Goal: Task Accomplishment & Management: Use online tool/utility

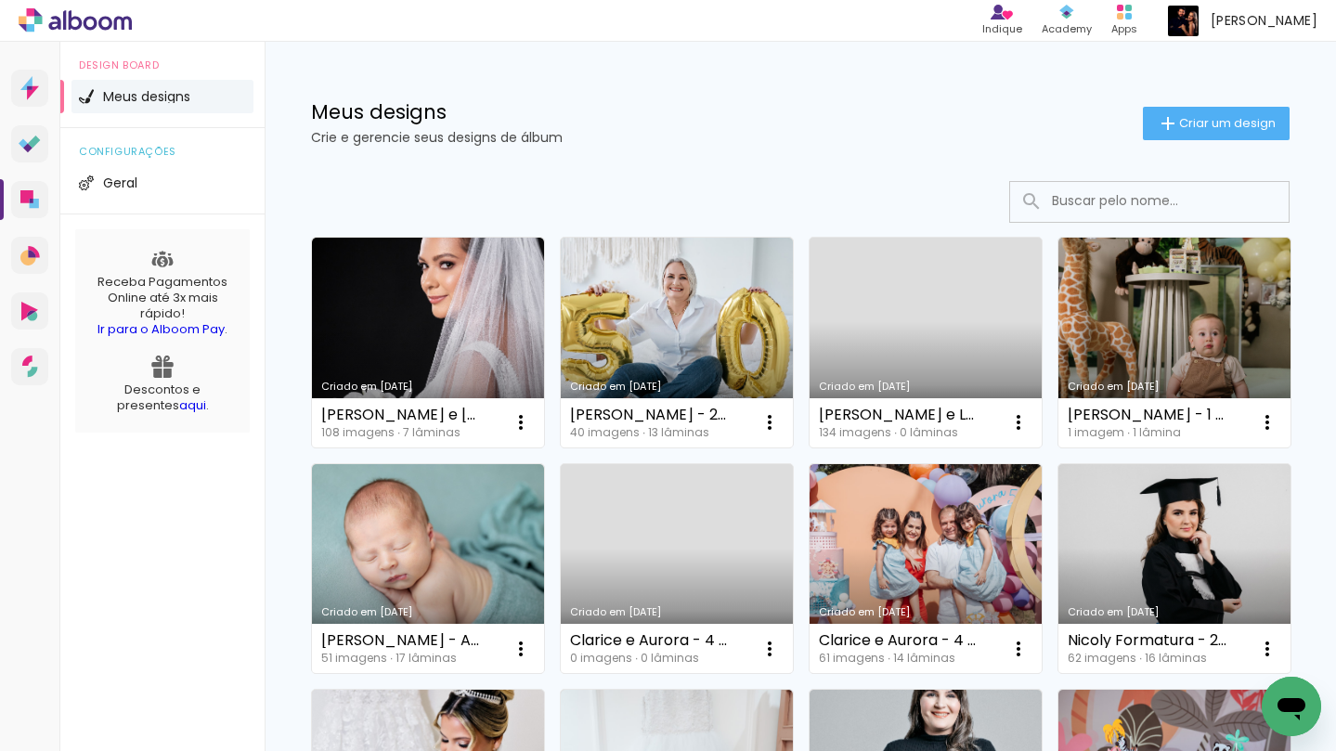
click at [914, 301] on link "Criado em [DATE]" at bounding box center [926, 343] width 232 height 210
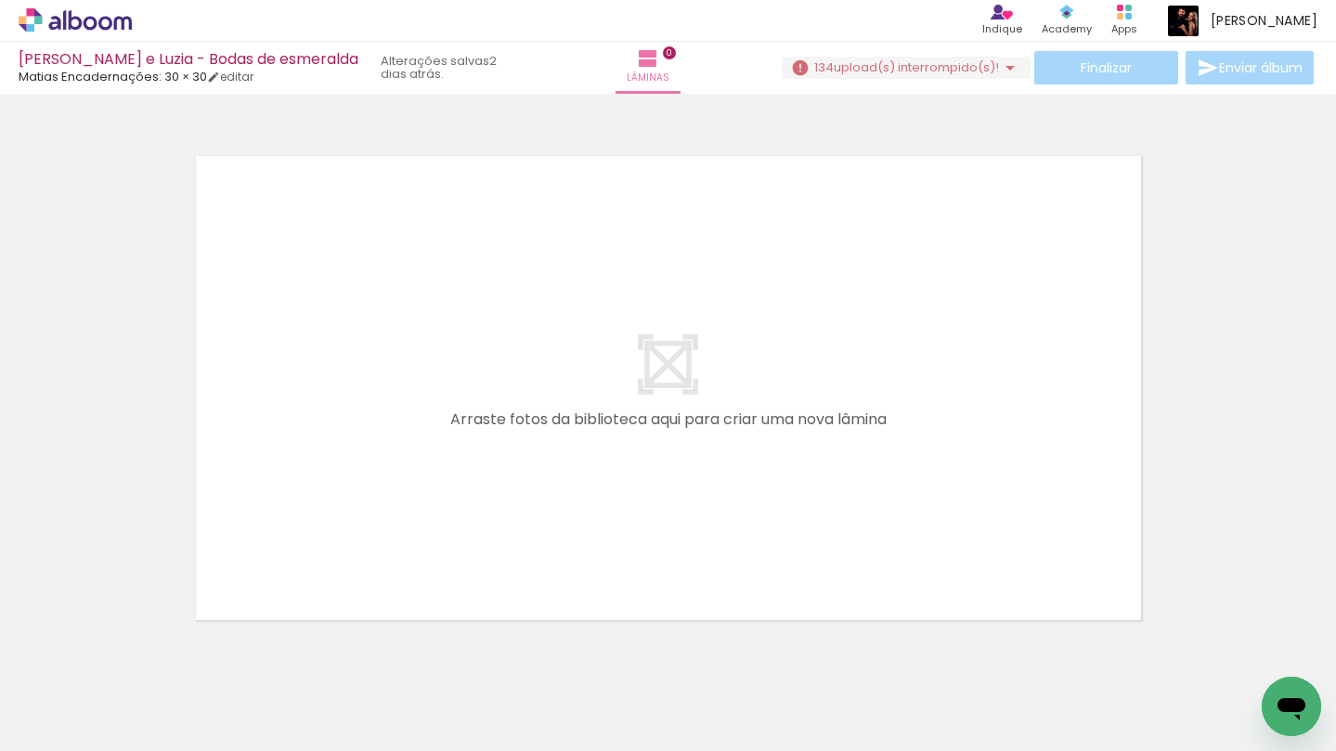
click at [856, 62] on span "upload(s) interrompido(s)!" at bounding box center [916, 67] width 165 height 18
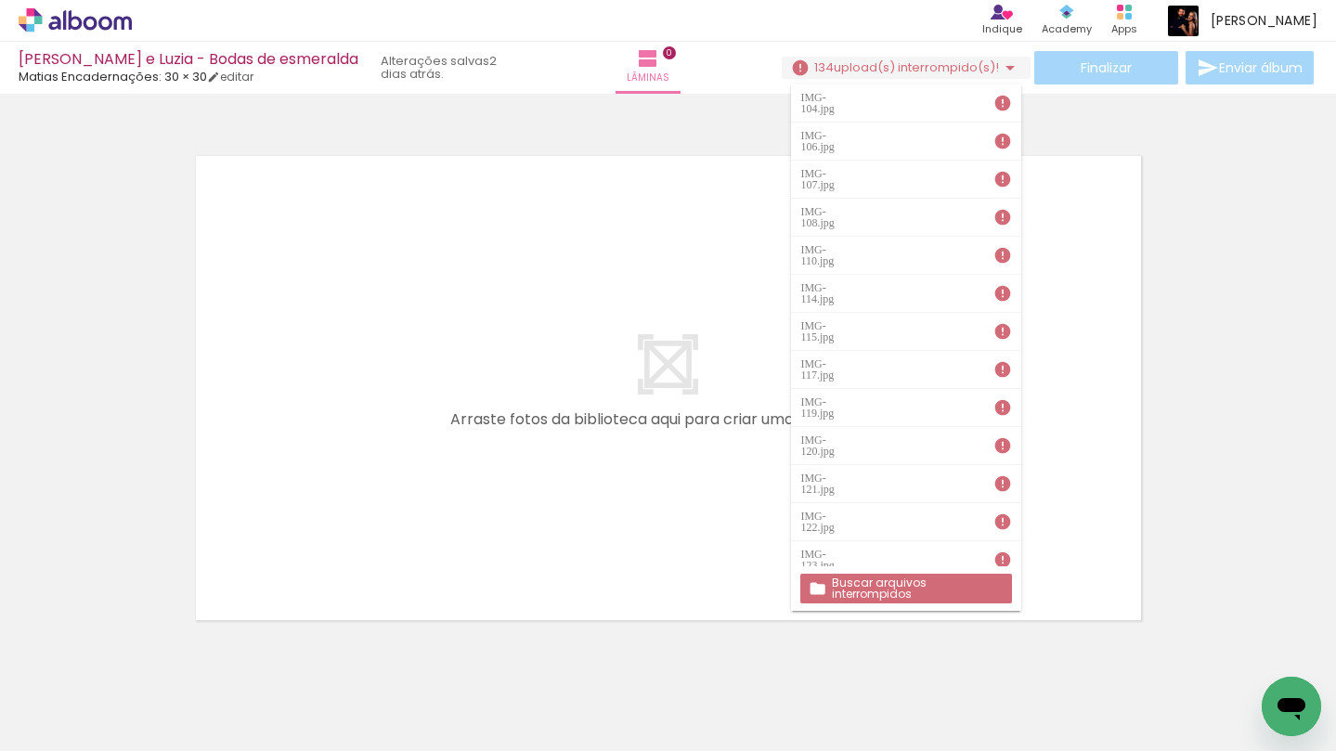
click at [0, 0] on slot "Buscar arquivos interrompidos" at bounding box center [0, 0] width 0 height 0
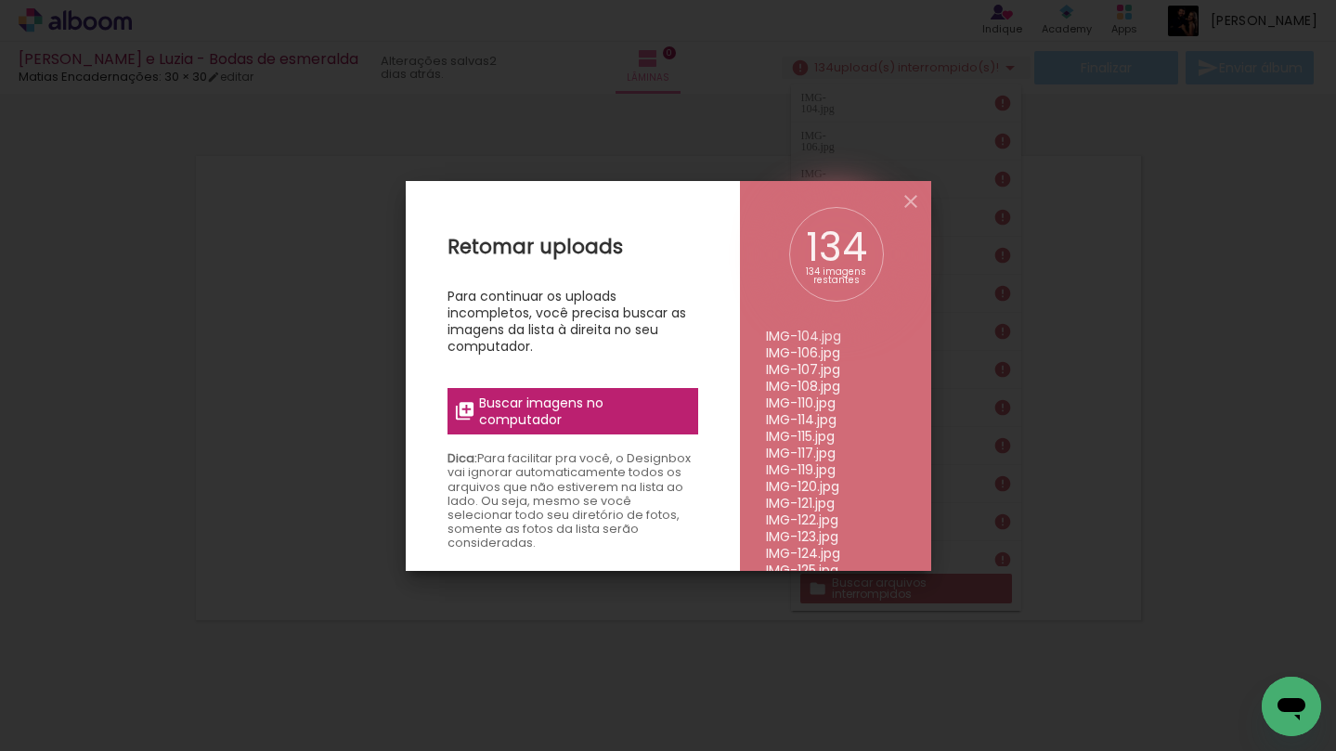
click at [617, 398] on span "Buscar imagens no computador" at bounding box center [582, 411] width 207 height 33
click at [0, 0] on input "file" at bounding box center [0, 0] width 0 height 0
click at [641, 414] on span "Buscar imagens no computador" at bounding box center [582, 411] width 207 height 33
click at [0, 0] on input "file" at bounding box center [0, 0] width 0 height 0
click at [630, 408] on span "Buscar imagens no computador" at bounding box center [582, 411] width 207 height 33
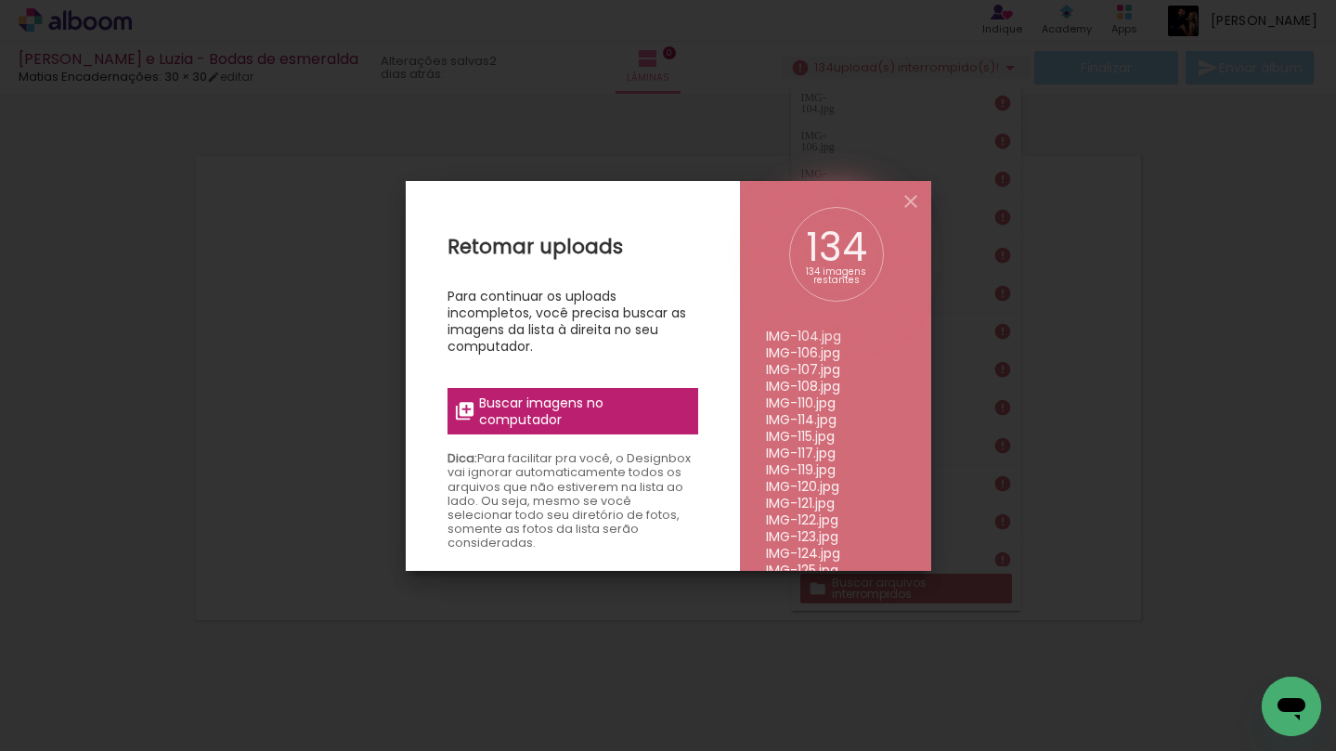
click at [0, 0] on input "file" at bounding box center [0, 0] width 0 height 0
click at [906, 197] on iron-icon at bounding box center [911, 201] width 22 height 22
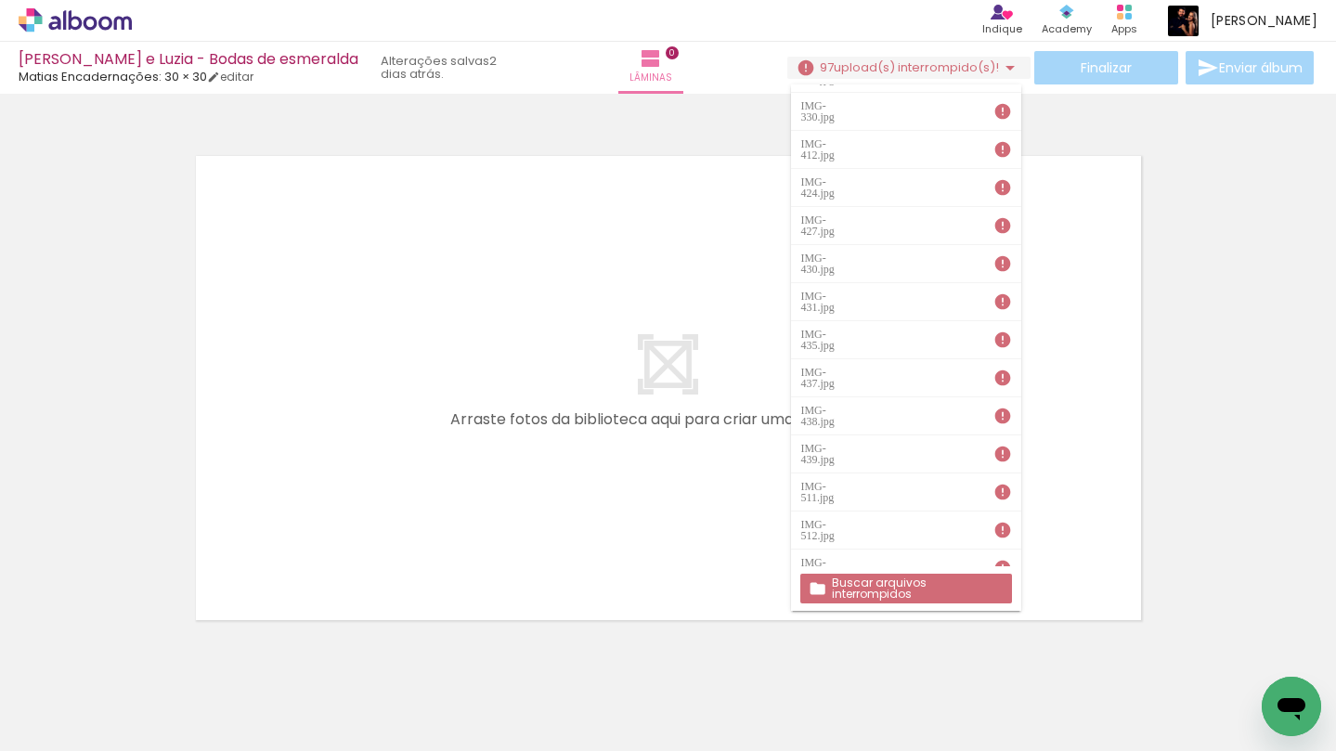
scroll to position [910, 0]
click at [0, 0] on slot "Buscar arquivos interrompidos" at bounding box center [0, 0] width 0 height 0
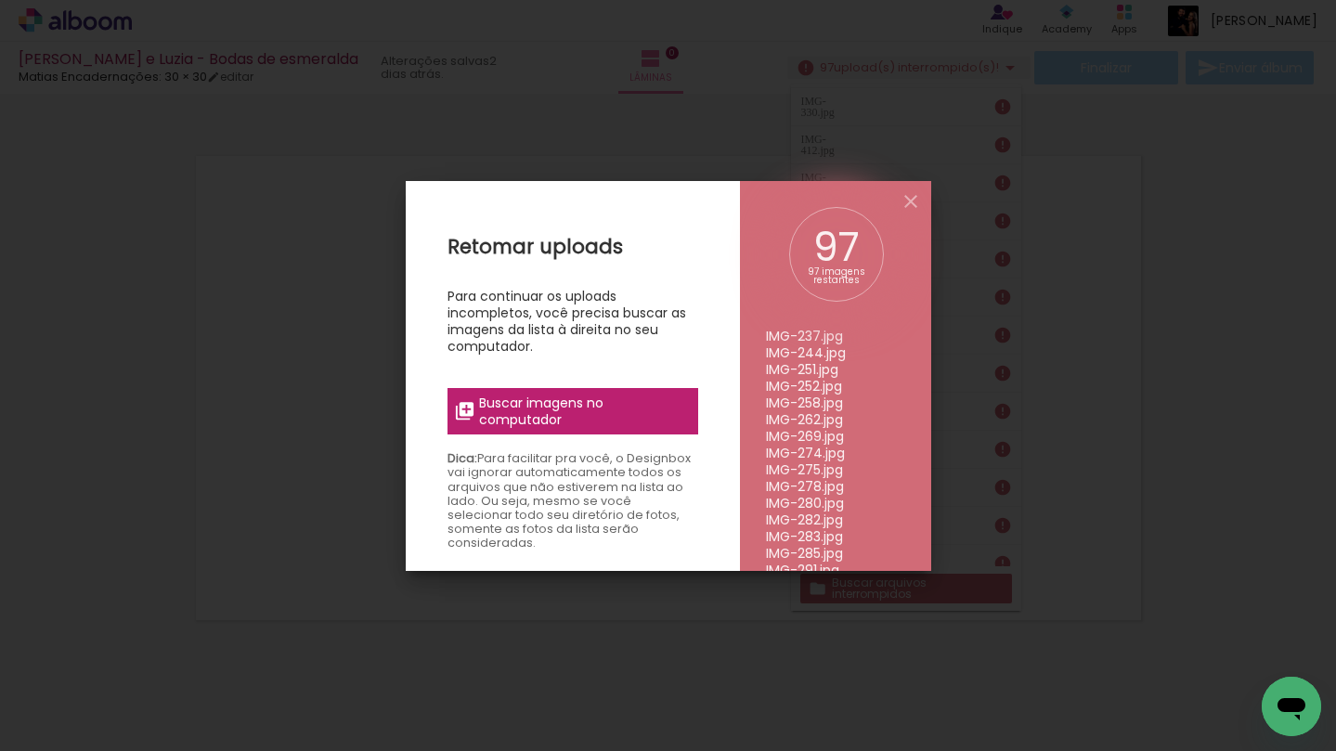
click at [631, 389] on label "Buscar imagens no computador" at bounding box center [572, 411] width 251 height 46
click at [0, 0] on input "file" at bounding box center [0, 0] width 0 height 0
click at [909, 202] on iron-icon at bounding box center [911, 201] width 22 height 22
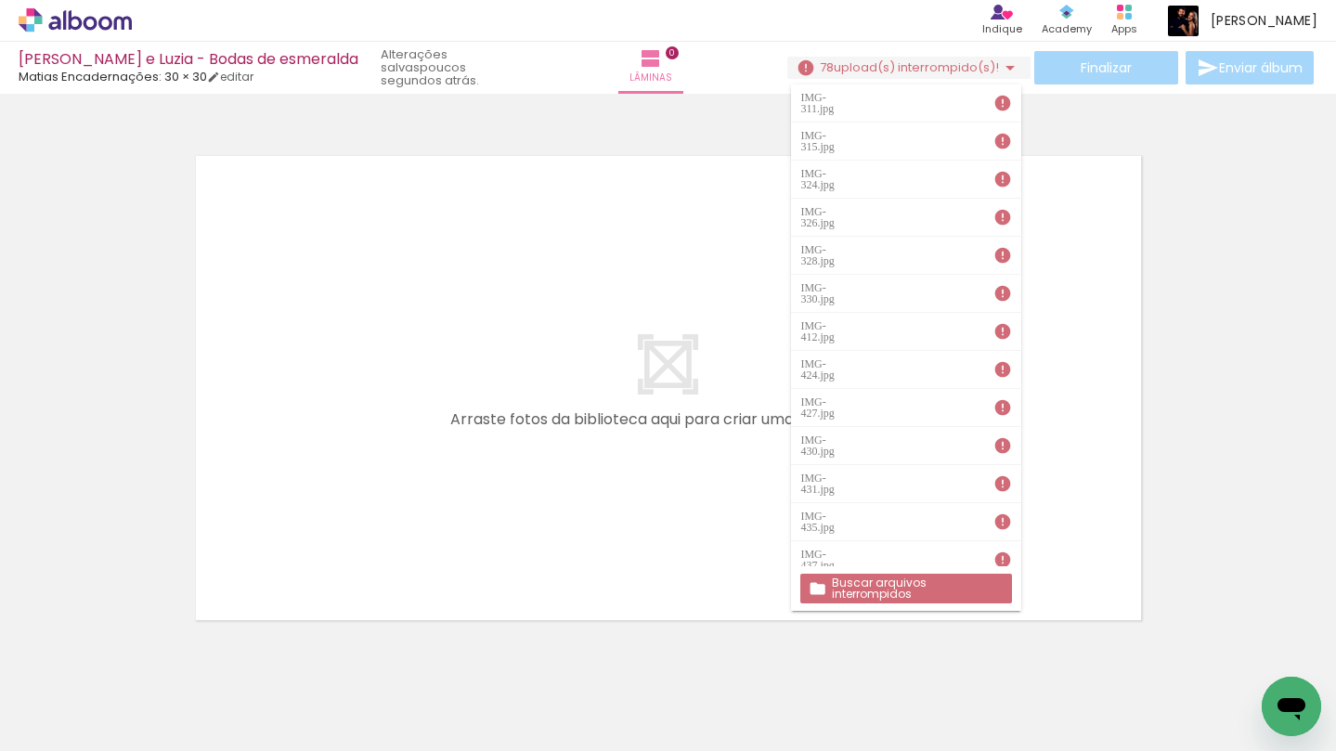
click at [0, 0] on slot "Buscar arquivos interrompidos" at bounding box center [0, 0] width 0 height 0
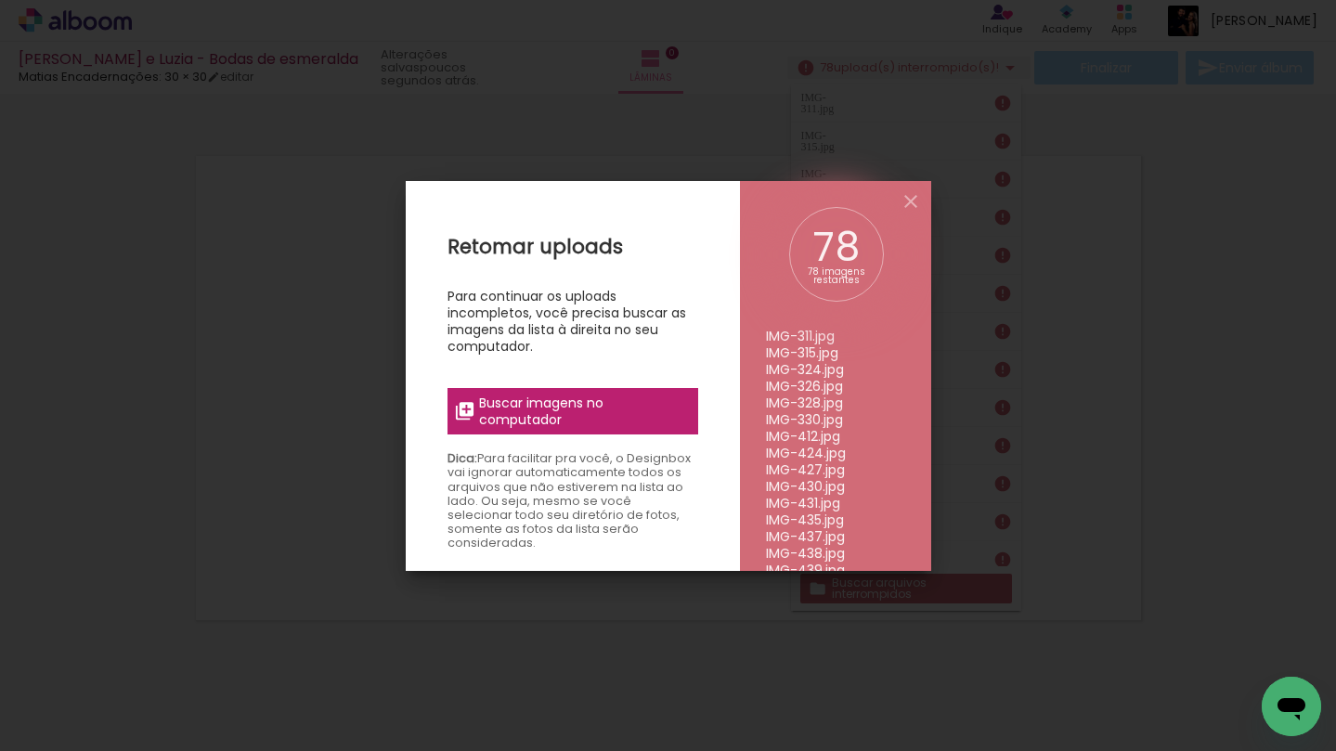
click at [541, 395] on span "Buscar imagens no computador" at bounding box center [582, 411] width 207 height 33
click at [0, 0] on input "file" at bounding box center [0, 0] width 0 height 0
click at [568, 387] on div "Retomar uploads Para continuar os uploads incompletos, você precisa buscar as i…" at bounding box center [573, 556] width 334 height 751
click at [577, 401] on span "Buscar imagens no computador" at bounding box center [582, 411] width 207 height 33
click at [0, 0] on input "file" at bounding box center [0, 0] width 0 height 0
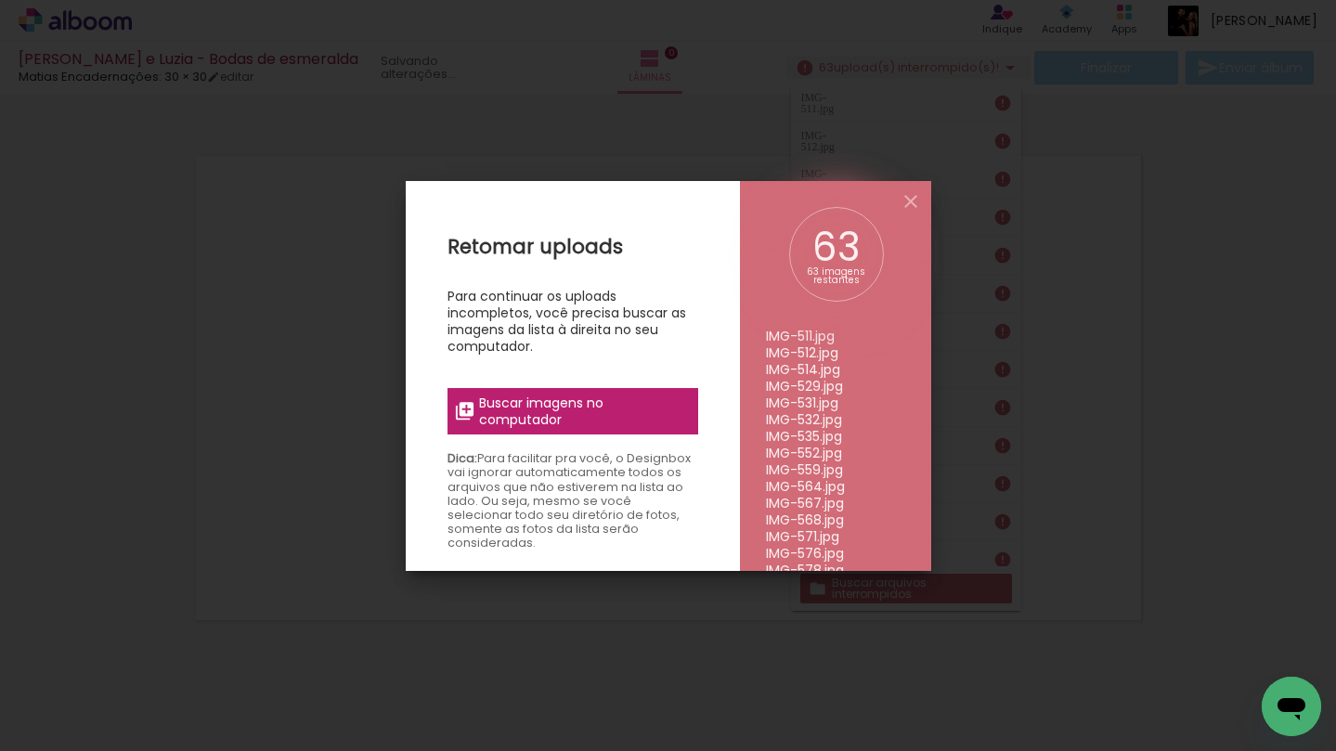
click at [558, 416] on span "Buscar imagens no computador" at bounding box center [582, 411] width 207 height 33
click at [0, 0] on input "file" at bounding box center [0, 0] width 0 height 0
click at [532, 412] on span "Buscar imagens no computador" at bounding box center [582, 411] width 207 height 33
click at [0, 0] on input "file" at bounding box center [0, 0] width 0 height 0
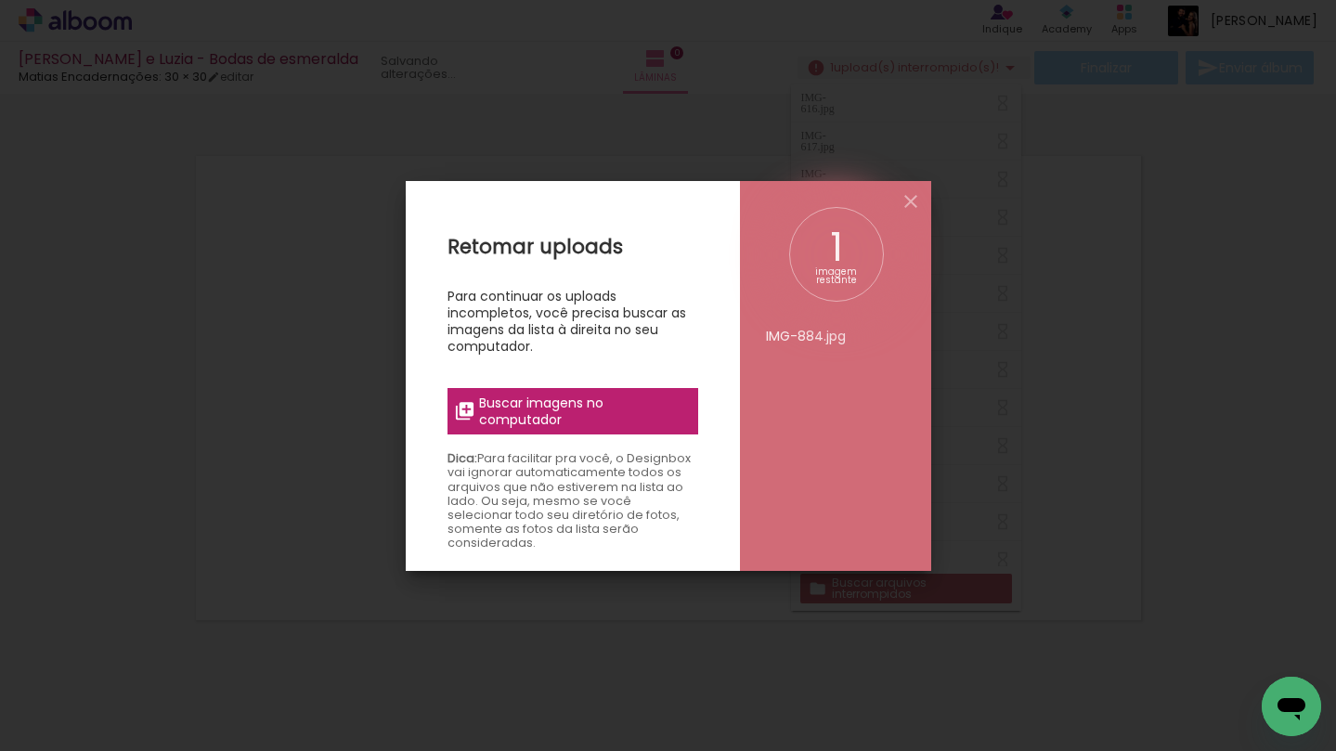
click at [1090, 588] on iron-overlay-backdrop at bounding box center [668, 375] width 1336 height 751
click at [908, 199] on iron-icon at bounding box center [911, 201] width 22 height 22
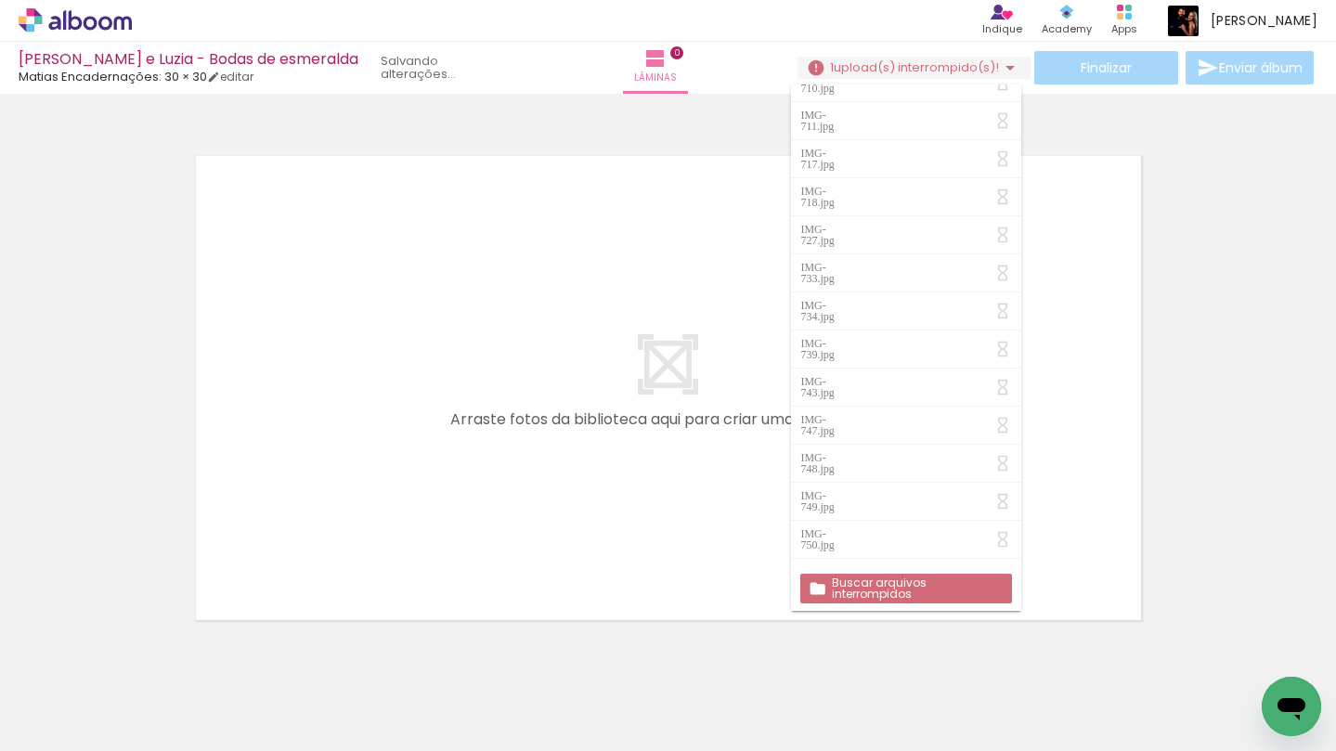
click at [0, 0] on slot "Buscar arquivos interrompidos" at bounding box center [0, 0] width 0 height 0
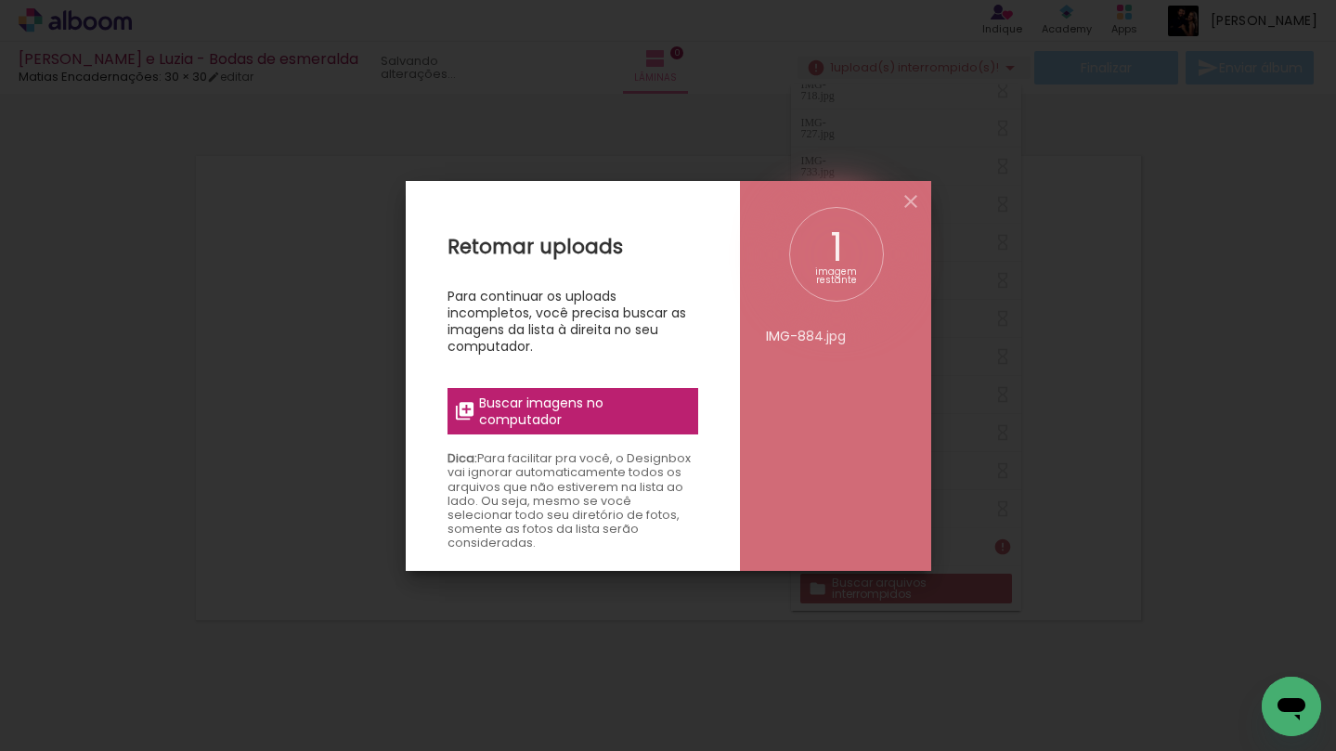
click at [601, 429] on label "Buscar imagens no computador" at bounding box center [572, 411] width 251 height 46
click at [0, 0] on input "file" at bounding box center [0, 0] width 0 height 0
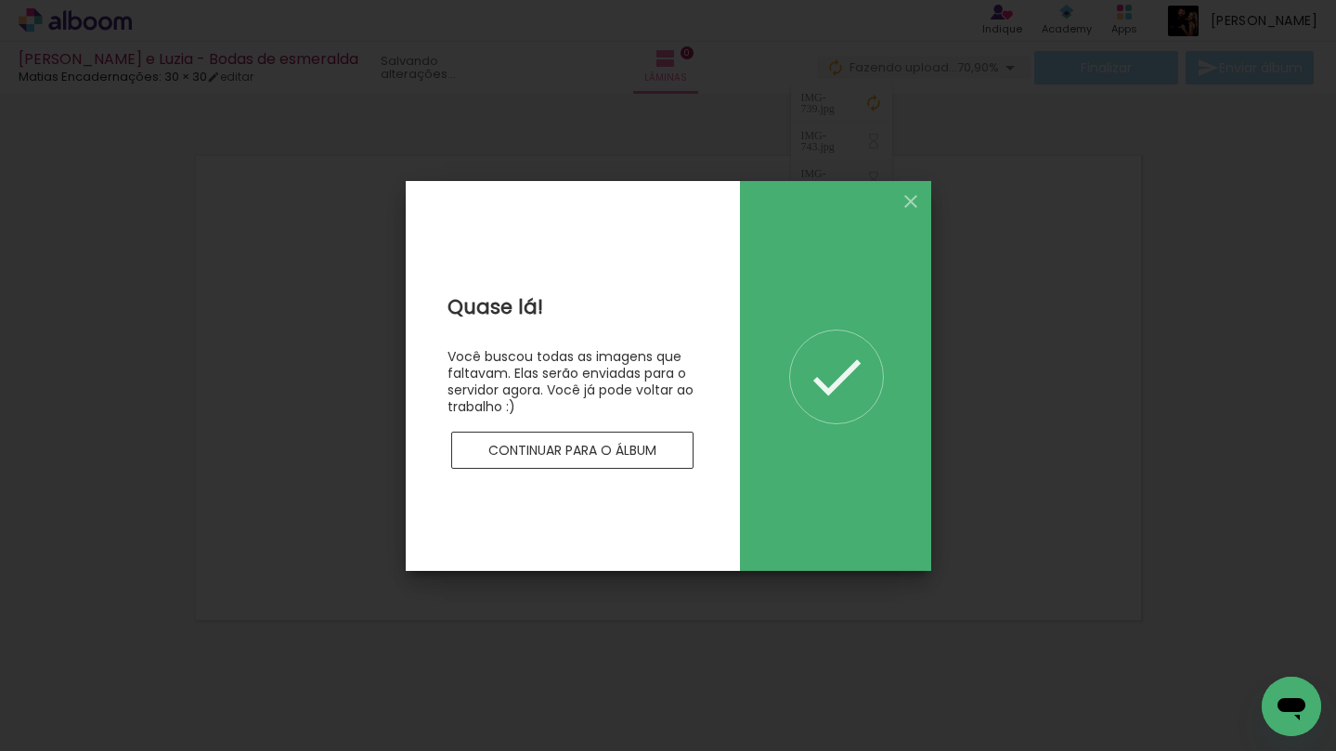
click at [0, 0] on slot "Continuar para o álbum" at bounding box center [0, 0] width 0 height 0
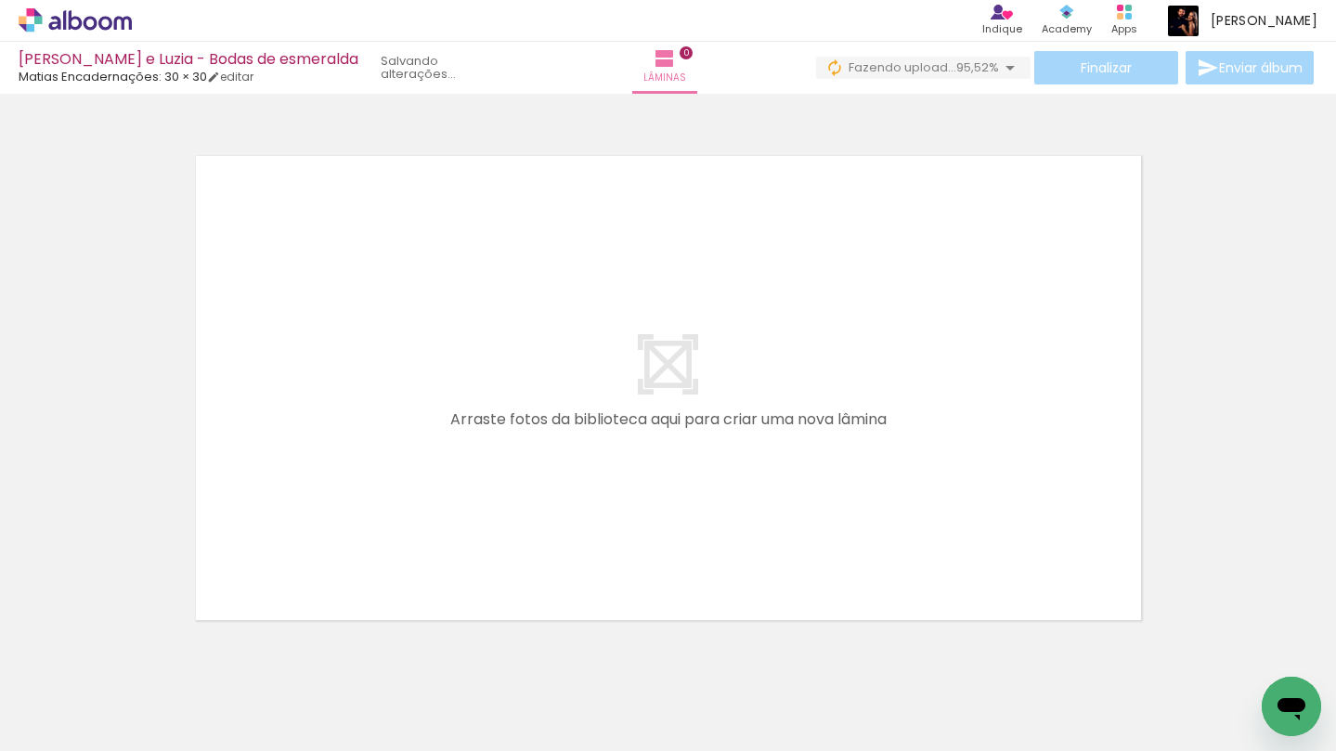
scroll to position [0, 11108]
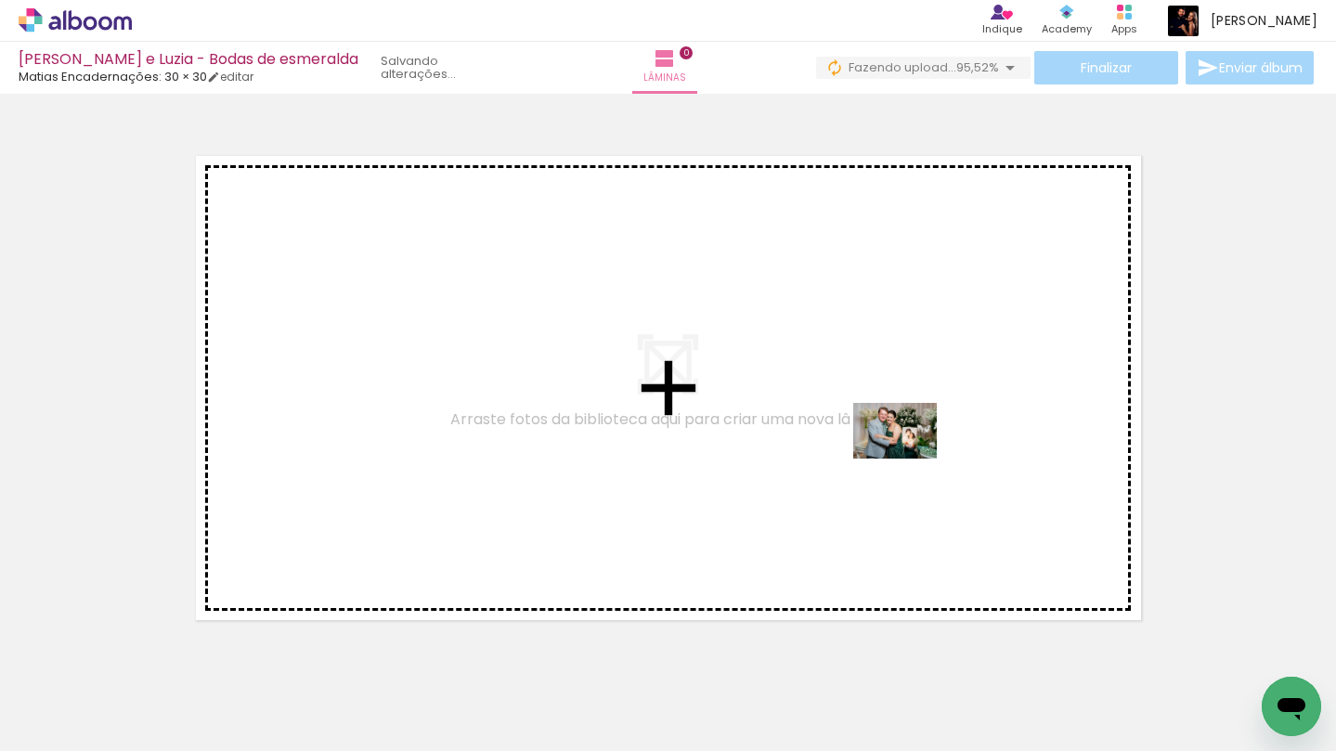
drag, startPoint x: 519, startPoint y: 681, endPoint x: 886, endPoint y: 451, distance: 433.0
click at [886, 451] on quentale-workspace at bounding box center [668, 375] width 1336 height 751
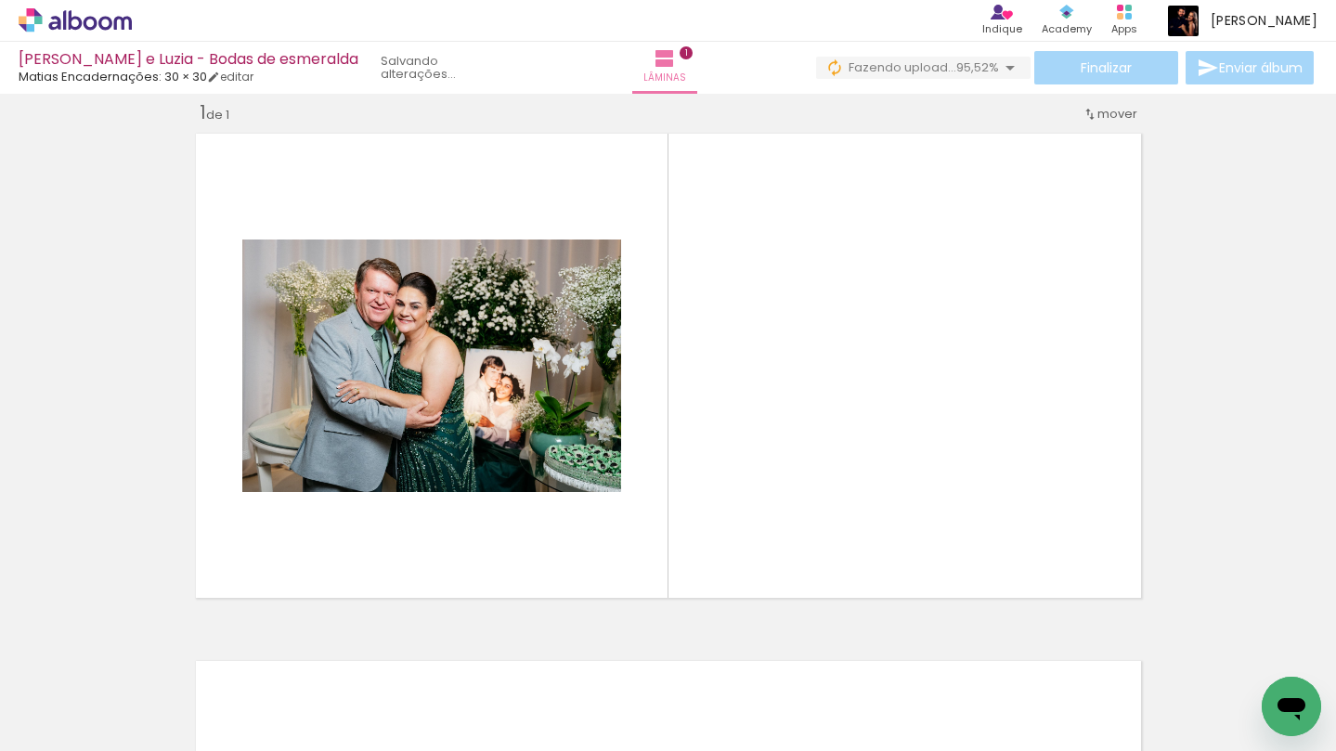
scroll to position [23, 0]
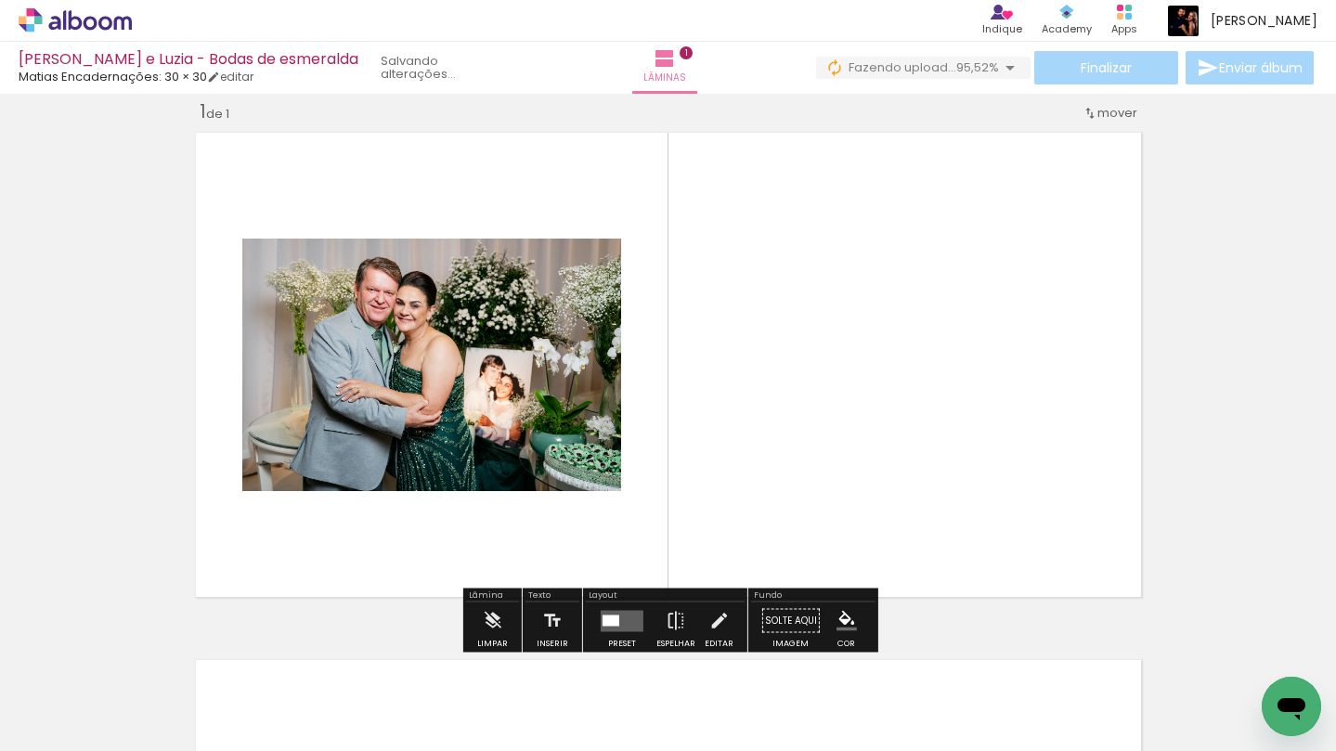
click at [538, 412] on quentale-photo at bounding box center [431, 365] width 379 height 253
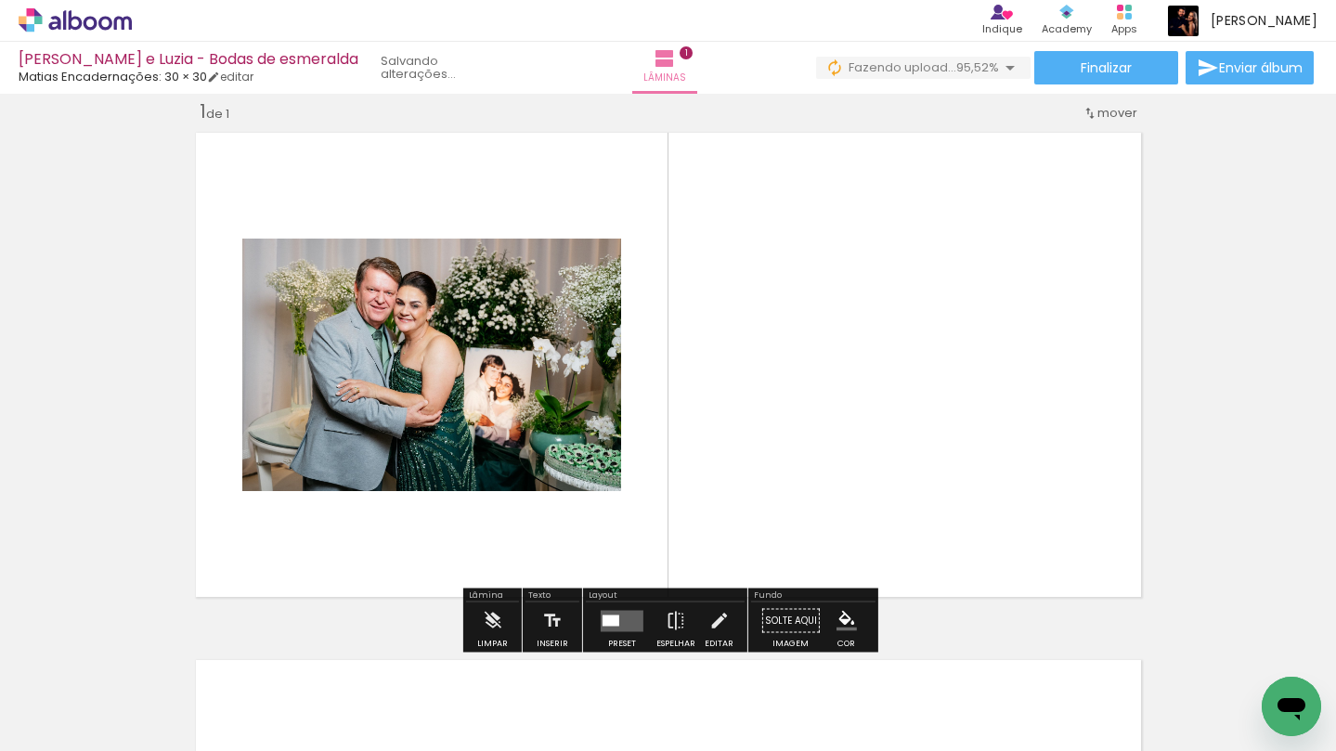
click at [538, 412] on quentale-photo at bounding box center [431, 365] width 379 height 253
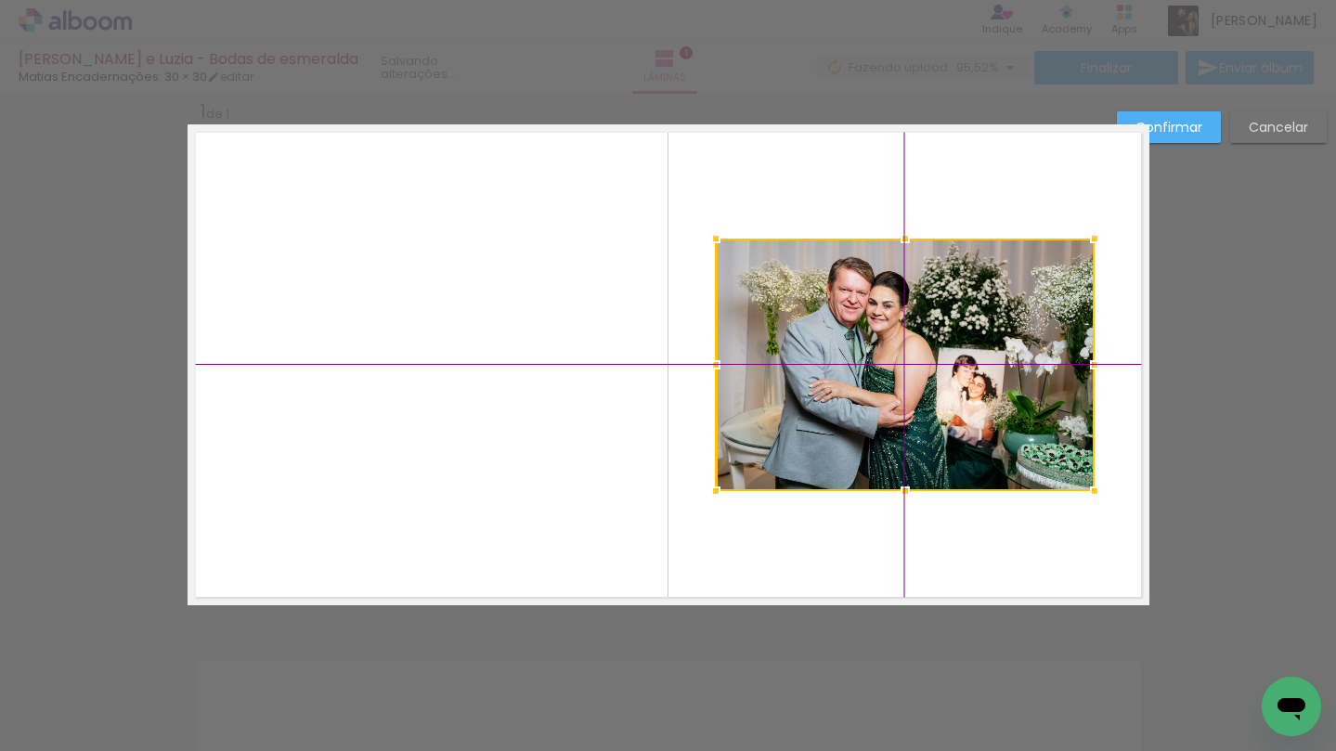
drag, startPoint x: 438, startPoint y: 394, endPoint x: 901, endPoint y: 367, distance: 463.1
click at [901, 367] on div at bounding box center [905, 365] width 379 height 253
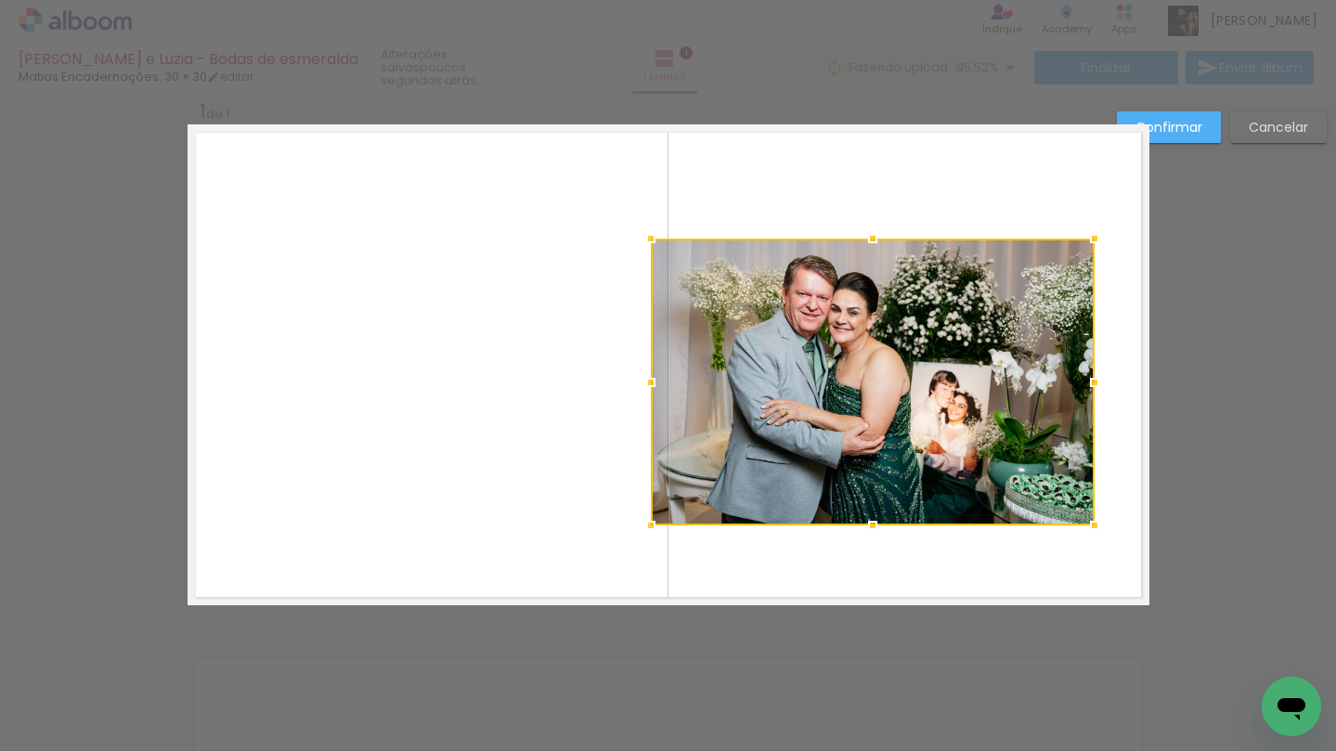
drag, startPoint x: 713, startPoint y: 493, endPoint x: 659, endPoint y: 554, distance: 81.6
click at [659, 554] on album-spread "1 de 1" at bounding box center [669, 364] width 962 height 481
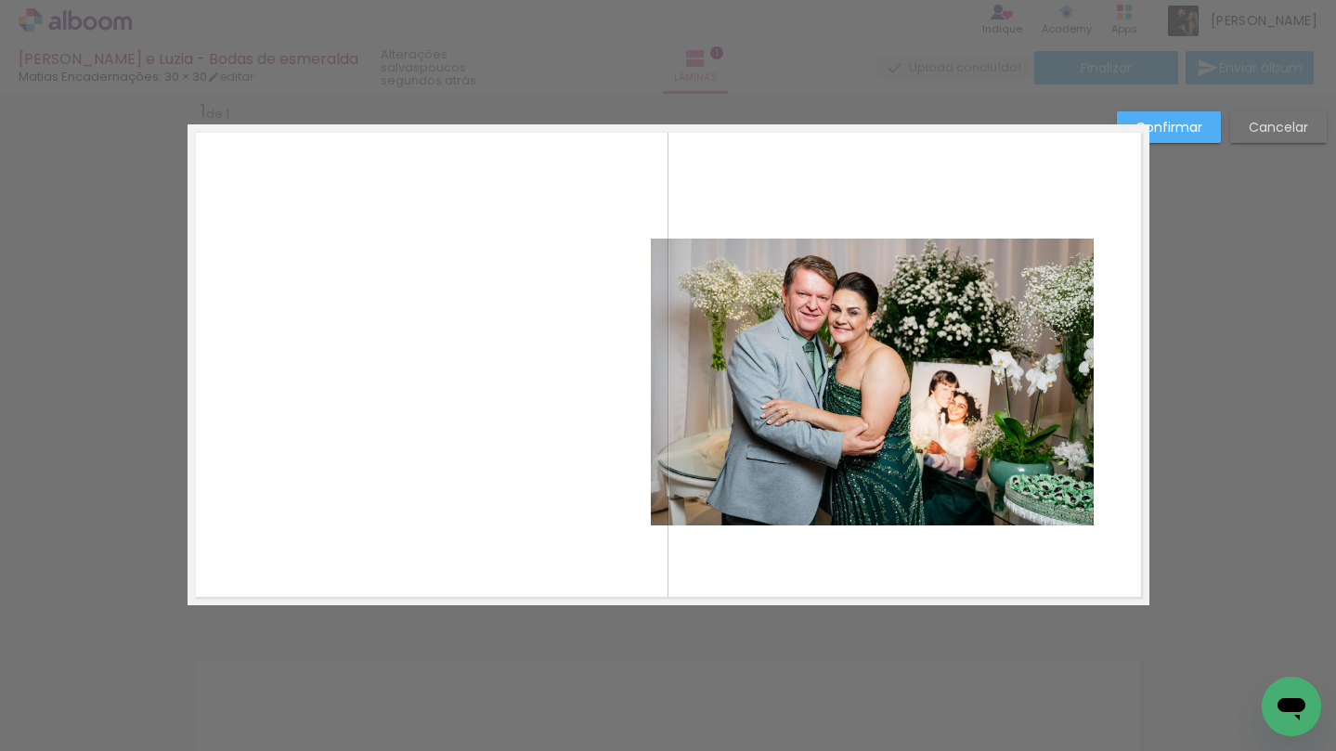
click at [989, 435] on quentale-photo at bounding box center [873, 382] width 444 height 287
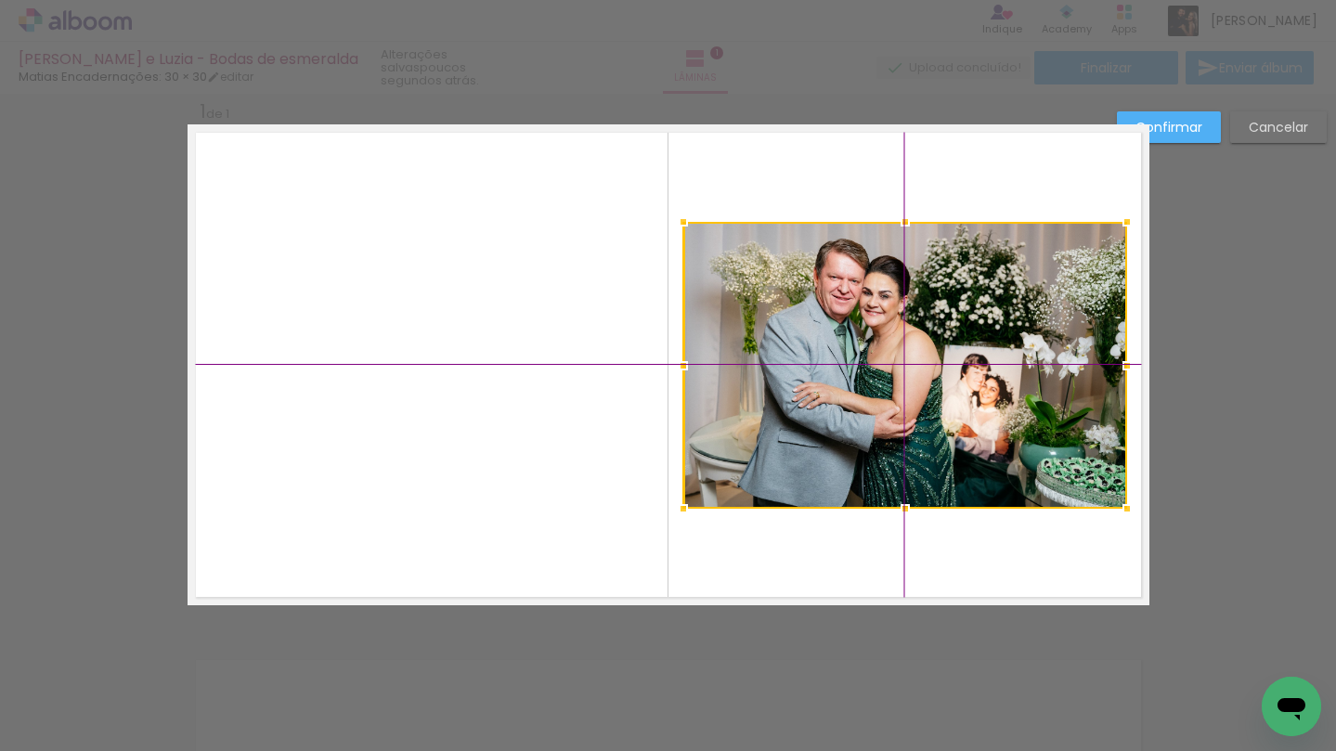
drag, startPoint x: 897, startPoint y: 420, endPoint x: 935, endPoint y: 389, distance: 48.9
click at [935, 389] on div at bounding box center [905, 365] width 444 height 287
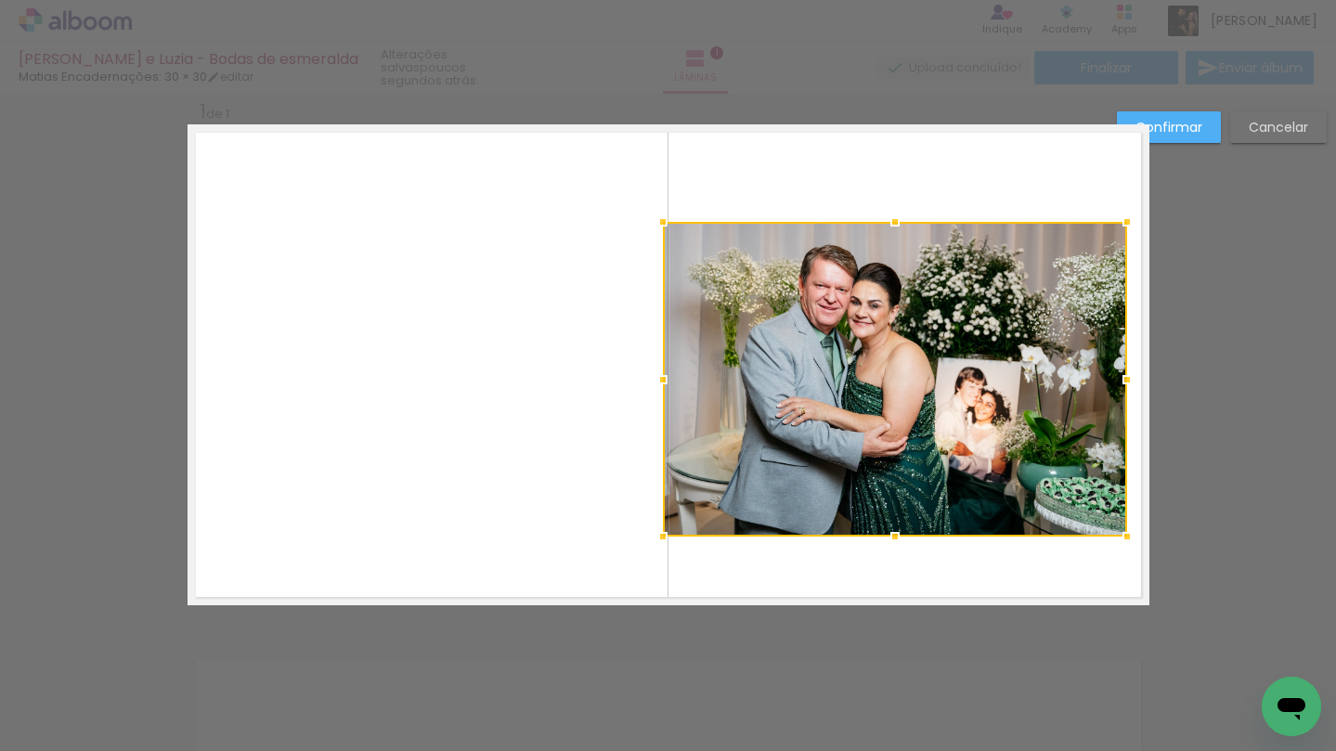
drag, startPoint x: 684, startPoint y: 511, endPoint x: 658, endPoint y: 551, distance: 48.4
click at [658, 551] on div at bounding box center [662, 536] width 37 height 37
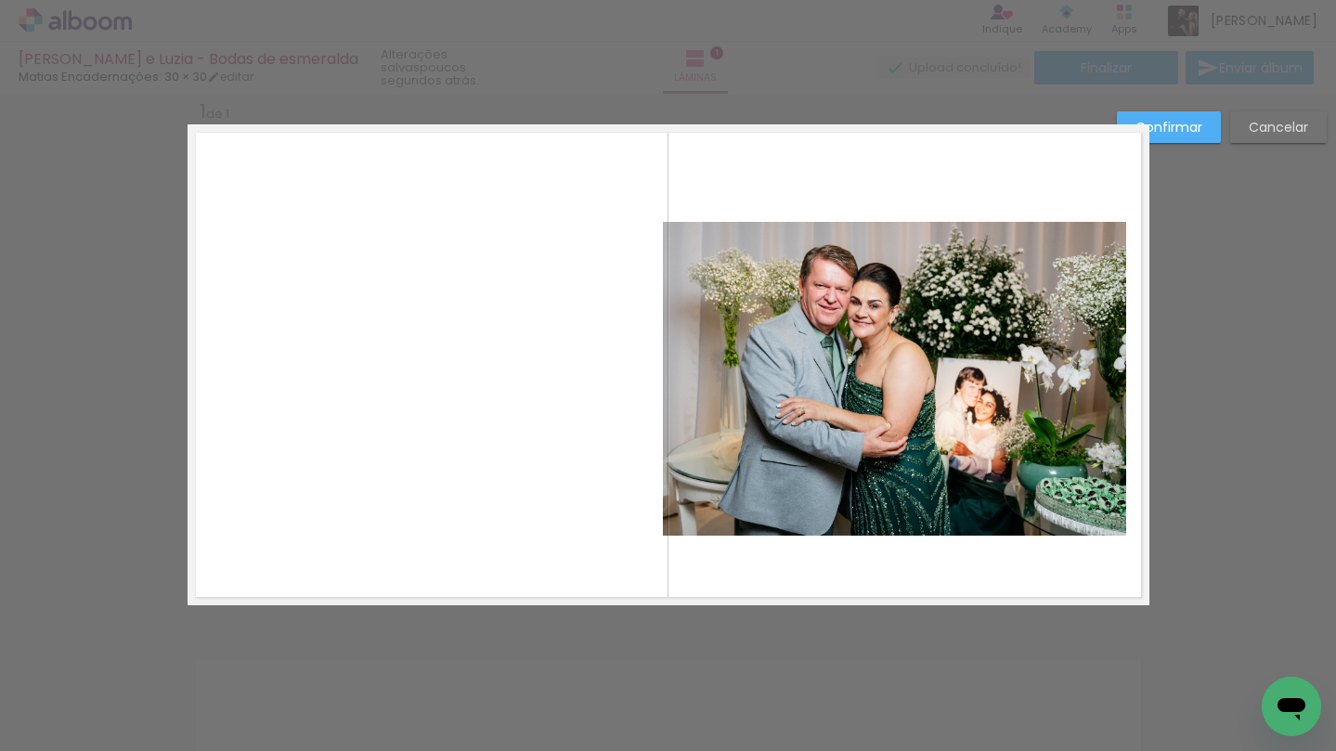
click at [877, 377] on quentale-photo at bounding box center [895, 379] width 464 height 315
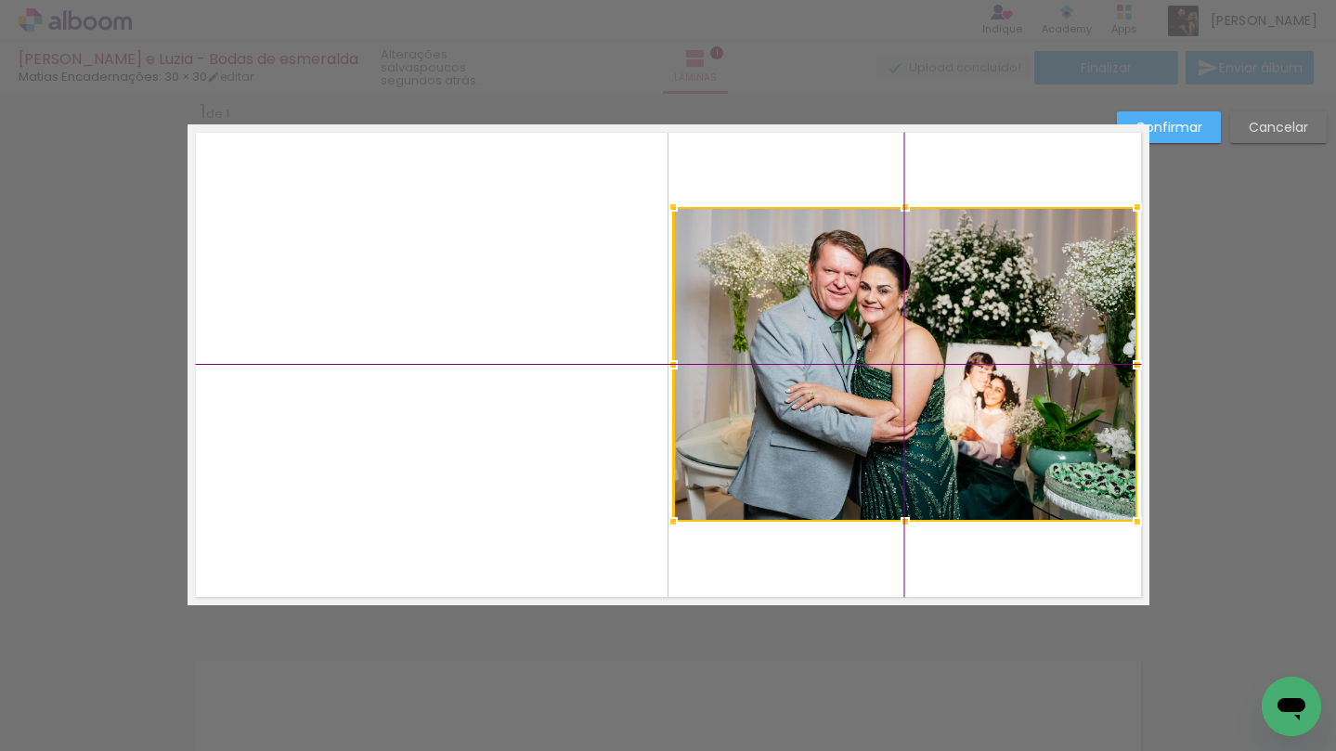
drag, startPoint x: 855, startPoint y: 399, endPoint x: 875, endPoint y: 396, distance: 19.7
click at [875, 396] on div at bounding box center [905, 364] width 464 height 315
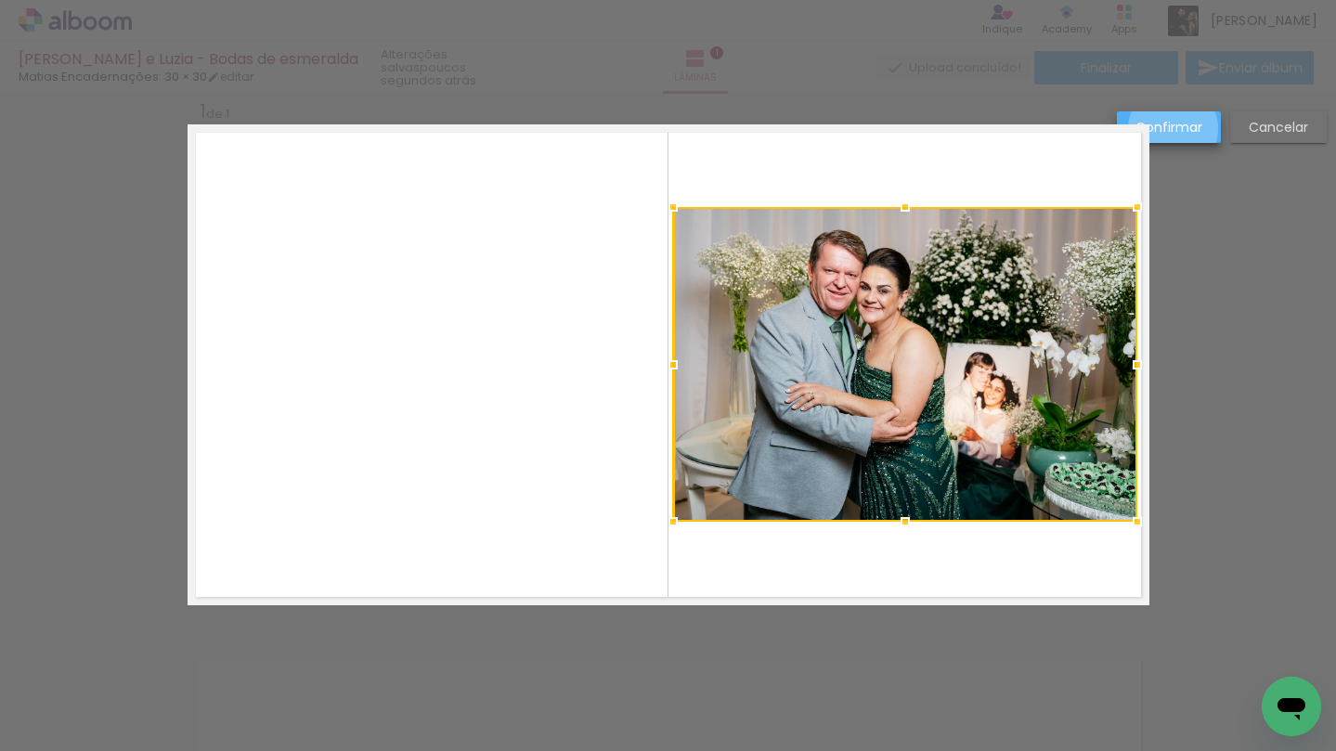
click at [0, 0] on slot "Confirmar" at bounding box center [0, 0] width 0 height 0
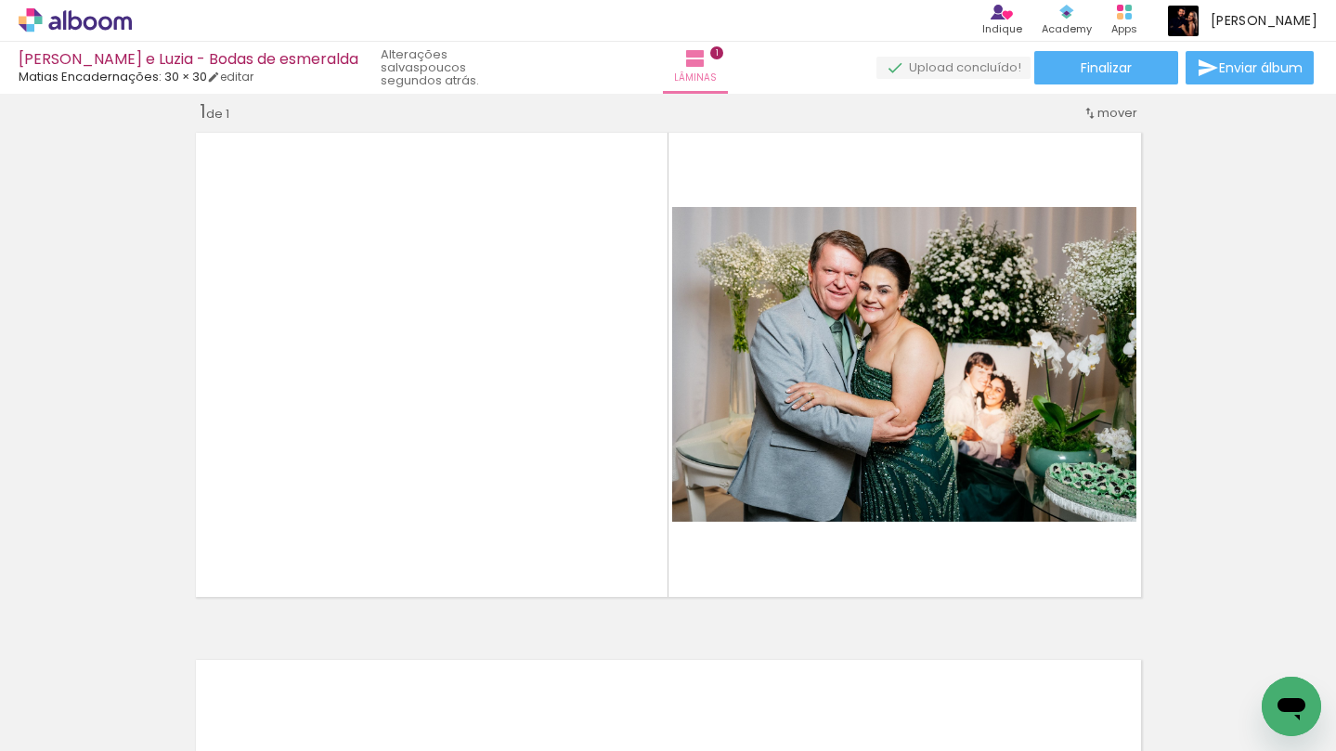
click at [87, 693] on input "Todas as fotos" at bounding box center [52, 695] width 71 height 16
click at [0, 0] on slot "Não utilizadas" at bounding box center [0, 0] width 0 height 0
type input "Não utilizadas"
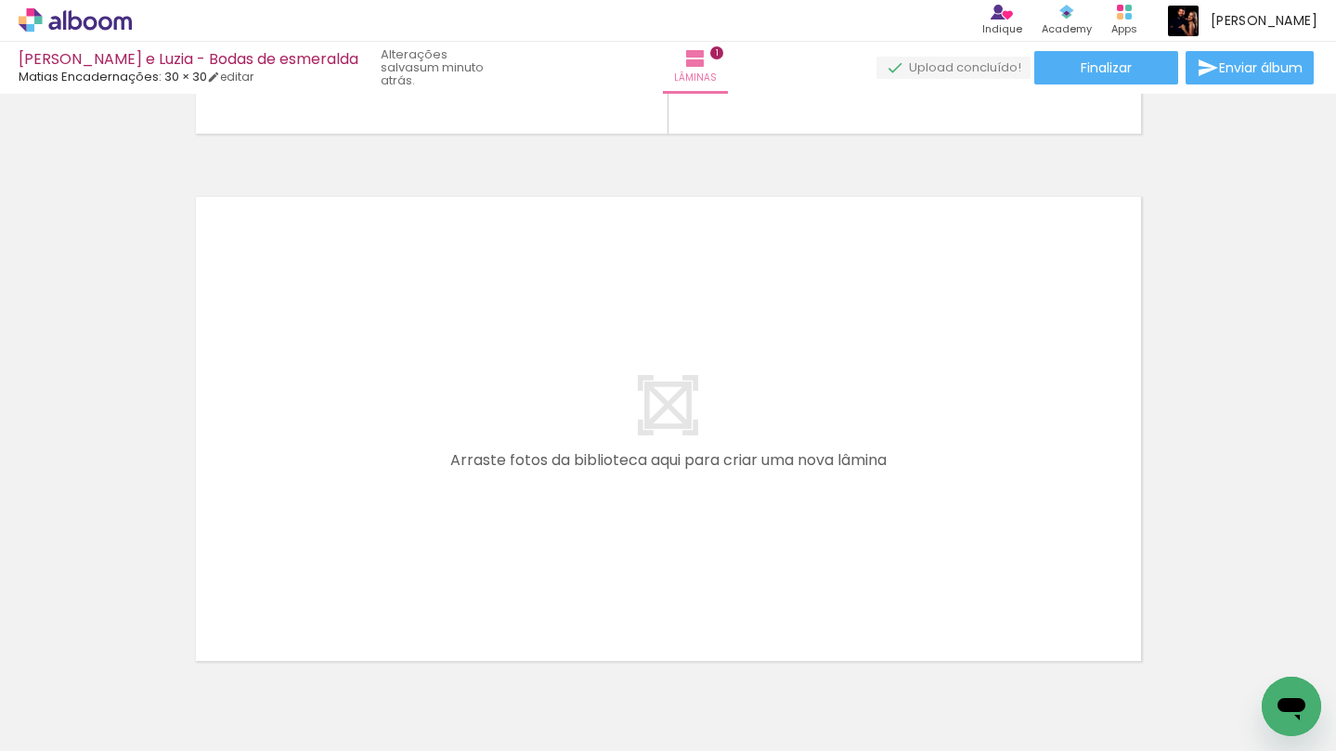
scroll to position [0, 0]
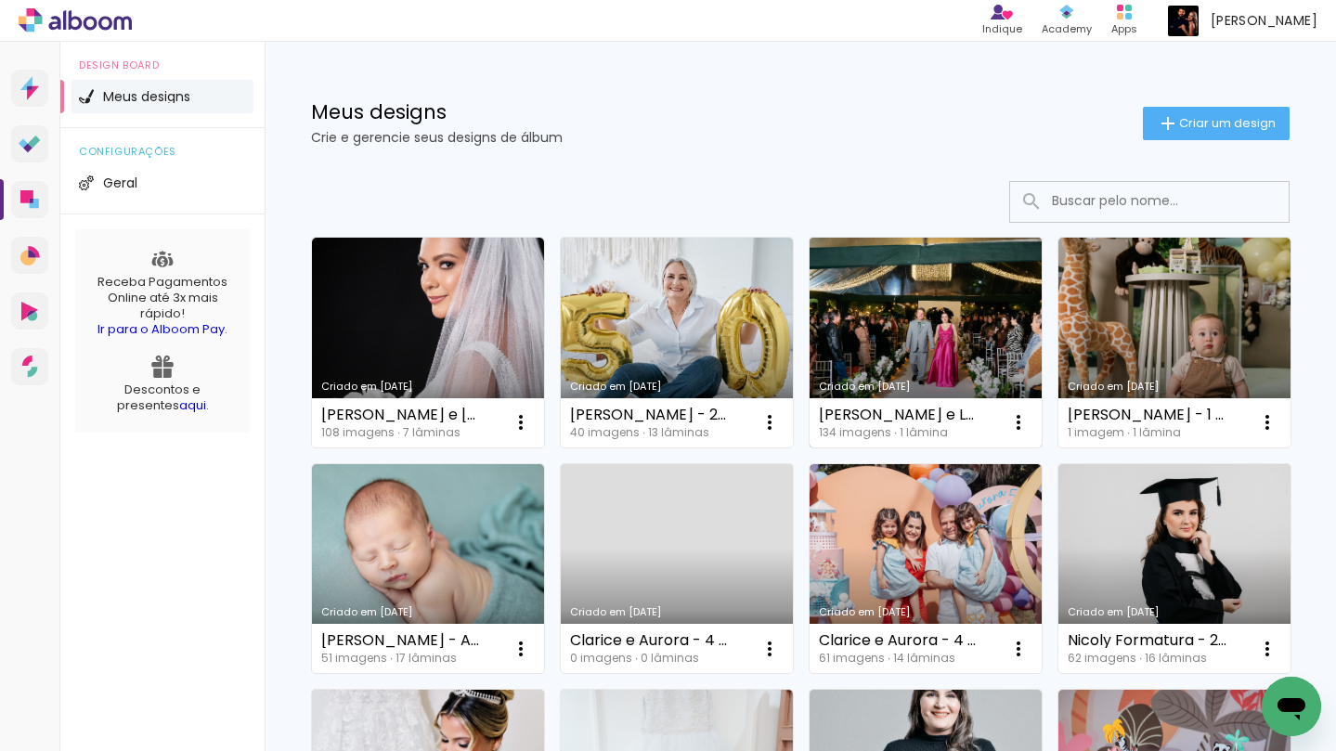
click at [964, 329] on link "Criado em [DATE]" at bounding box center [926, 343] width 232 height 210
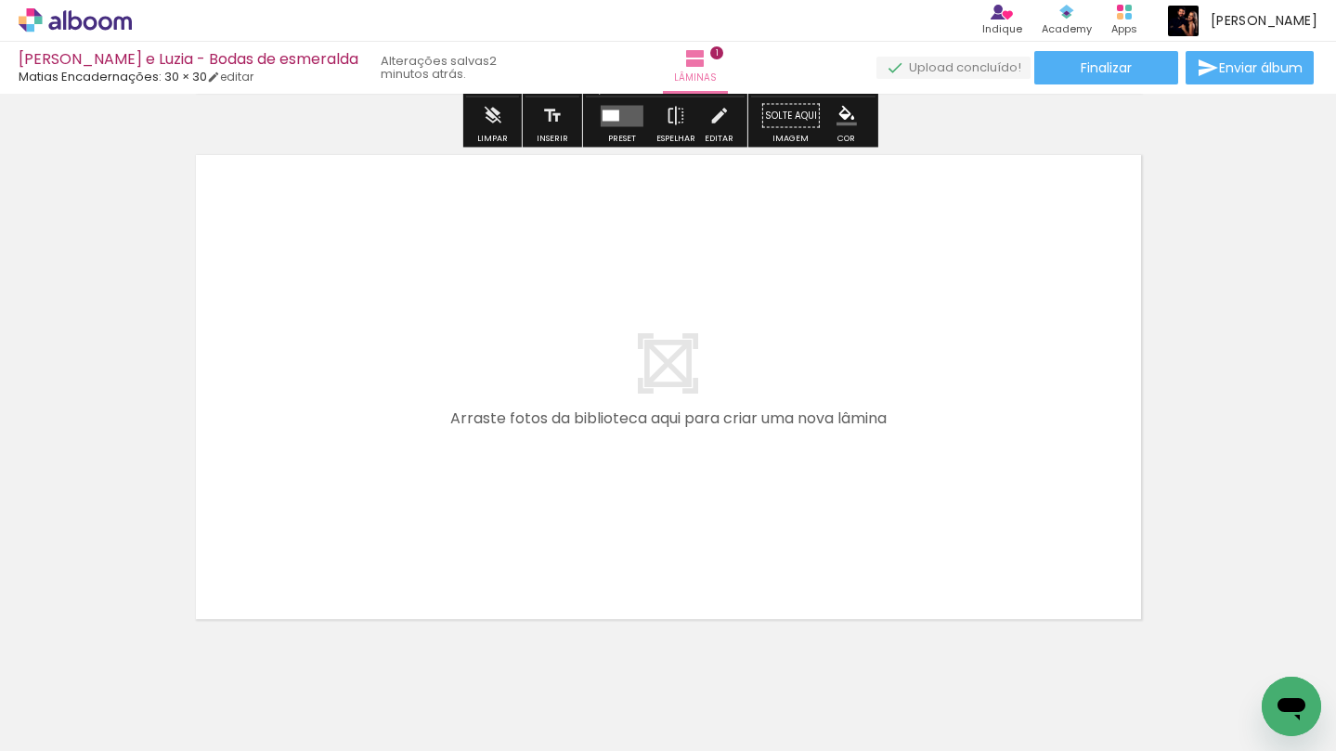
scroll to position [538, 0]
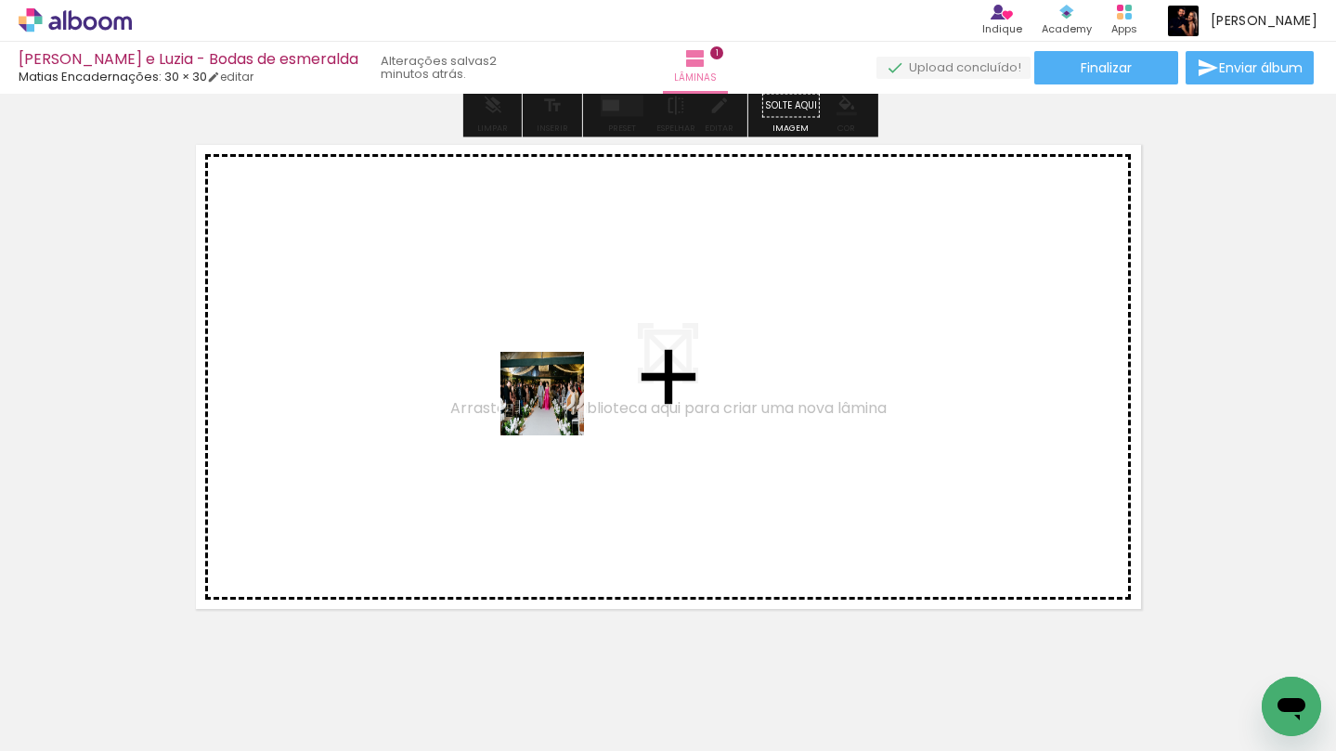
drag, startPoint x: 205, startPoint y: 707, endPoint x: 556, endPoint y: 408, distance: 461.6
click at [556, 408] on quentale-workspace at bounding box center [668, 375] width 1336 height 751
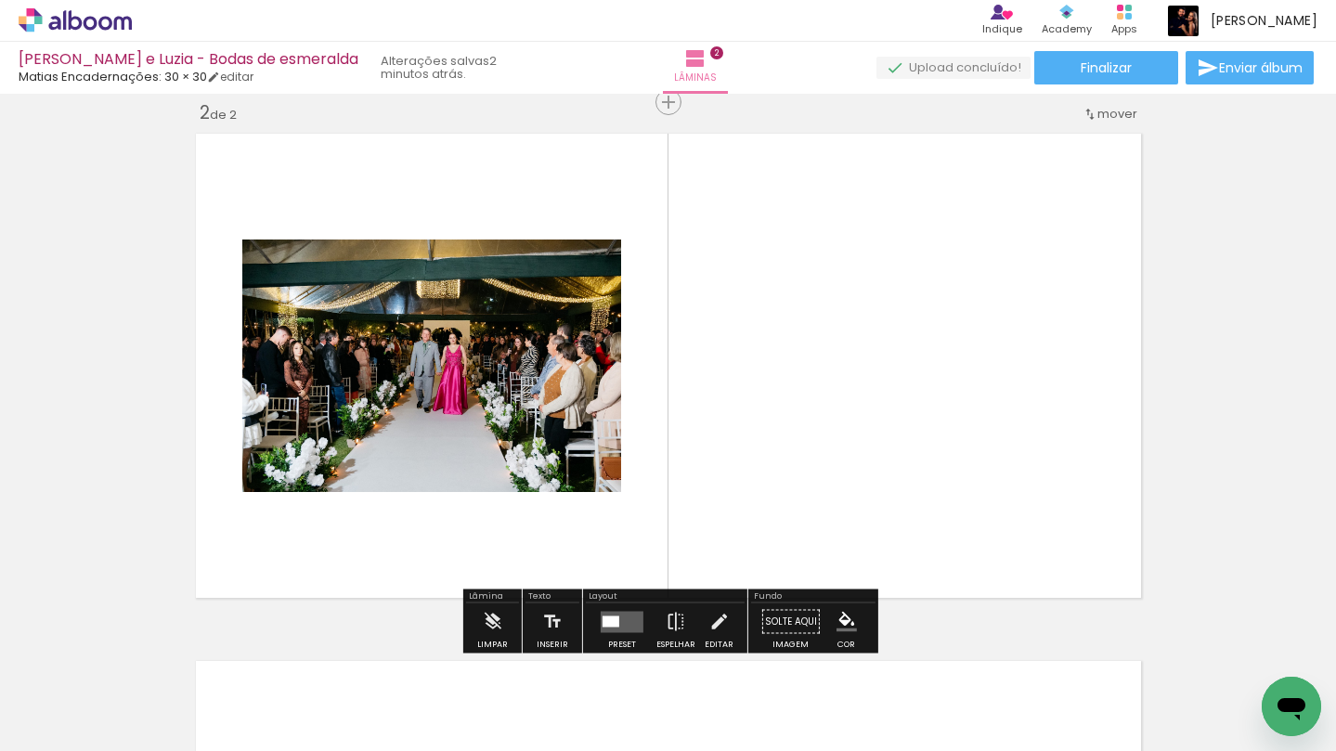
scroll to position [551, 0]
click at [84, 693] on input "Todas as fotos" at bounding box center [52, 695] width 71 height 16
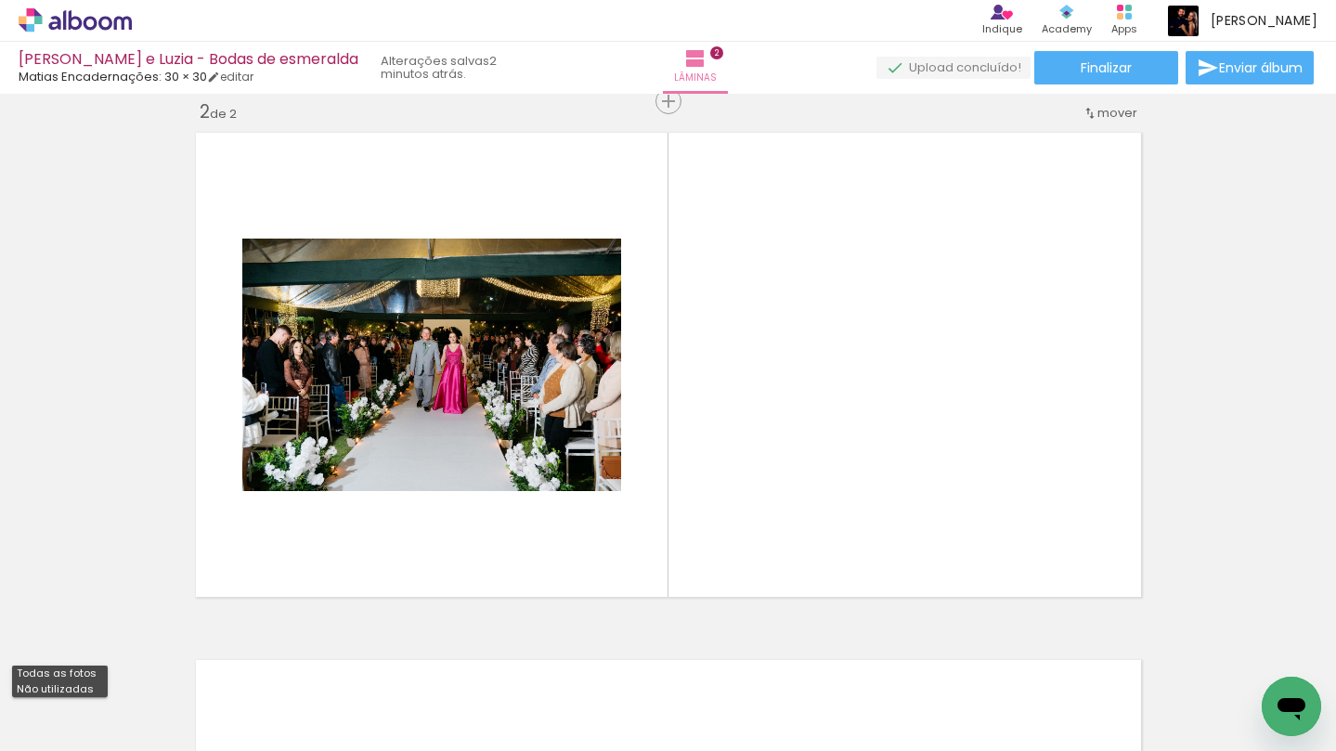
click at [93, 691] on paper-item "Não utilizadas" at bounding box center [60, 689] width 96 height 16
type input "Não utilizadas"
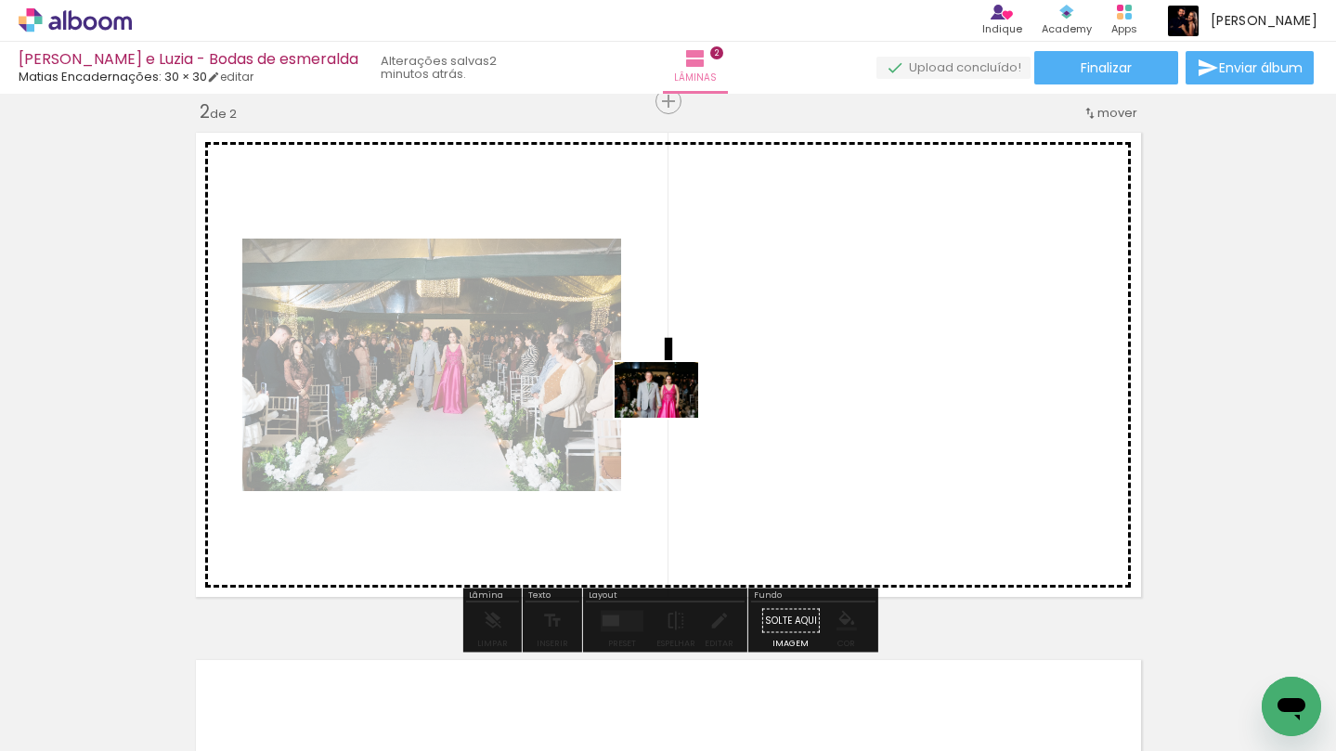
drag, startPoint x: 193, startPoint y: 699, endPoint x: 685, endPoint y: 410, distance: 570.5
click at [685, 410] on quentale-workspace at bounding box center [668, 375] width 1336 height 751
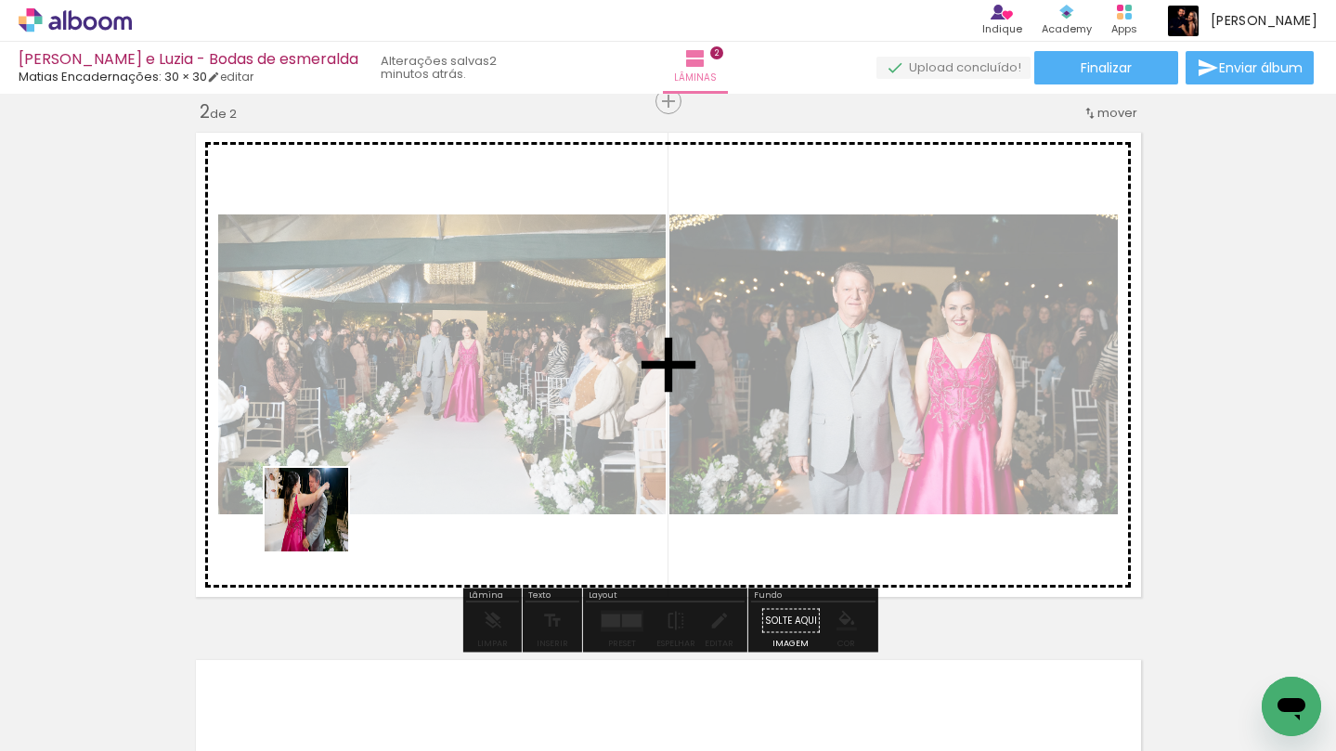
drag, startPoint x: 202, startPoint y: 708, endPoint x: 330, endPoint y: 513, distance: 232.8
click at [330, 513] on quentale-workspace at bounding box center [668, 375] width 1336 height 751
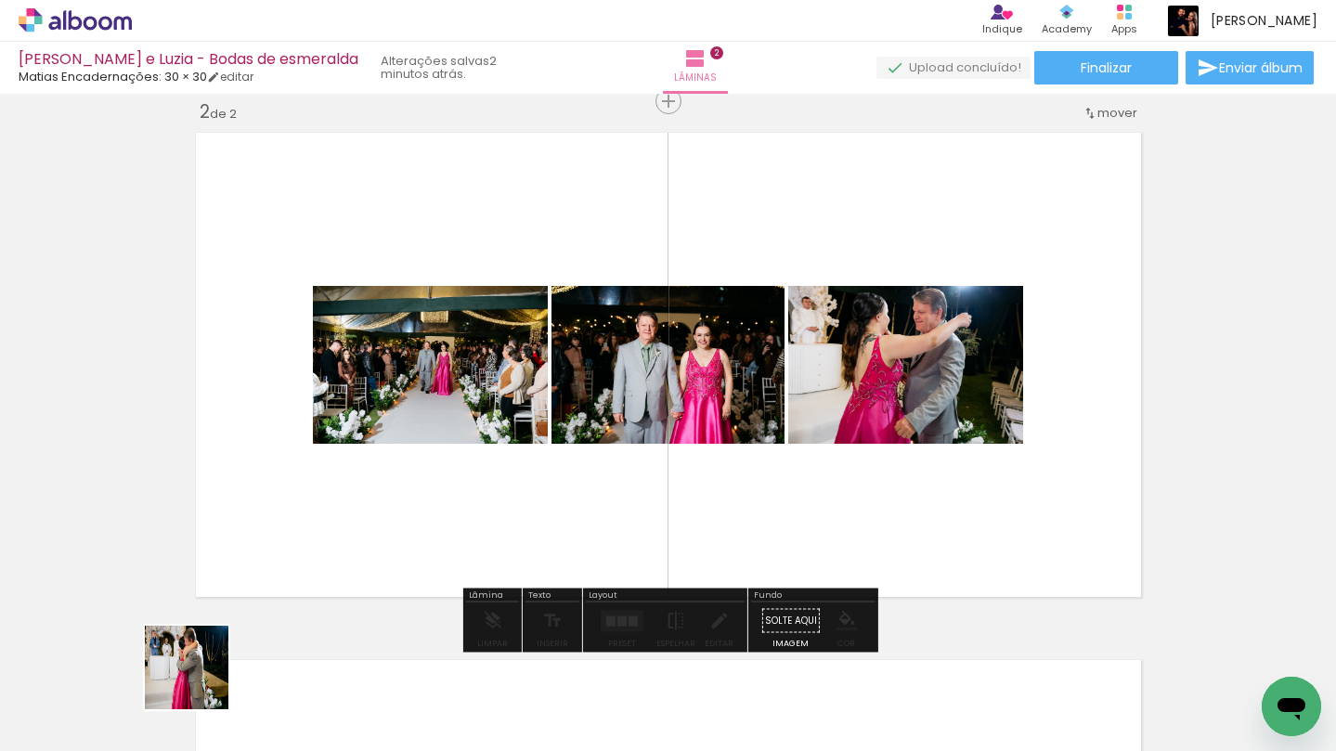
drag, startPoint x: 193, startPoint y: 704, endPoint x: 331, endPoint y: 478, distance: 264.2
click at [331, 478] on quentale-workspace at bounding box center [668, 375] width 1336 height 751
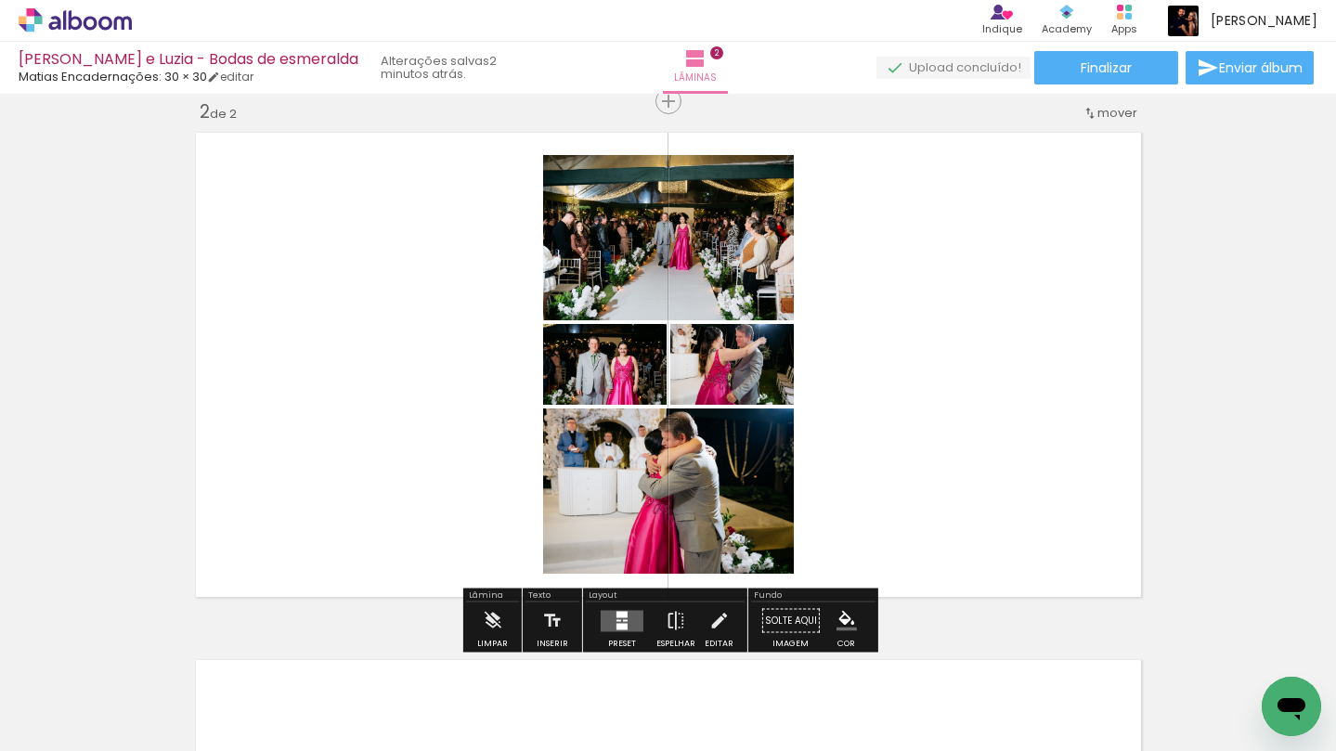
click at [618, 610] on quentale-layouter at bounding box center [622, 620] width 43 height 21
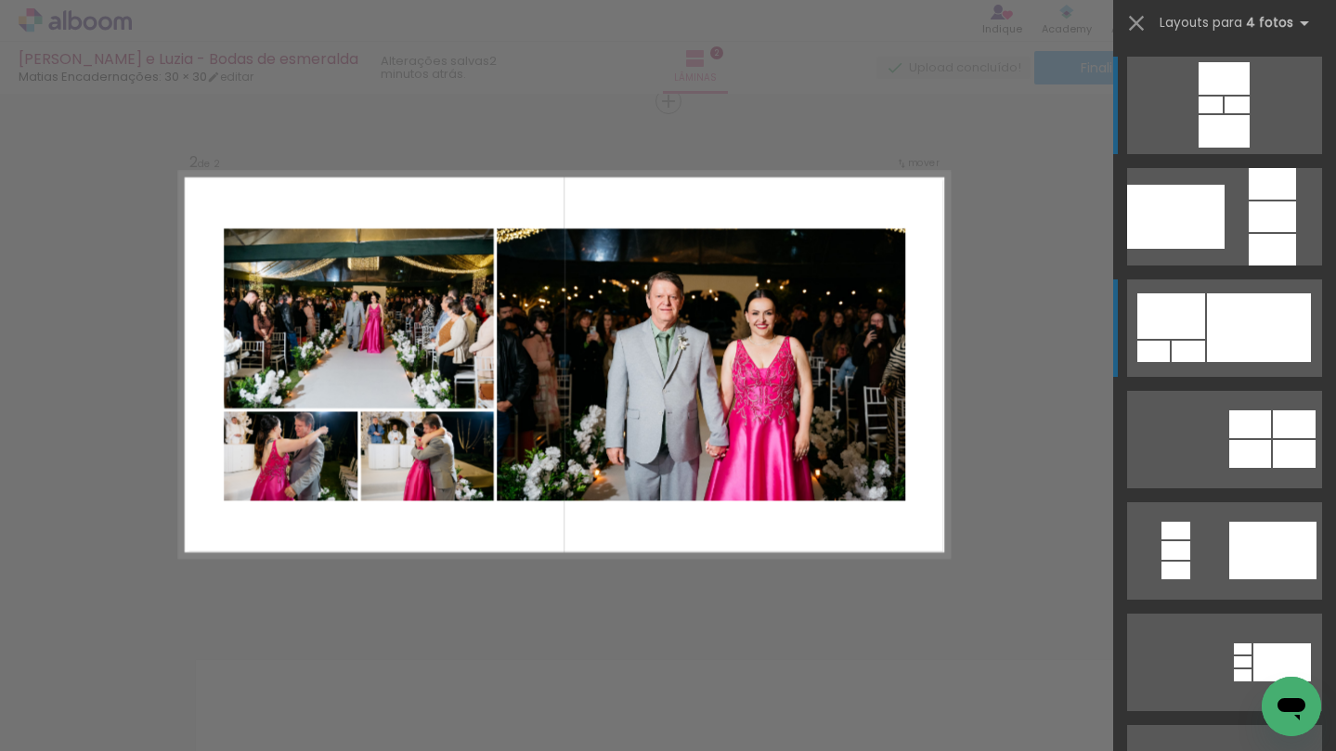
click at [1186, 331] on div at bounding box center [1171, 315] width 68 height 45
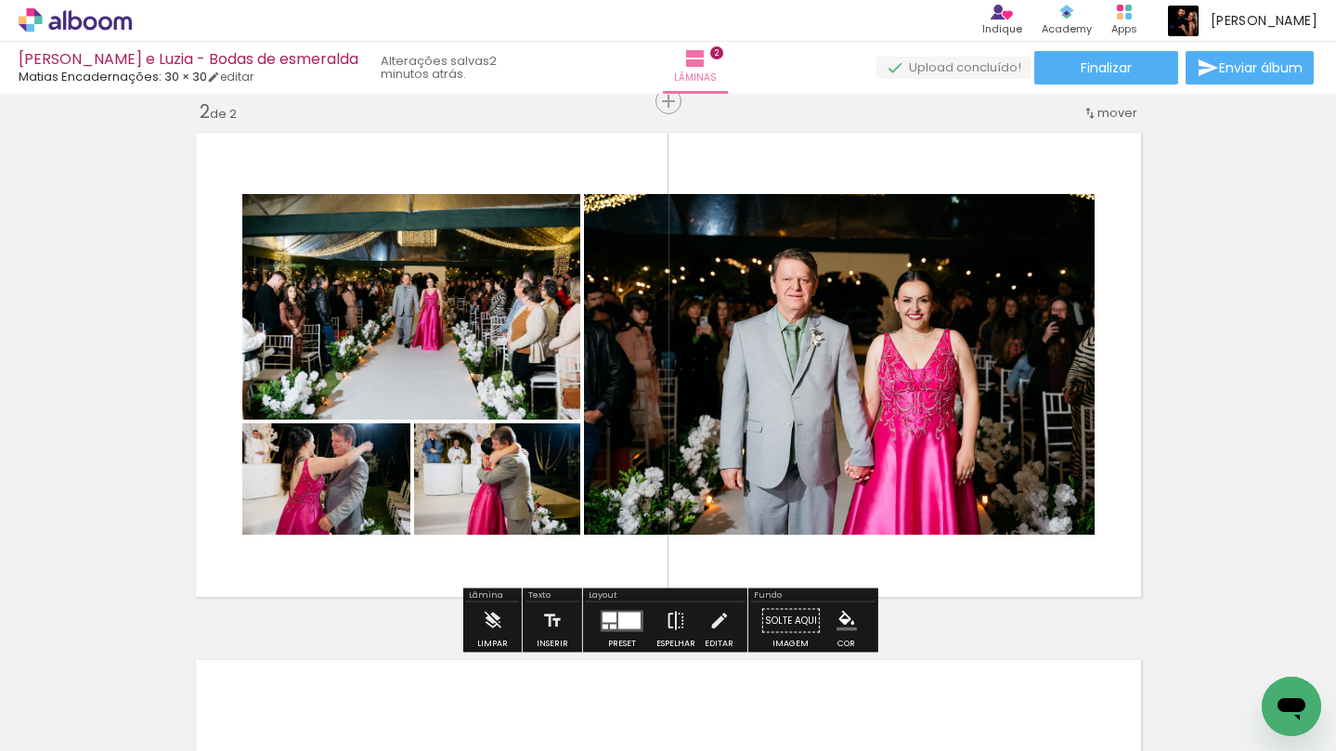
click at [676, 617] on iron-icon at bounding box center [676, 621] width 20 height 37
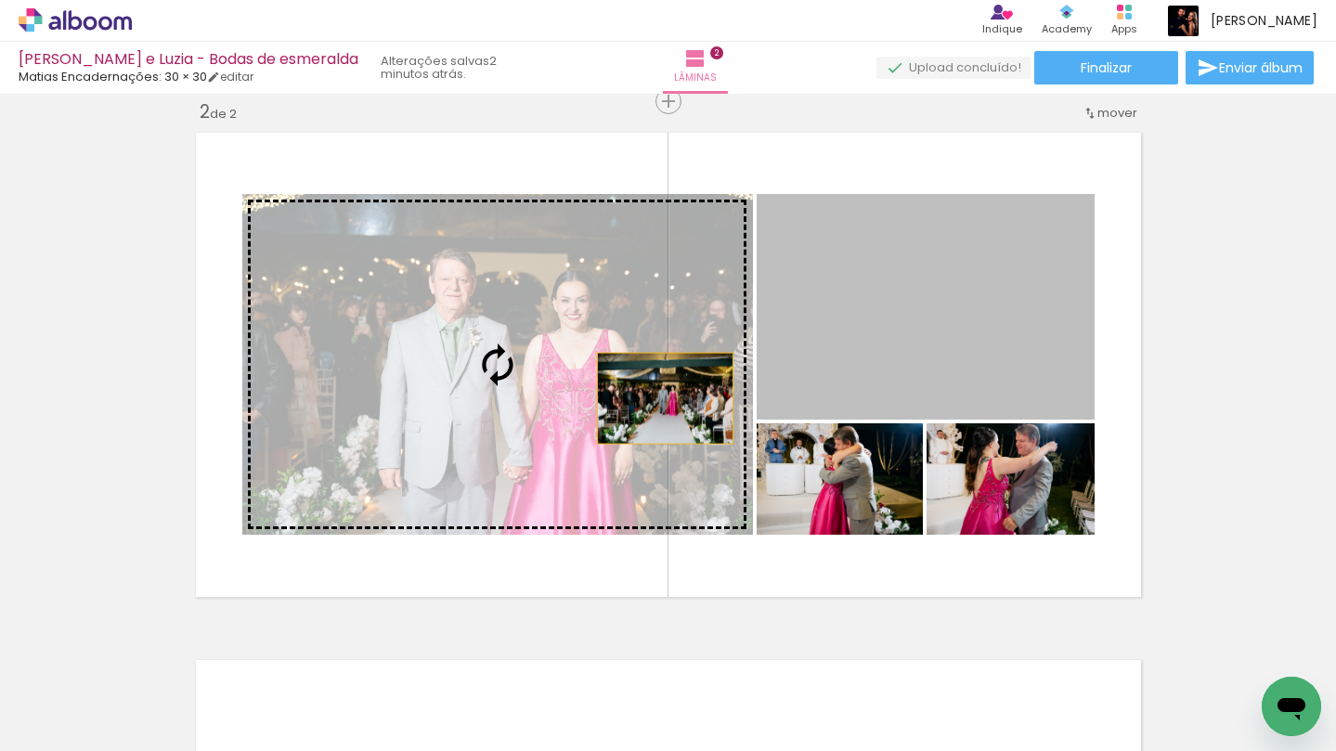
drag, startPoint x: 856, startPoint y: 354, endPoint x: 622, endPoint y: 411, distance: 240.9
click at [0, 0] on slot at bounding box center [0, 0] width 0 height 0
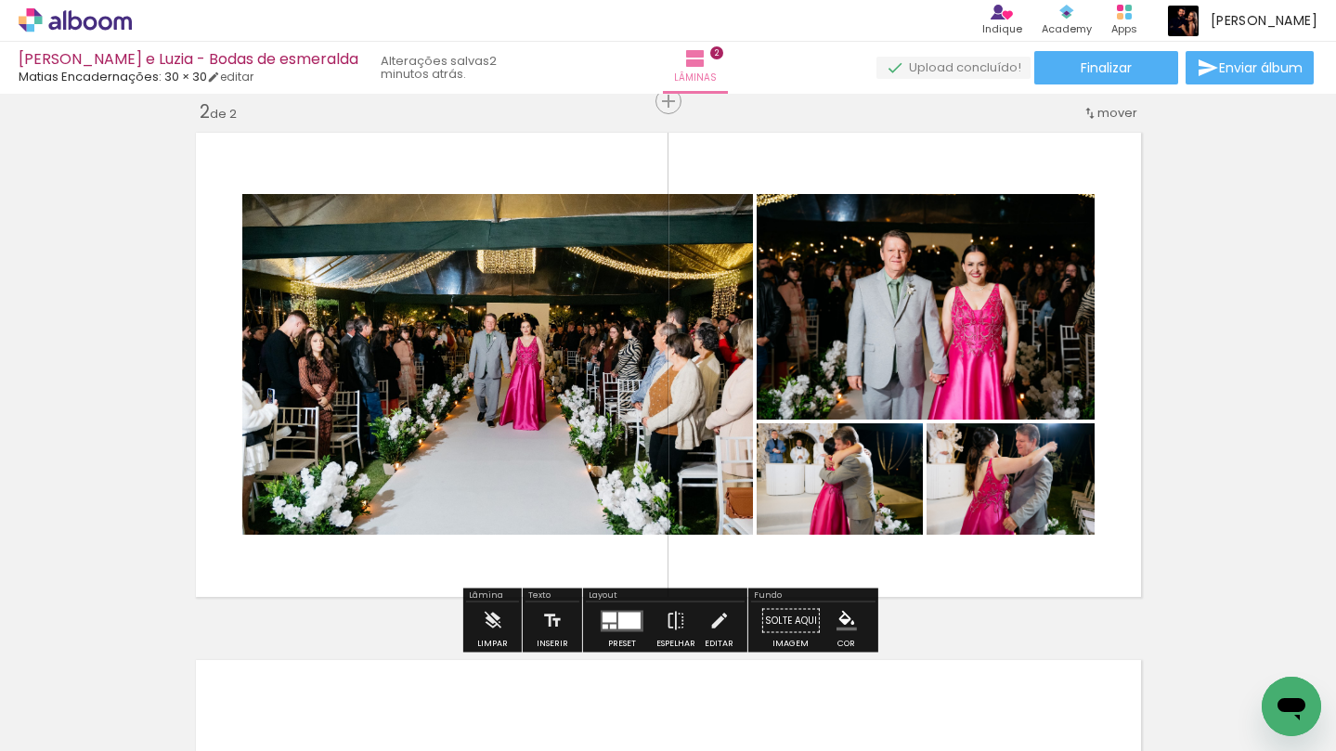
click at [622, 411] on quentale-photo at bounding box center [497, 364] width 511 height 341
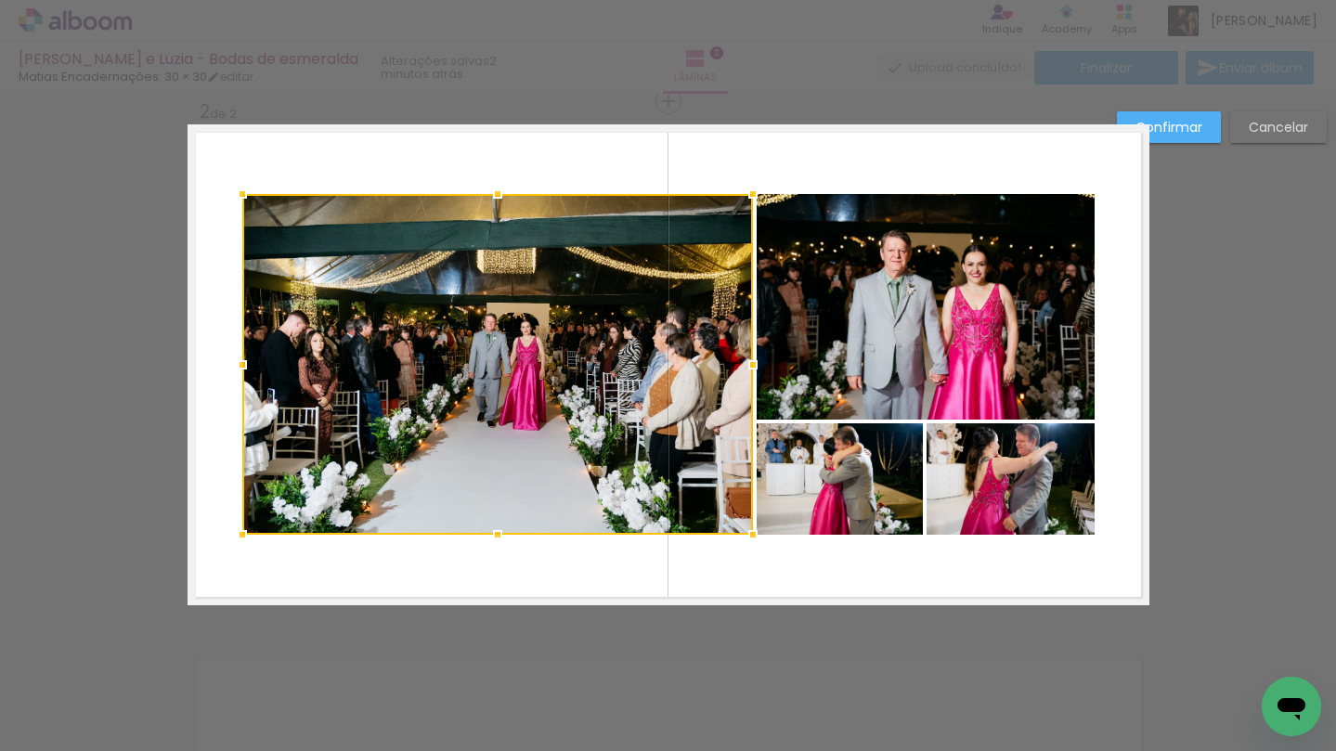
click at [873, 500] on quentale-photo at bounding box center [840, 478] width 166 height 111
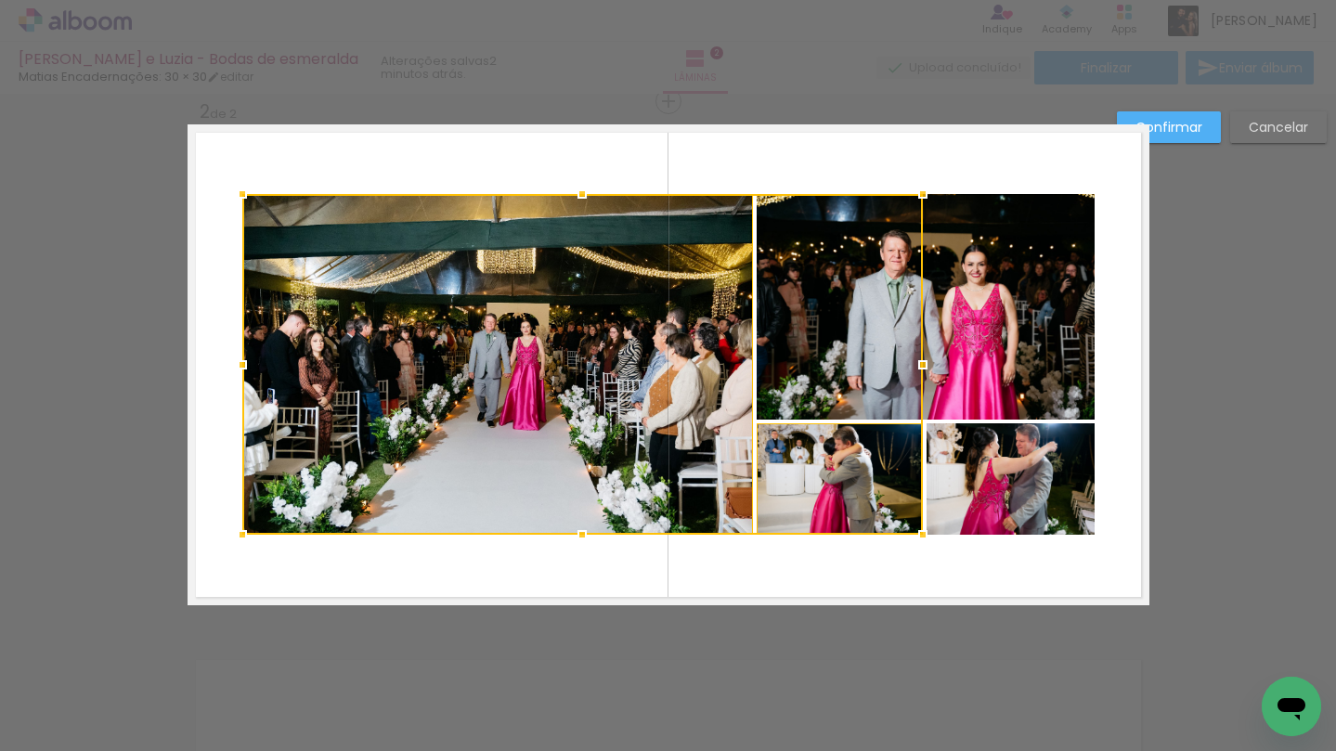
click at [1010, 489] on quentale-photo at bounding box center [1011, 478] width 168 height 111
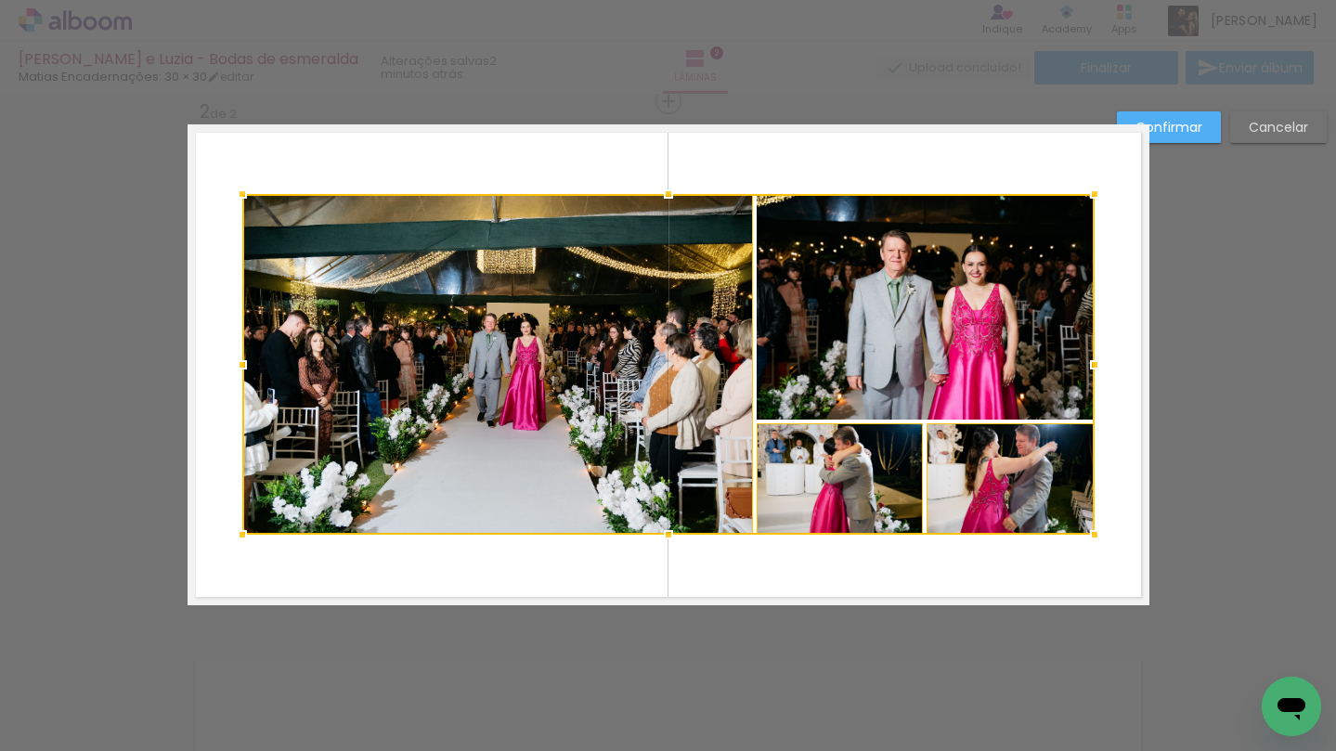
click at [1002, 354] on div at bounding box center [668, 364] width 852 height 341
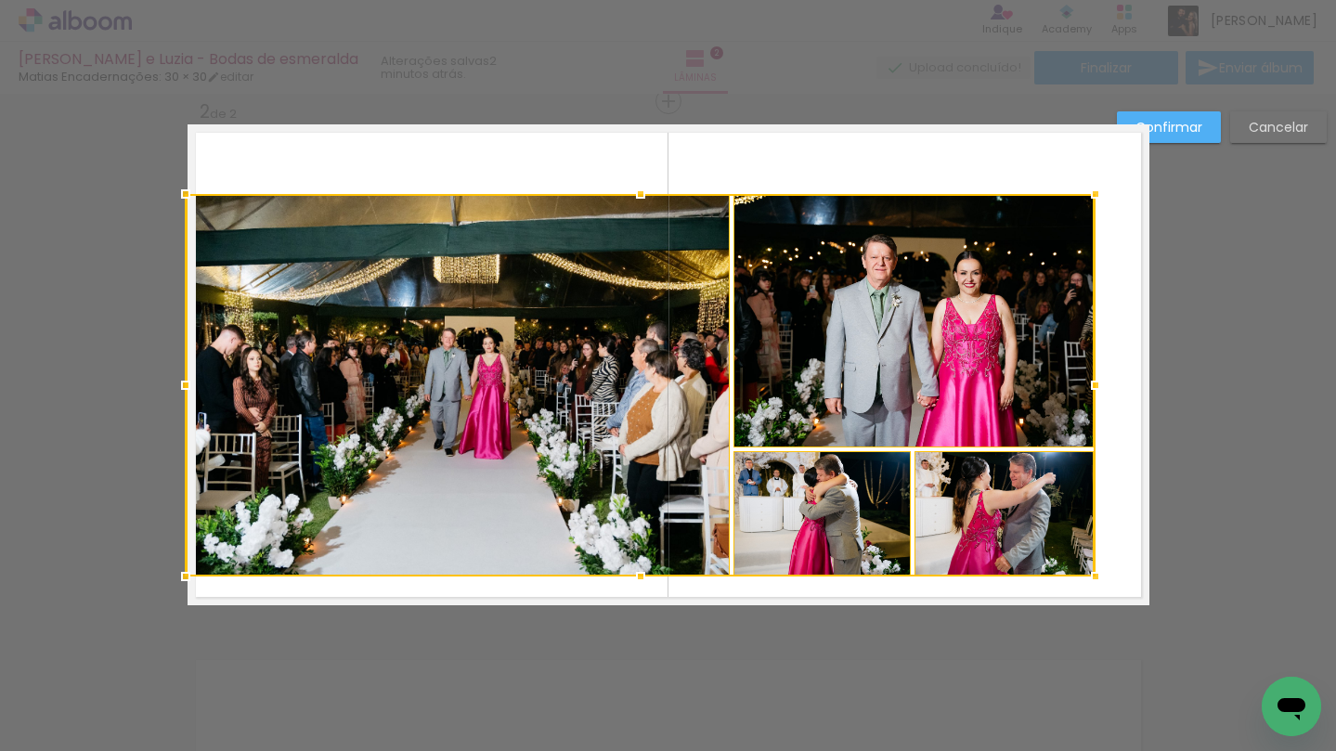
drag, startPoint x: 244, startPoint y: 537, endPoint x: 182, endPoint y: 578, distance: 74.9
click at [182, 578] on div at bounding box center [185, 576] width 37 height 37
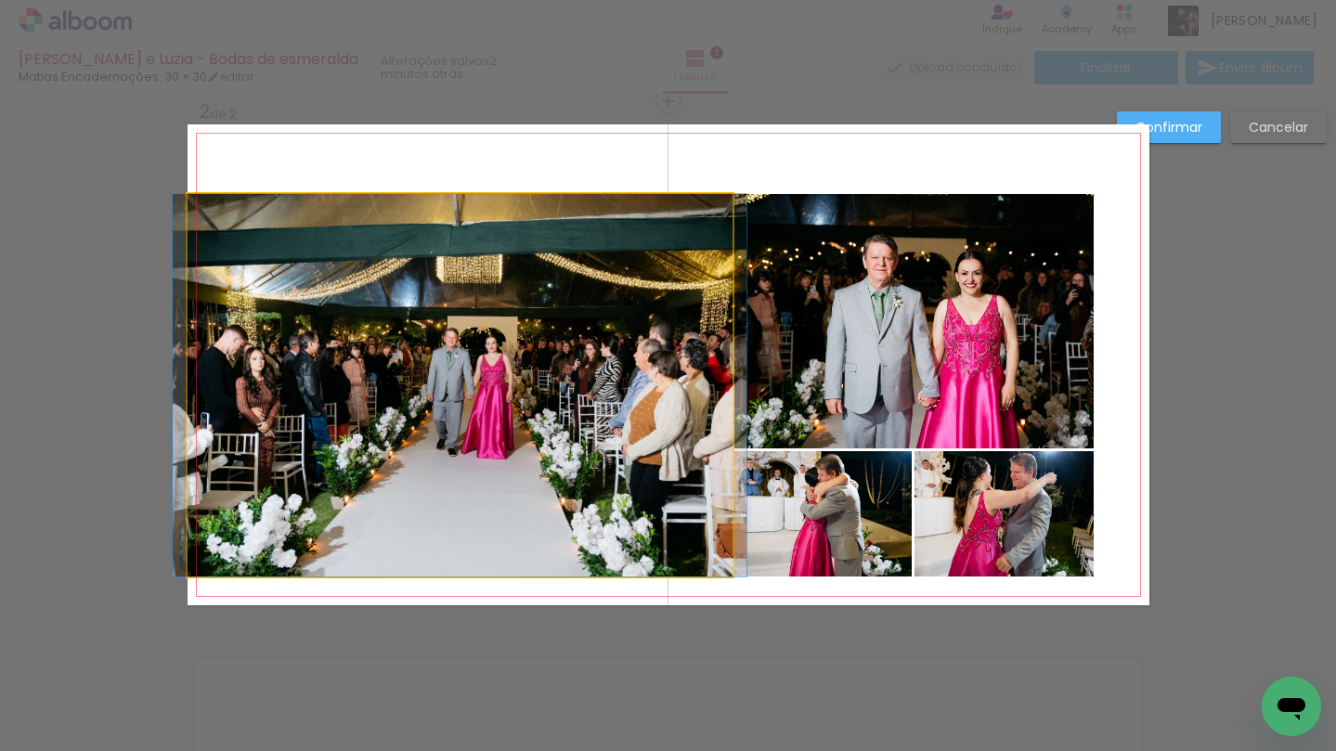
click at [331, 412] on quentale-photo at bounding box center [460, 385] width 545 height 383
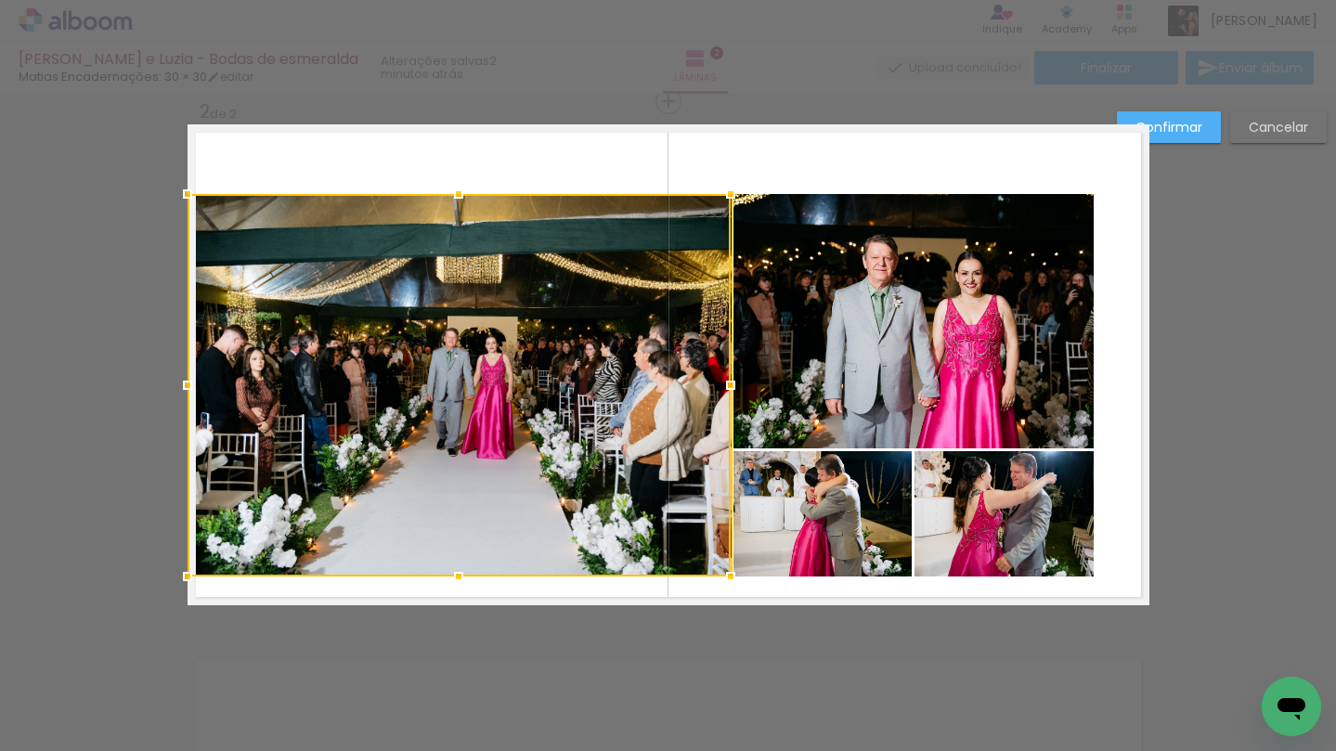
click at [897, 401] on quentale-photo at bounding box center [913, 321] width 361 height 254
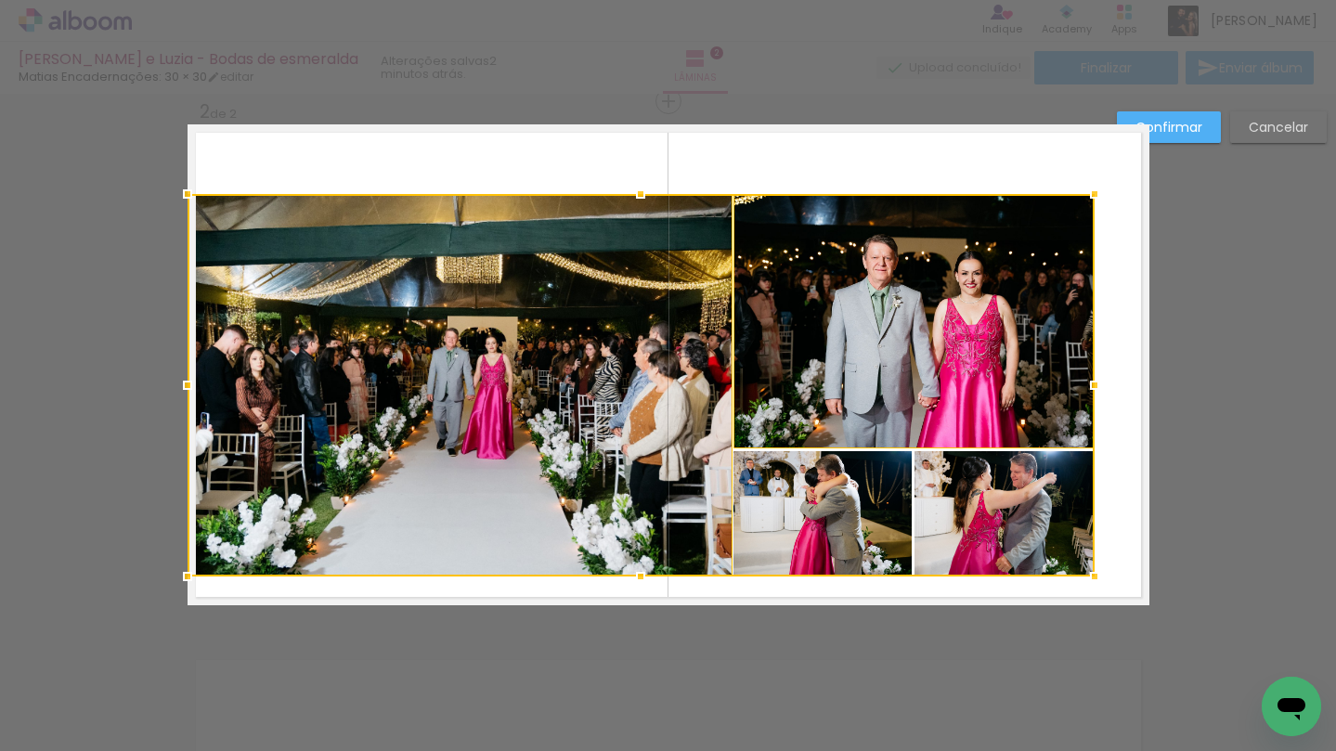
click at [862, 511] on div at bounding box center [641, 385] width 907 height 383
click at [1005, 503] on div at bounding box center [641, 385] width 907 height 383
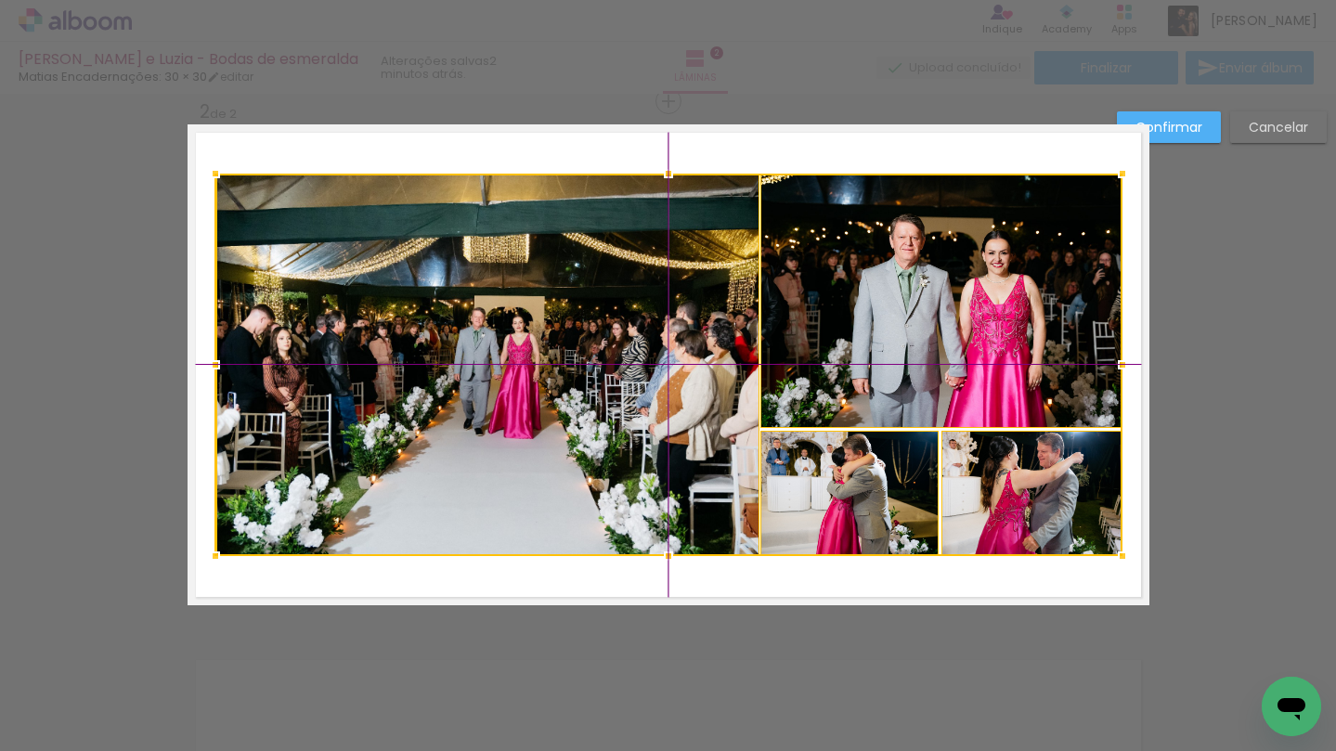
drag, startPoint x: 608, startPoint y: 461, endPoint x: 634, endPoint y: 444, distance: 31.4
click at [634, 444] on div at bounding box center [668, 365] width 907 height 383
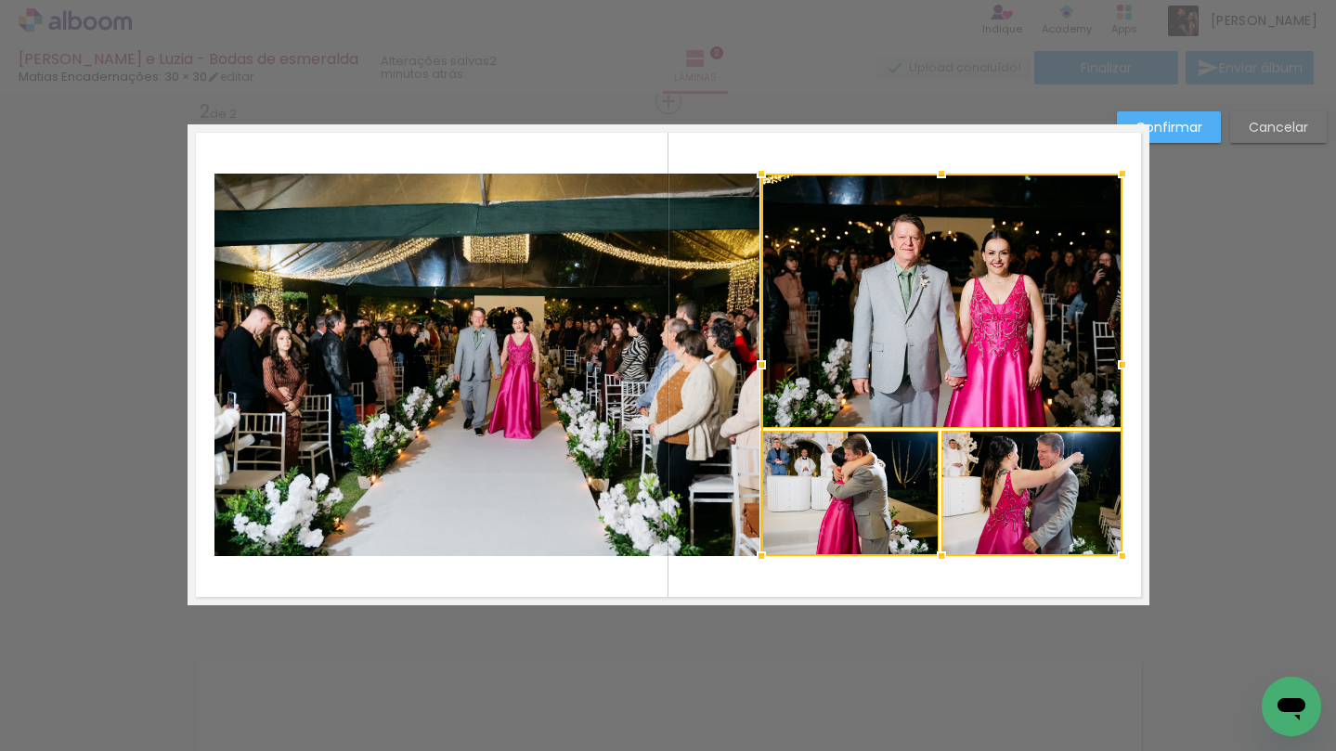
click at [368, 227] on quentale-photo at bounding box center [486, 365] width 545 height 383
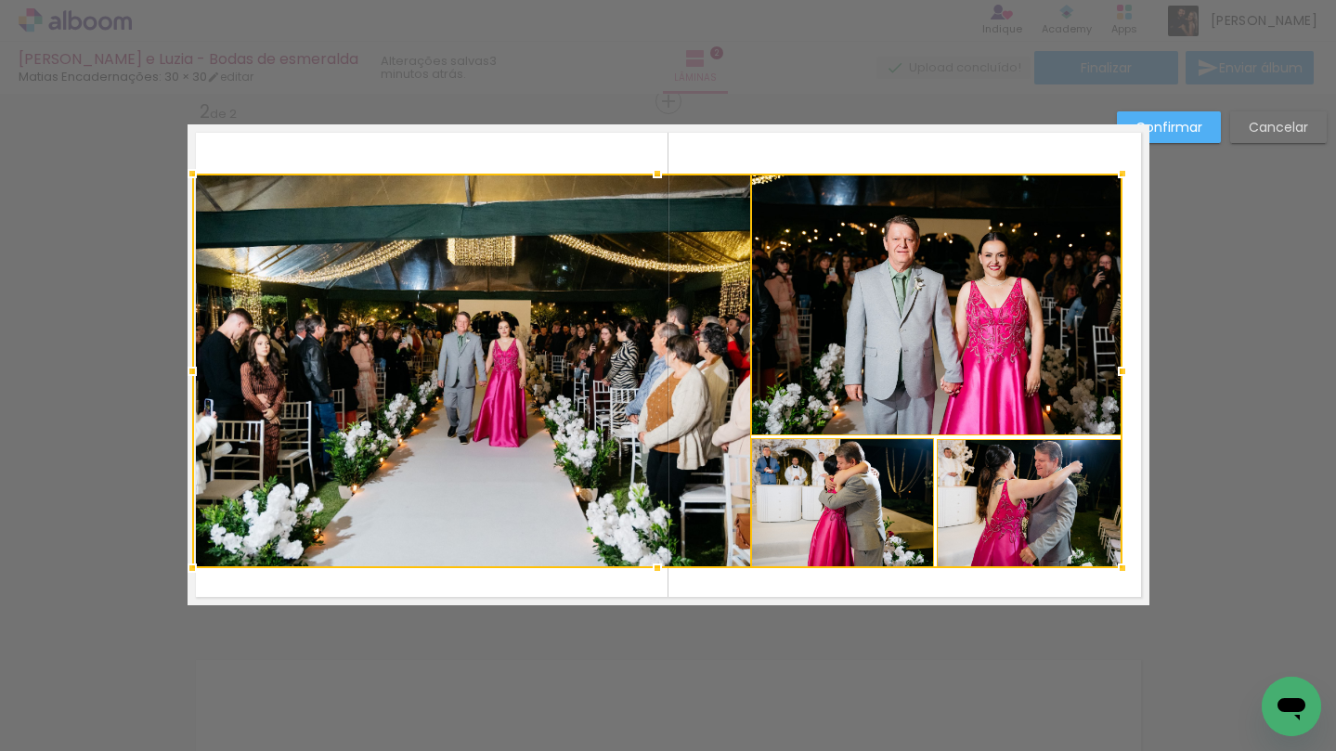
drag, startPoint x: 209, startPoint y: 556, endPoint x: 170, endPoint y: 566, distance: 40.3
click at [170, 566] on div "Inserir lâmina 1 de 2 Inserir lâmina 2 de 2 Confirmar Cancelar" at bounding box center [668, 356] width 1336 height 1627
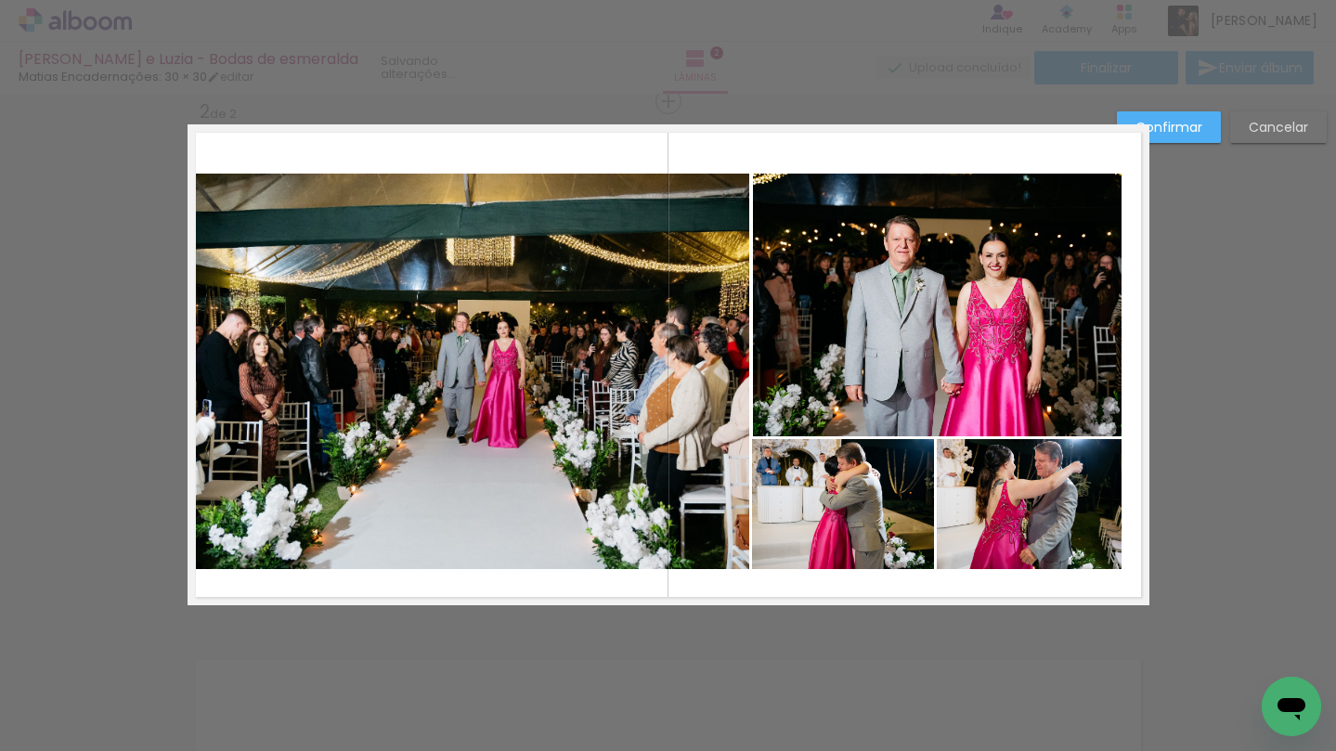
click at [473, 419] on quentale-photo at bounding box center [470, 371] width 558 height 395
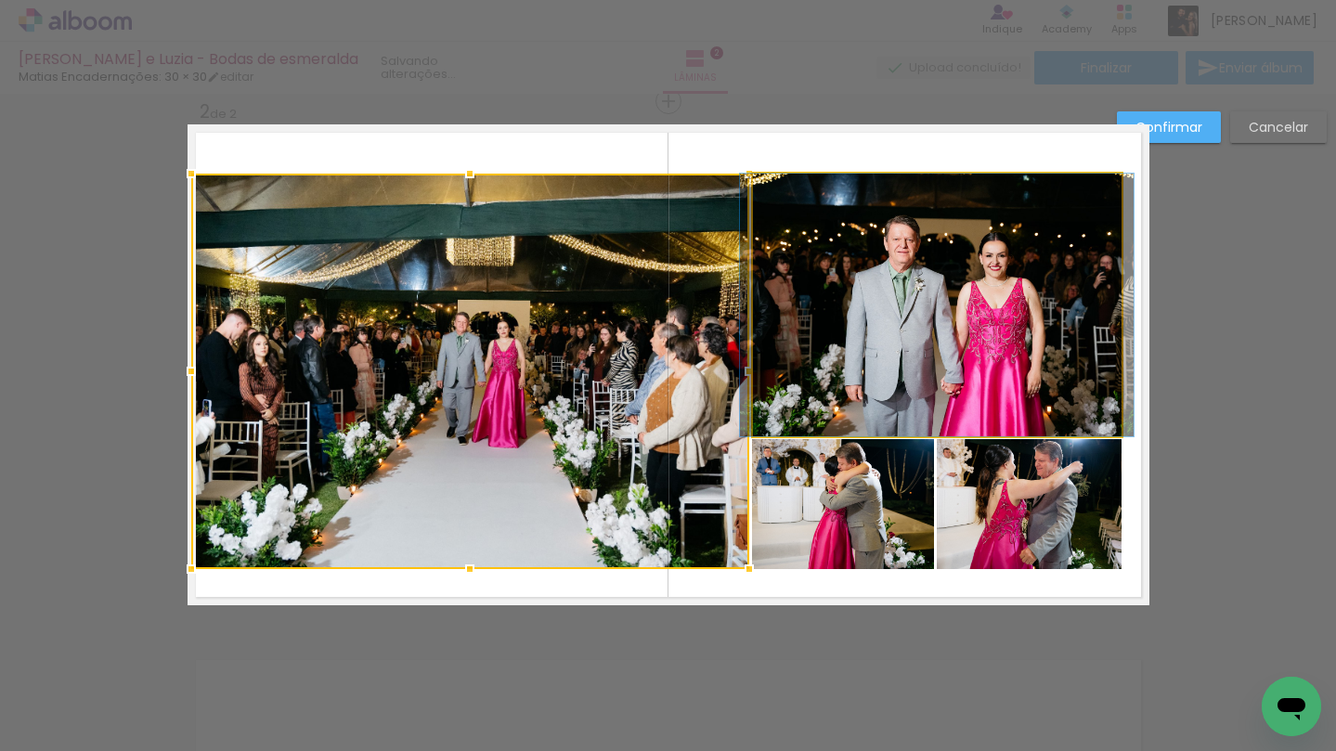
click at [788, 318] on quentale-photo at bounding box center [937, 305] width 369 height 263
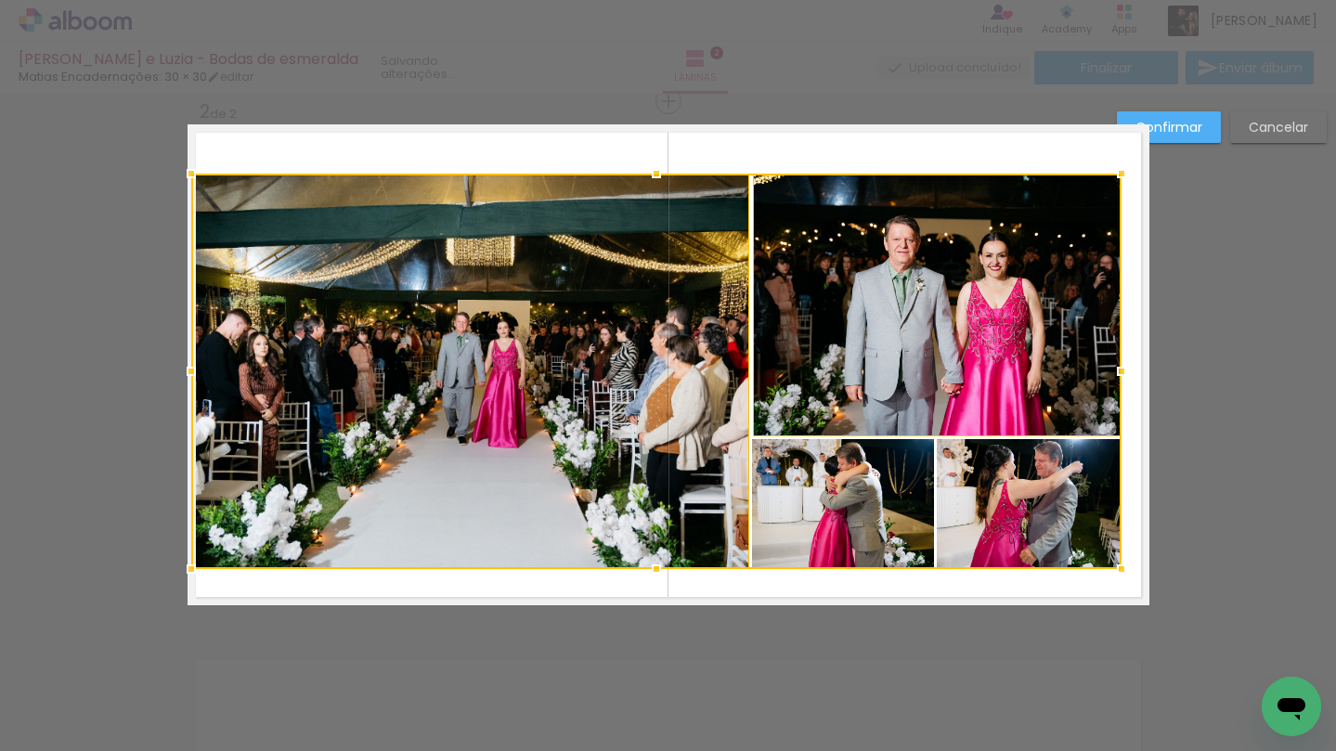
click at [815, 467] on div at bounding box center [656, 371] width 930 height 395
click at [1051, 473] on div at bounding box center [656, 371] width 930 height 395
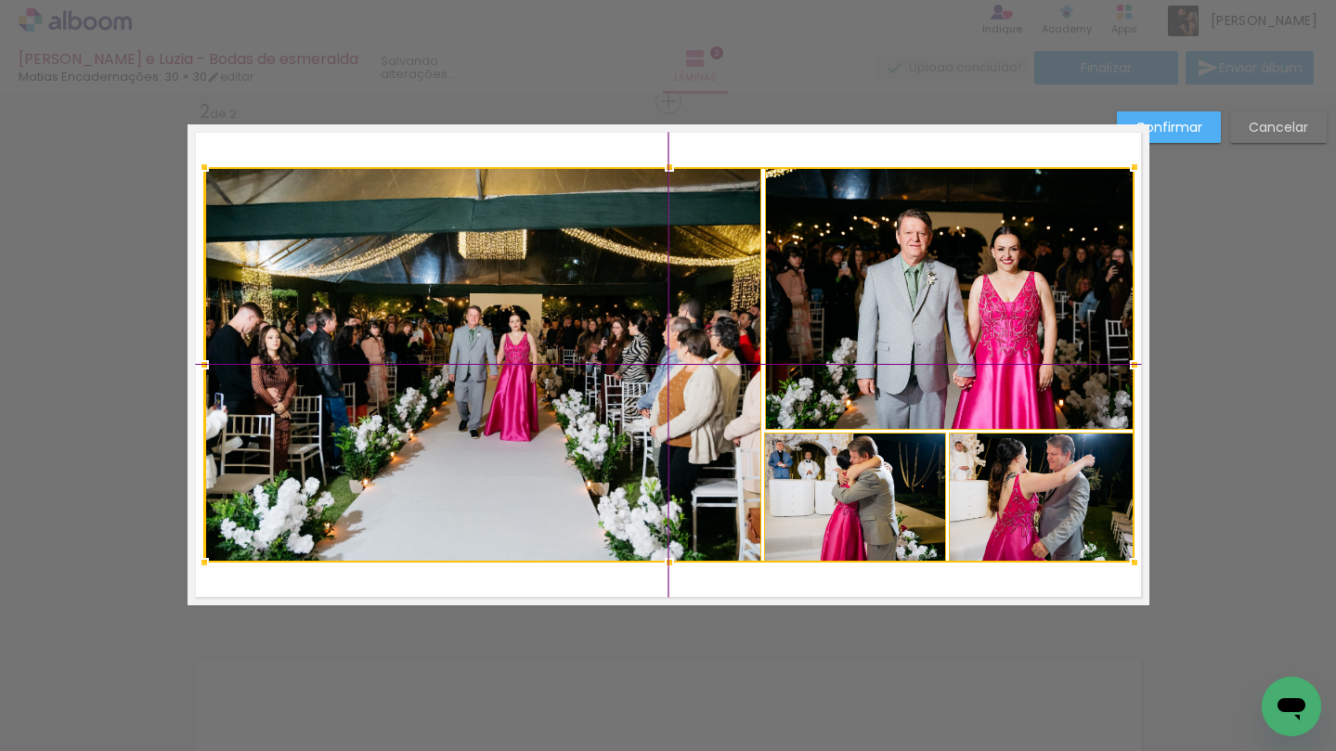
drag, startPoint x: 690, startPoint y: 457, endPoint x: 706, endPoint y: 453, distance: 16.2
click at [706, 453] on div at bounding box center [669, 364] width 930 height 395
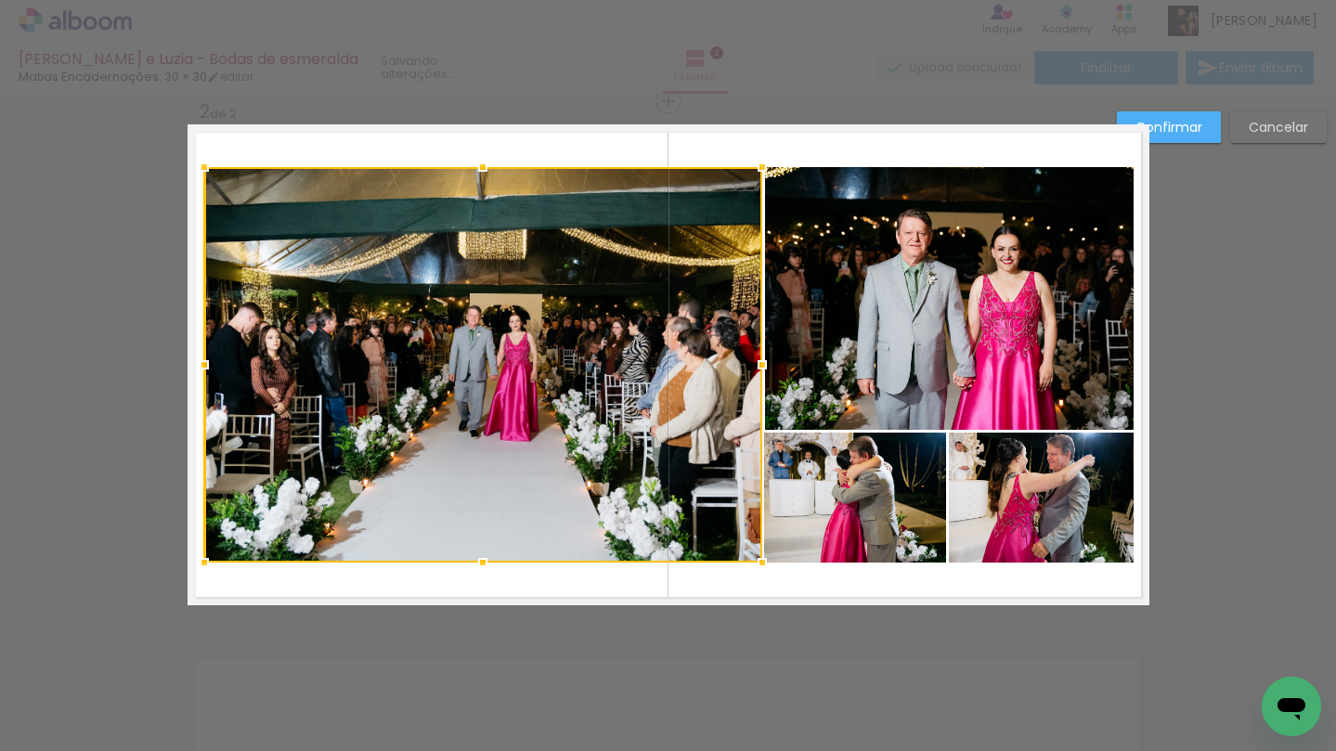
click at [0, 0] on slot "Confirmar" at bounding box center [0, 0] width 0 height 0
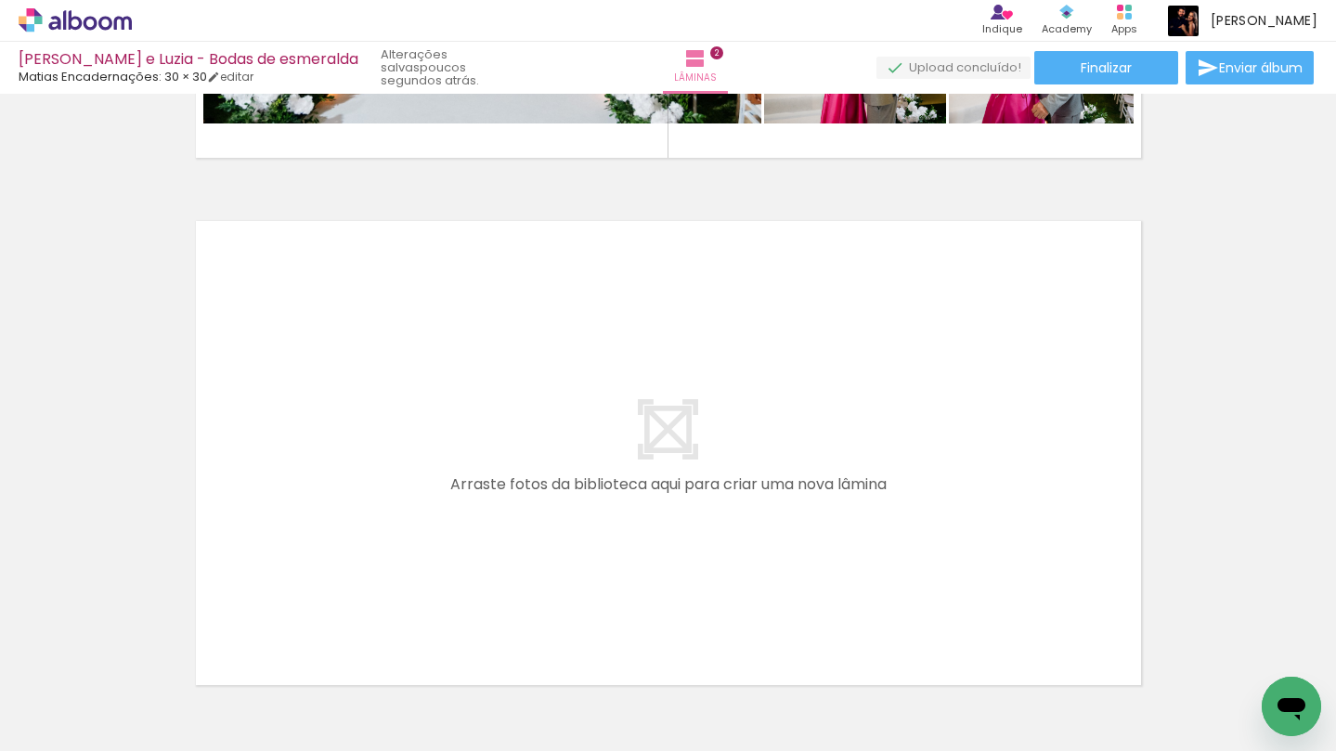
scroll to position [995, 0]
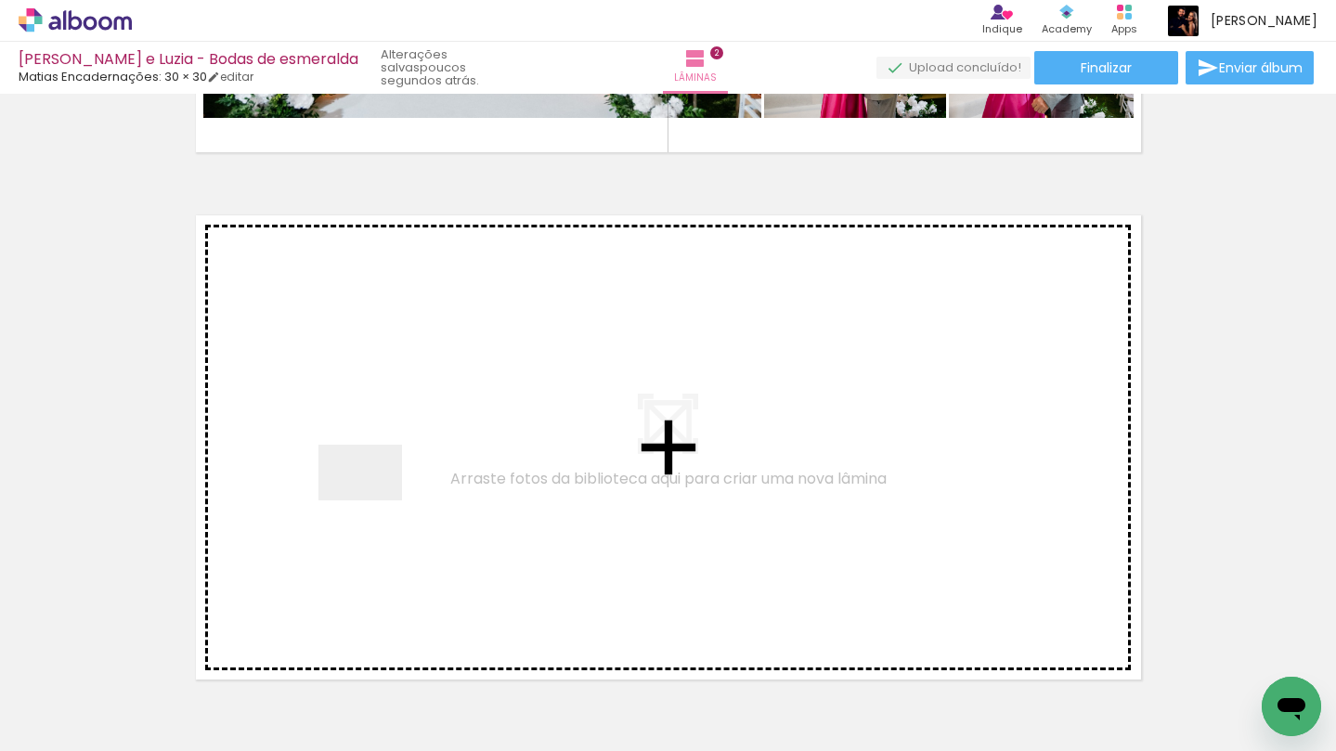
drag, startPoint x: 205, startPoint y: 693, endPoint x: 410, endPoint y: 473, distance: 300.9
click at [410, 473] on quentale-workspace at bounding box center [668, 375] width 1336 height 751
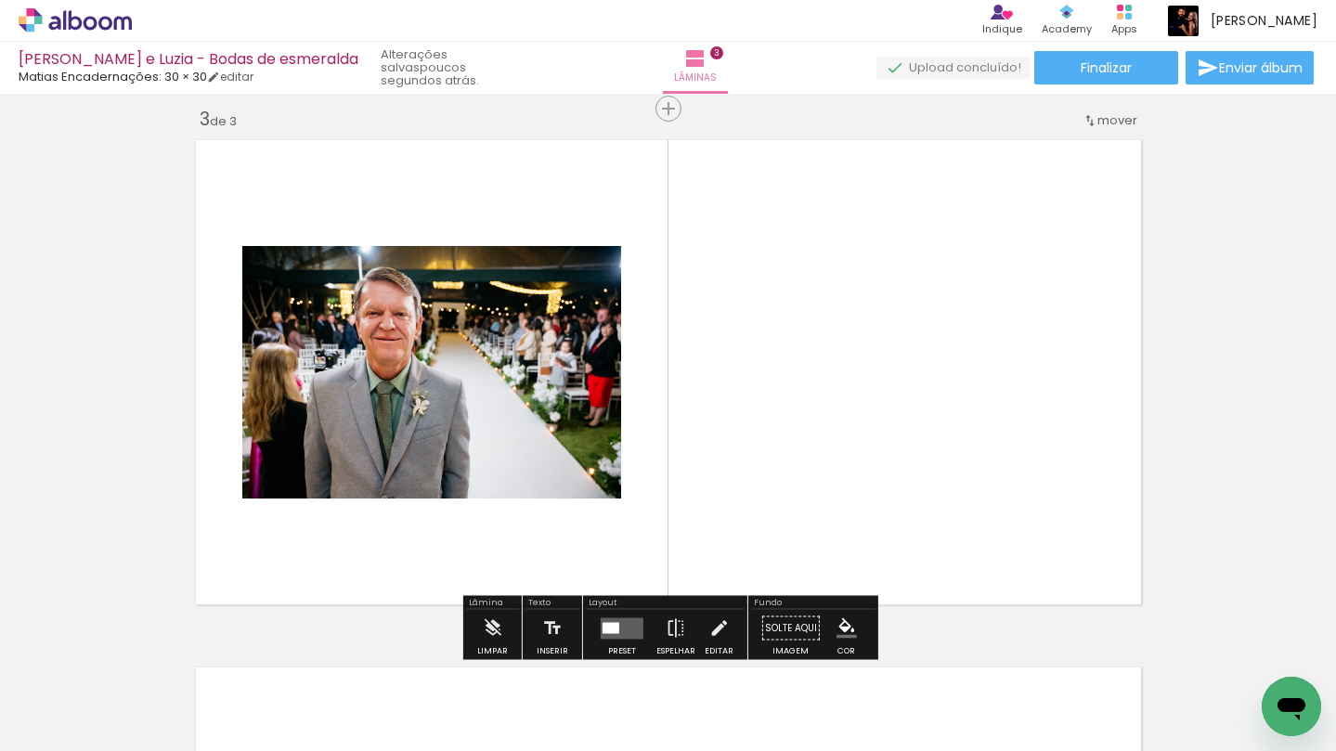
scroll to position [1078, 0]
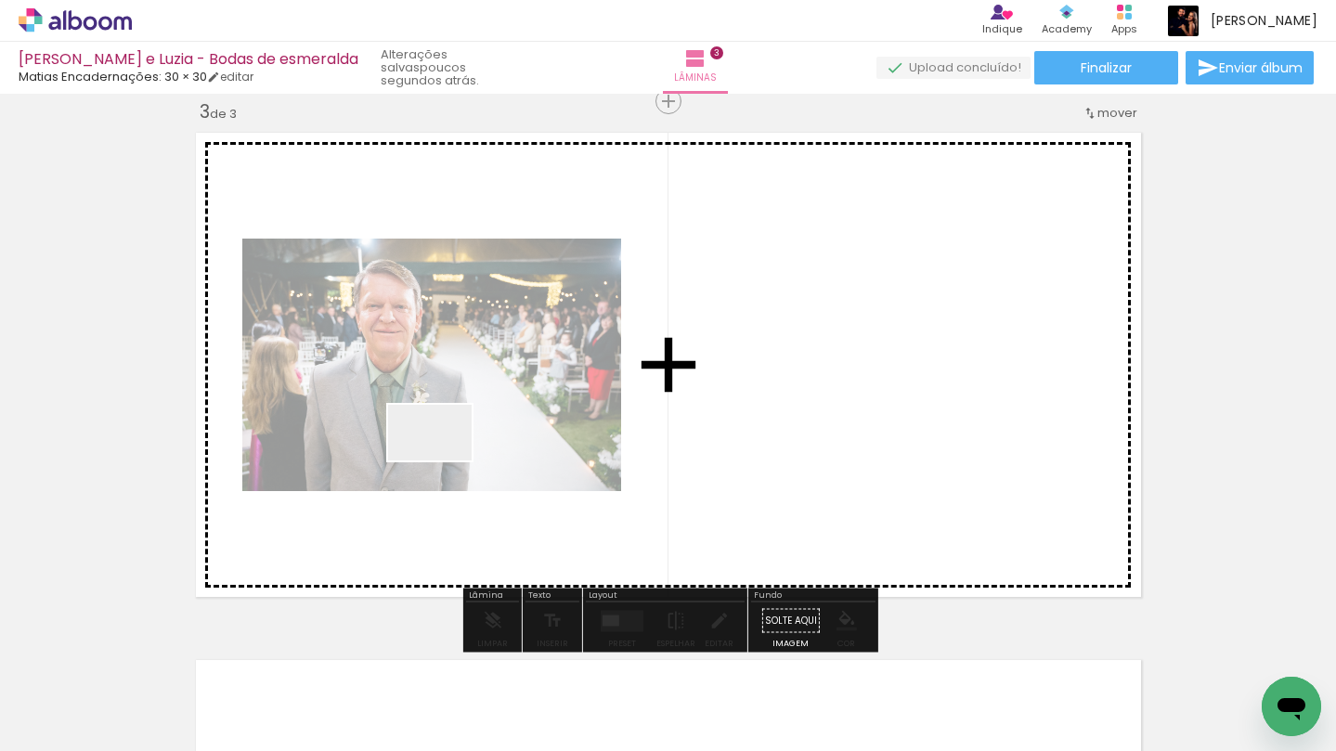
drag, startPoint x: 233, startPoint y: 654, endPoint x: 477, endPoint y: 441, distance: 323.8
click at [477, 441] on quentale-workspace at bounding box center [668, 375] width 1336 height 751
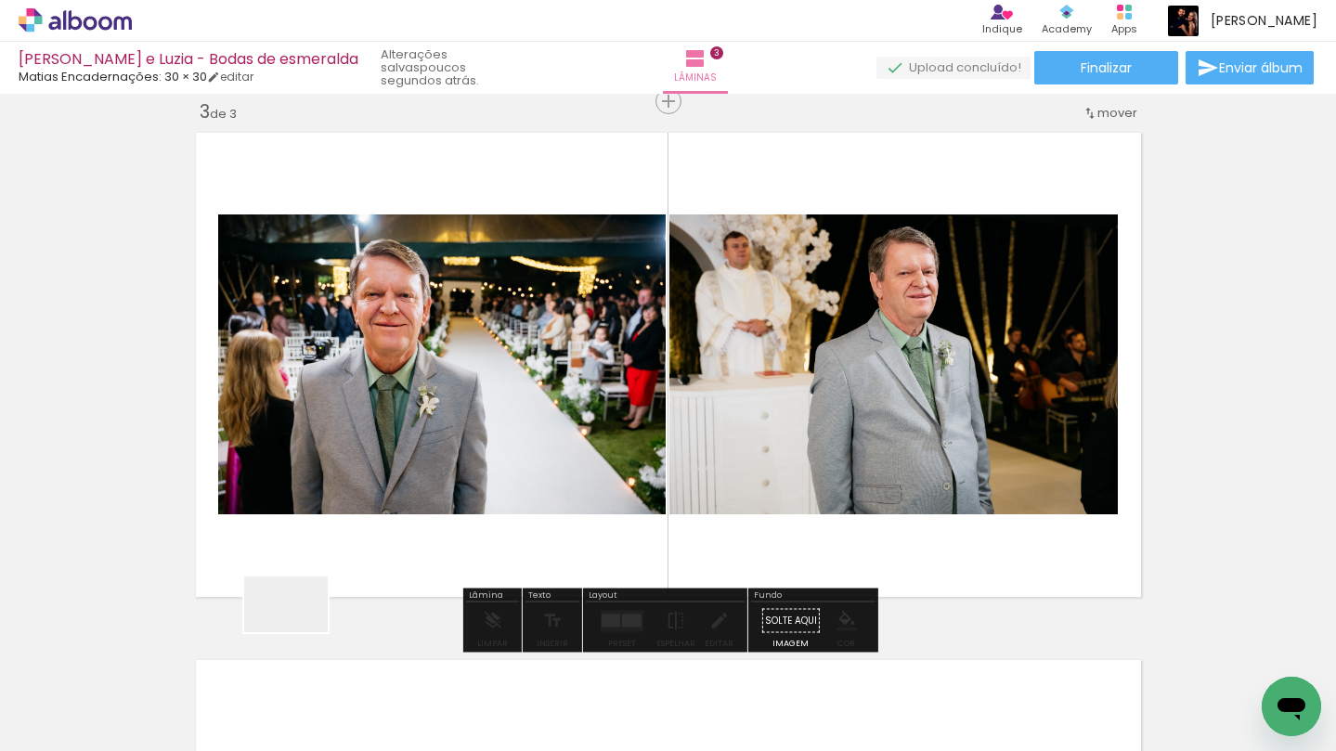
drag, startPoint x: 198, startPoint y: 713, endPoint x: 417, endPoint y: 557, distance: 268.9
click at [417, 557] on quentale-workspace at bounding box center [668, 375] width 1336 height 751
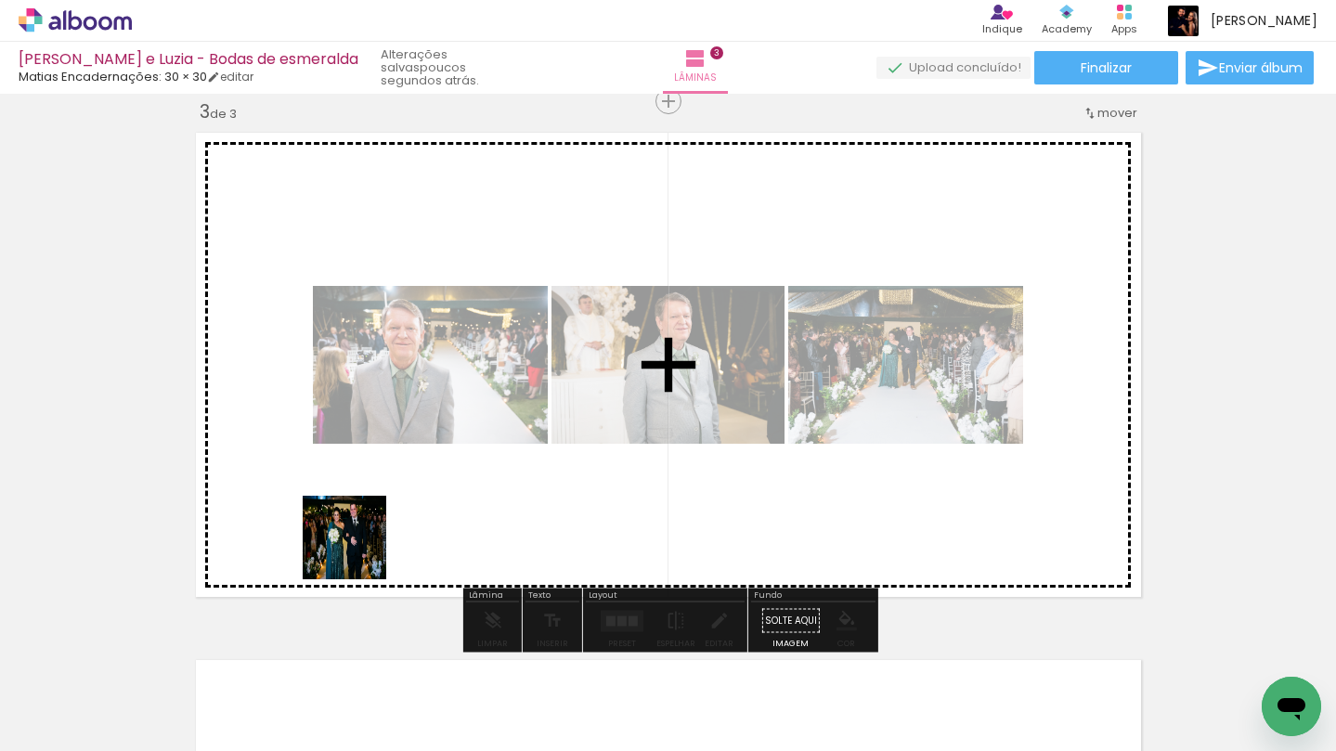
drag, startPoint x: 189, startPoint y: 705, endPoint x: 372, endPoint y: 534, distance: 250.3
click at [371, 535] on quentale-workspace at bounding box center [668, 375] width 1336 height 751
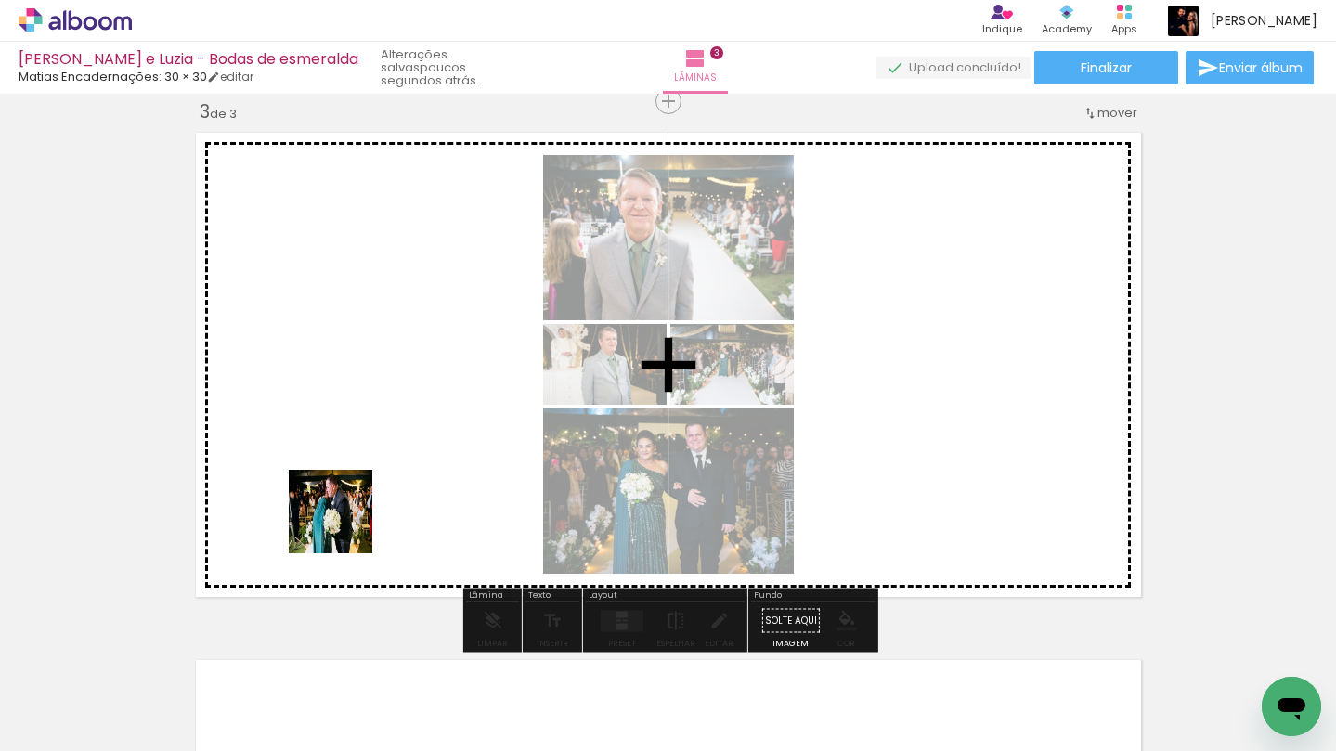
drag, startPoint x: 192, startPoint y: 703, endPoint x: 370, endPoint y: 490, distance: 277.4
click at [370, 490] on quentale-workspace at bounding box center [668, 375] width 1336 height 751
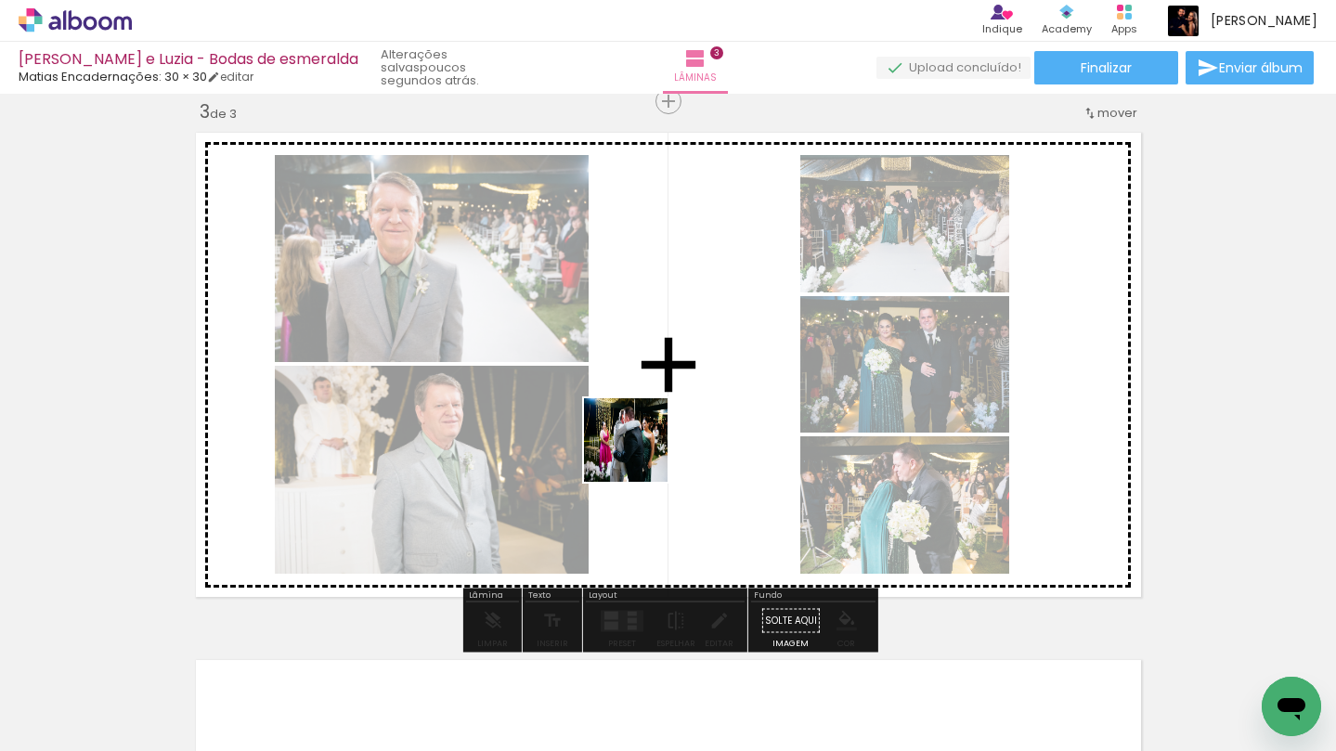
click at [708, 424] on quentale-workspace at bounding box center [668, 375] width 1336 height 751
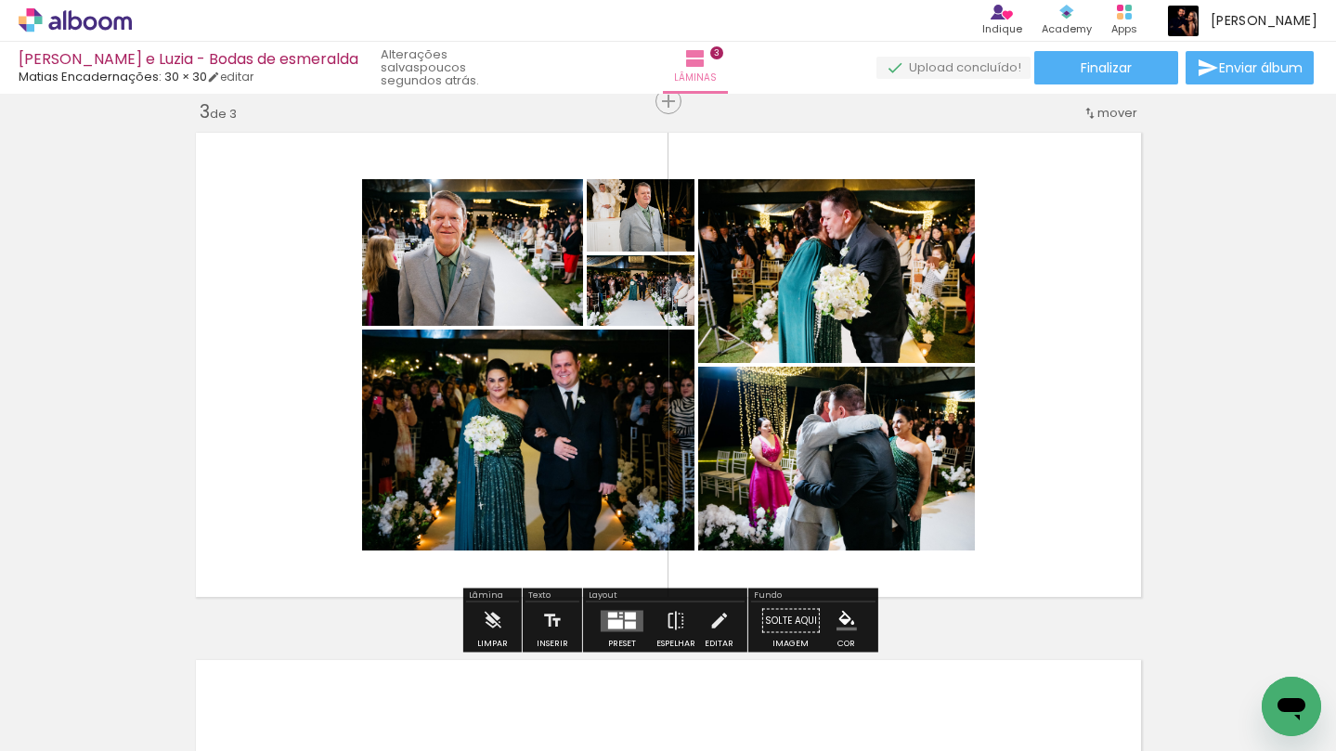
drag, startPoint x: 189, startPoint y: 715, endPoint x: 264, endPoint y: 590, distance: 144.9
click at [264, 590] on quentale-workspace at bounding box center [668, 375] width 1336 height 751
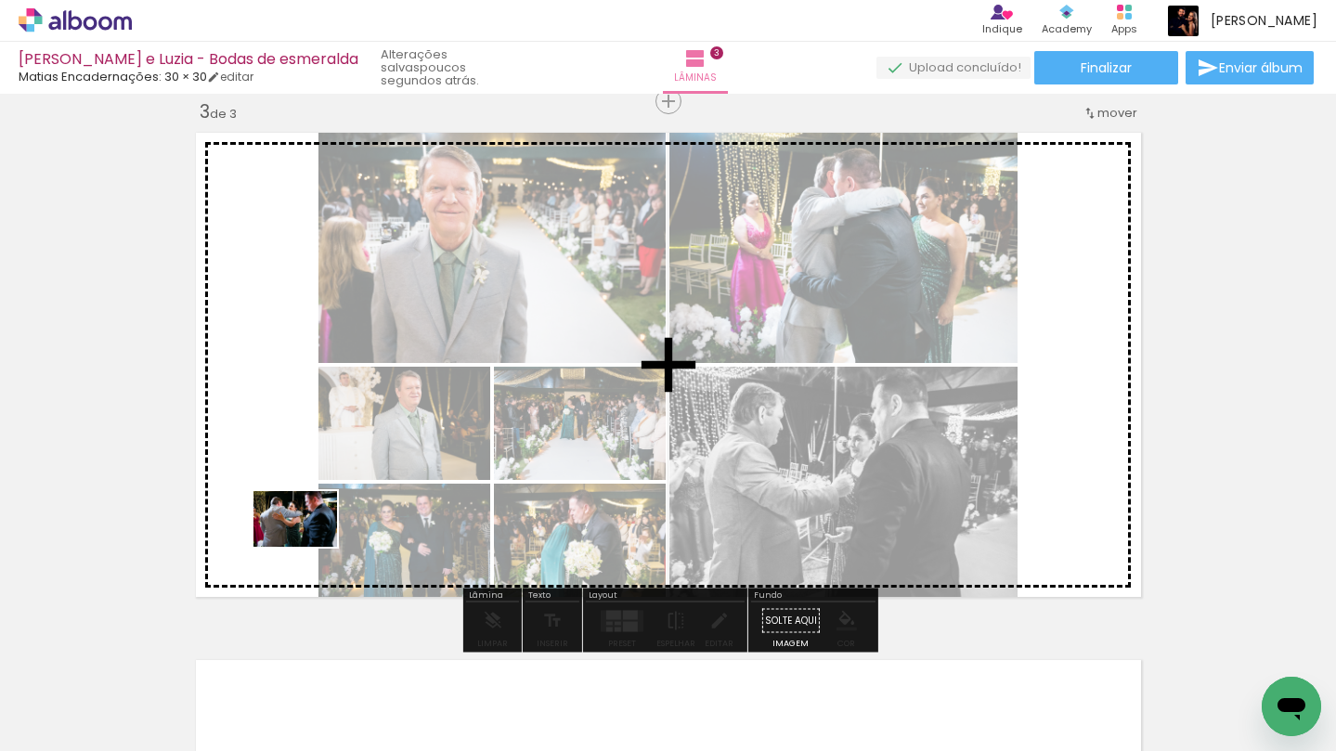
drag, startPoint x: 205, startPoint y: 700, endPoint x: 312, endPoint y: 543, distance: 189.8
click at [312, 543] on quentale-workspace at bounding box center [668, 375] width 1336 height 751
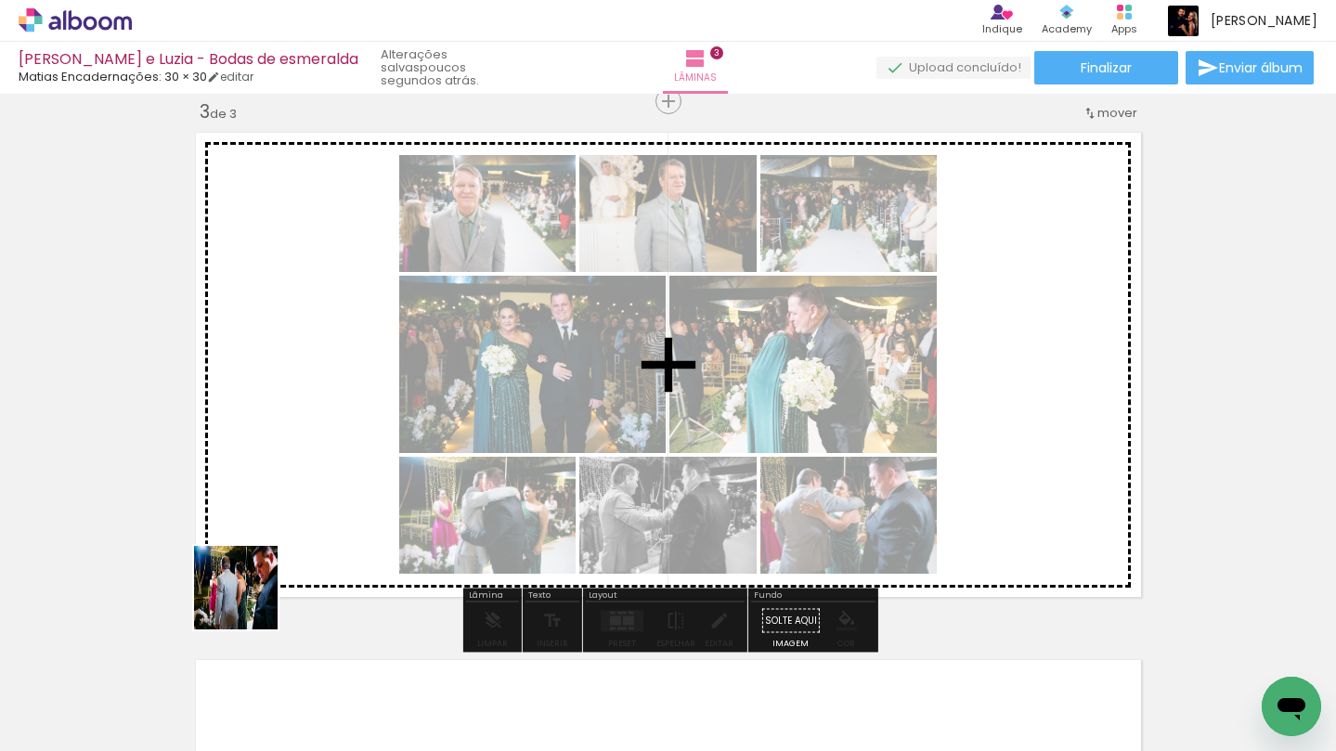
drag, startPoint x: 204, startPoint y: 696, endPoint x: 282, endPoint y: 555, distance: 161.2
click at [282, 555] on quentale-workspace at bounding box center [668, 375] width 1336 height 751
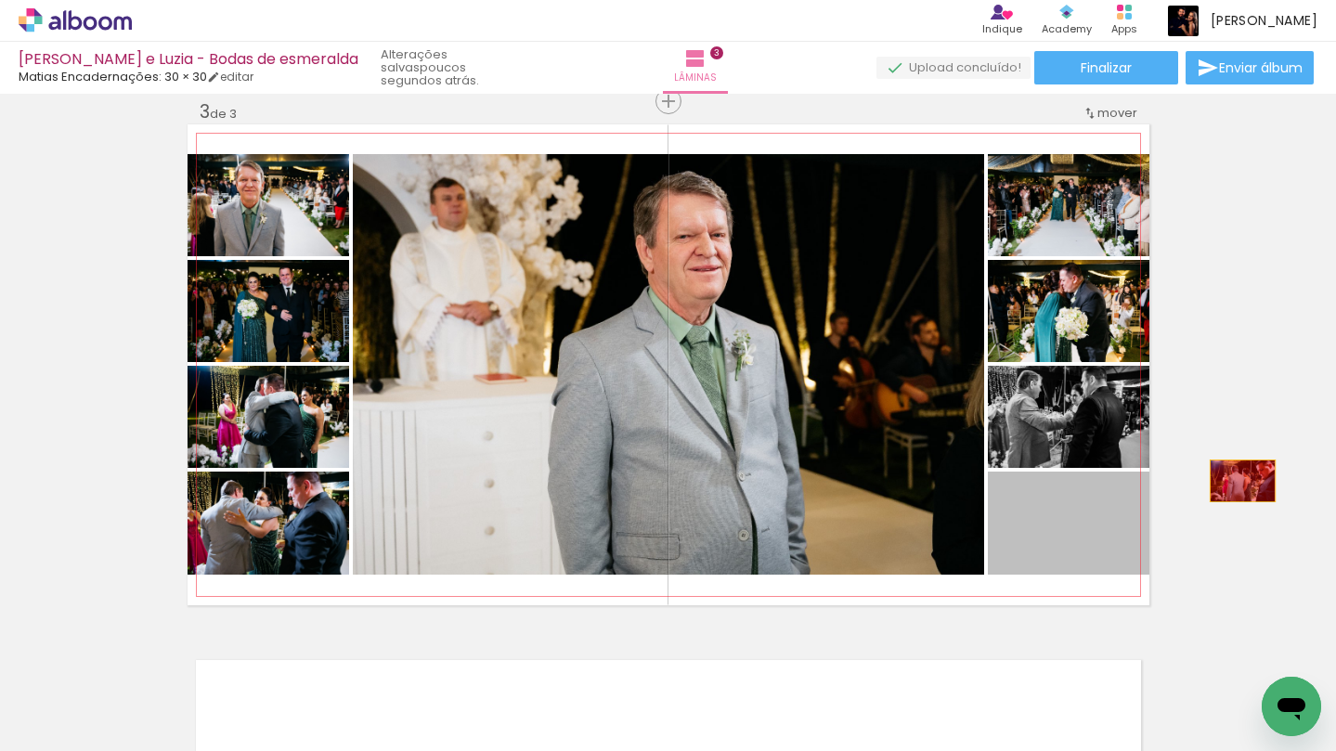
drag, startPoint x: 1078, startPoint y: 521, endPoint x: 1256, endPoint y: 482, distance: 182.5
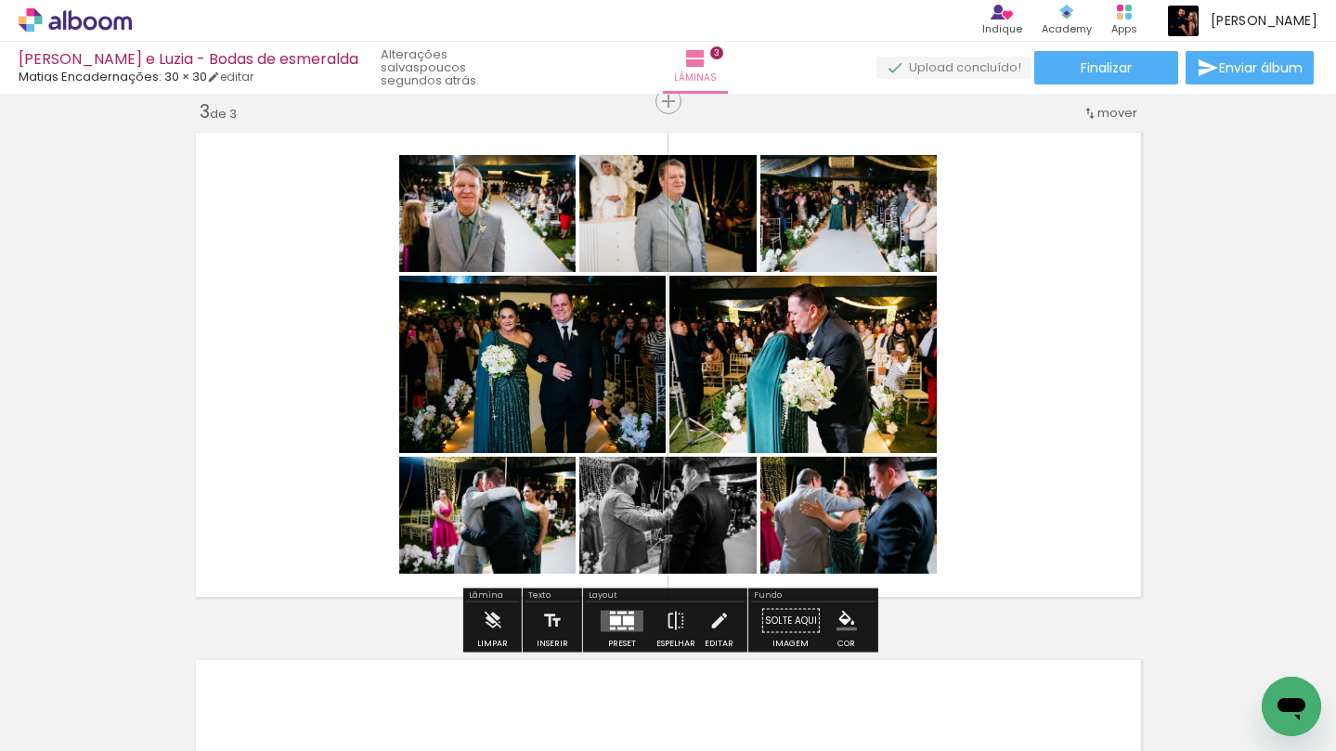
click at [628, 620] on div at bounding box center [628, 620] width 11 height 9
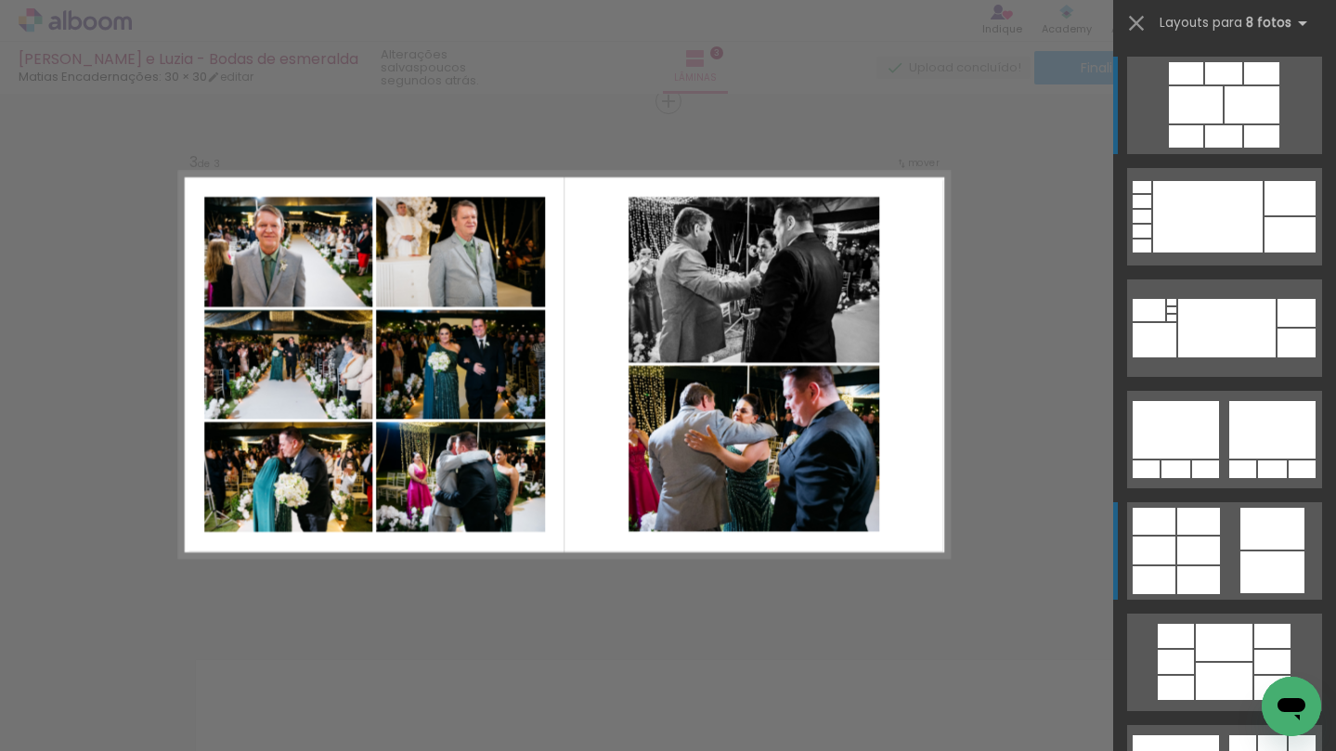
click at [1214, 537] on div at bounding box center [1198, 551] width 43 height 28
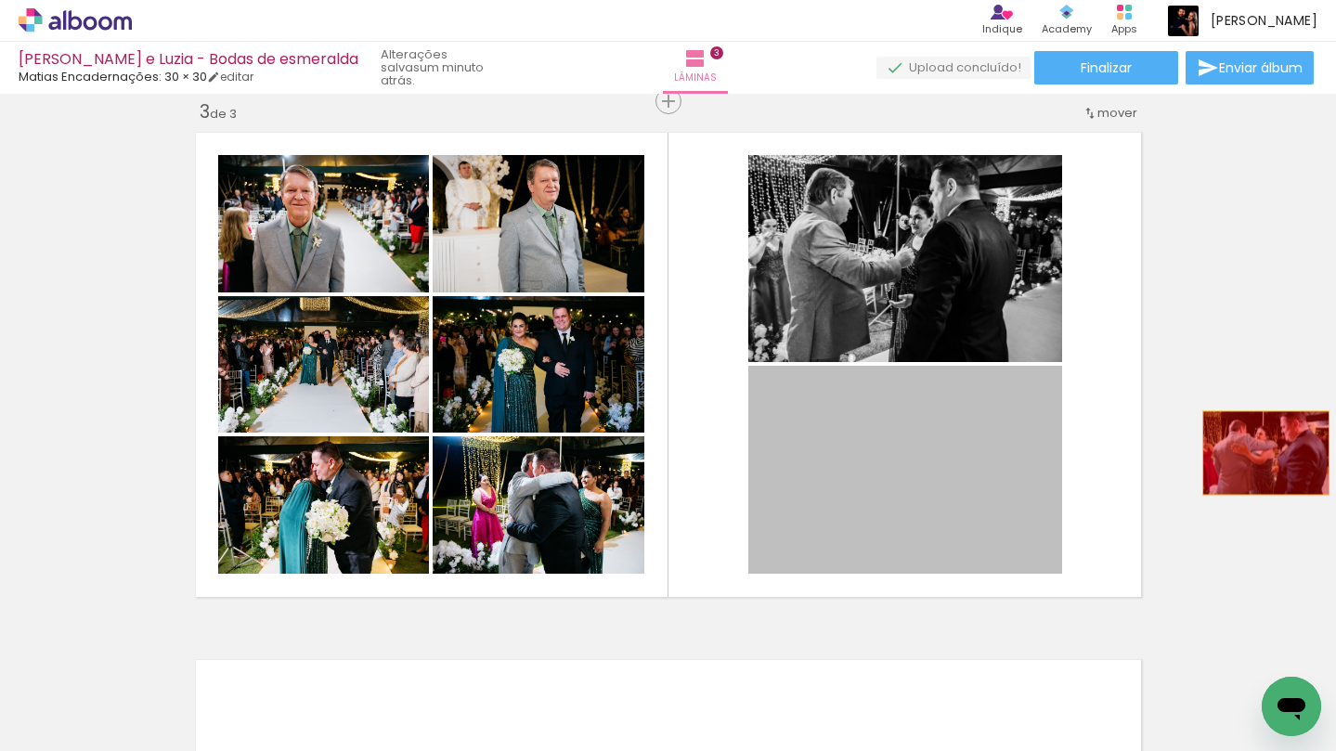
drag, startPoint x: 956, startPoint y: 502, endPoint x: 1265, endPoint y: 453, distance: 313.0
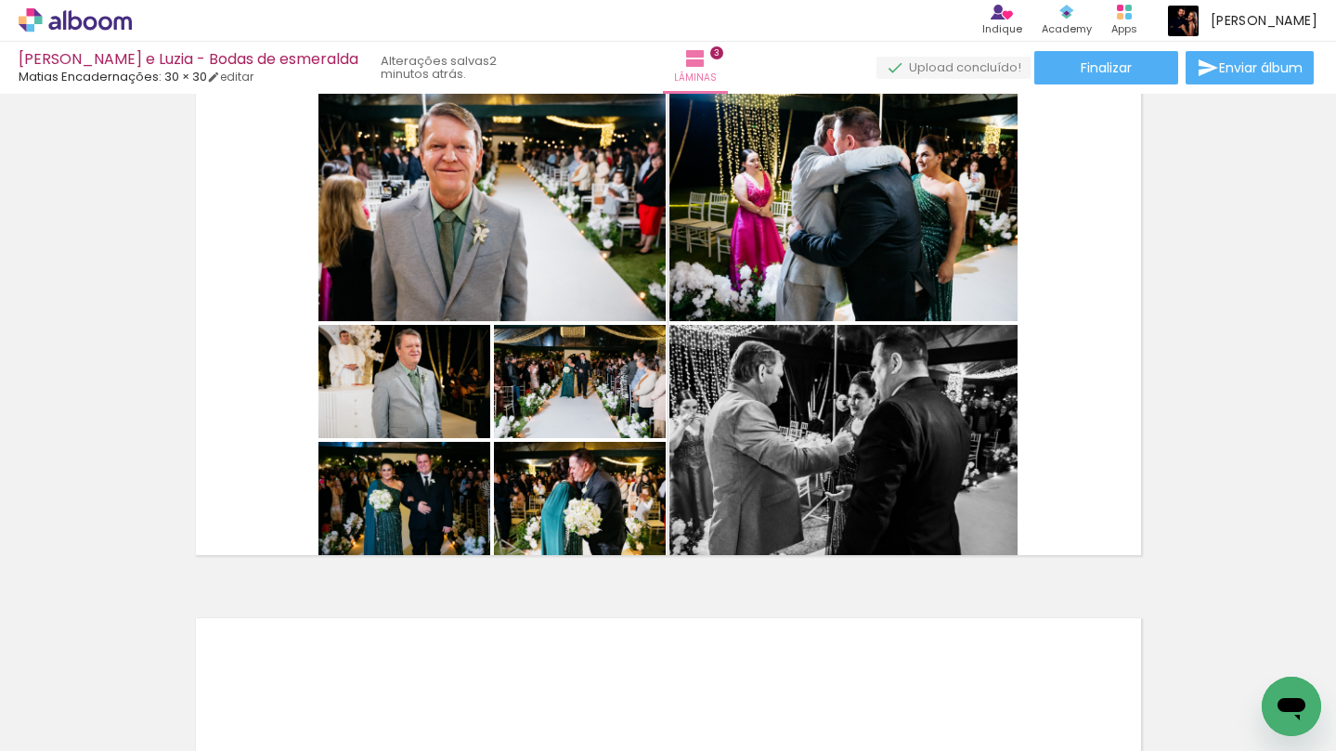
scroll to position [1126, 0]
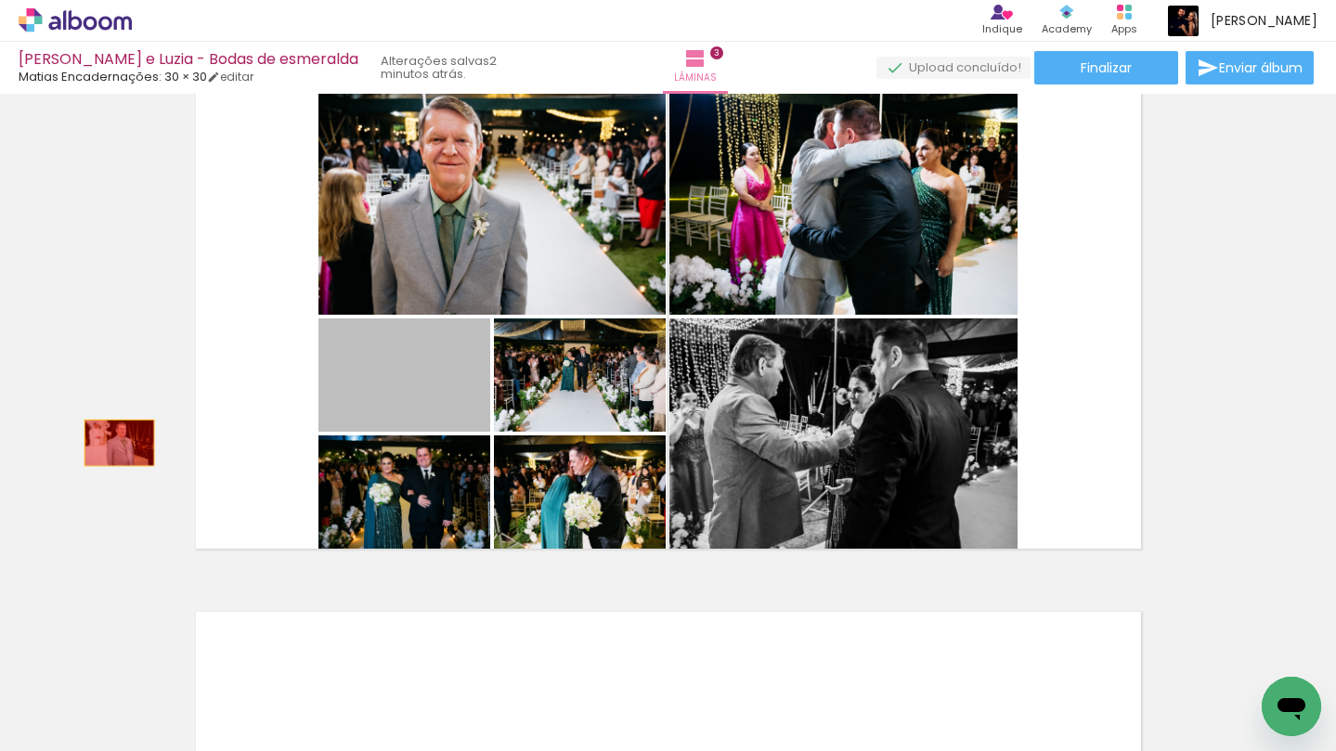
drag, startPoint x: 423, startPoint y: 395, endPoint x: 102, endPoint y: 441, distance: 324.4
click at [101, 441] on div "Inserir lâmina 1 de 3 Inserir lâmina 2 de 3 Inserir lâmina 3 de 3" at bounding box center [668, 29] width 1336 height 2110
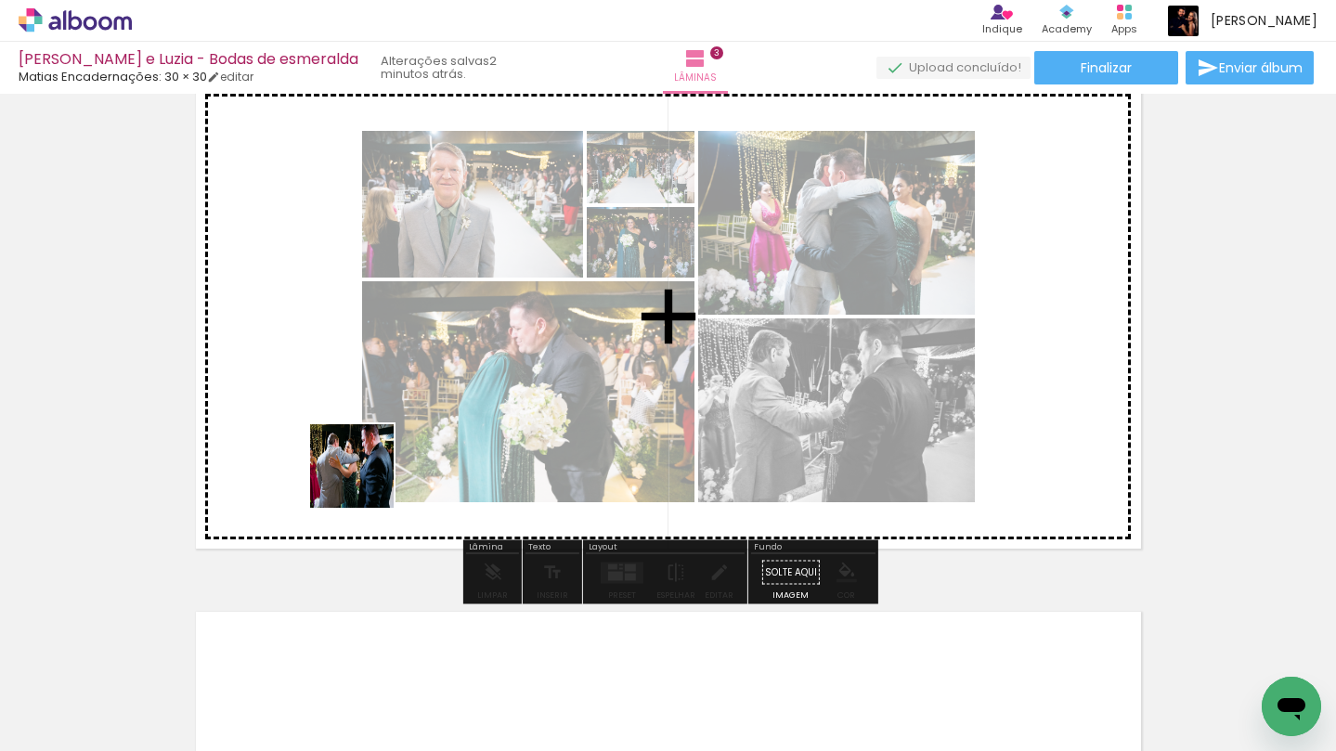
drag, startPoint x: 310, startPoint y: 699, endPoint x: 365, endPoint y: 471, distance: 234.9
click at [365, 471] on quentale-workspace at bounding box center [668, 375] width 1336 height 751
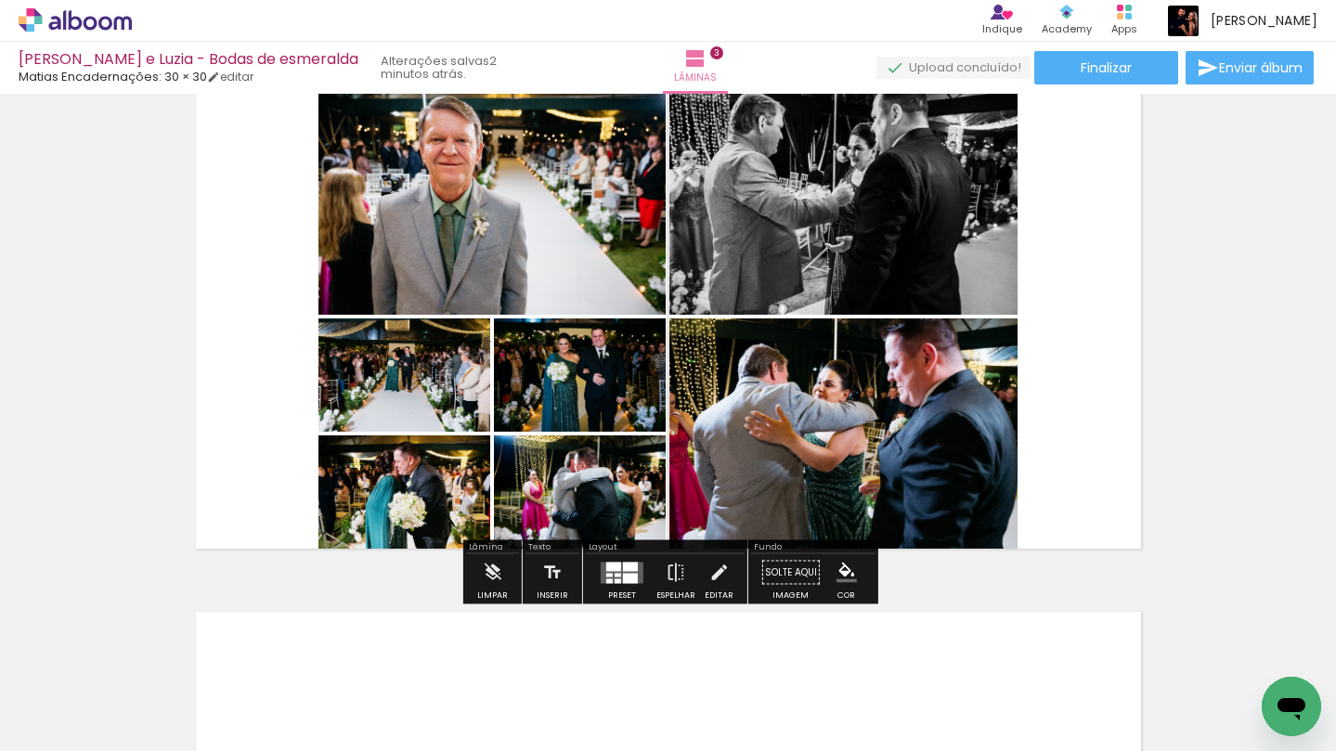
click at [622, 572] on quentale-layouter at bounding box center [622, 572] width 43 height 21
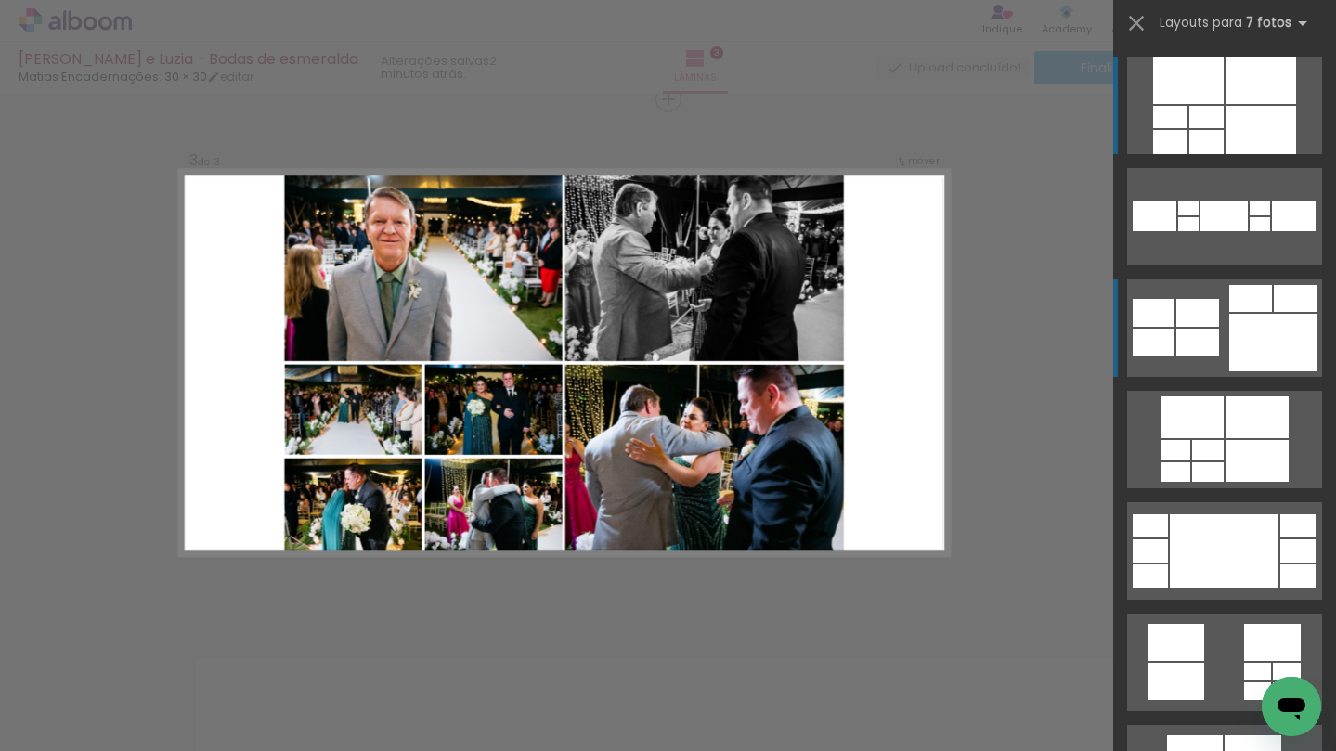
scroll to position [1078, 0]
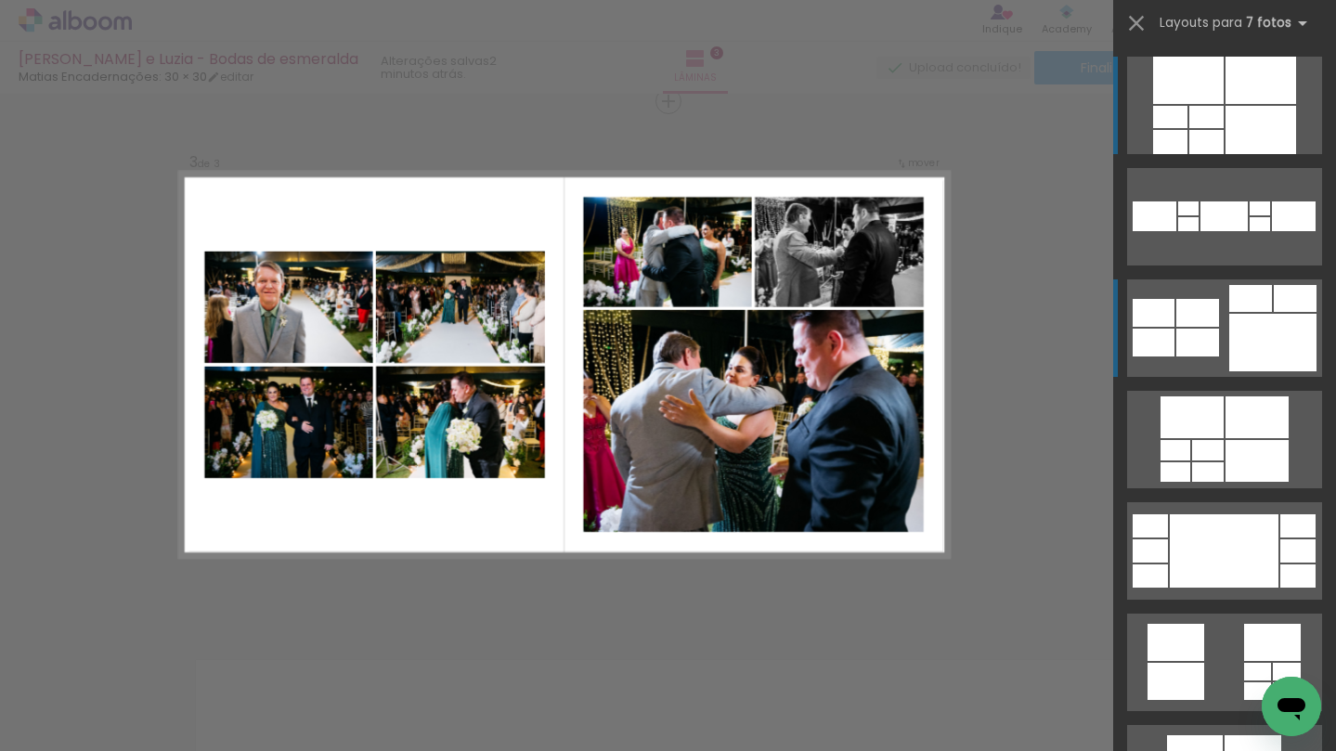
click at [1184, 318] on div at bounding box center [1197, 313] width 43 height 28
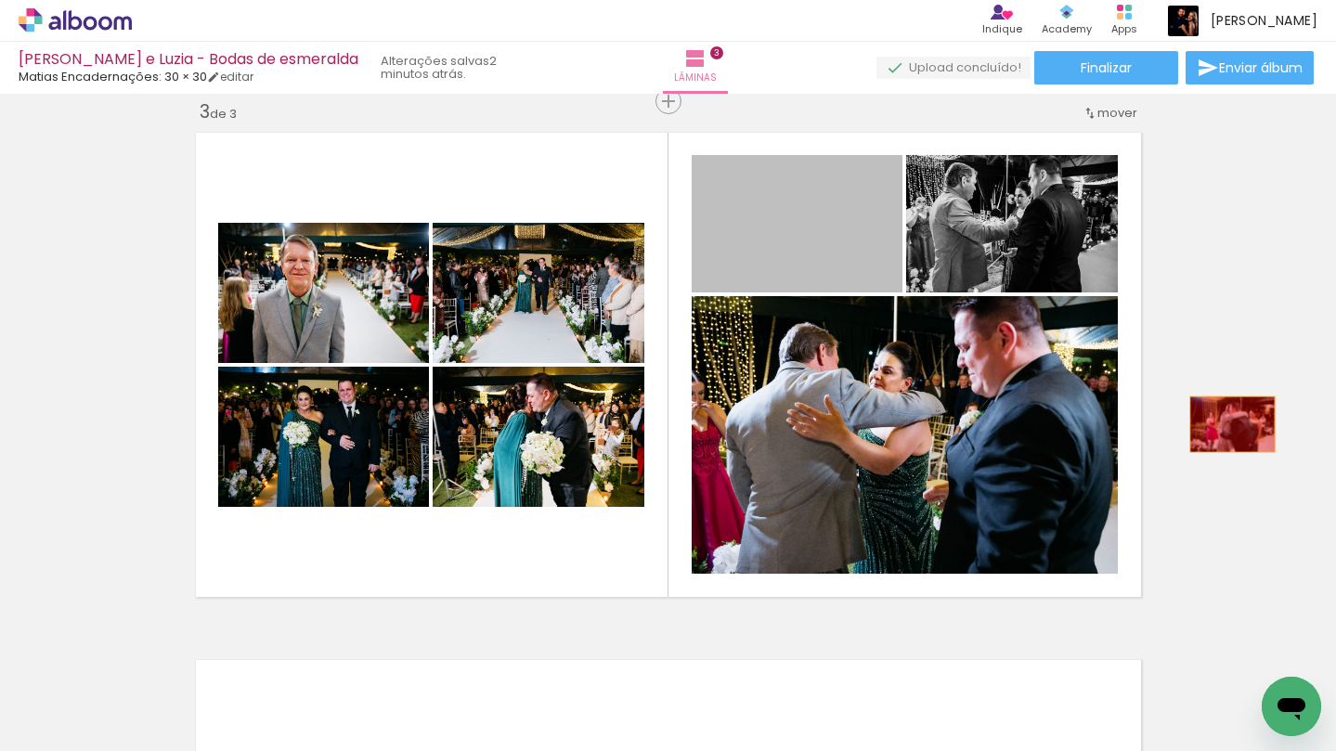
drag, startPoint x: 829, startPoint y: 266, endPoint x: 1232, endPoint y: 424, distance: 433.1
click at [1232, 424] on div "Inserir lâmina 1 de 3 Inserir lâmina 2 de 3 Inserir lâmina 3 de 3" at bounding box center [668, 77] width 1336 height 2110
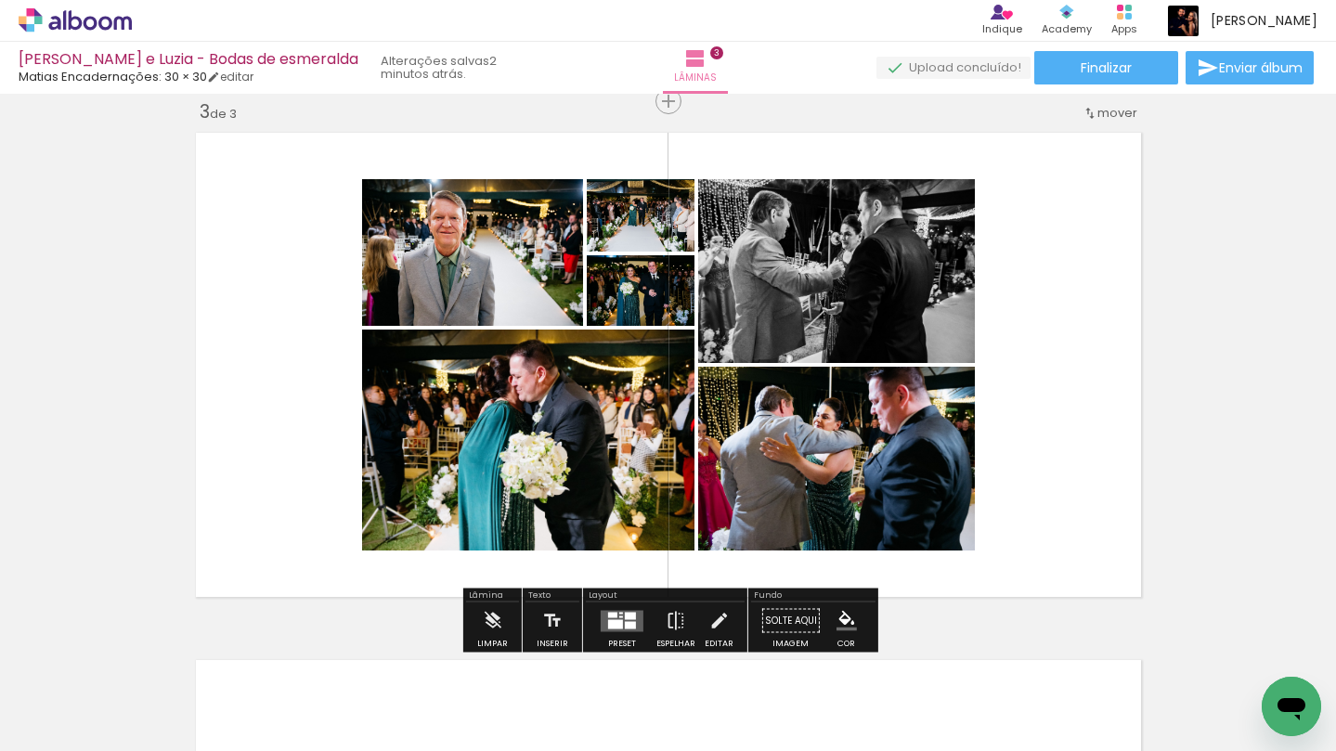
click at [615, 620] on div at bounding box center [615, 623] width 15 height 9
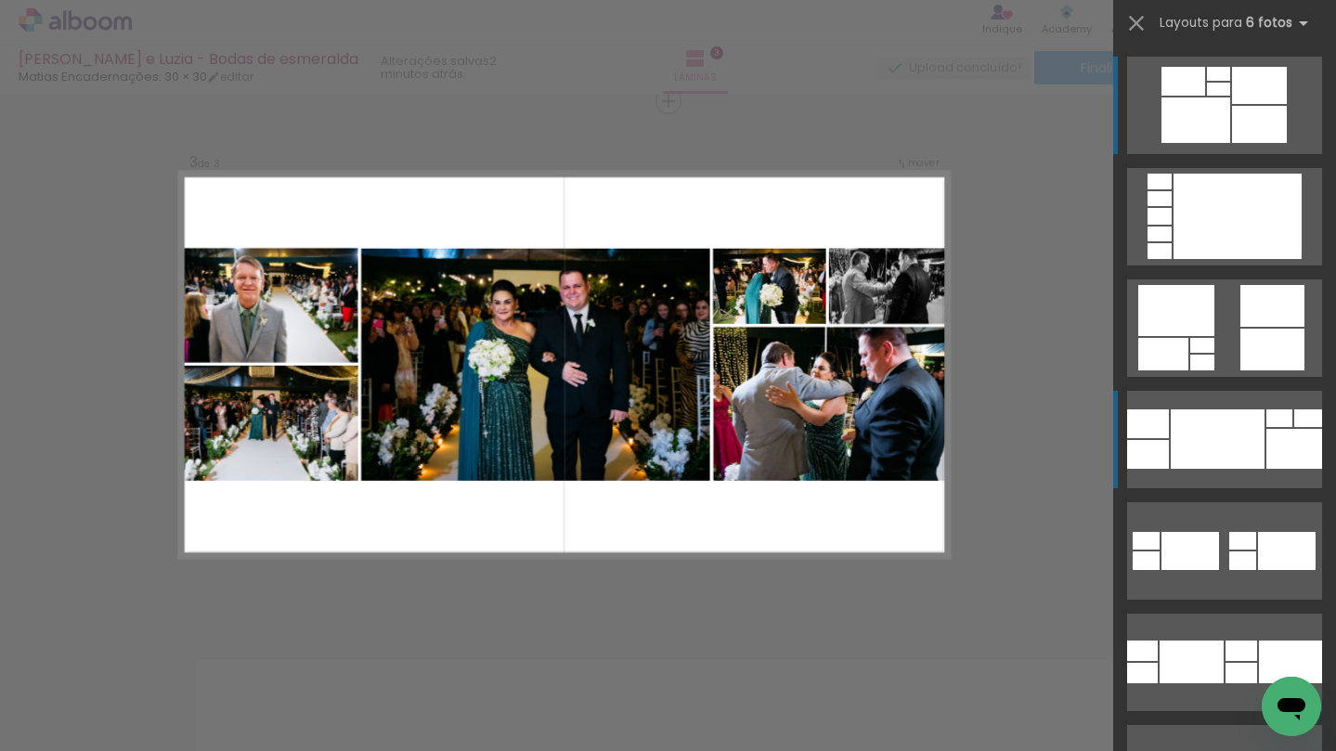
click at [1222, 452] on div at bounding box center [1218, 438] width 94 height 59
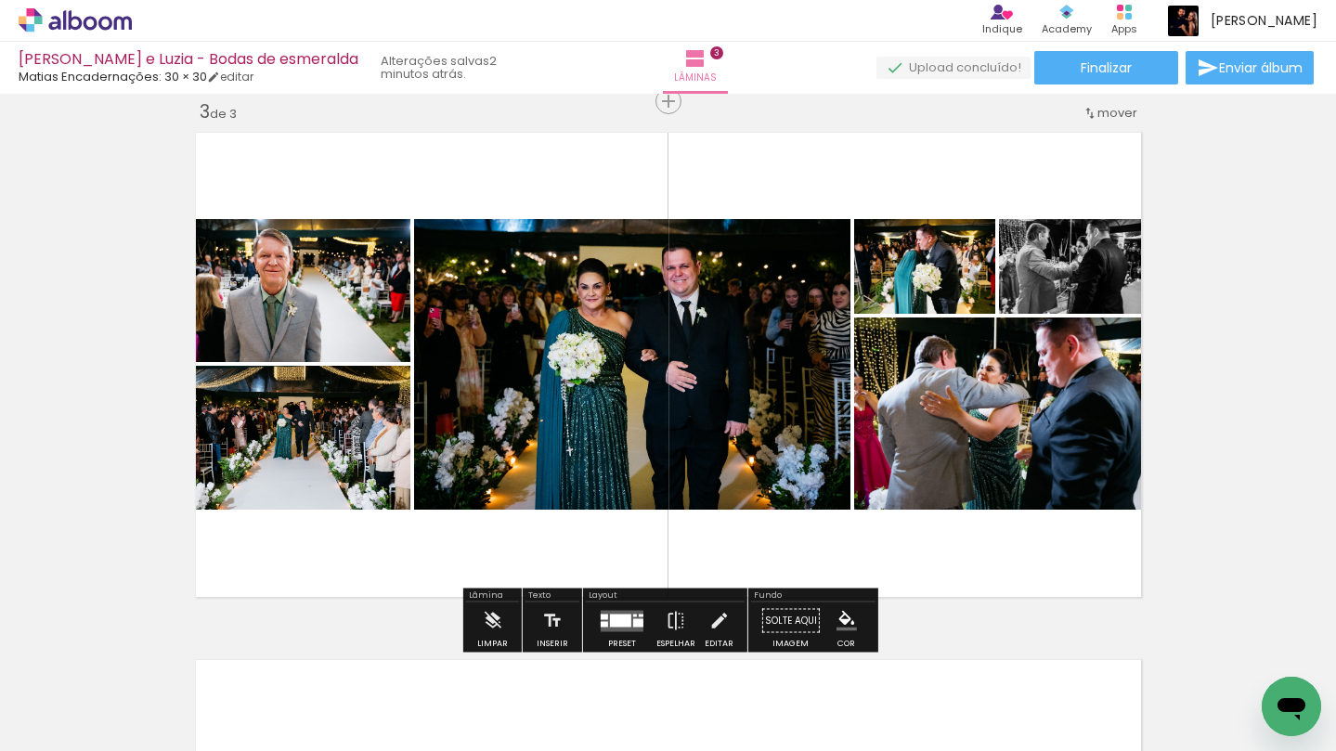
click at [628, 610] on quentale-layouter at bounding box center [622, 620] width 43 height 21
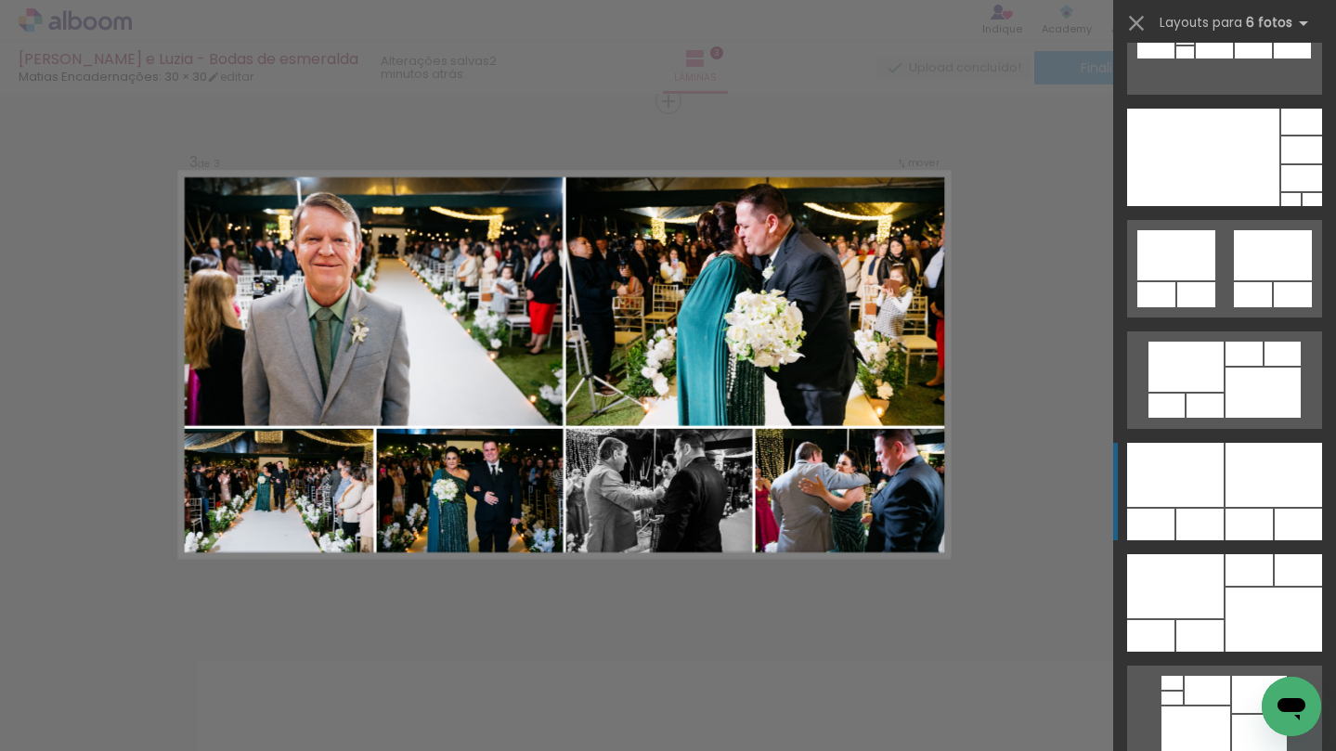
scroll to position [1034, 0]
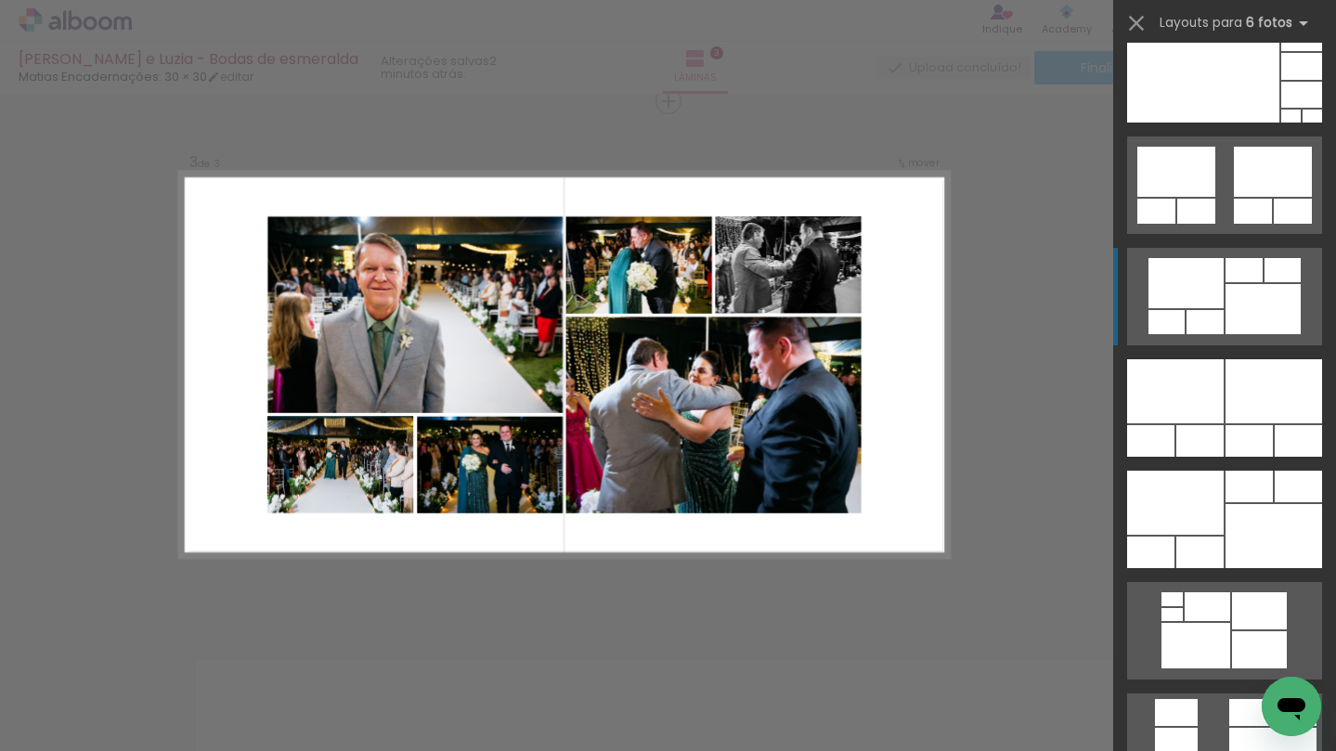
click at [1235, 282] on quentale-layouter at bounding box center [1224, 296] width 195 height 97
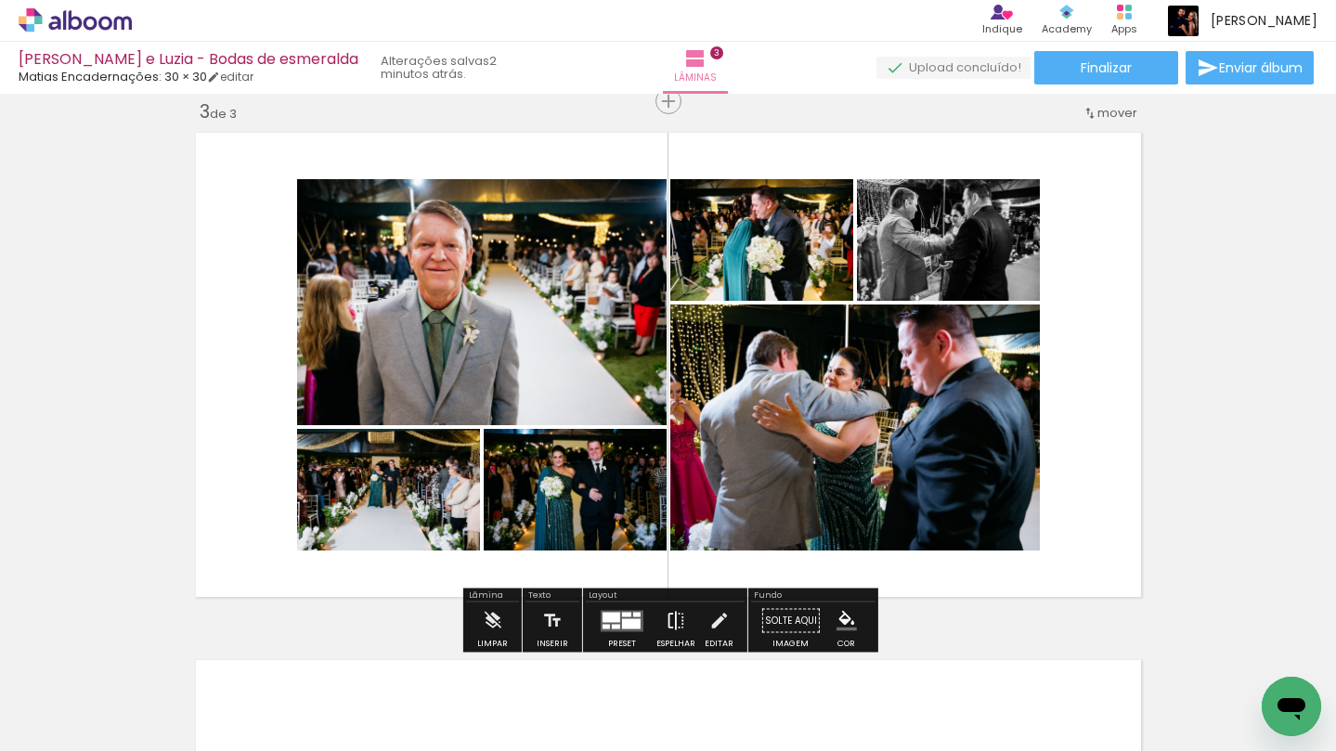
click at [676, 616] on iron-icon at bounding box center [676, 621] width 20 height 37
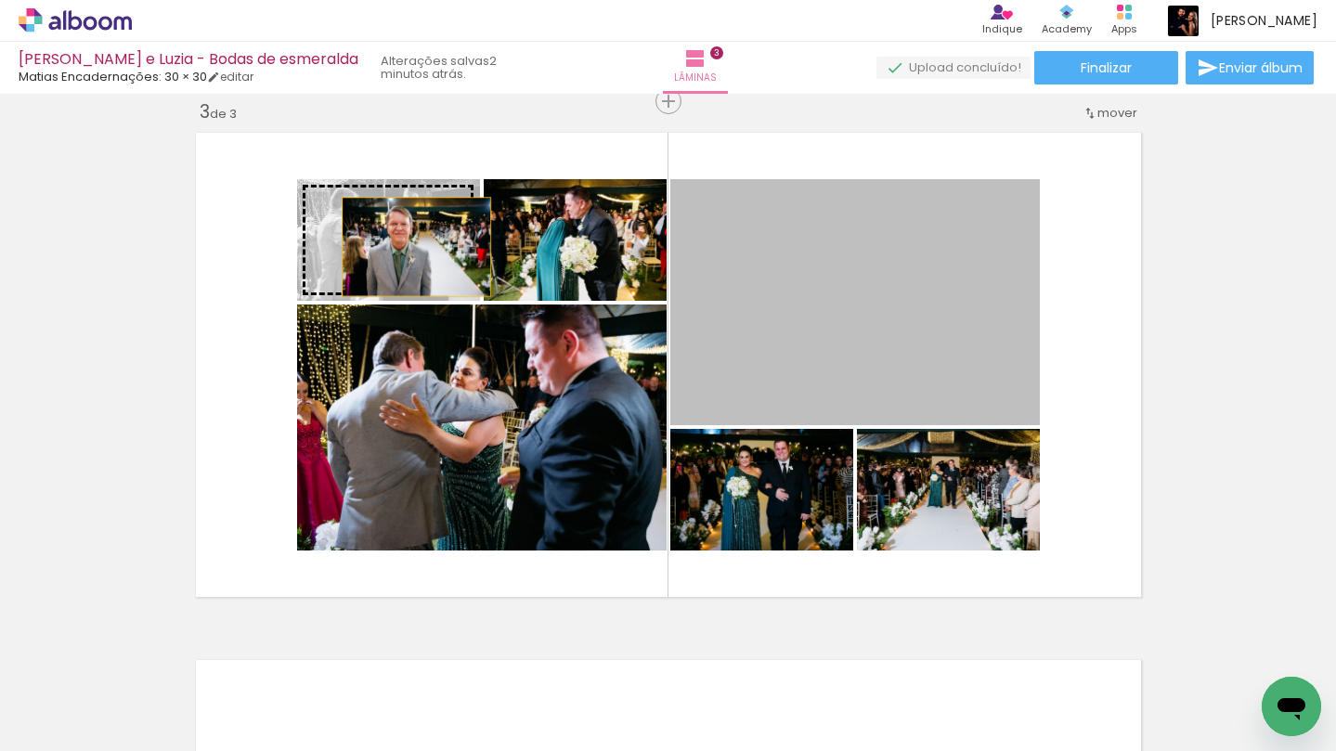
drag, startPoint x: 837, startPoint y: 329, endPoint x: 410, endPoint y: 248, distance: 434.6
click at [0, 0] on slot at bounding box center [0, 0] width 0 height 0
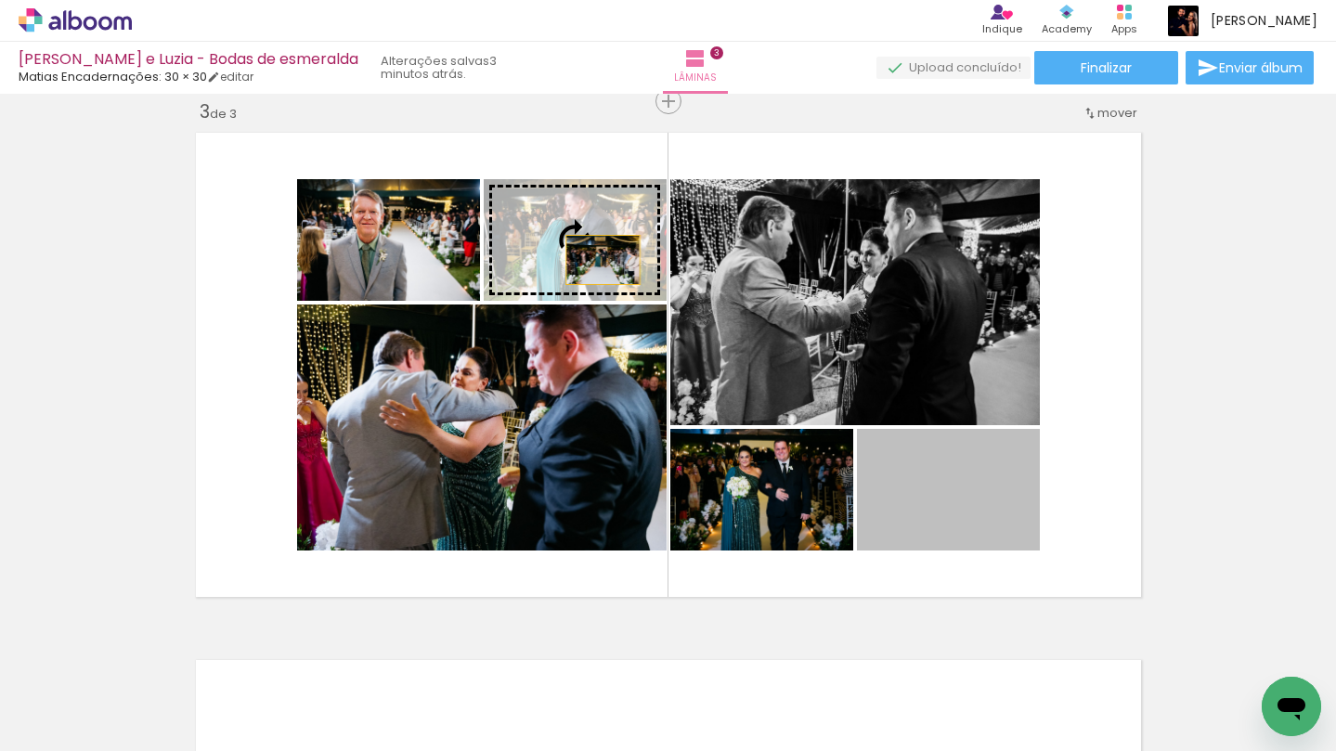
drag, startPoint x: 961, startPoint y: 494, endPoint x: 603, endPoint y: 260, distance: 428.0
click at [0, 0] on slot at bounding box center [0, 0] width 0 height 0
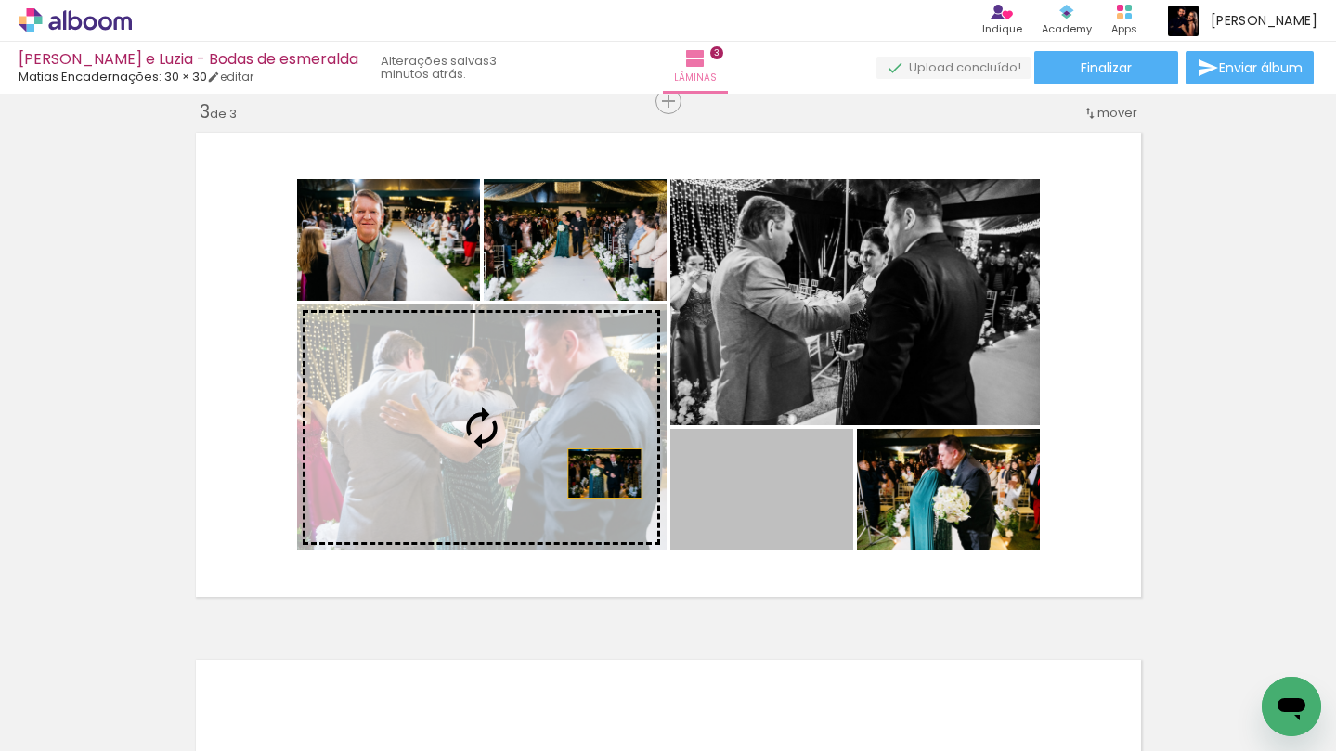
drag, startPoint x: 809, startPoint y: 492, endPoint x: 582, endPoint y: 453, distance: 229.9
click at [0, 0] on slot at bounding box center [0, 0] width 0 height 0
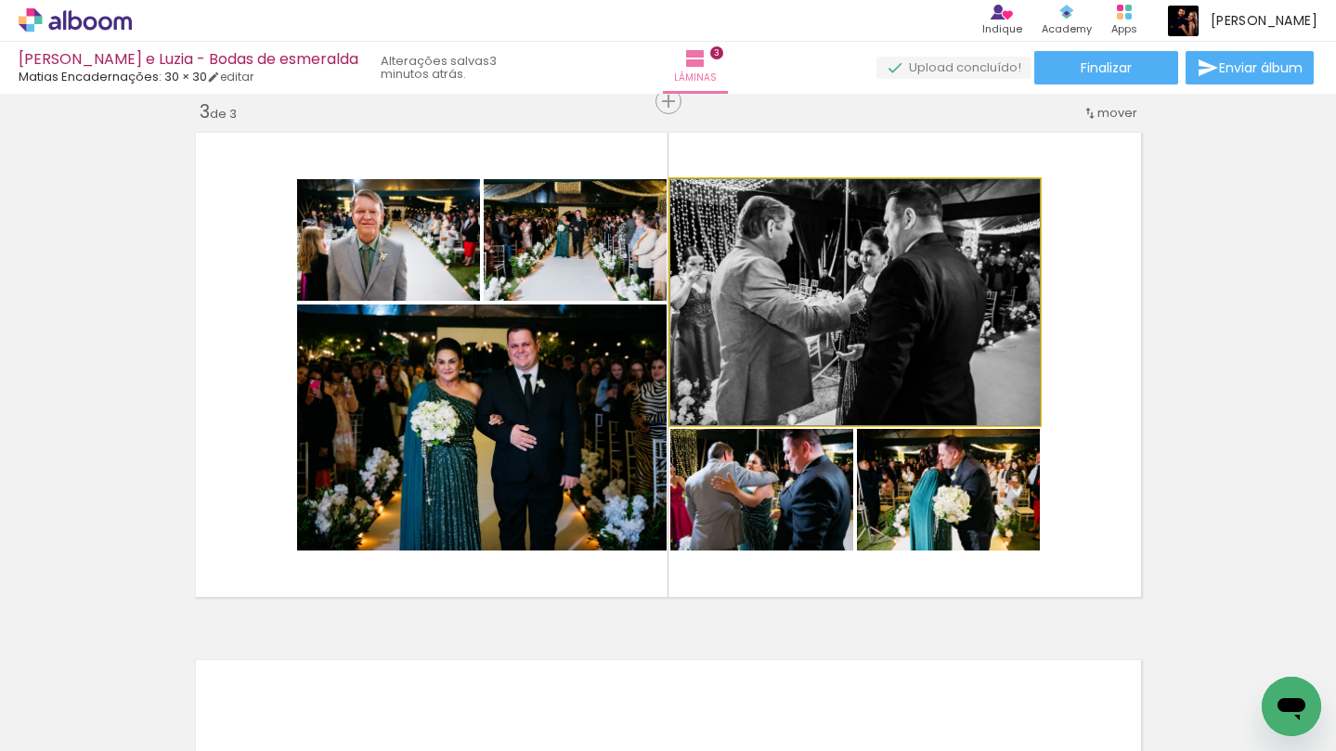
drag, startPoint x: 893, startPoint y: 343, endPoint x: 914, endPoint y: 395, distance: 56.7
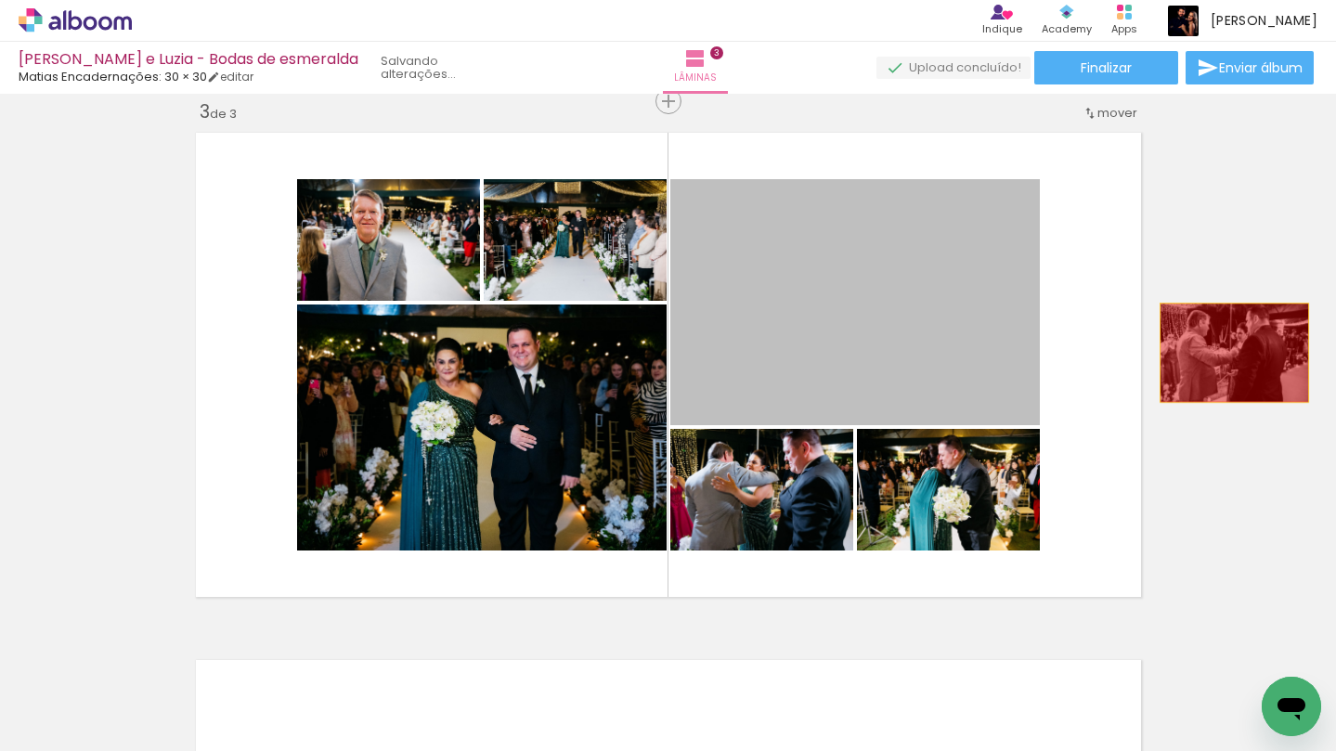
drag, startPoint x: 879, startPoint y: 348, endPoint x: 1209, endPoint y: 351, distance: 329.6
click at [1235, 351] on div "Inserir lâmina 1 de 3 Inserir lâmina 2 de 3 Inserir lâmina 3 de 3" at bounding box center [668, 77] width 1336 height 2110
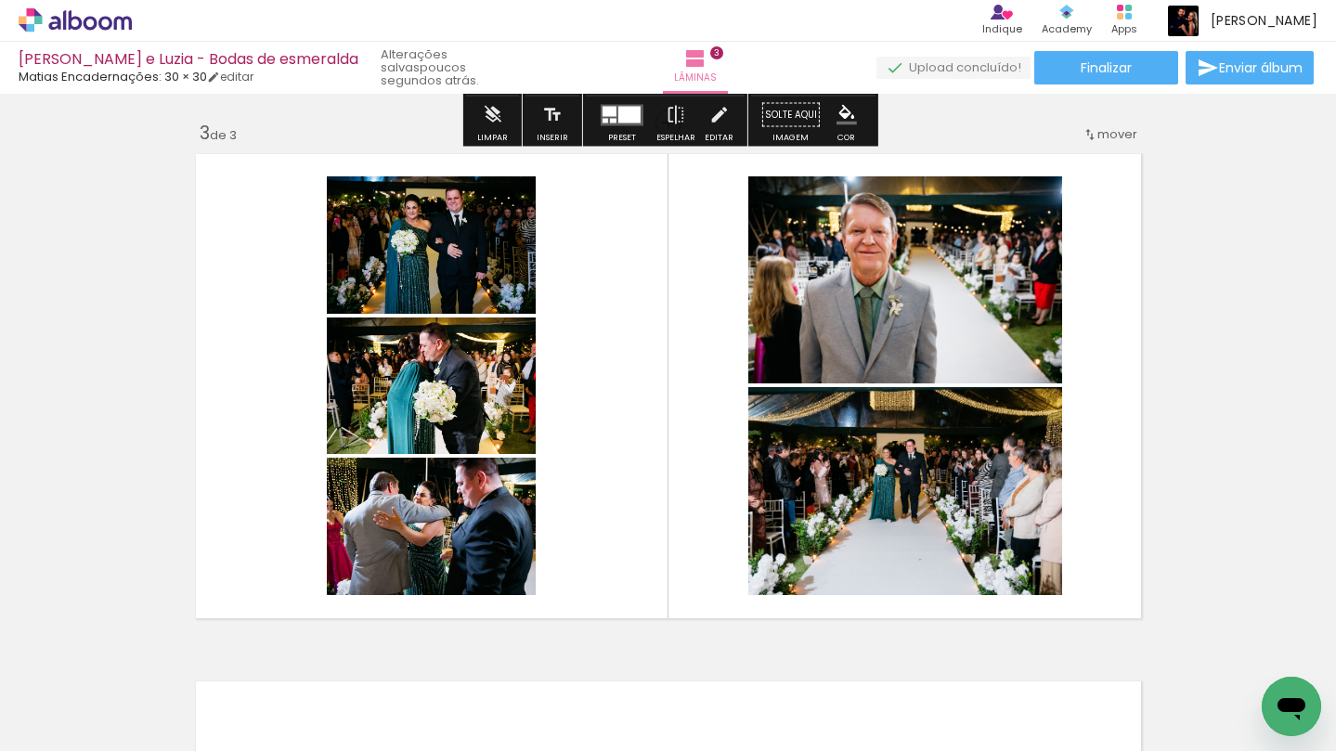
scroll to position [1060, 0]
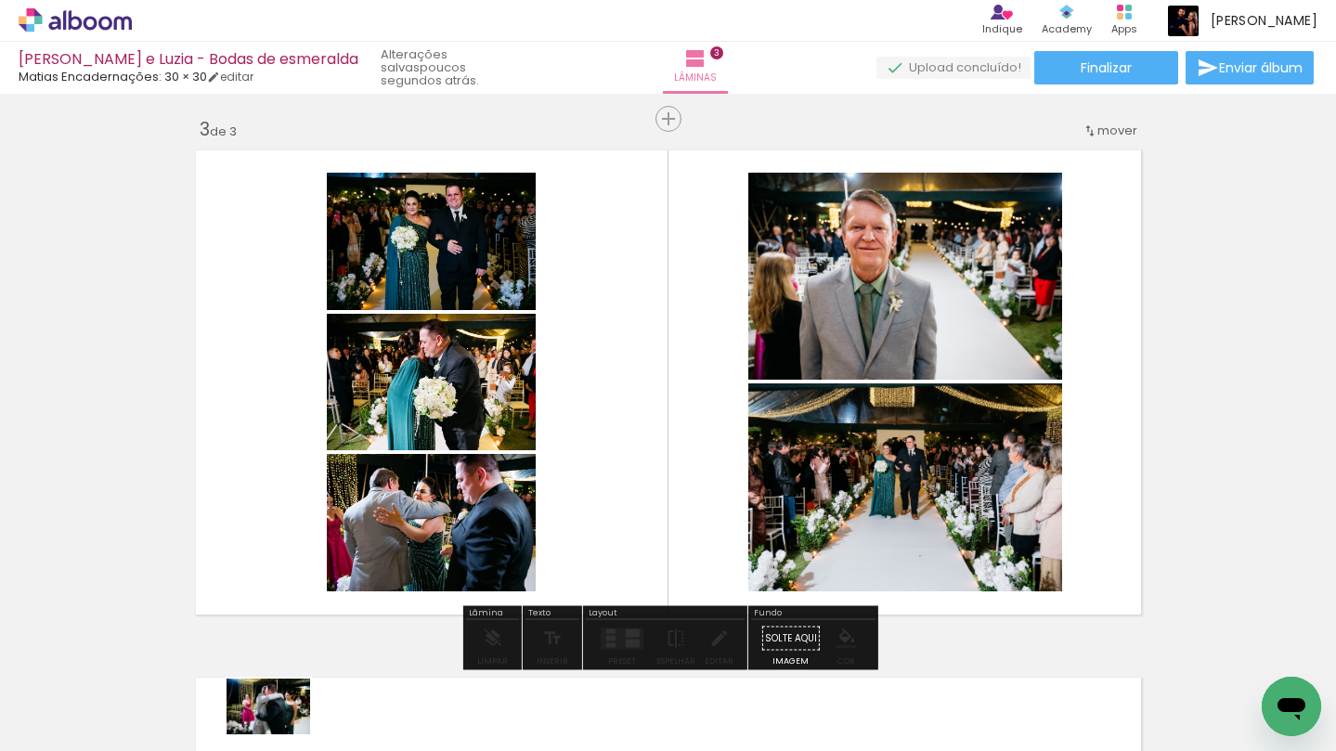
drag, startPoint x: 317, startPoint y: 706, endPoint x: 282, endPoint y: 733, distance: 44.2
click at [282, 720] on iron-image at bounding box center [289, 687] width 96 height 65
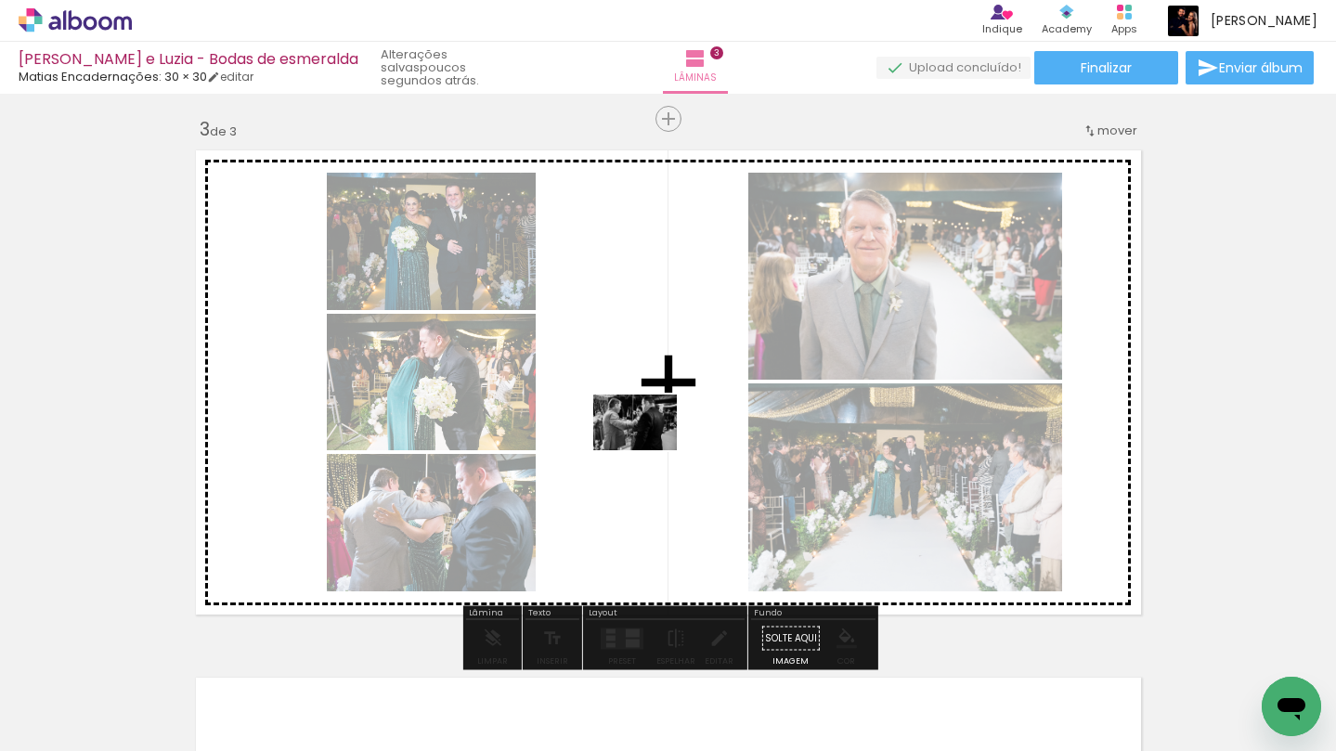
drag, startPoint x: 408, startPoint y: 694, endPoint x: 649, endPoint y: 447, distance: 345.3
click at [649, 448] on quentale-workspace at bounding box center [668, 375] width 1336 height 751
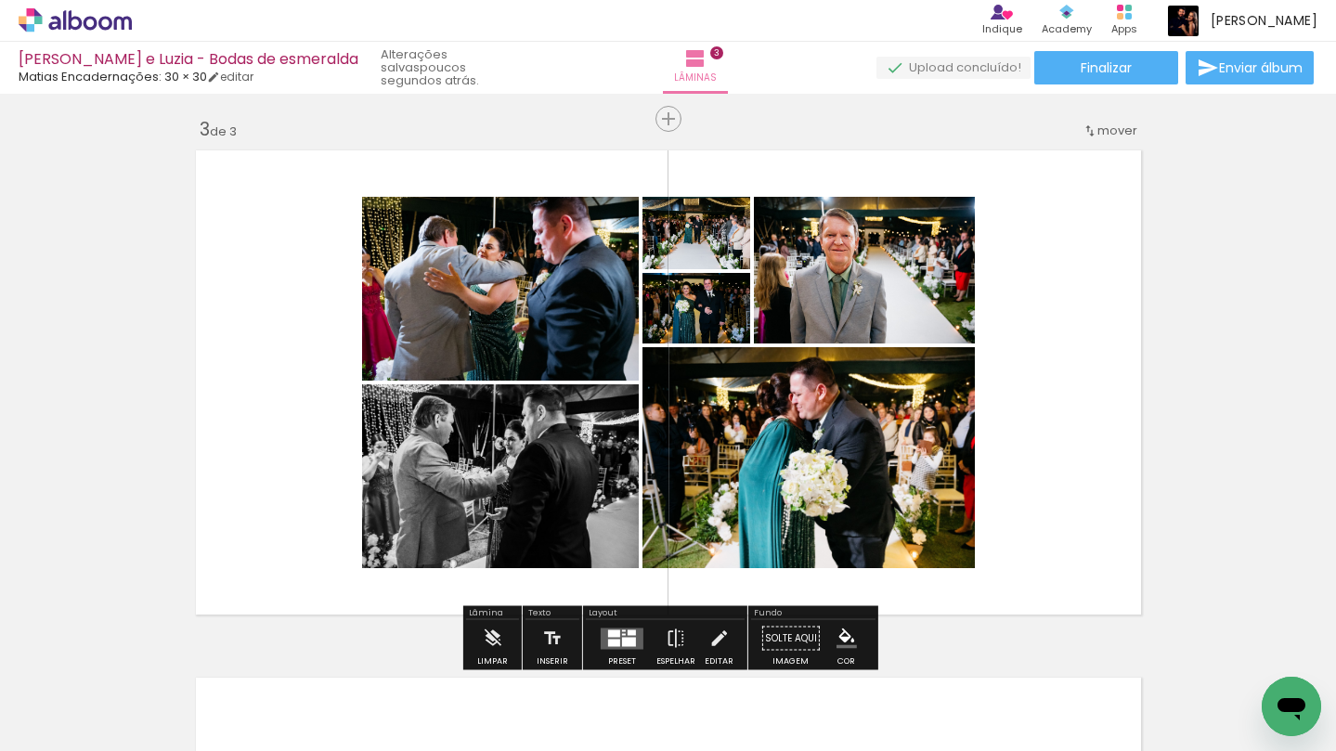
click at [622, 630] on div at bounding box center [624, 630] width 4 height 2
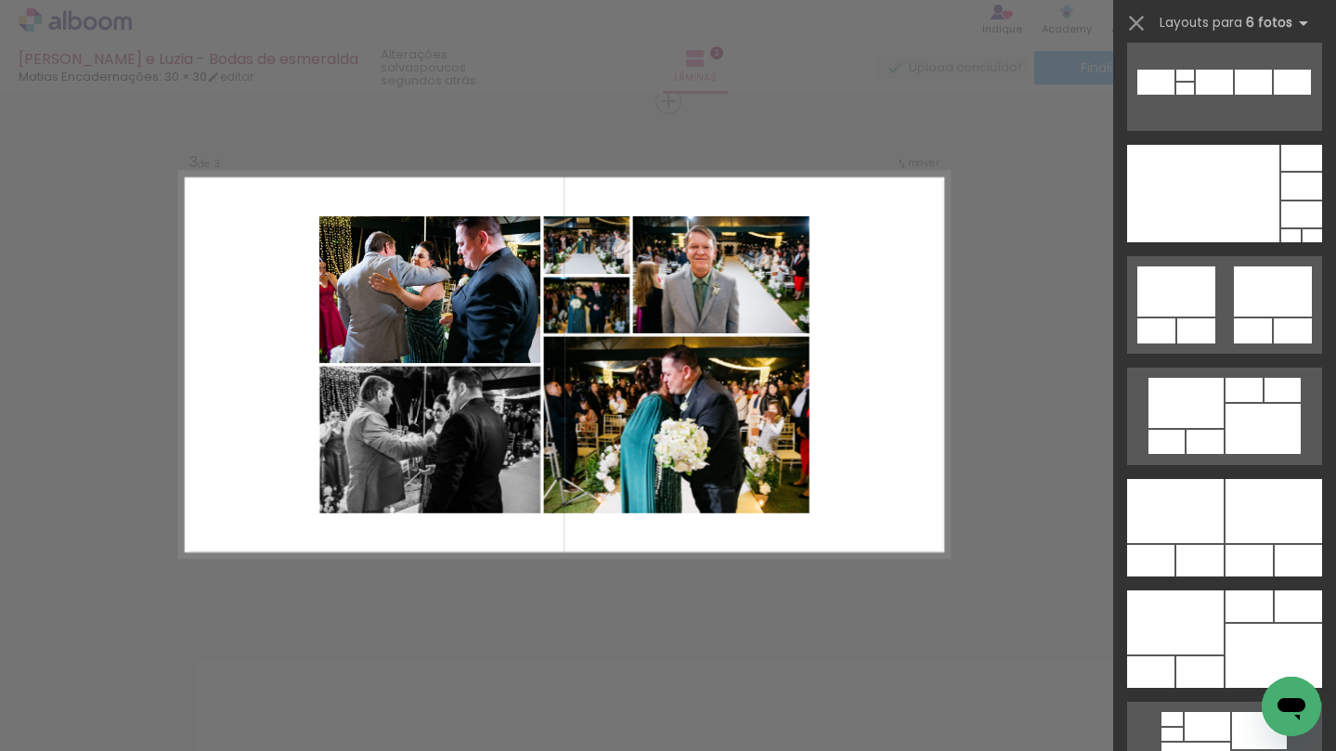
scroll to position [1023, 0]
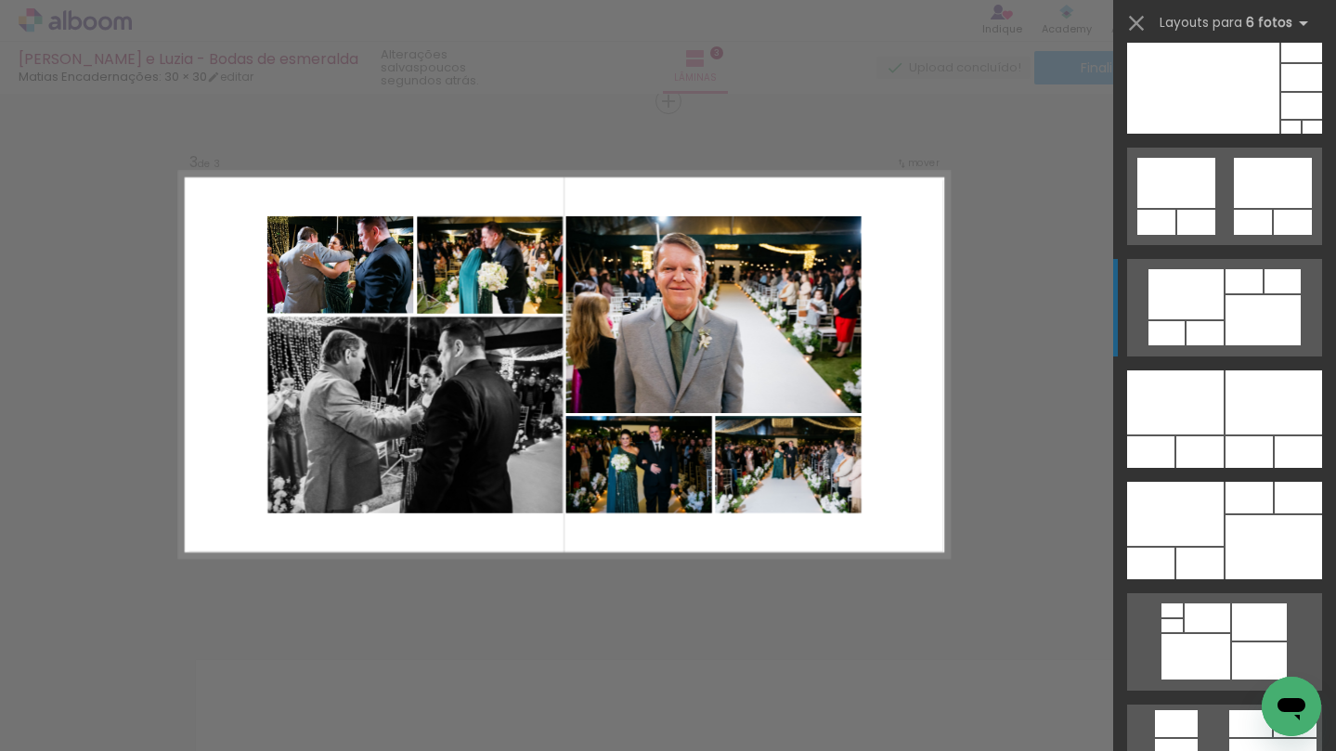
click at [1239, 295] on div at bounding box center [1262, 320] width 75 height 50
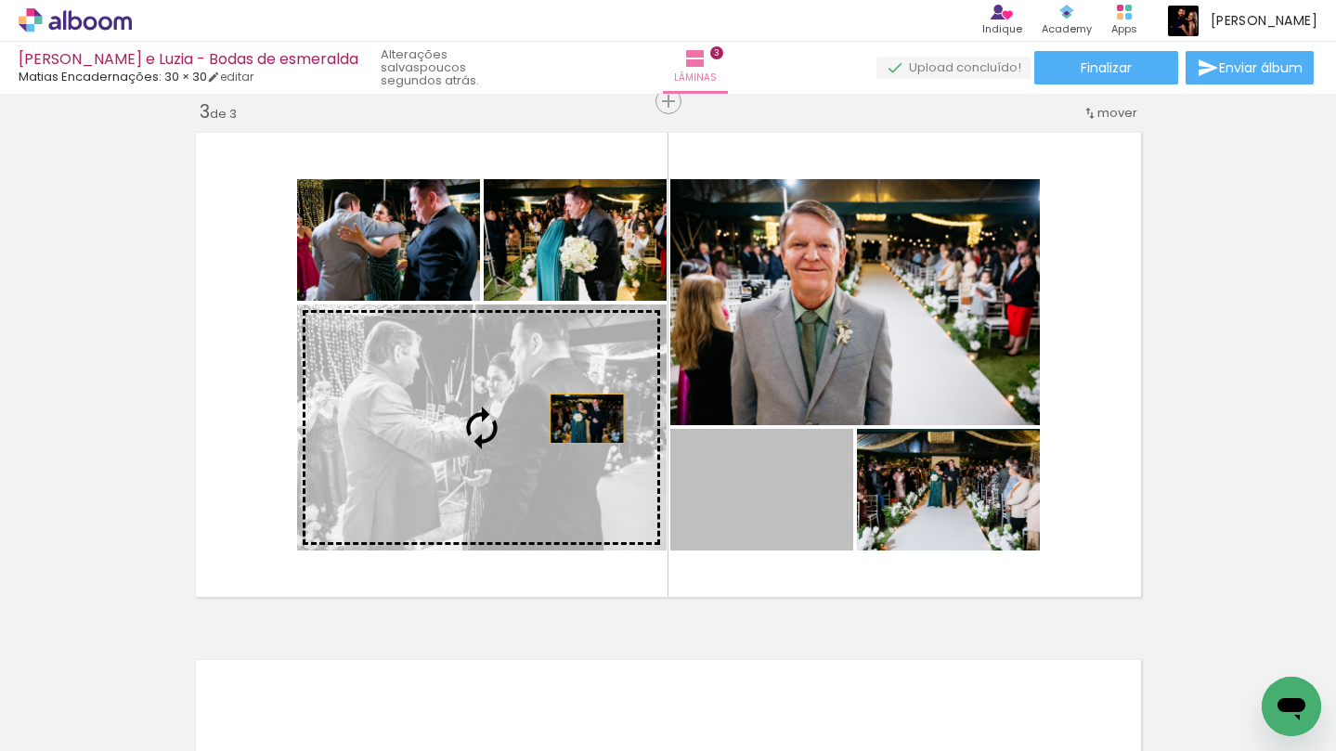
drag, startPoint x: 815, startPoint y: 497, endPoint x: 575, endPoint y: 419, distance: 252.8
click at [0, 0] on slot at bounding box center [0, 0] width 0 height 0
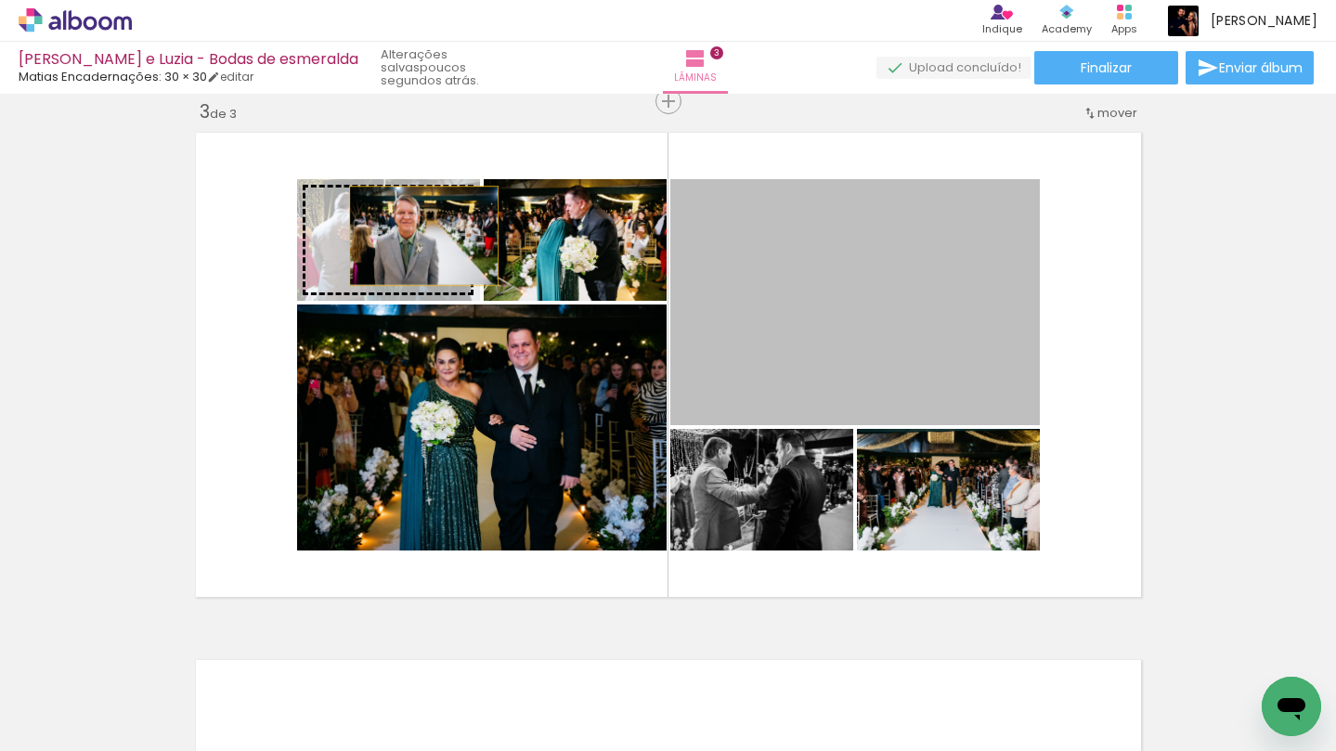
drag, startPoint x: 870, startPoint y: 264, endPoint x: 424, endPoint y: 235, distance: 446.6
click at [0, 0] on slot at bounding box center [0, 0] width 0 height 0
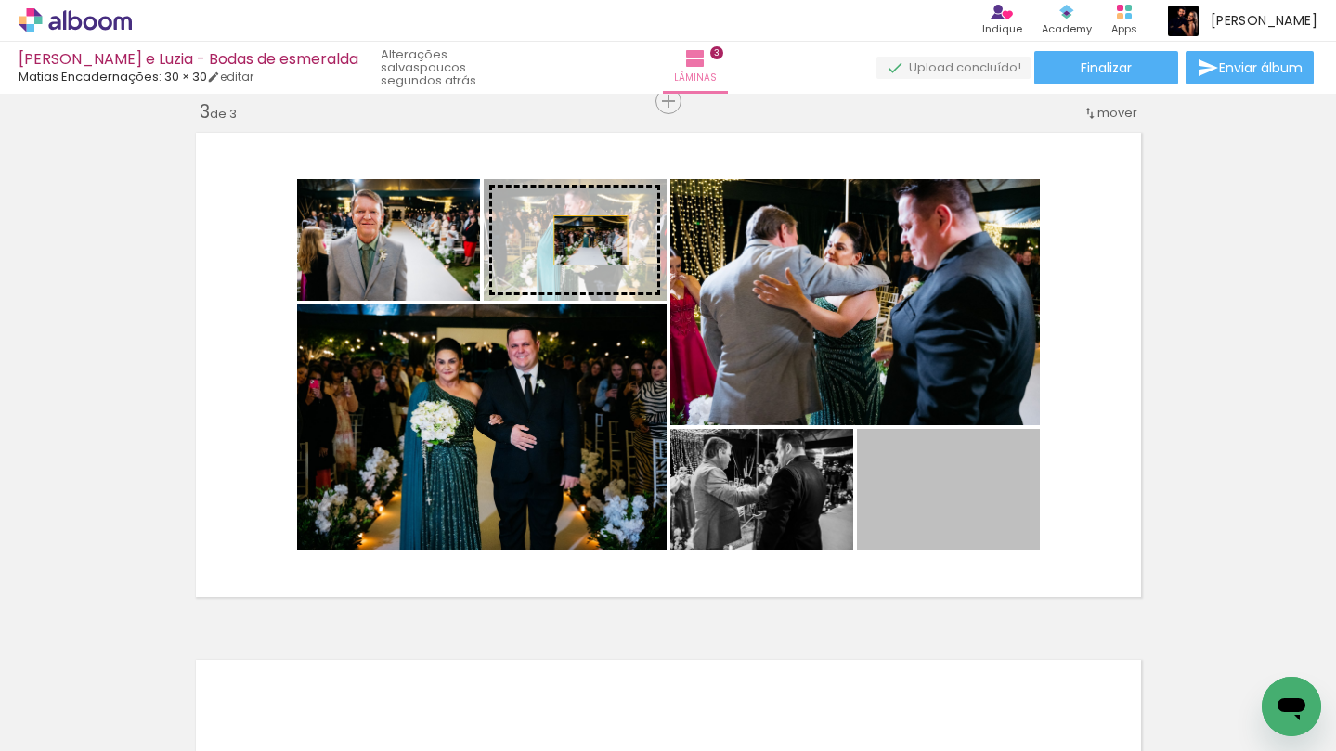
drag, startPoint x: 983, startPoint y: 497, endPoint x: 579, endPoint y: 240, distance: 478.3
click at [0, 0] on slot at bounding box center [0, 0] width 0 height 0
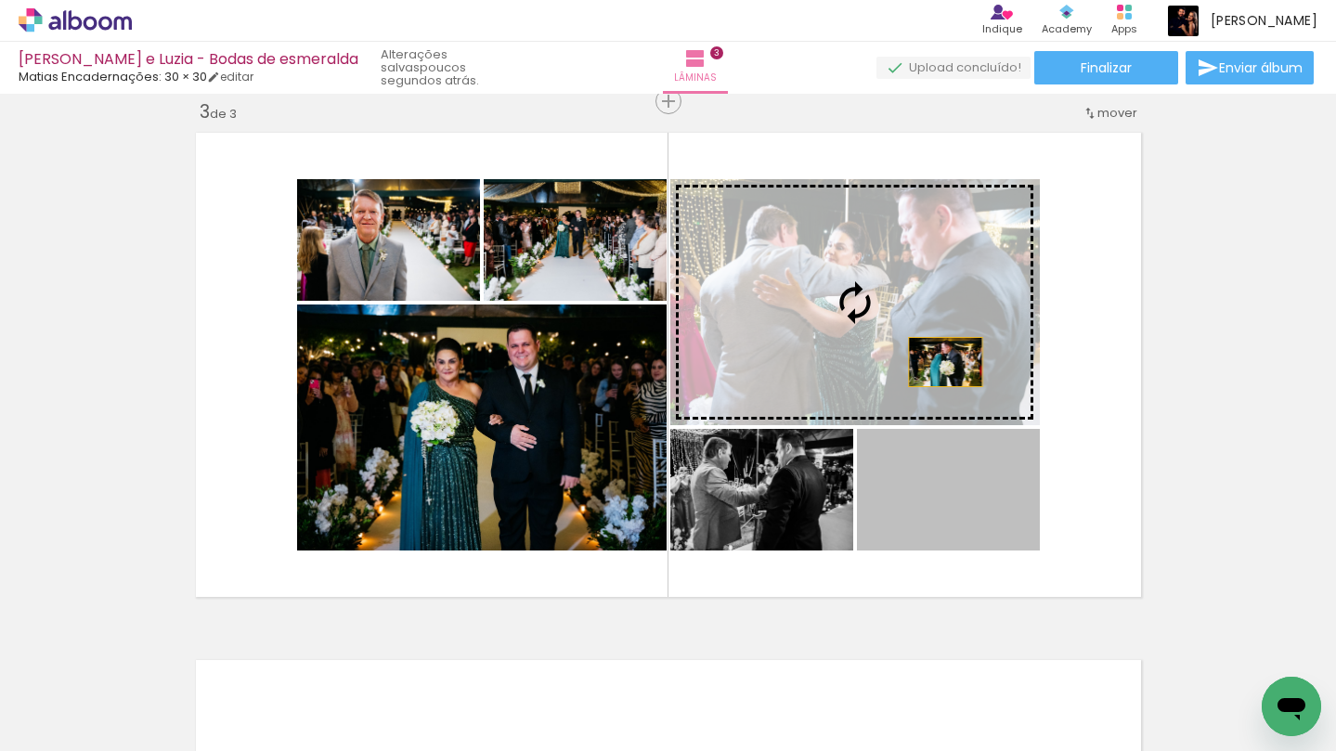
drag, startPoint x: 1002, startPoint y: 512, endPoint x: 944, endPoint y: 358, distance: 164.5
click at [0, 0] on slot at bounding box center [0, 0] width 0 height 0
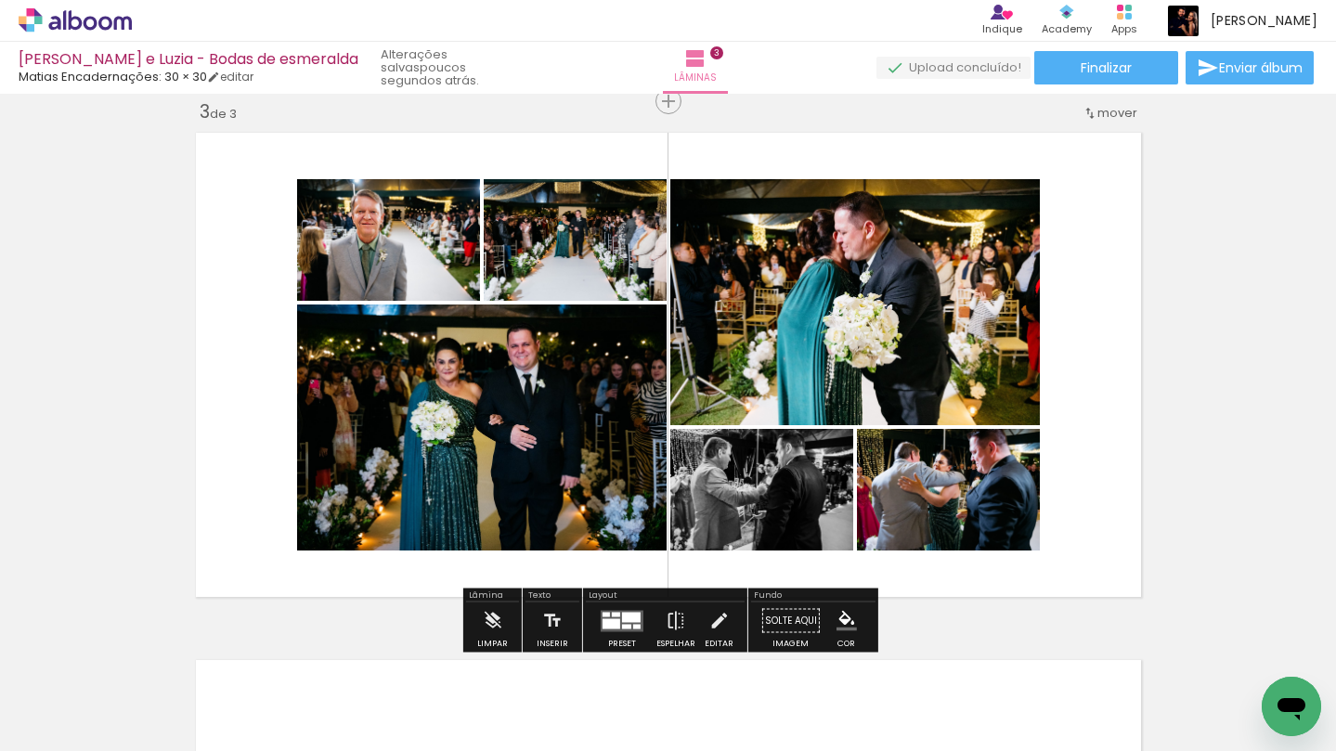
click at [437, 254] on quentale-photo at bounding box center [388, 240] width 183 height 122
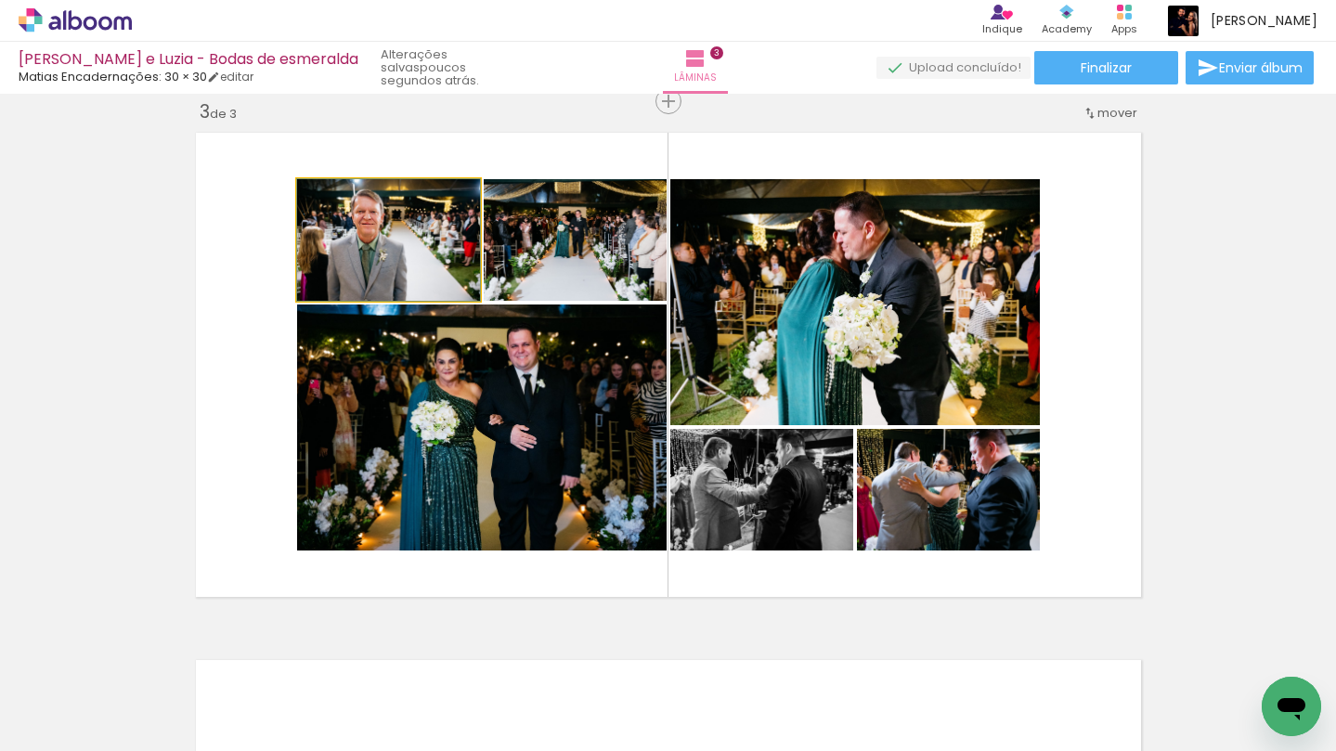
click at [437, 254] on quentale-photo at bounding box center [388, 240] width 183 height 122
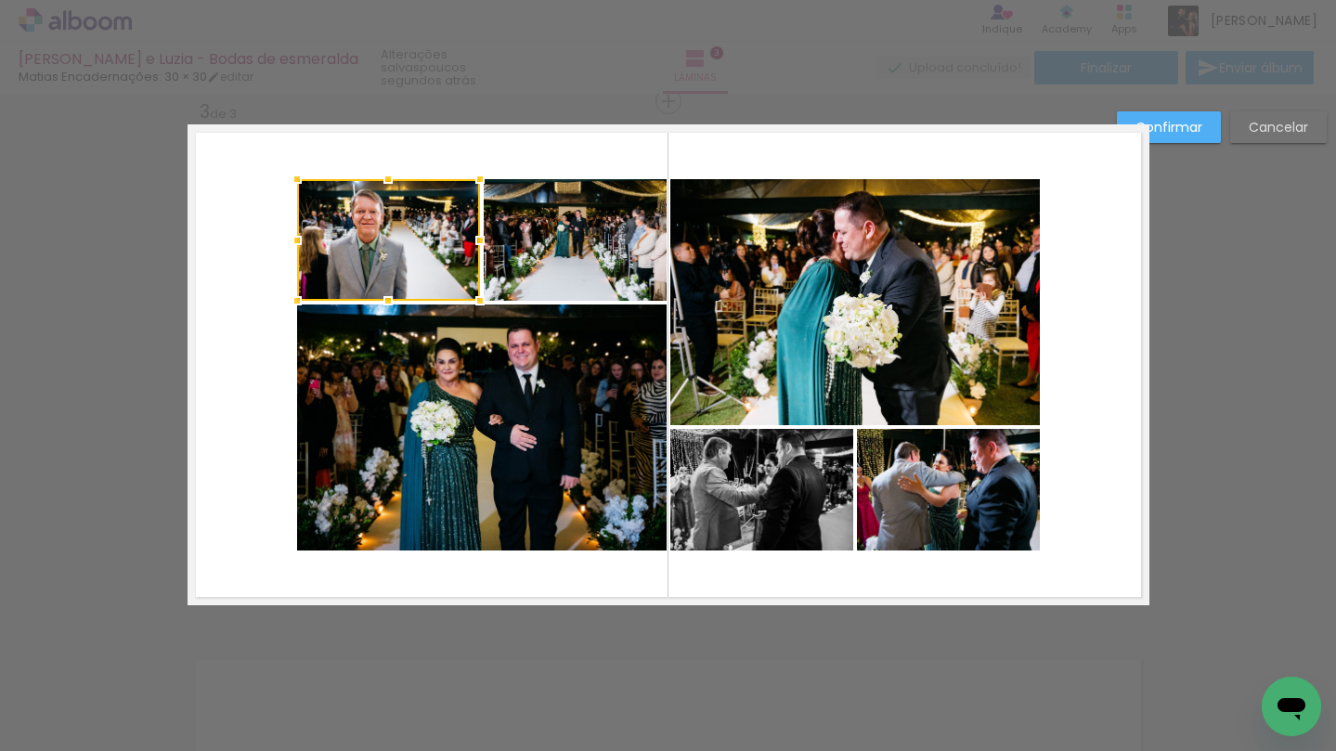
click at [562, 260] on quentale-photo at bounding box center [575, 240] width 183 height 122
click at [554, 445] on quentale-photo at bounding box center [482, 428] width 370 height 246
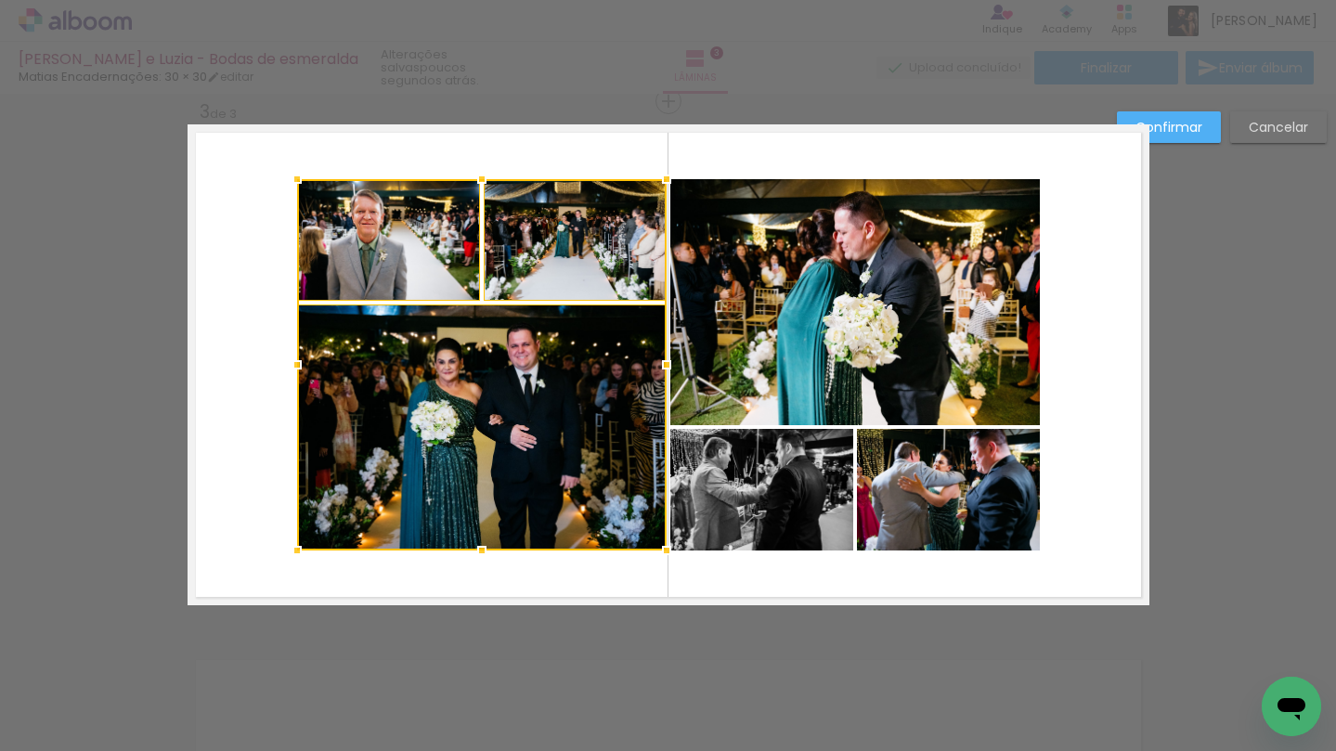
click at [760, 344] on quentale-photo at bounding box center [855, 302] width 370 height 246
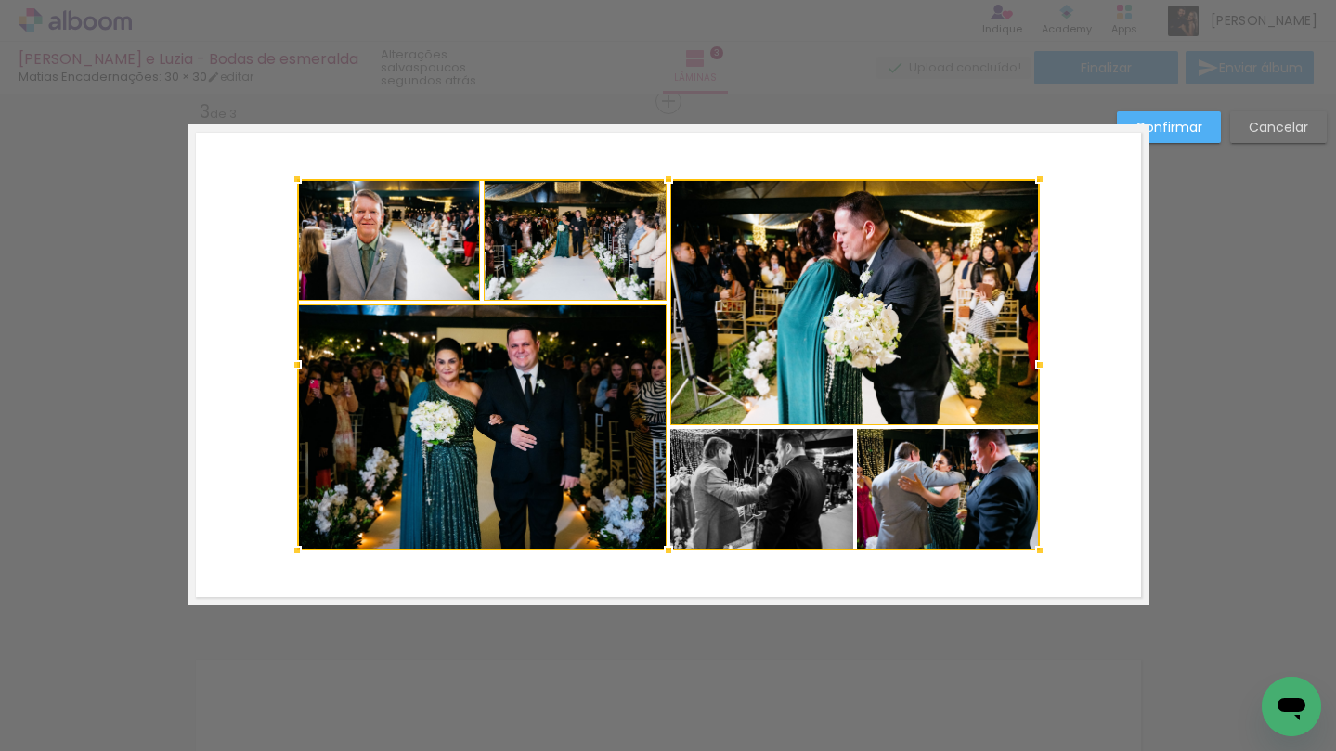
click at [764, 499] on div at bounding box center [668, 364] width 743 height 371
click at [885, 483] on div at bounding box center [668, 364] width 743 height 371
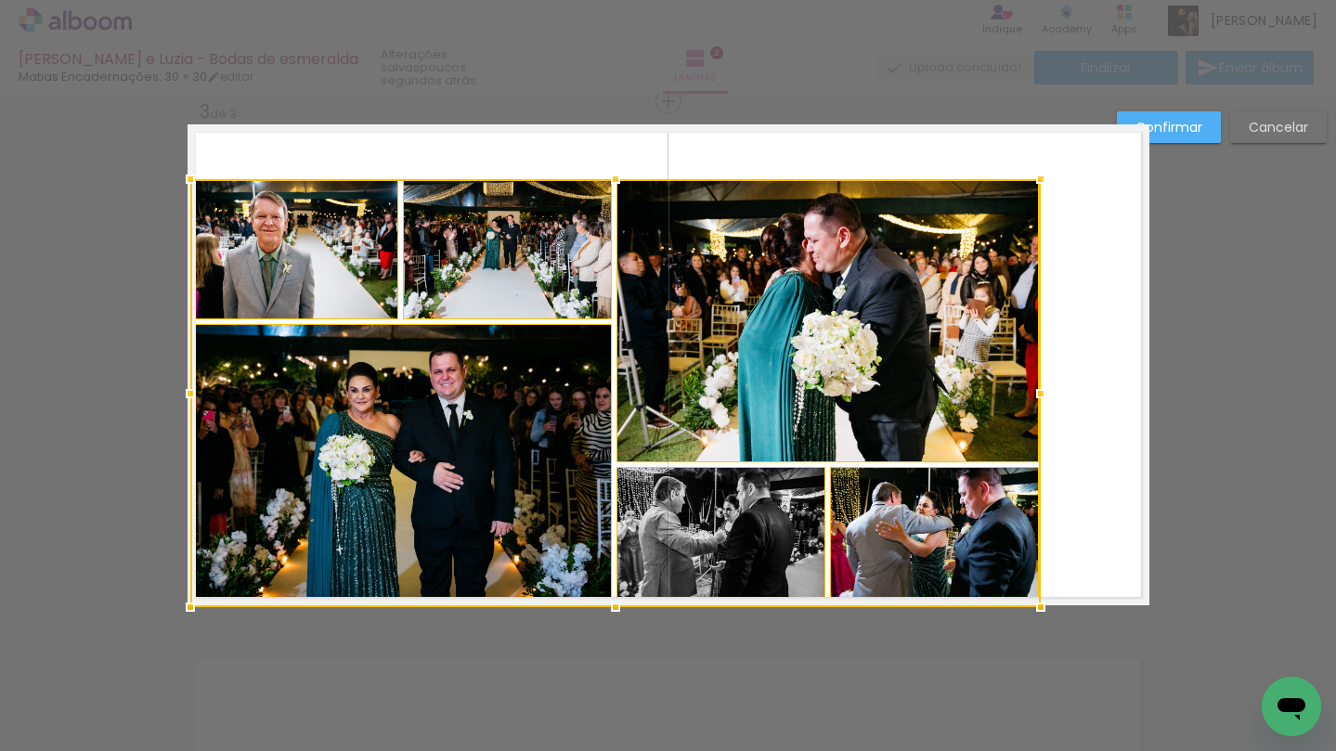
drag, startPoint x: 298, startPoint y: 551, endPoint x: 175, endPoint y: 599, distance: 131.4
click at [175, 599] on div at bounding box center [190, 607] width 37 height 37
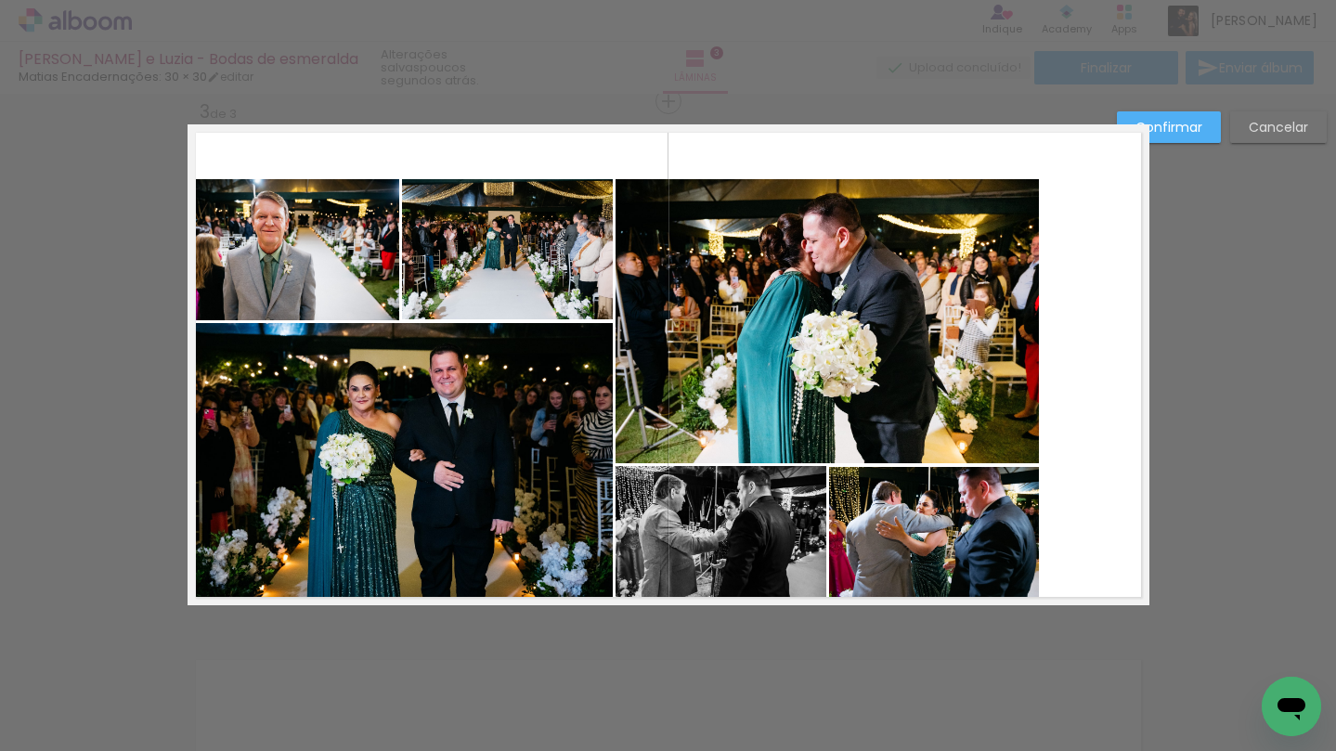
click at [280, 301] on quentale-photo at bounding box center [294, 249] width 210 height 141
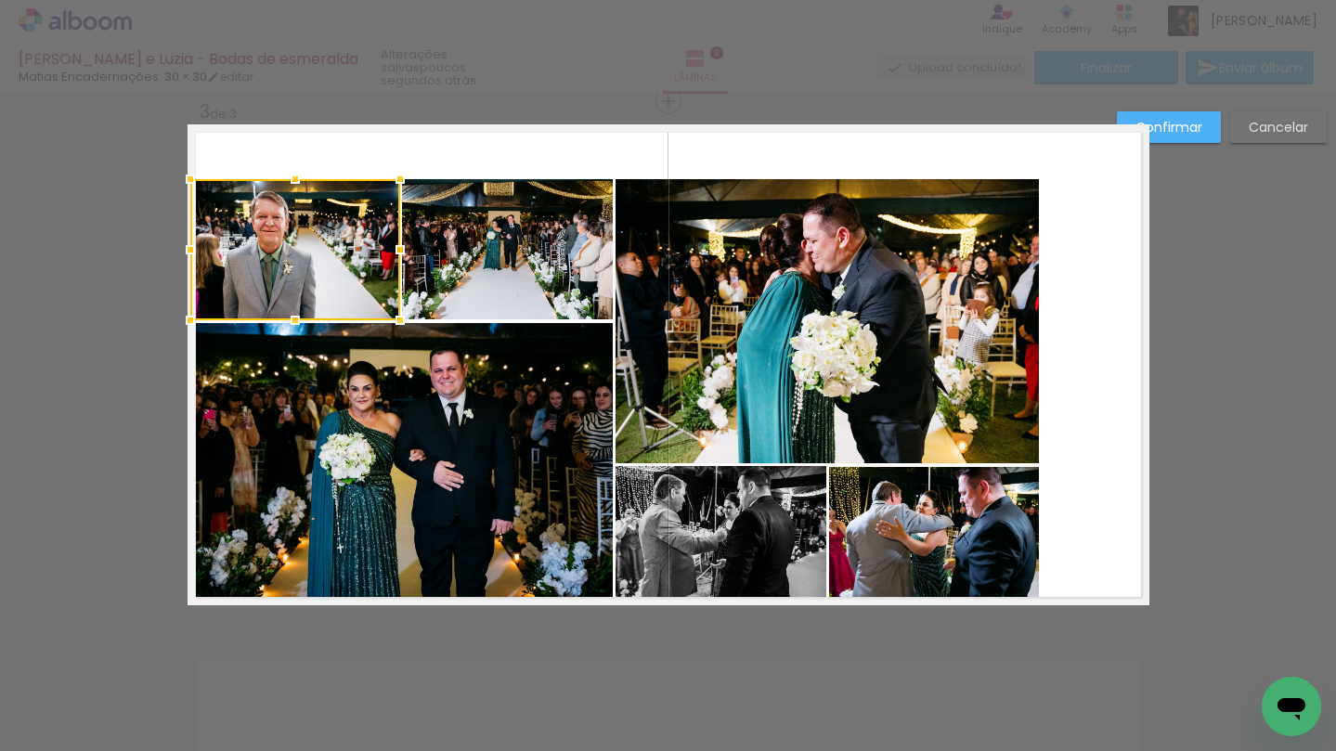
click at [531, 270] on quentale-photo at bounding box center [507, 249] width 211 height 140
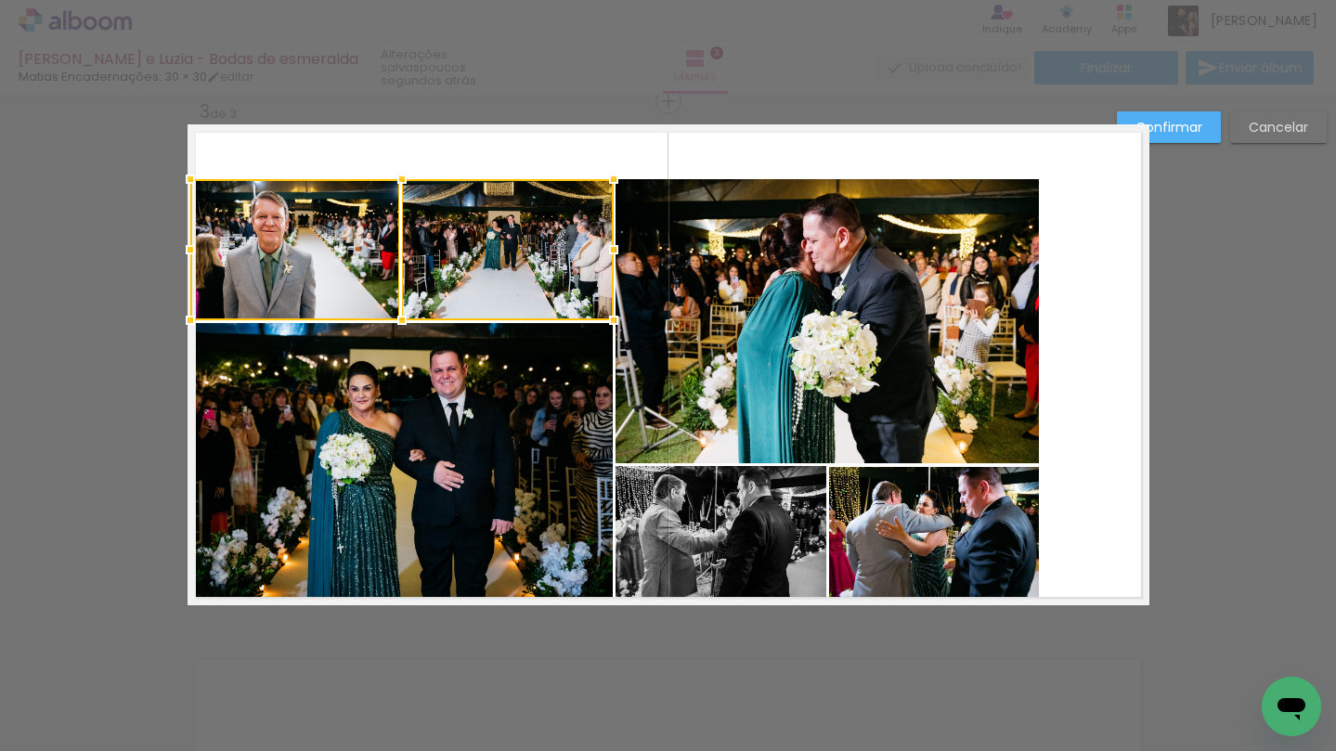
click at [506, 414] on quentale-photo at bounding box center [400, 464] width 423 height 282
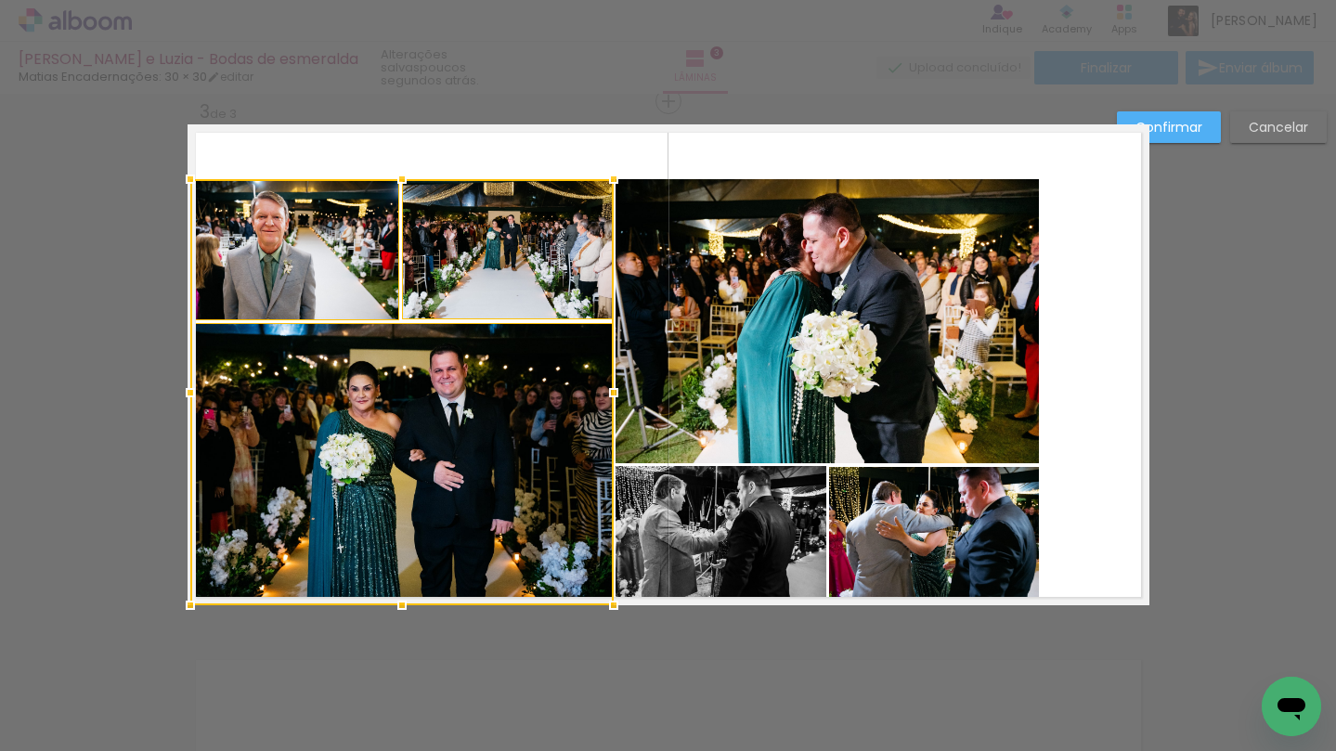
click at [800, 282] on quentale-photo at bounding box center [827, 321] width 423 height 284
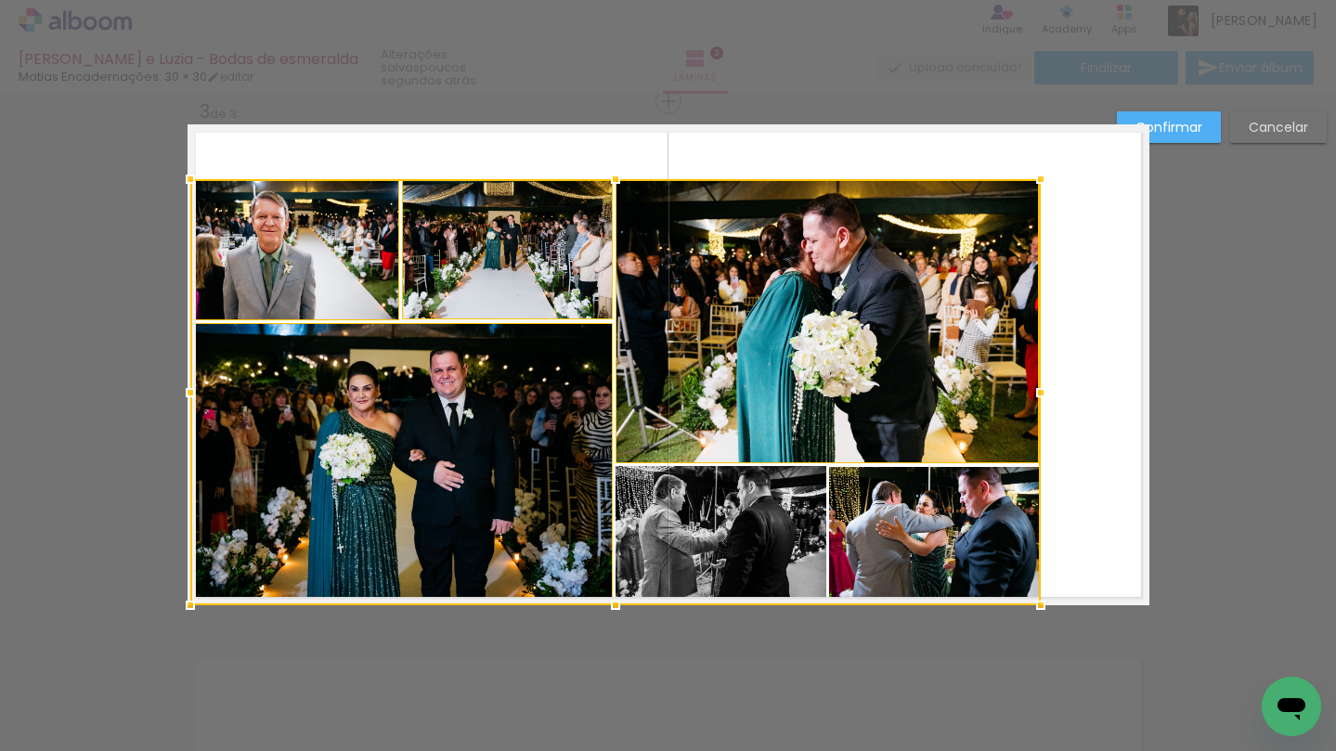
click at [738, 489] on div at bounding box center [615, 392] width 850 height 426
click at [944, 495] on div at bounding box center [615, 392] width 850 height 426
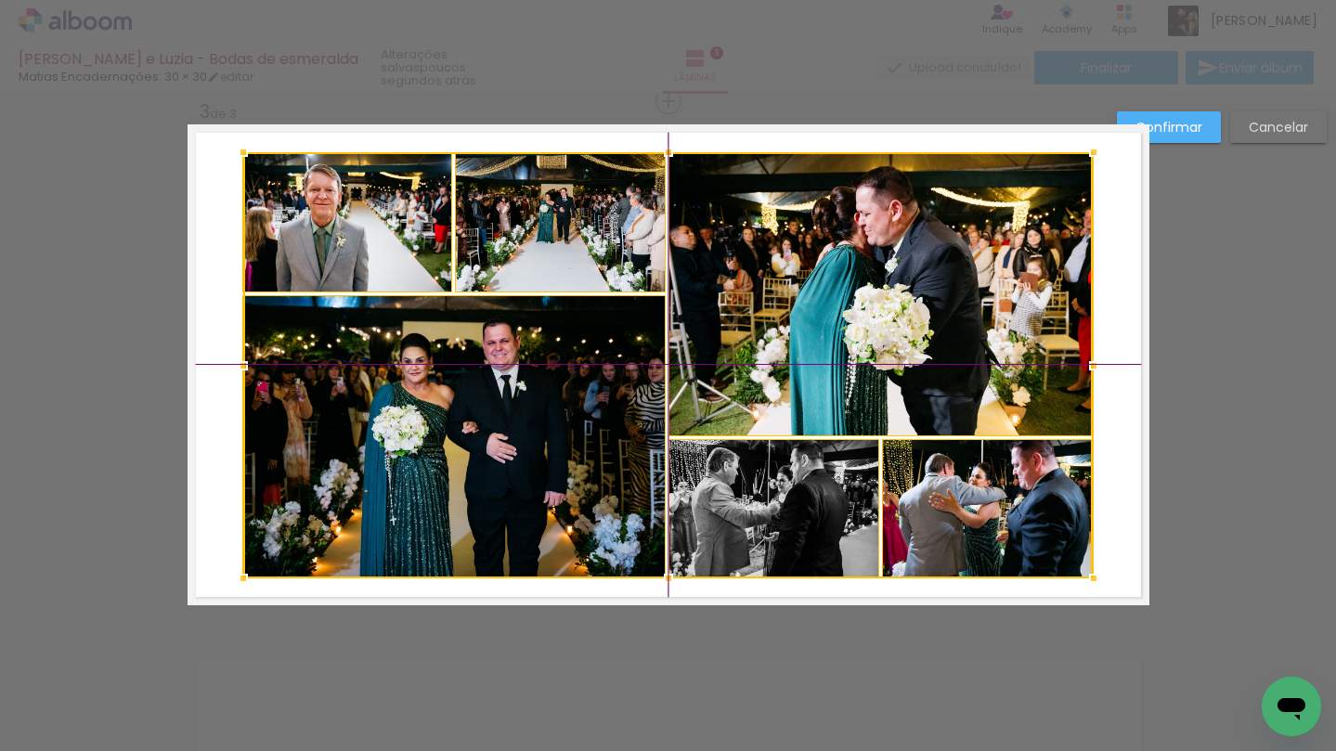
drag, startPoint x: 714, startPoint y: 367, endPoint x: 779, endPoint y: 328, distance: 75.8
click at [779, 328] on div at bounding box center [668, 365] width 850 height 426
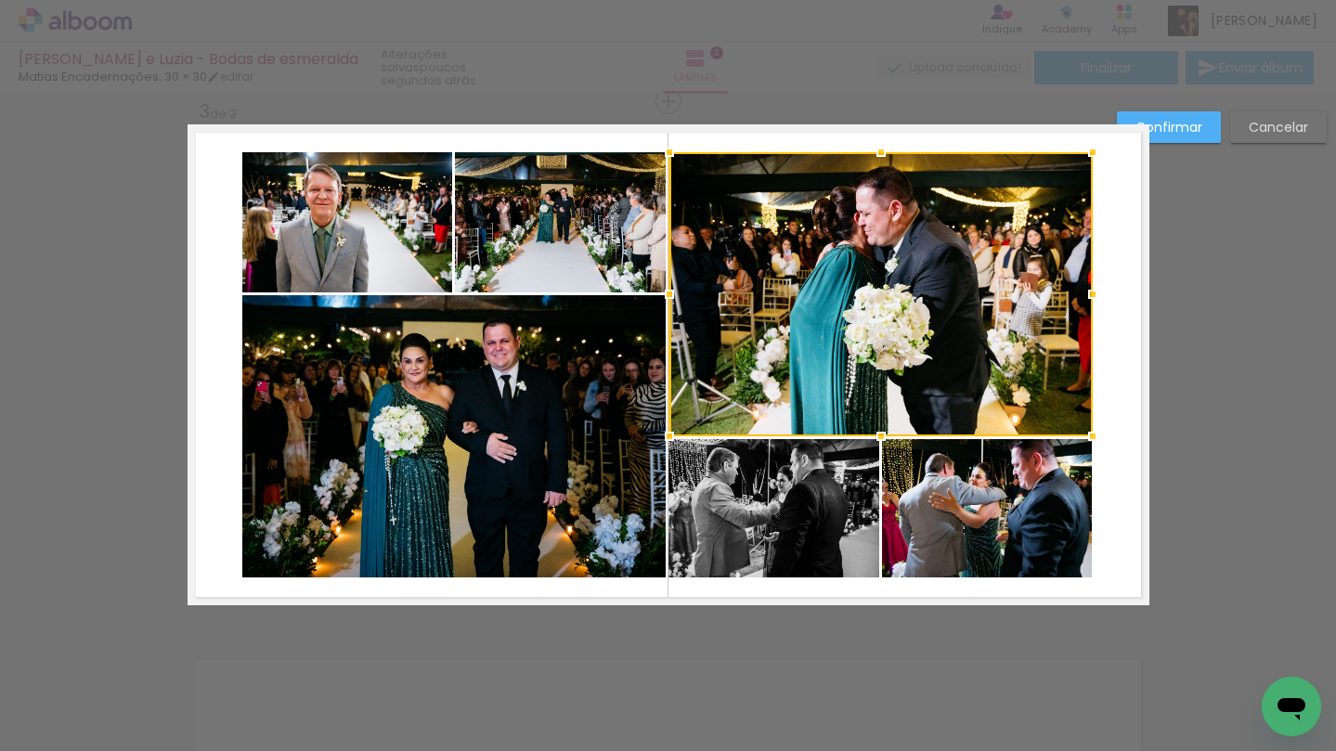
click at [313, 227] on quentale-photo at bounding box center [347, 222] width 210 height 141
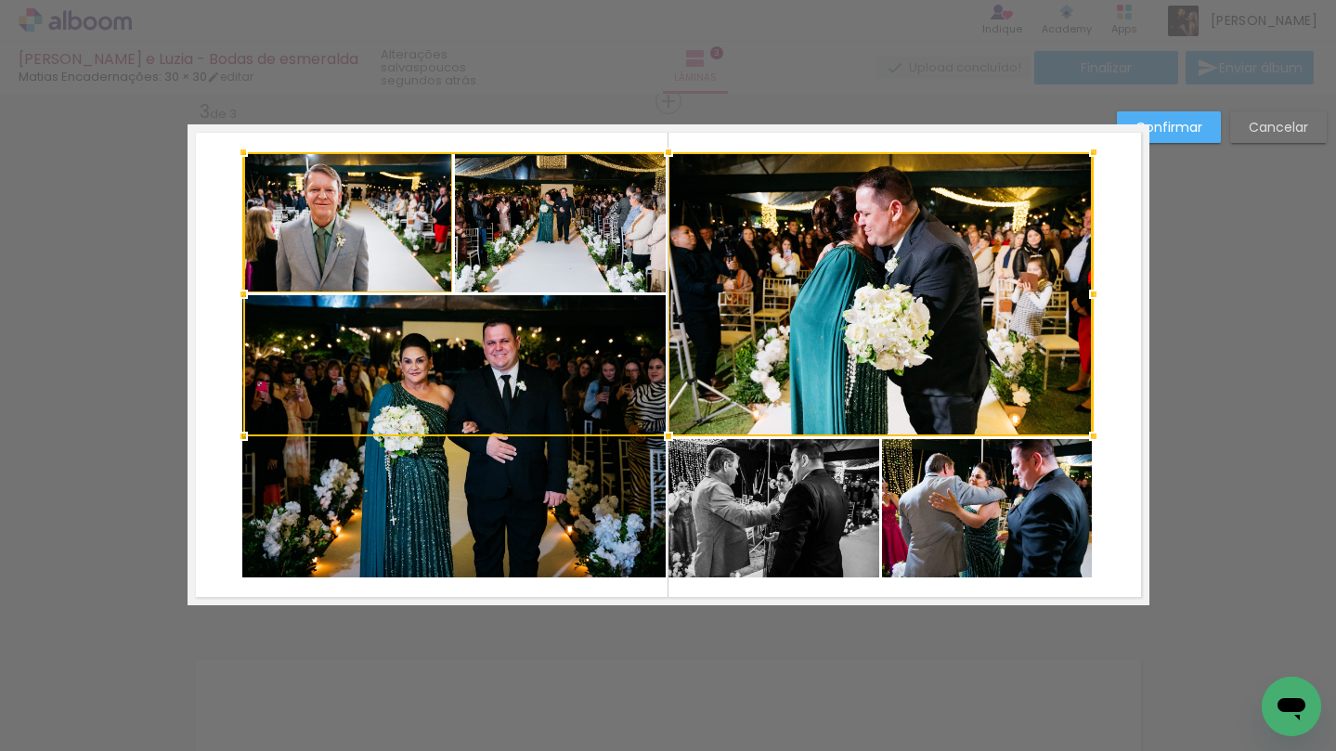
click at [464, 227] on div at bounding box center [668, 294] width 850 height 284
click at [439, 449] on quentale-photo at bounding box center [453, 436] width 423 height 282
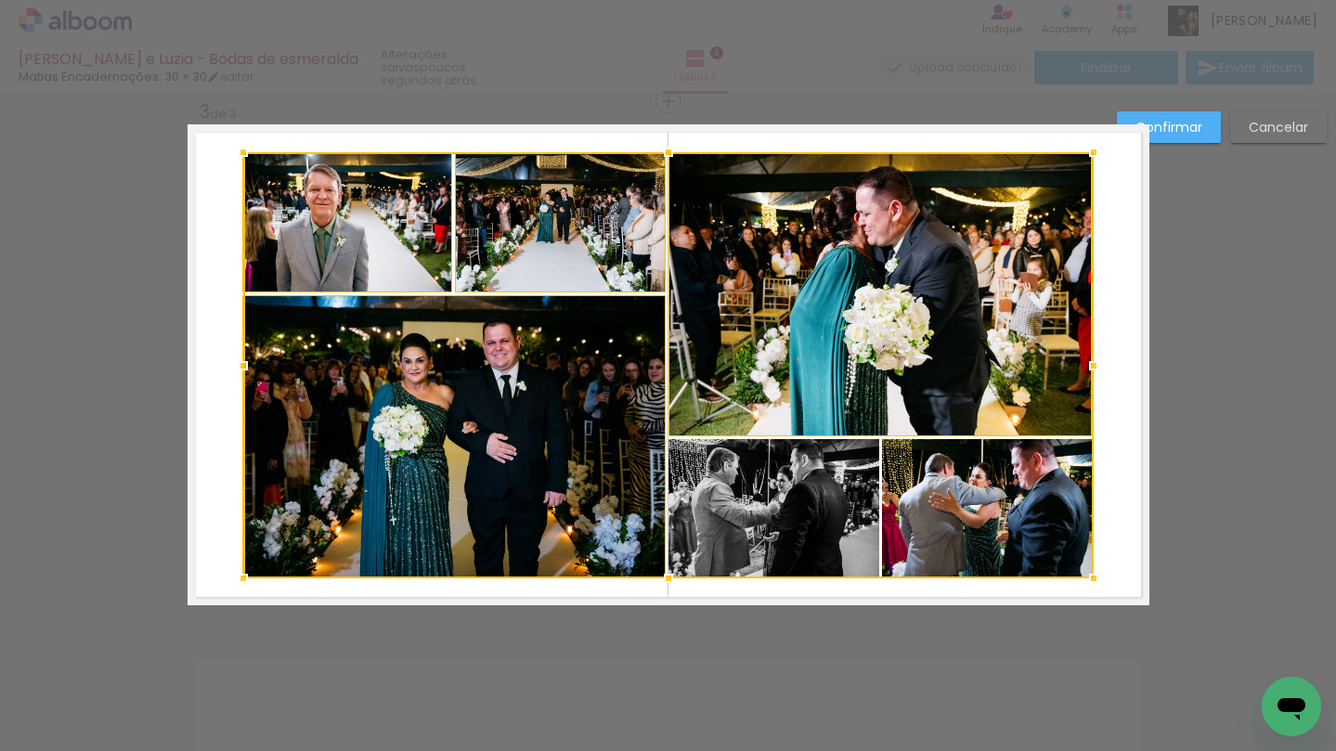
click at [716, 488] on div at bounding box center [668, 365] width 850 height 426
click at [907, 512] on div at bounding box center [668, 365] width 850 height 426
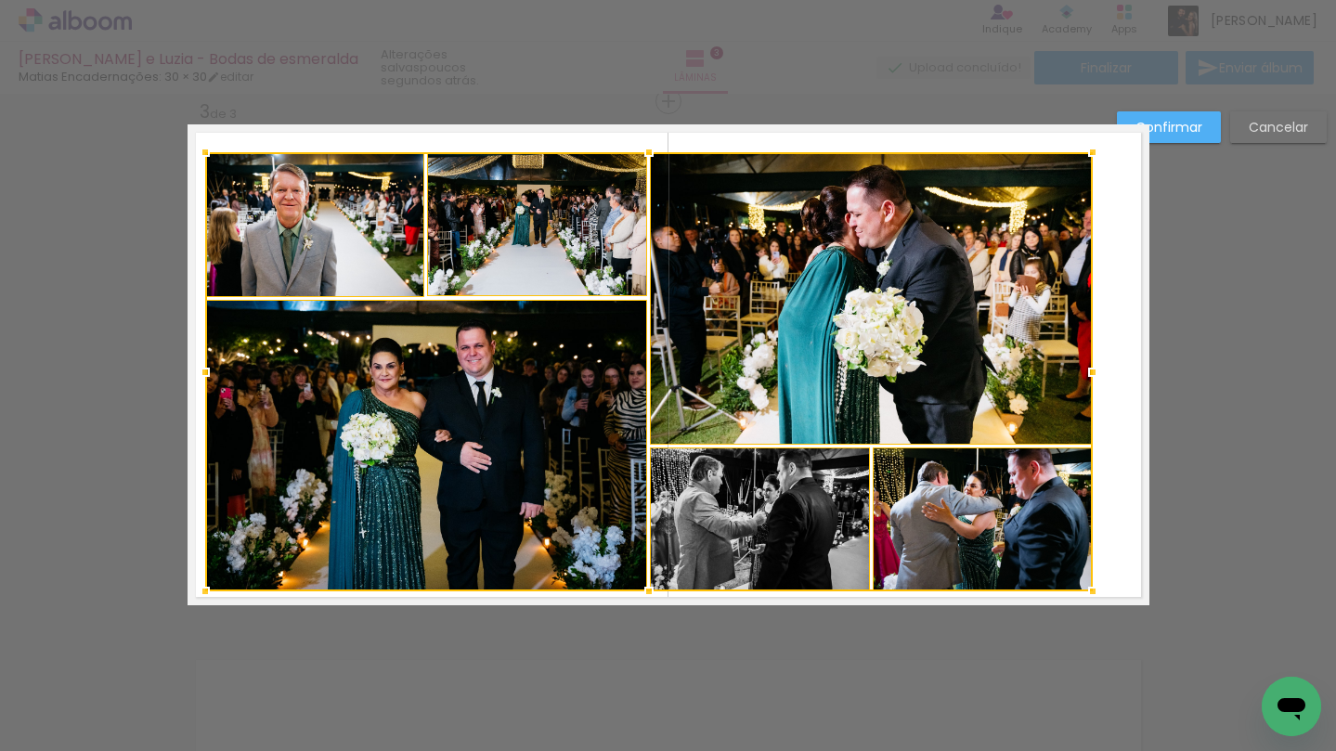
drag, startPoint x: 237, startPoint y: 581, endPoint x: 183, endPoint y: 604, distance: 58.6
click at [183, 604] on div "Inserir lâmina 1 de 3 Inserir lâmina 2 de 3 Inserir lâmina 3 de 3 Confirmar Can…" at bounding box center [668, 93] width 1336 height 2154
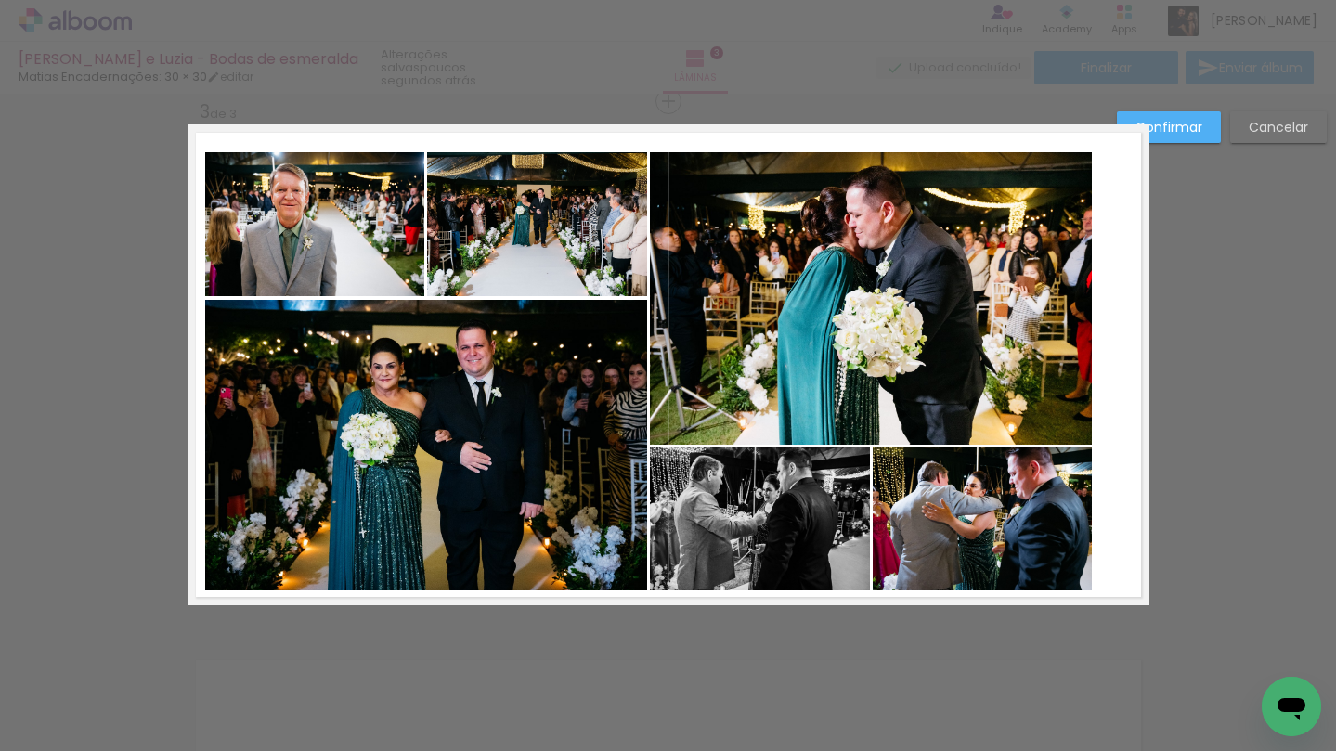
click at [377, 161] on quentale-photo at bounding box center [314, 224] width 219 height 145
click at [534, 185] on quentale-photo at bounding box center [537, 224] width 220 height 145
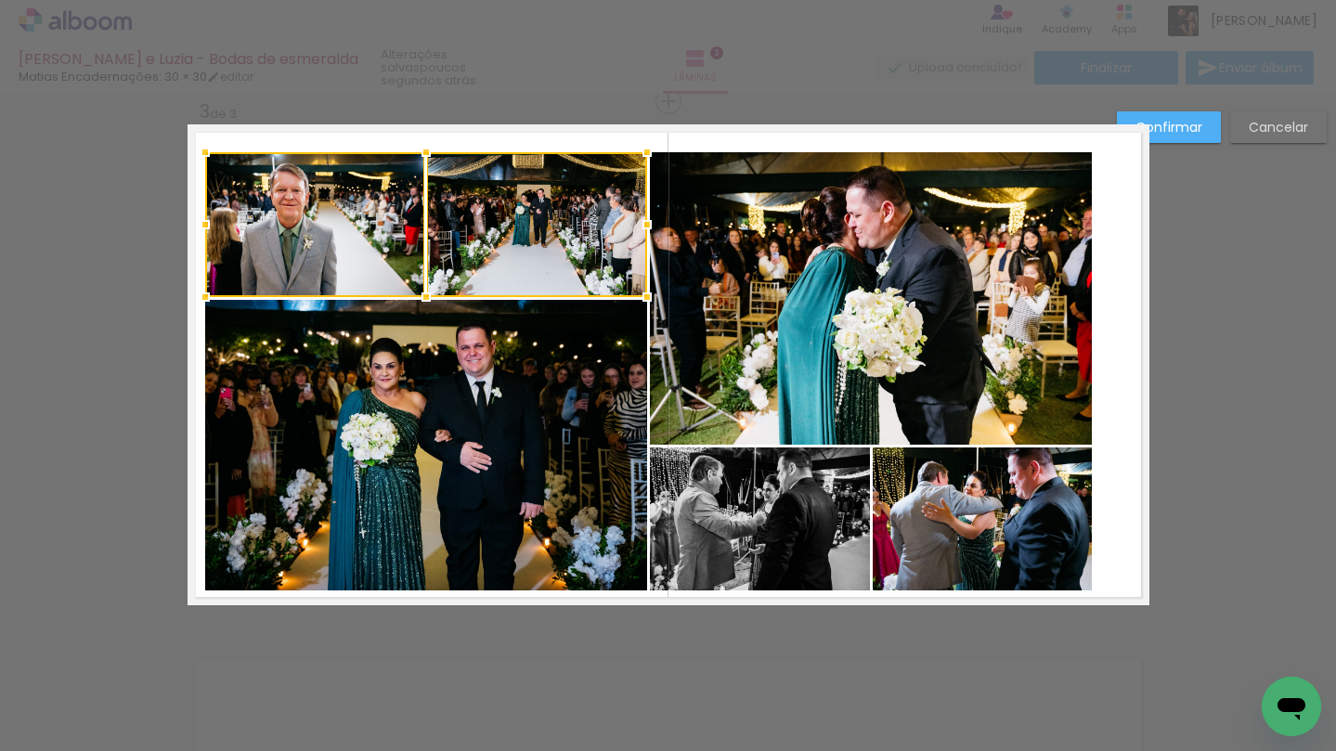
click at [531, 365] on quentale-photo at bounding box center [426, 445] width 442 height 291
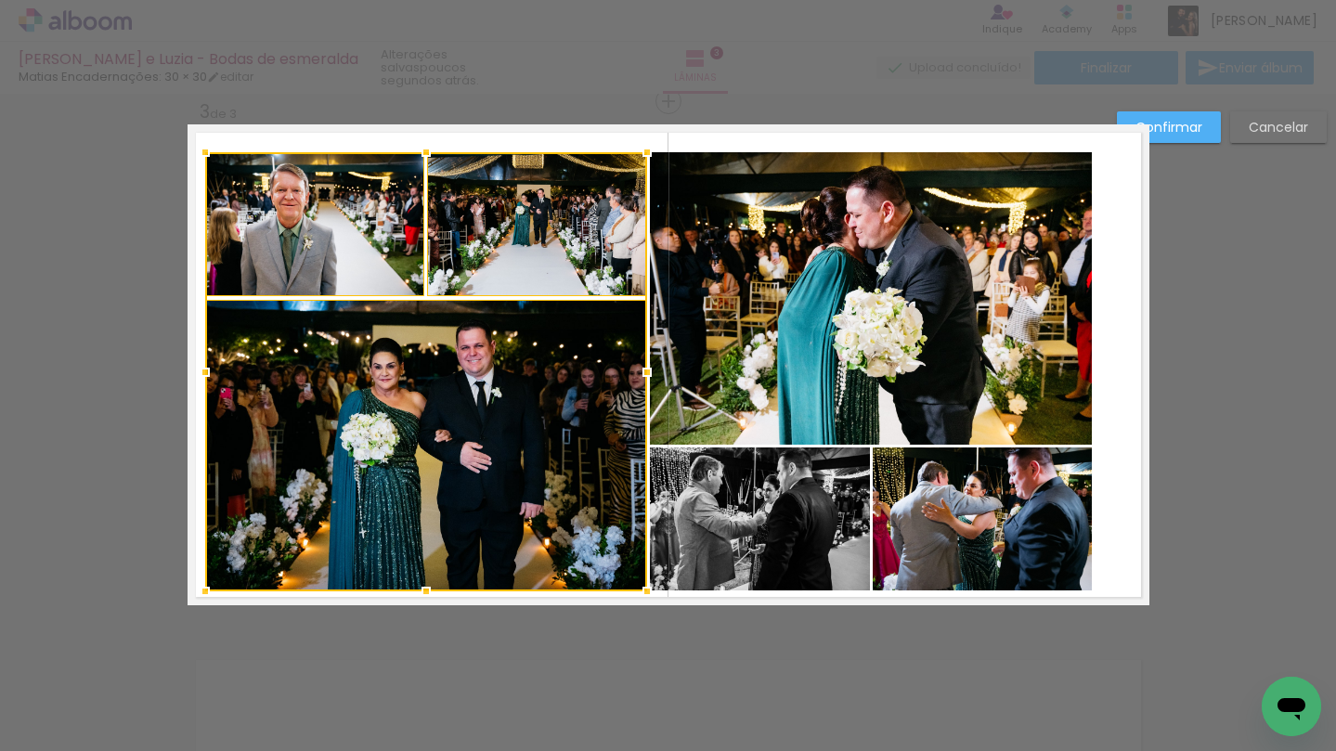
click at [754, 306] on quentale-photo at bounding box center [871, 298] width 442 height 292
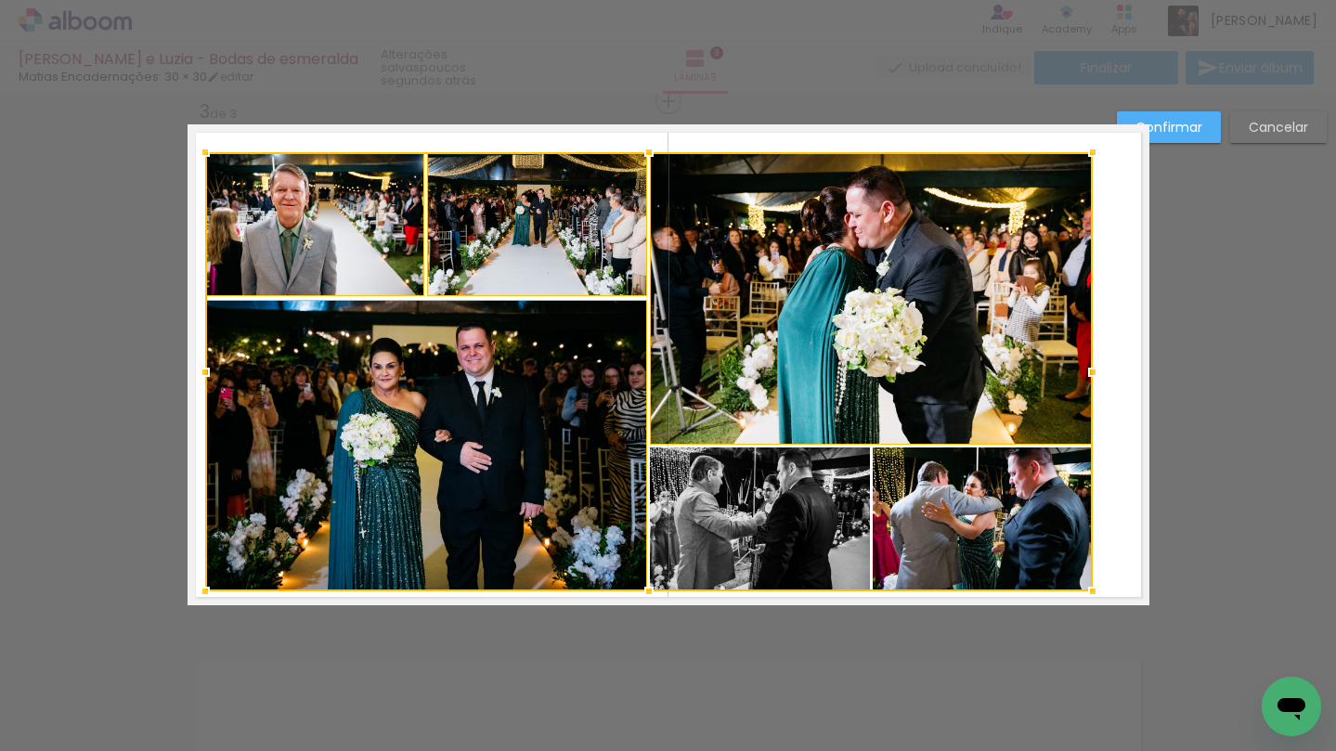
click at [746, 564] on div at bounding box center [649, 371] width 888 height 439
click at [911, 522] on div at bounding box center [649, 371] width 888 height 439
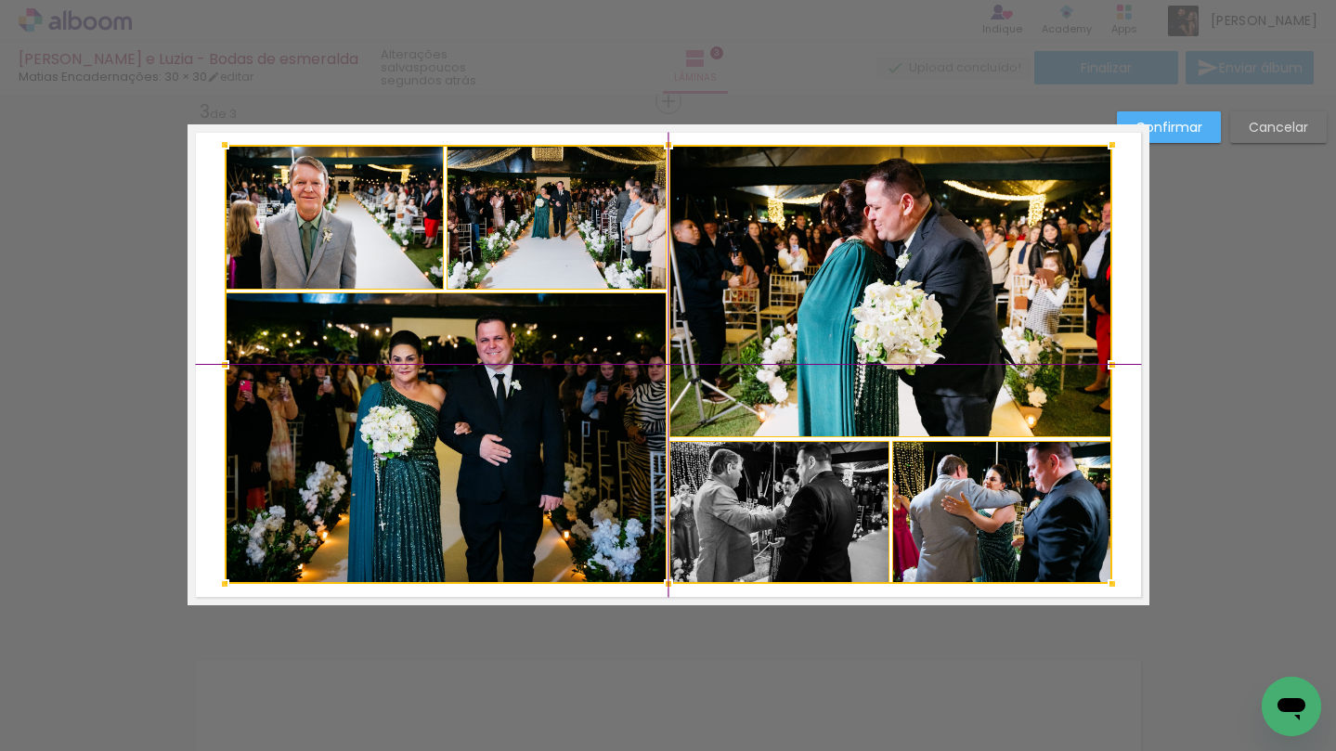
drag, startPoint x: 582, startPoint y: 416, endPoint x: 597, endPoint y: 403, distance: 19.7
click at [597, 403] on div at bounding box center [669, 364] width 888 height 439
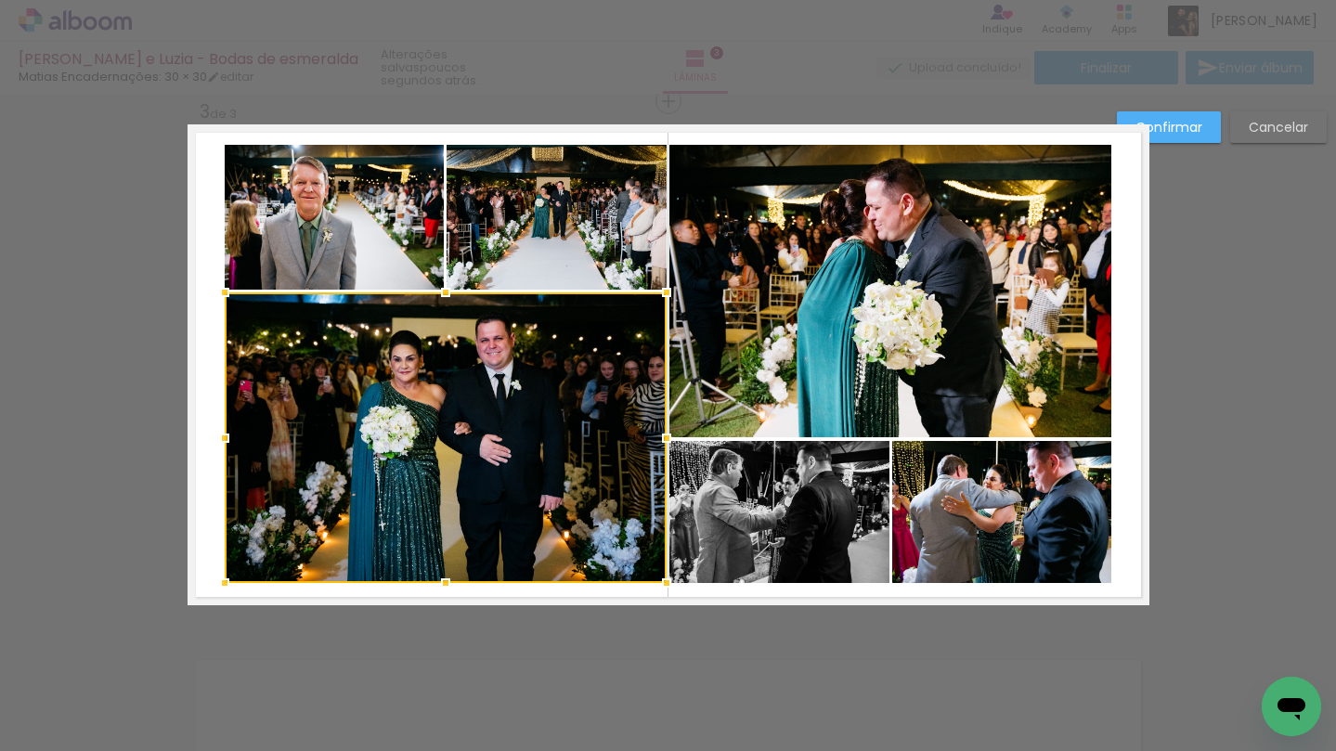
click at [423, 246] on quentale-photo at bounding box center [334, 217] width 219 height 145
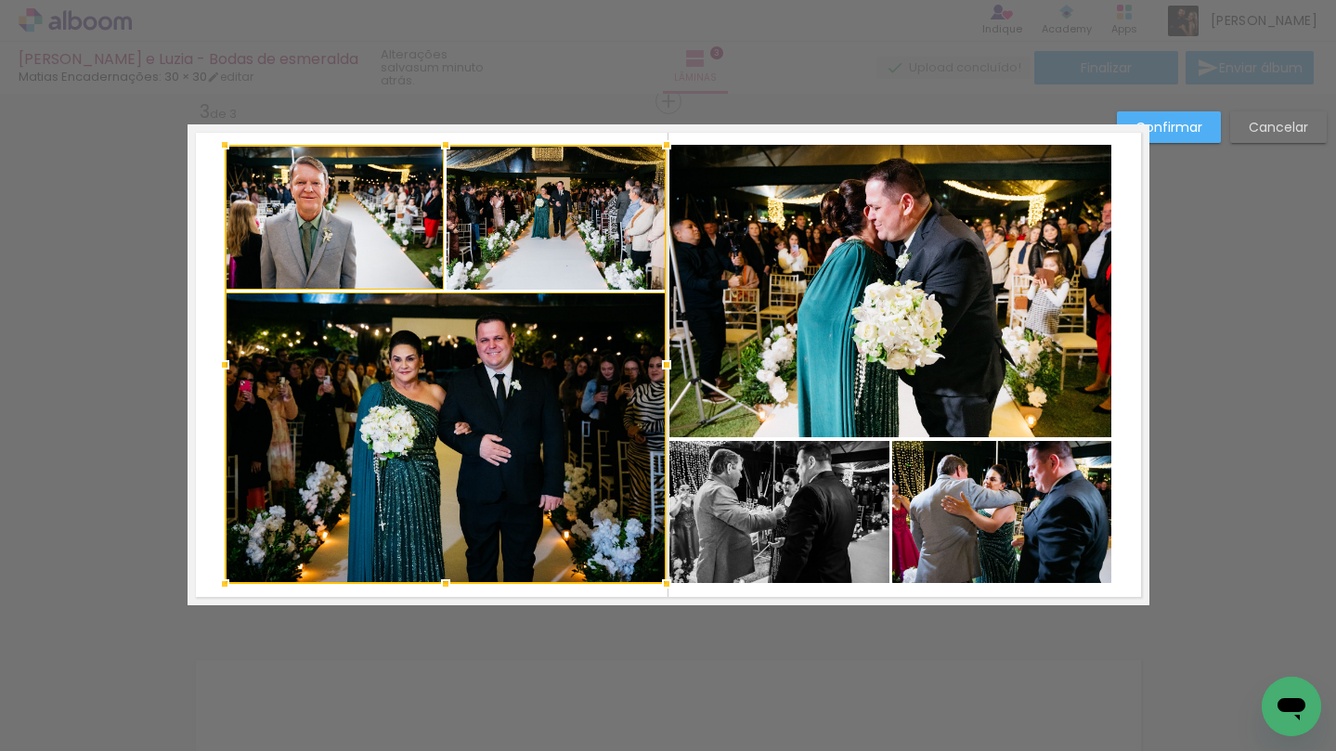
click at [526, 231] on div at bounding box center [446, 364] width 442 height 439
click at [684, 499] on quentale-photo at bounding box center [779, 512] width 220 height 143
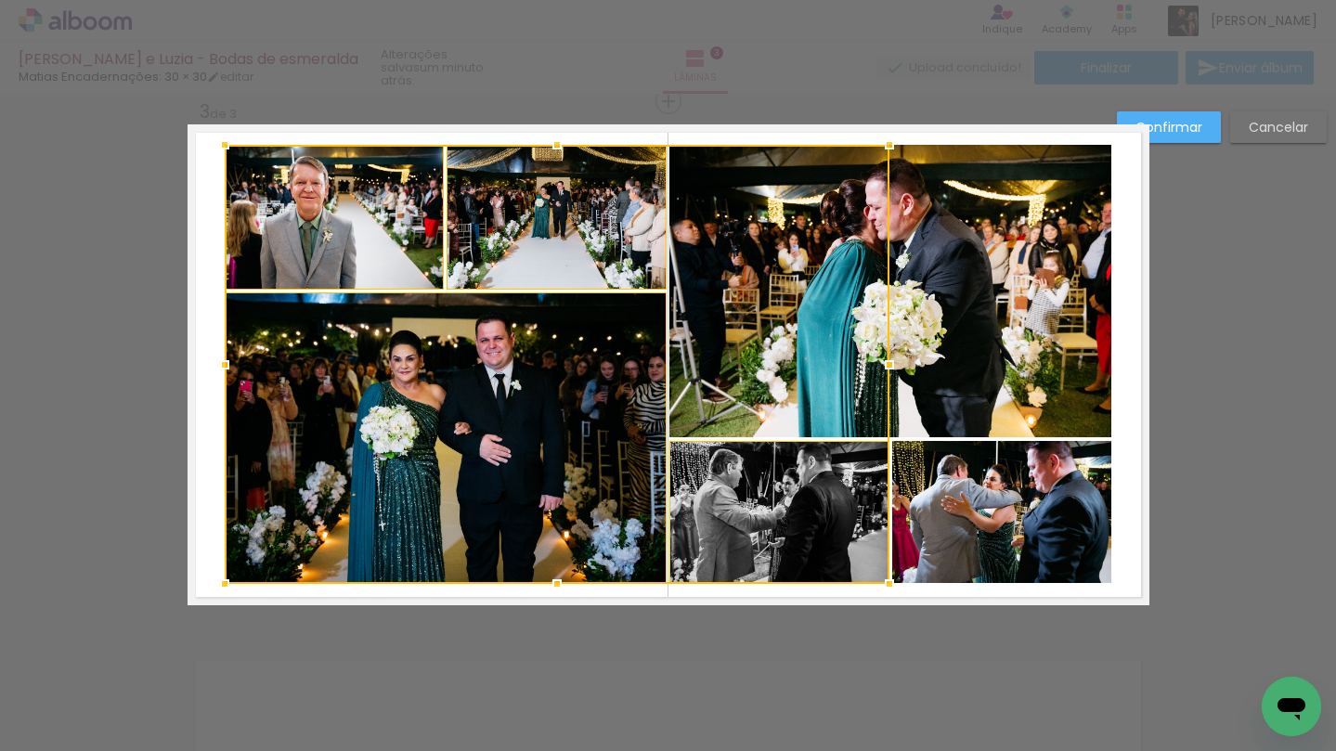
click at [965, 540] on quentale-photo at bounding box center [1001, 512] width 219 height 143
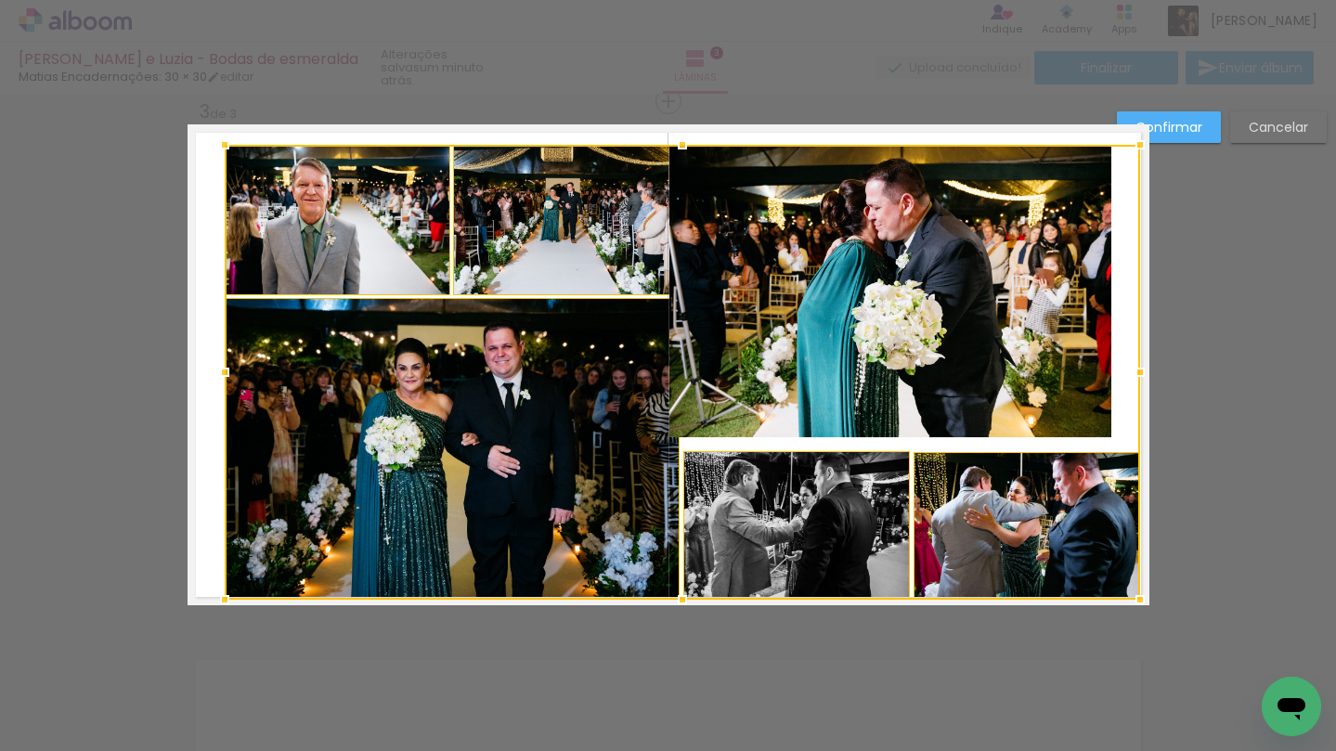
drag, startPoint x: 1117, startPoint y: 583, endPoint x: 1154, endPoint y: 594, distance: 38.8
click at [1155, 595] on div at bounding box center [1140, 599] width 37 height 37
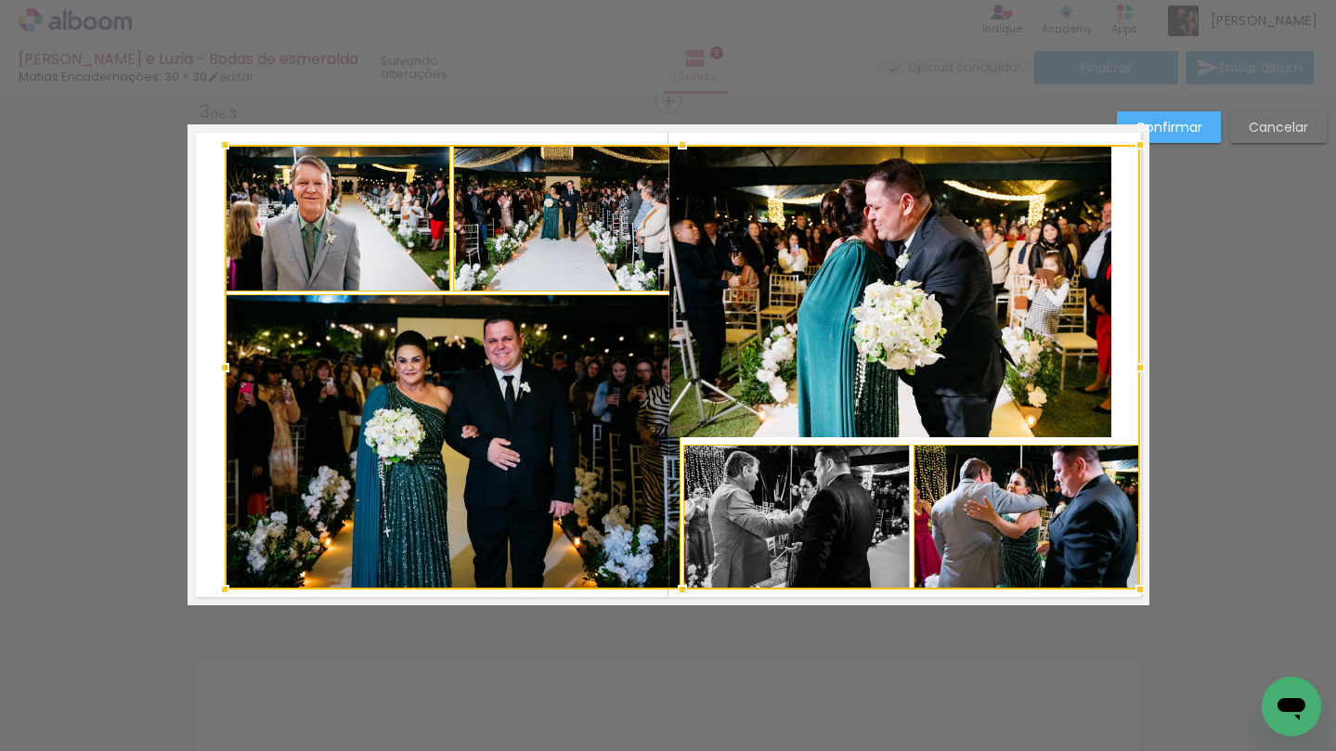
click at [996, 342] on div at bounding box center [682, 367] width 915 height 445
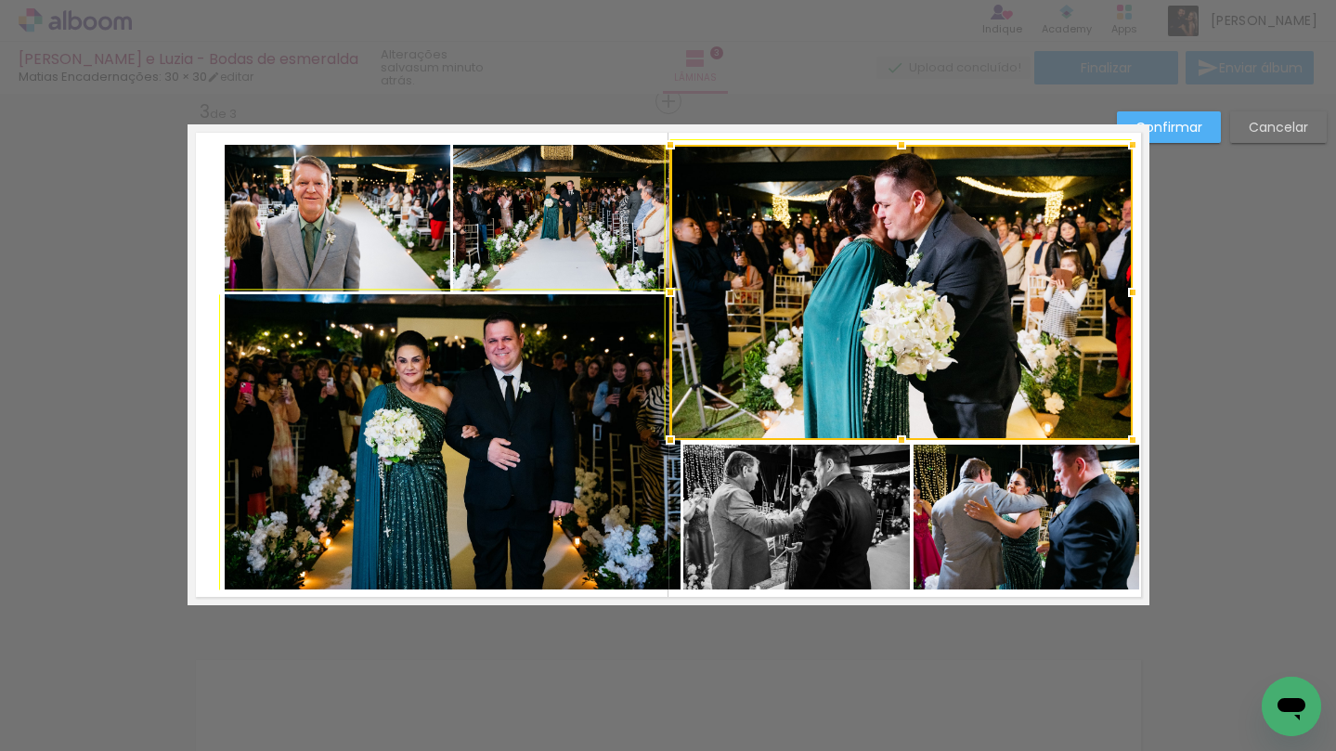
drag, startPoint x: 1109, startPoint y: 436, endPoint x: 1121, endPoint y: 440, distance: 12.6
click at [1121, 440] on div at bounding box center [1132, 439] width 37 height 37
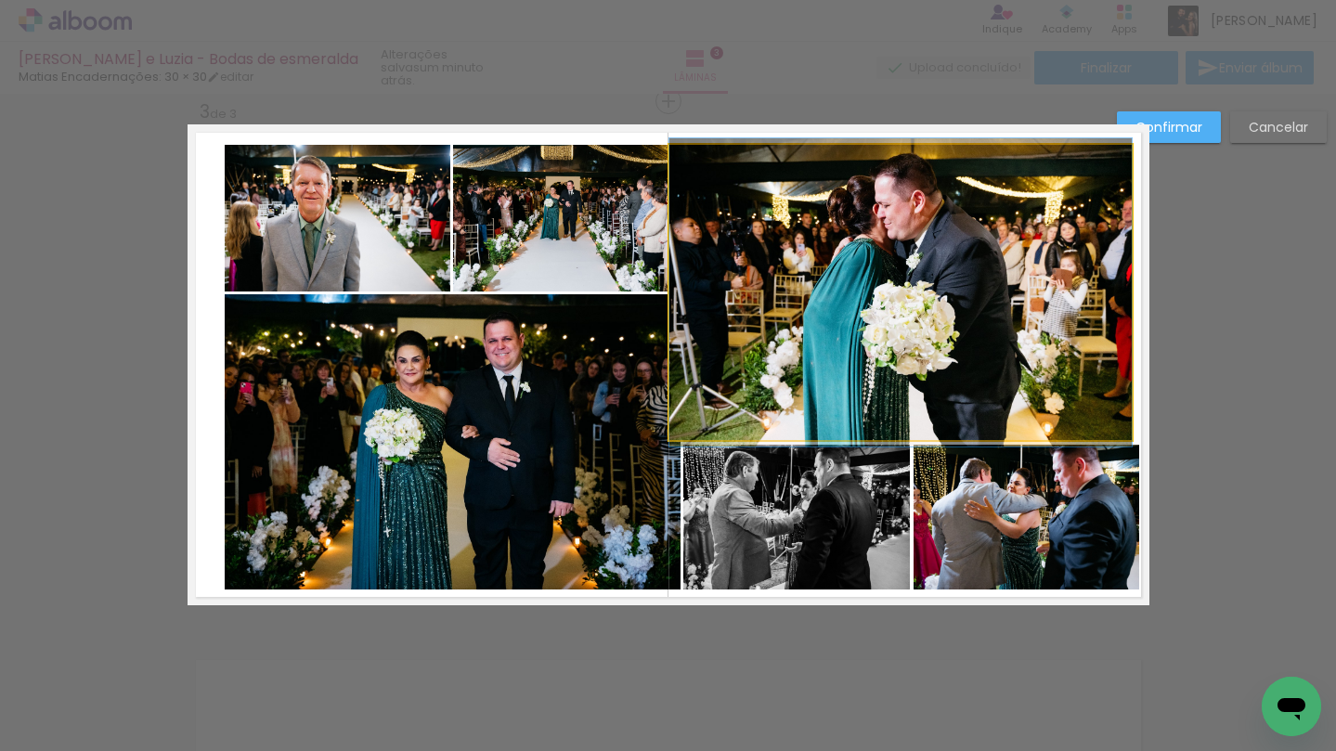
click at [885, 279] on quentale-photo at bounding box center [900, 292] width 462 height 295
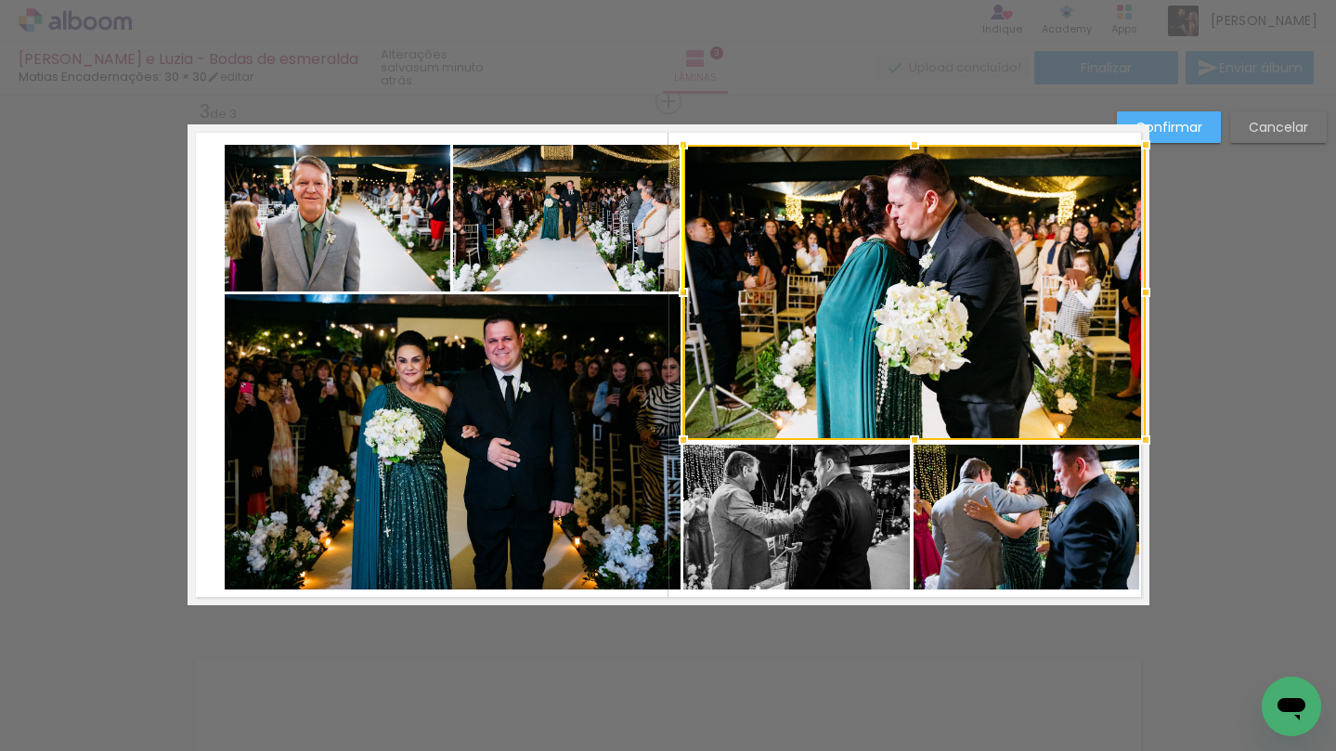
drag, startPoint x: 885, startPoint y: 268, endPoint x: 897, endPoint y: 268, distance: 12.1
click at [897, 268] on div at bounding box center [914, 292] width 462 height 295
click at [1187, 352] on div "Confirmar Cancelar" at bounding box center [668, 93] width 1336 height 2154
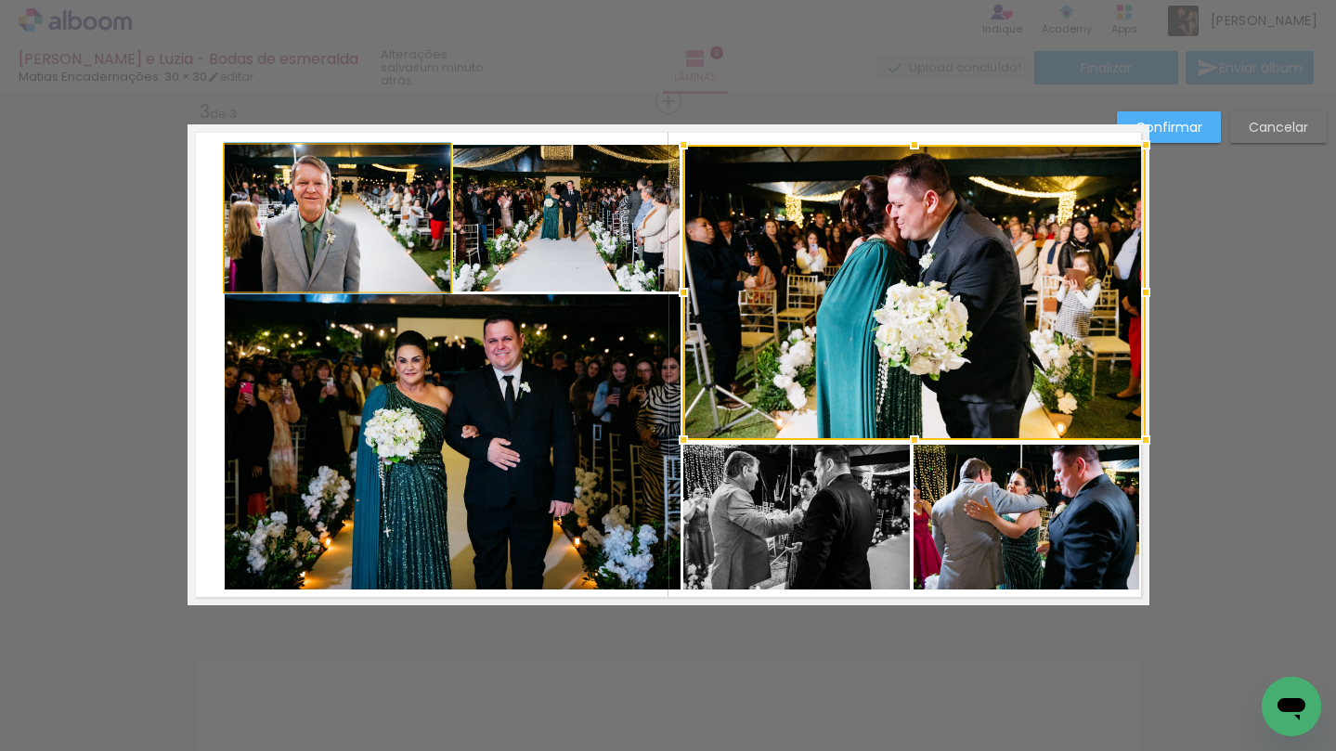
click at [370, 257] on quentale-photo at bounding box center [338, 218] width 226 height 147
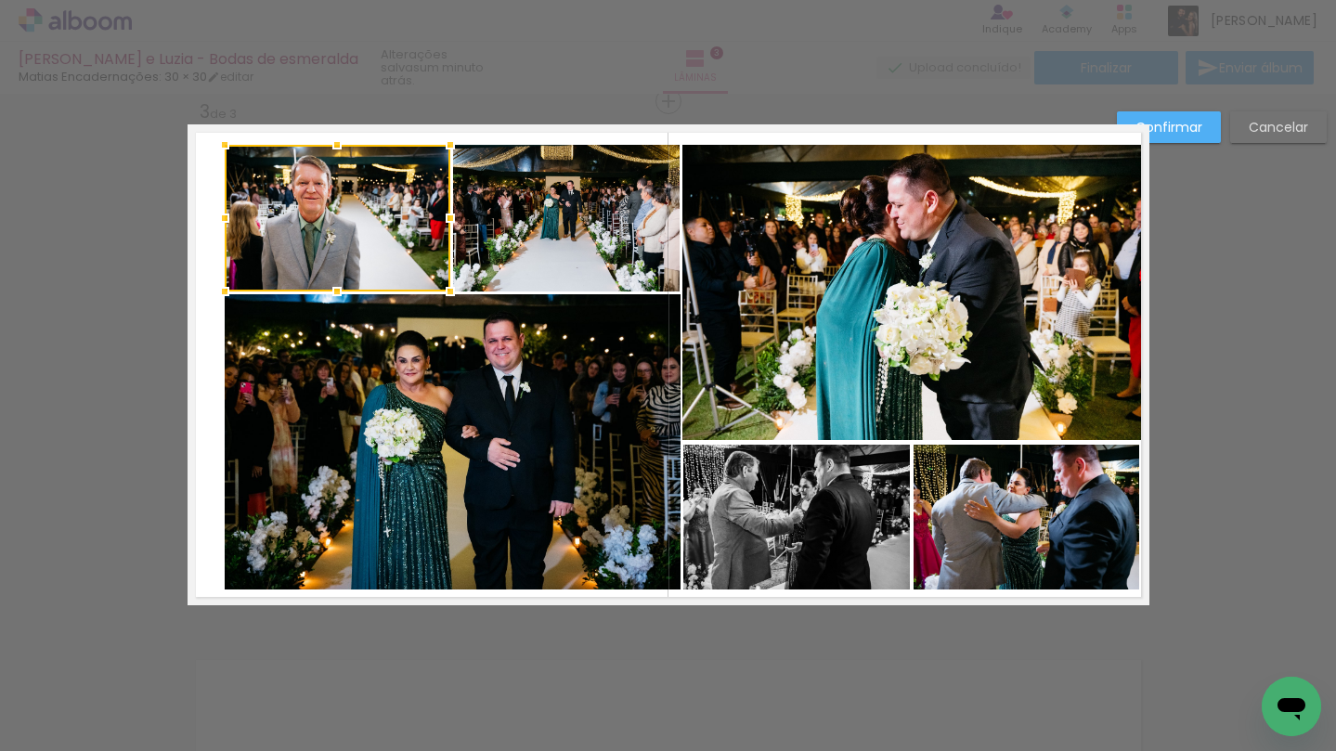
click at [583, 242] on quentale-photo at bounding box center [566, 218] width 227 height 147
click at [558, 416] on quentale-photo at bounding box center [453, 441] width 456 height 295
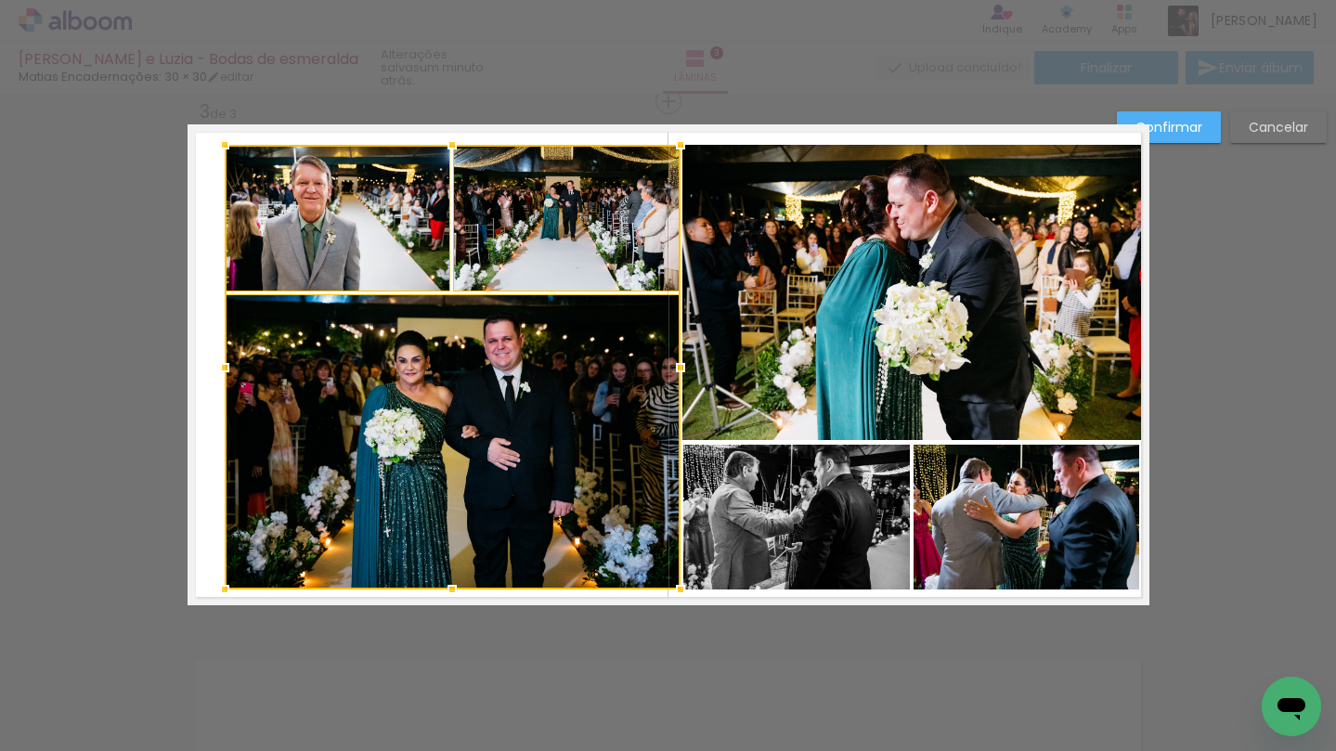
click at [770, 369] on quentale-photo at bounding box center [913, 292] width 462 height 295
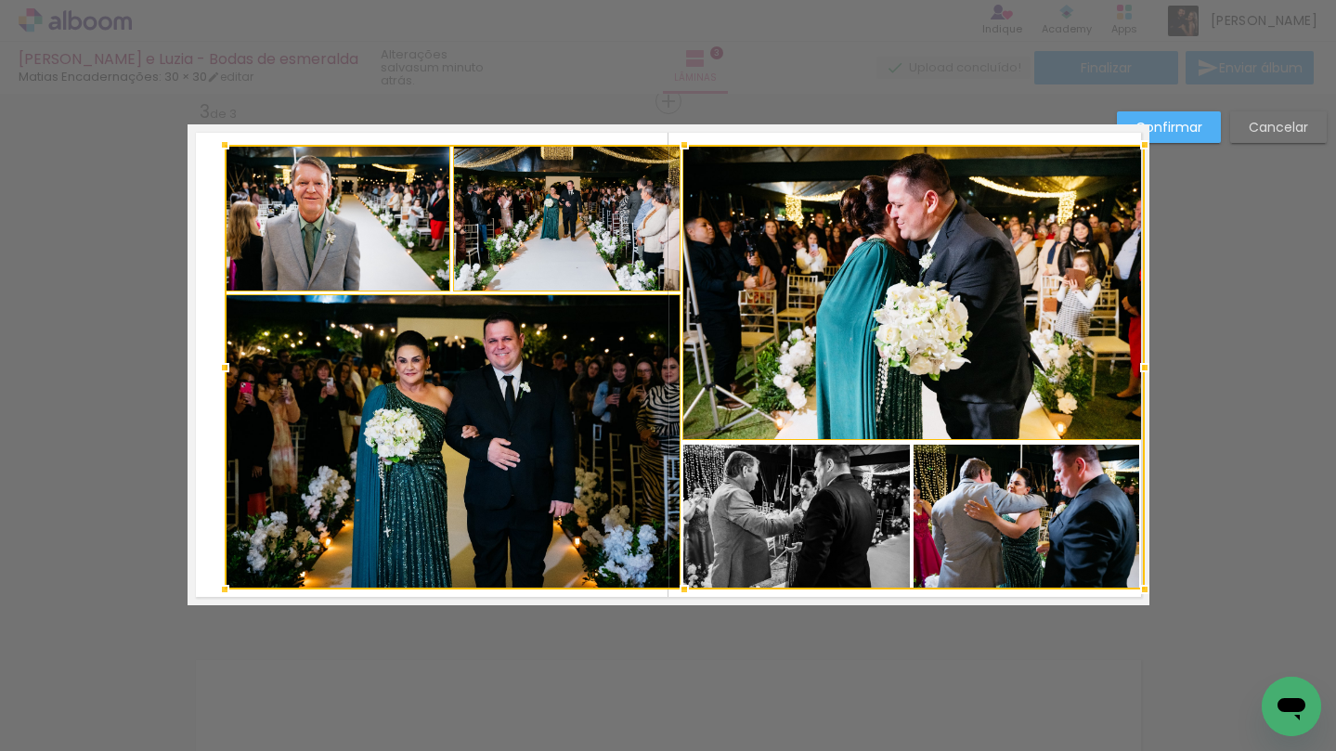
click at [769, 499] on div at bounding box center [685, 367] width 920 height 445
click at [1018, 521] on div at bounding box center [685, 367] width 920 height 445
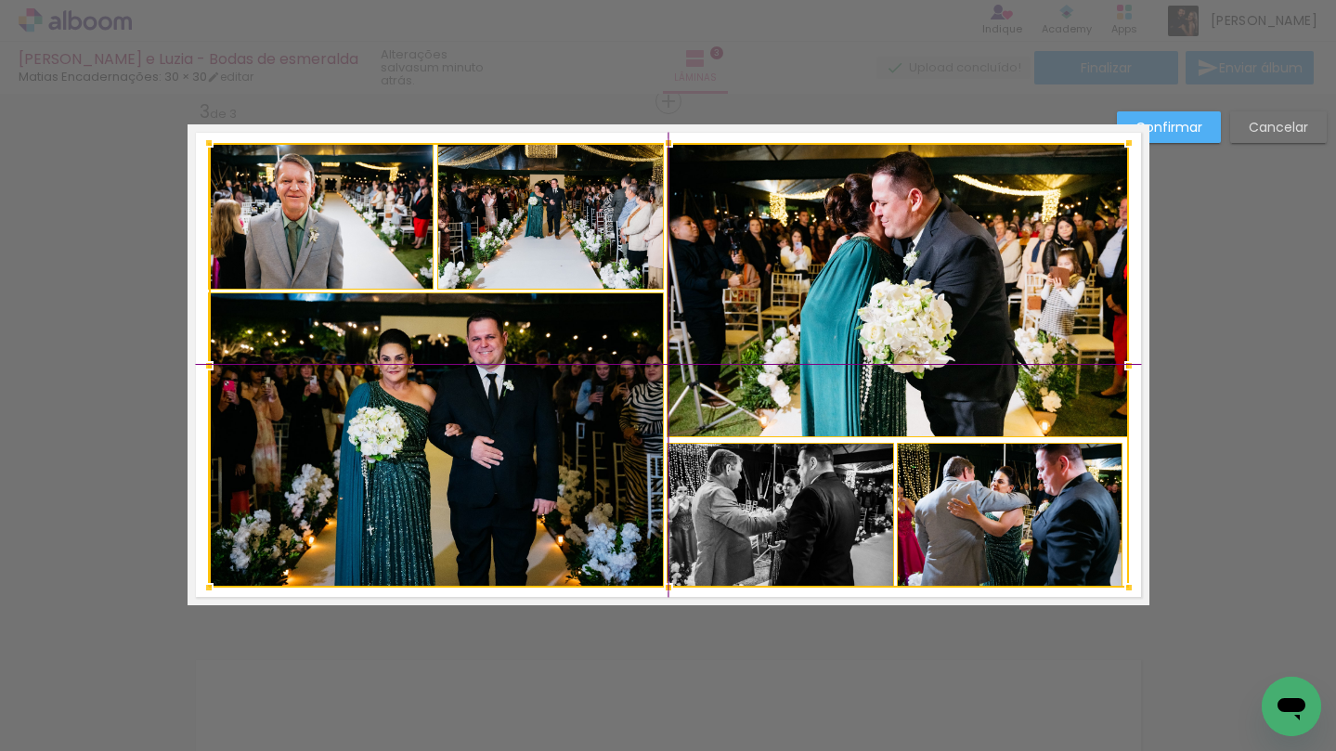
drag, startPoint x: 683, startPoint y: 375, endPoint x: 671, endPoint y: 376, distance: 12.1
click at [671, 376] on div at bounding box center [669, 365] width 920 height 445
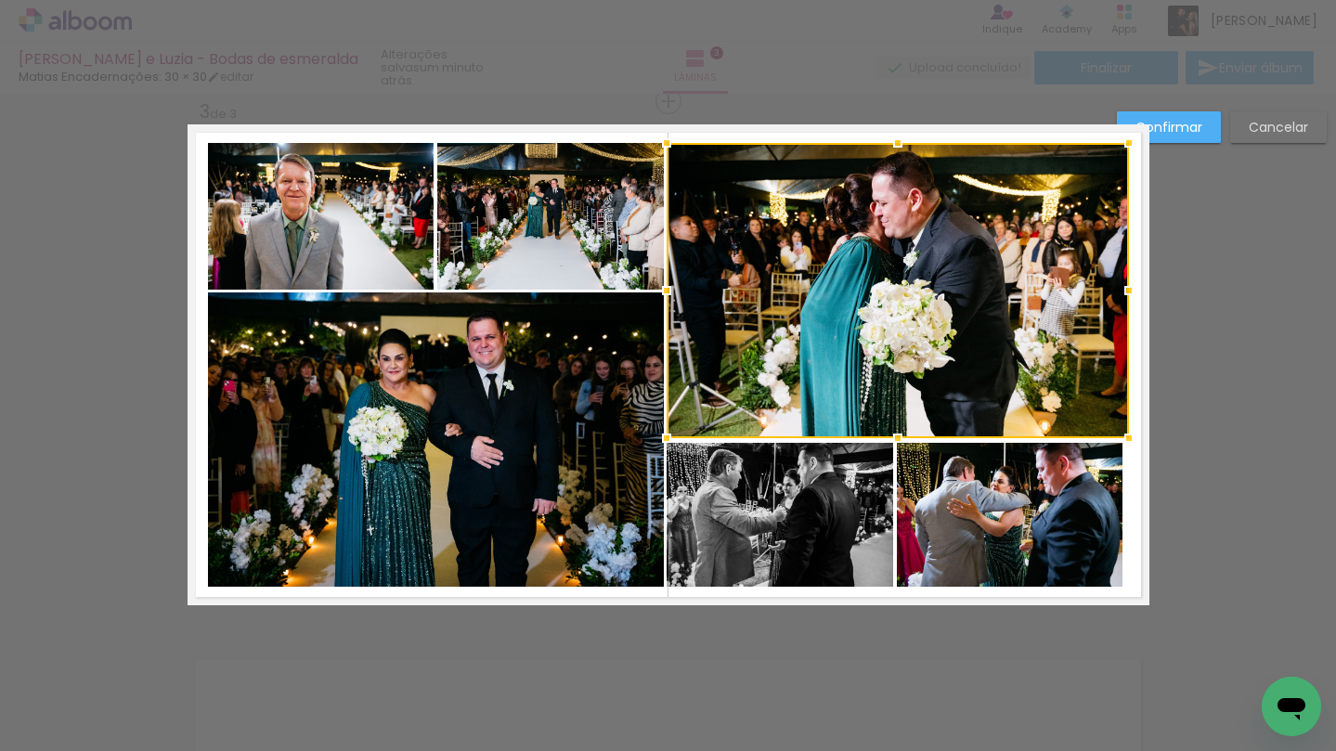
click at [0, 0] on slot "Confirmar" at bounding box center [0, 0] width 0 height 0
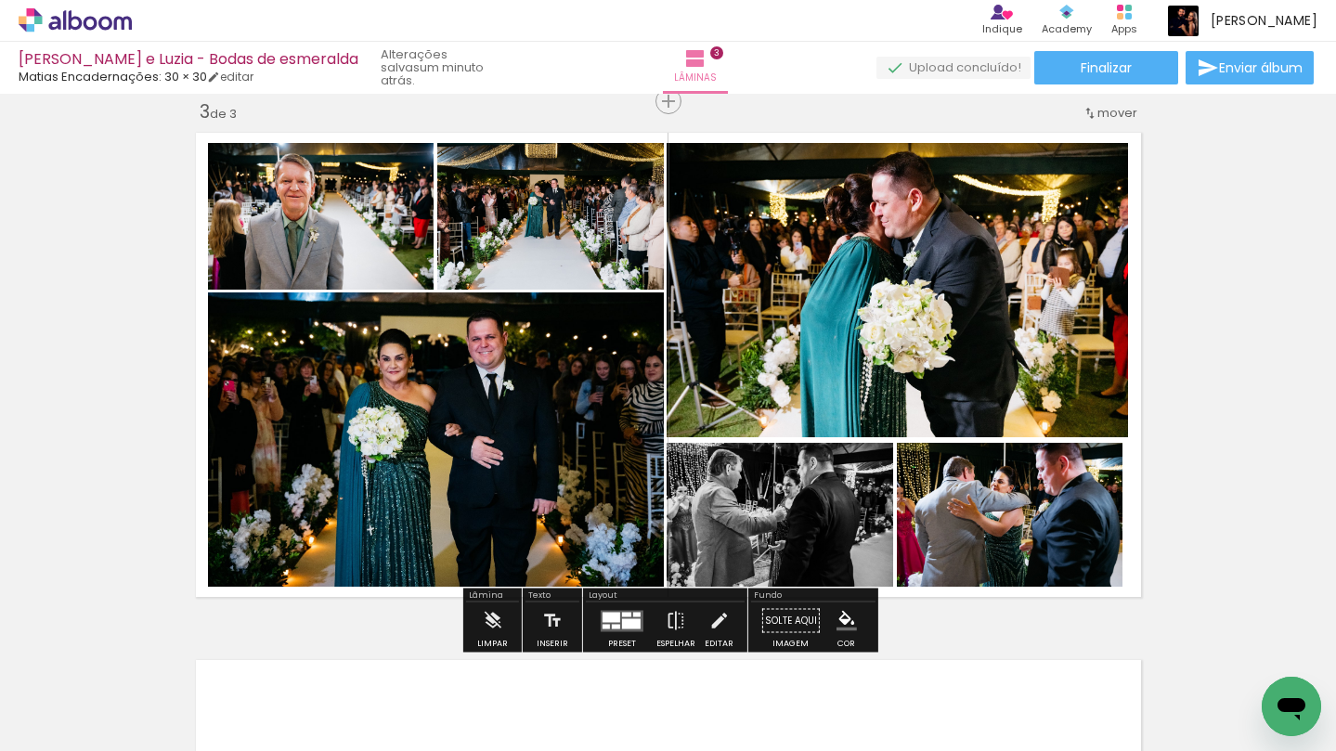
click at [986, 240] on quentale-photo at bounding box center [898, 290] width 462 height 295
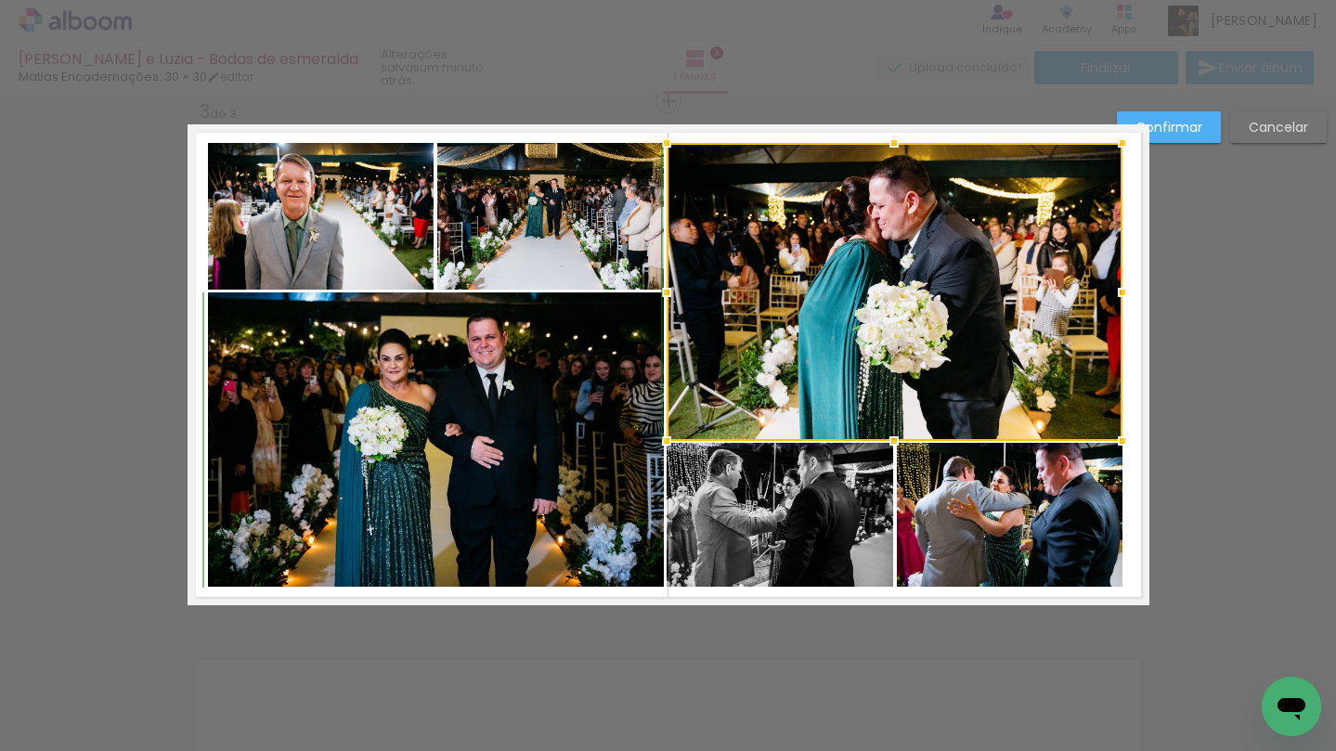
drag, startPoint x: 1129, startPoint y: 436, endPoint x: 1119, endPoint y: 436, distance: 10.2
click at [1119, 436] on div at bounding box center [1122, 440] width 37 height 37
click at [967, 318] on div at bounding box center [895, 292] width 456 height 298
click at [662, 374] on quentale-photo at bounding box center [436, 439] width 456 height 295
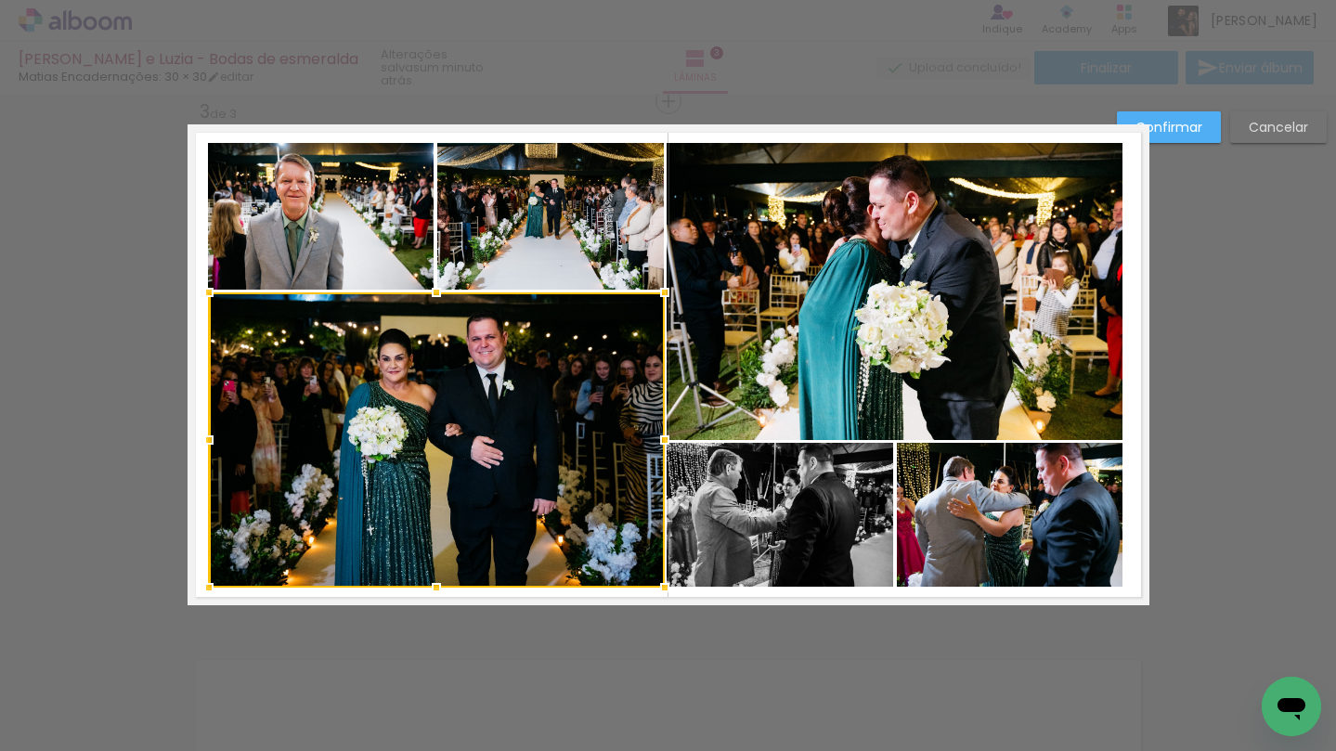
click at [936, 460] on quentale-photo at bounding box center [1010, 515] width 226 height 145
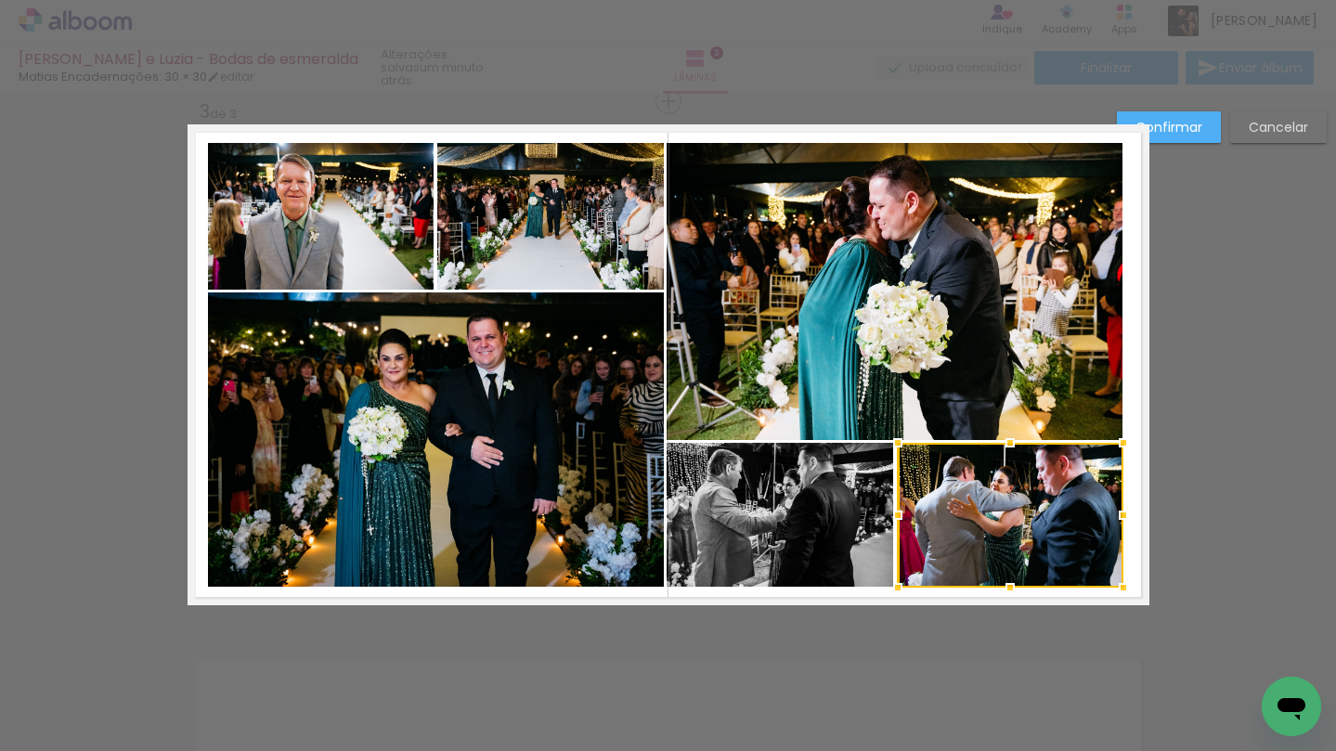
click at [1282, 512] on div "Confirmar Cancelar" at bounding box center [668, 93] width 1336 height 2154
click at [974, 353] on quentale-photo at bounding box center [895, 292] width 456 height 298
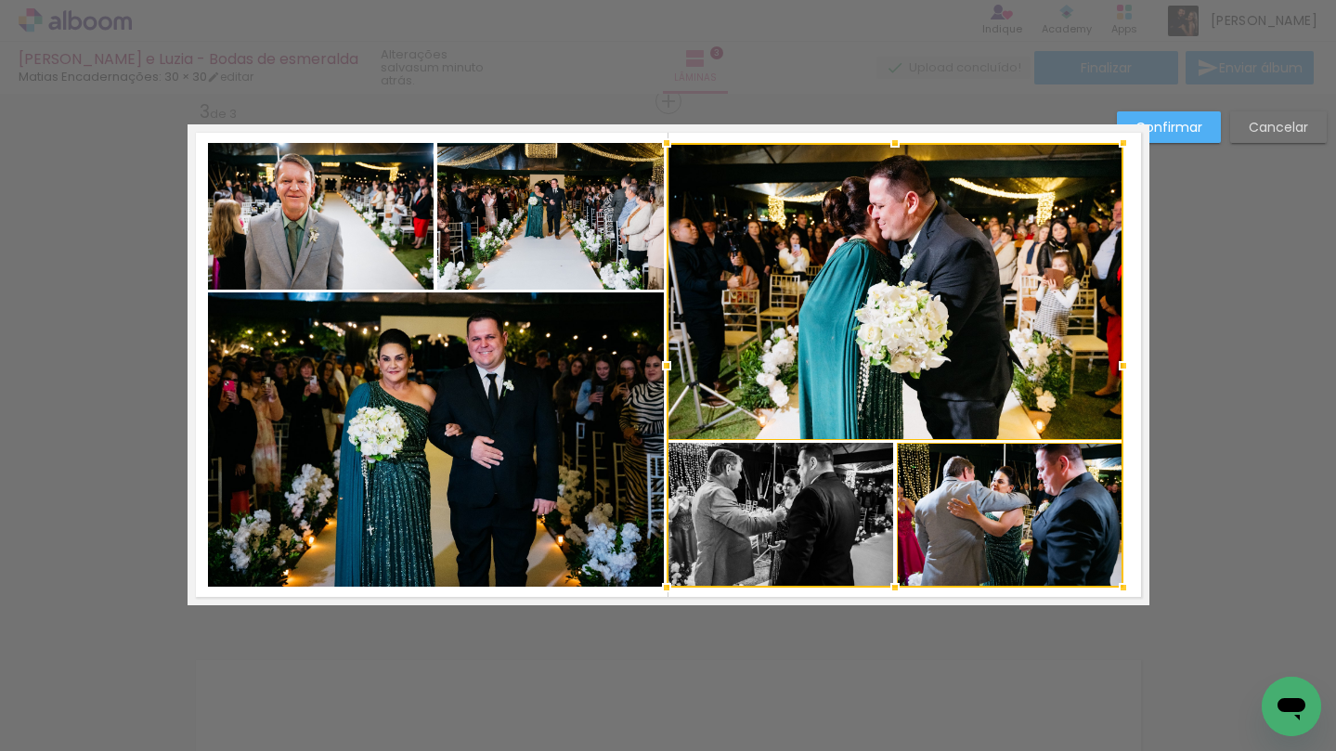
click at [852, 496] on div at bounding box center [895, 365] width 457 height 445
click at [613, 415] on quentale-photo at bounding box center [436, 439] width 456 height 295
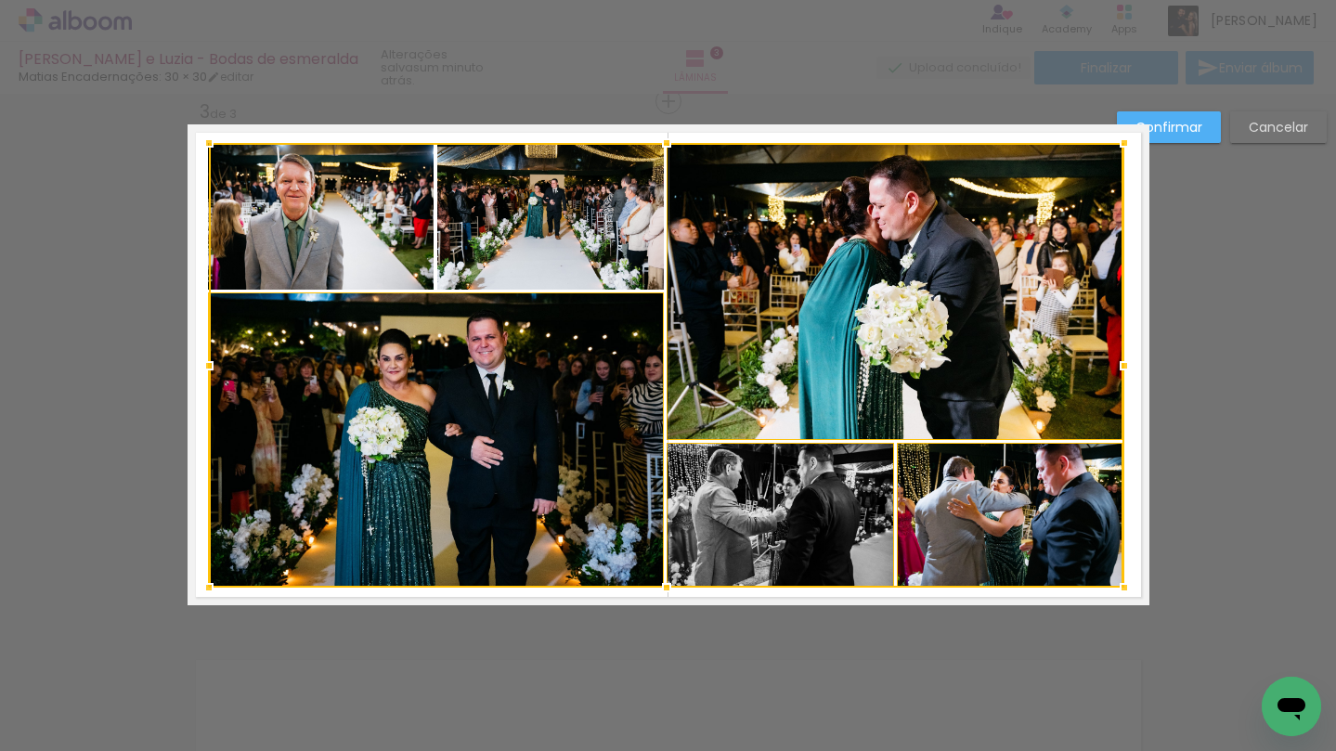
click at [603, 253] on div at bounding box center [666, 365] width 915 height 445
click at [427, 243] on div at bounding box center [666, 365] width 915 height 445
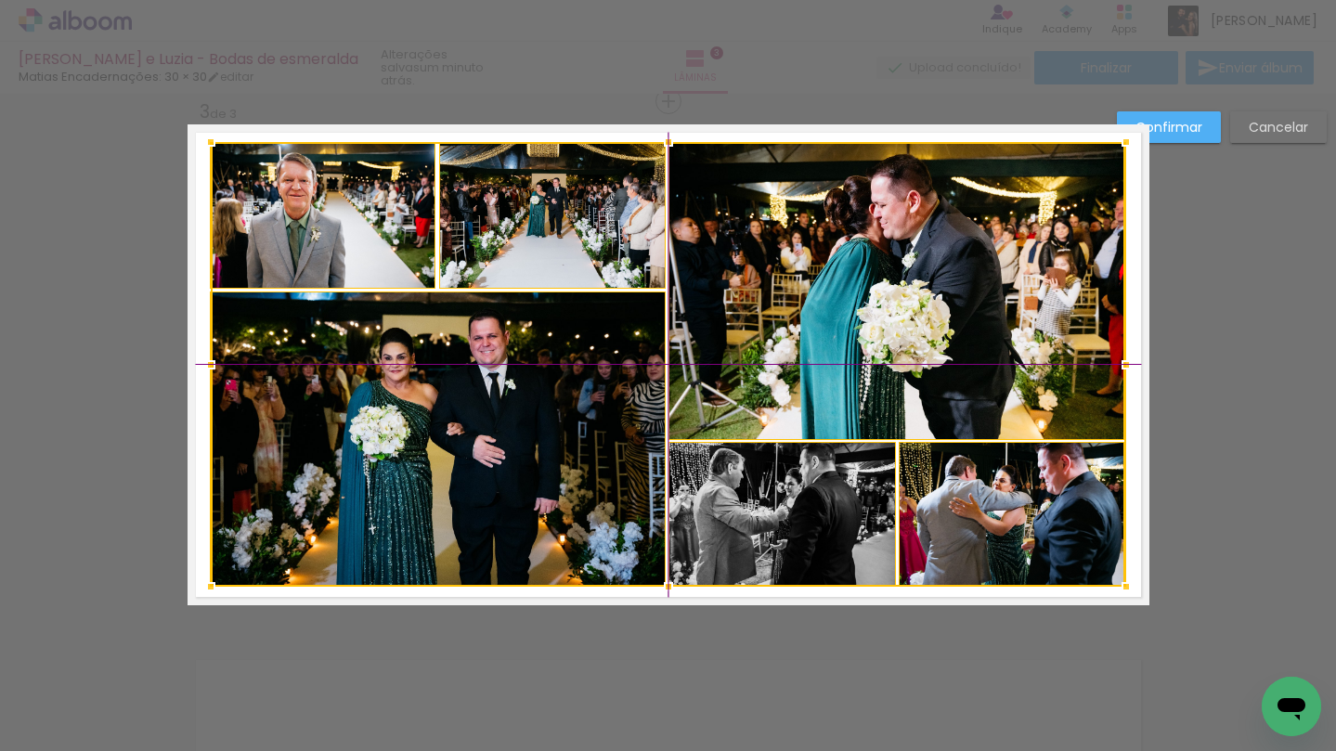
click at [598, 259] on div at bounding box center [668, 364] width 915 height 445
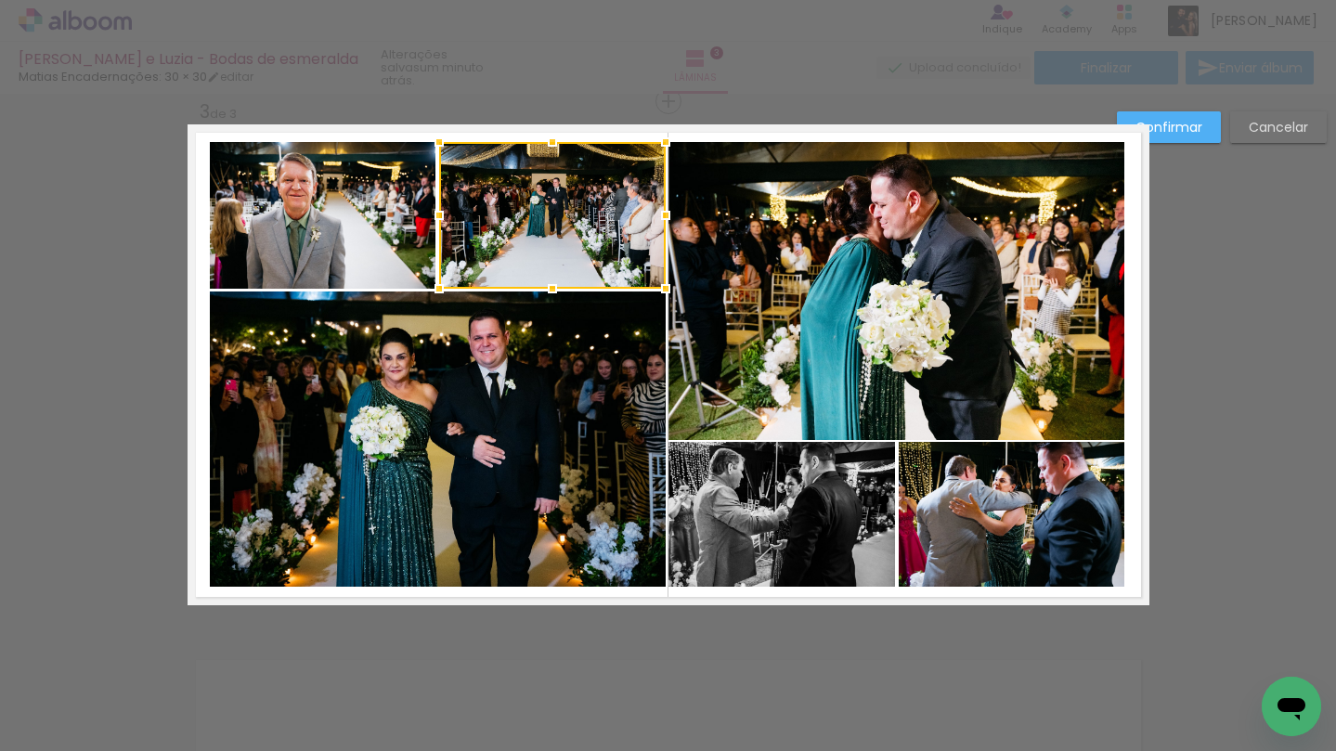
click at [1202, 117] on paper-button "Confirmar" at bounding box center [1169, 127] width 104 height 32
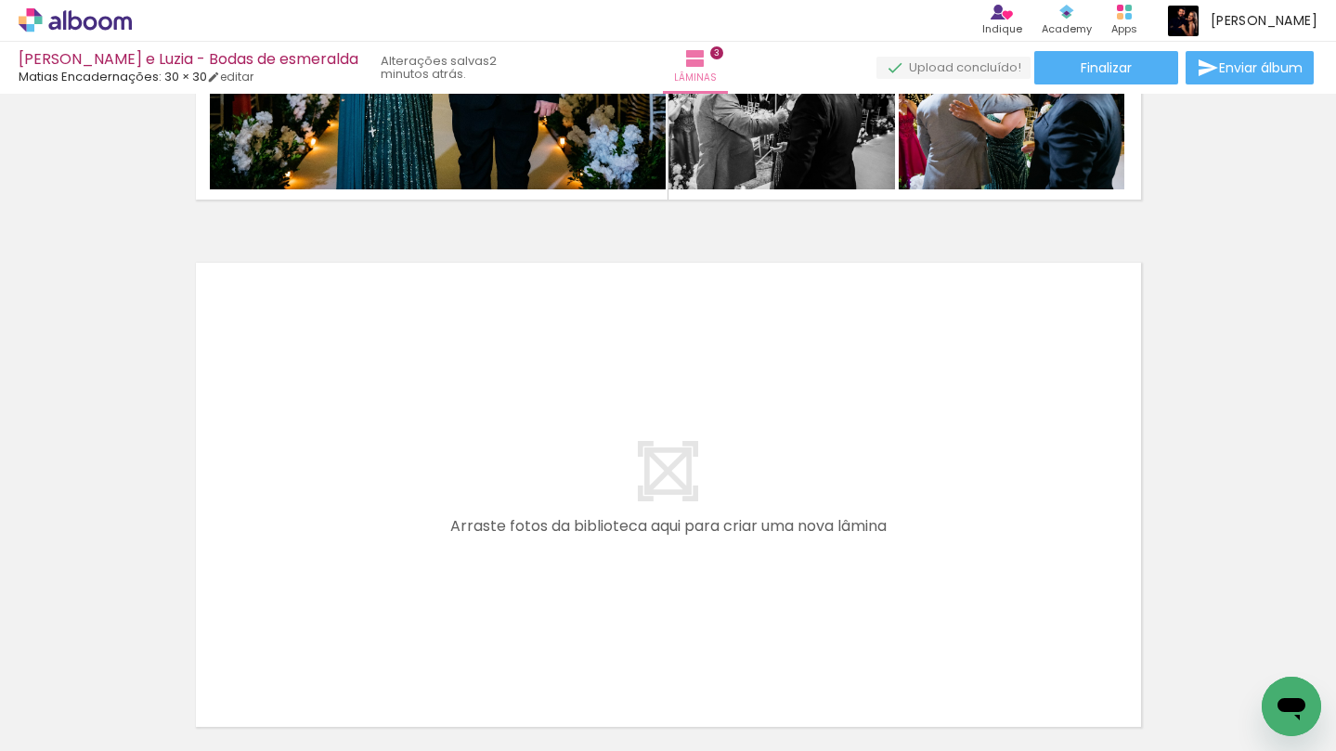
scroll to position [1477, 0]
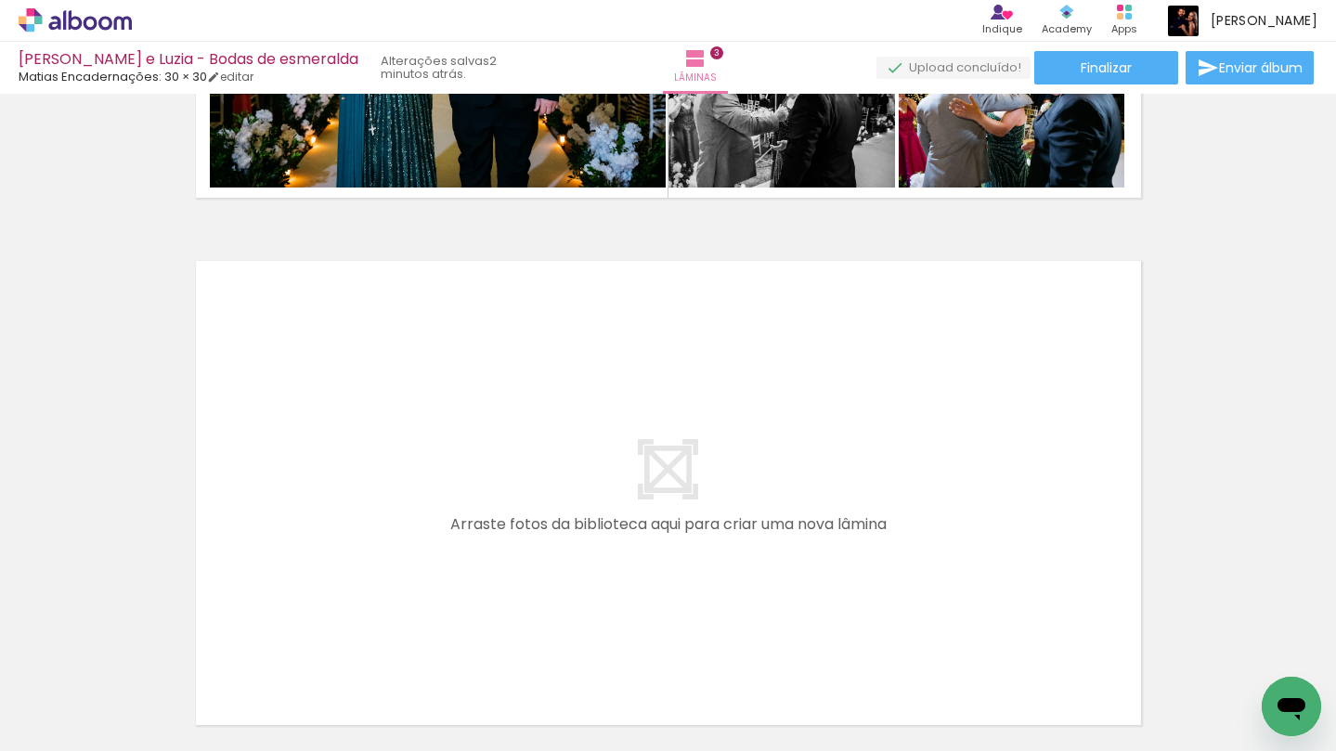
click at [154, 659] on iron-icon at bounding box center [145, 651] width 19 height 19
click at [154, 655] on iron-icon at bounding box center [145, 651] width 19 height 19
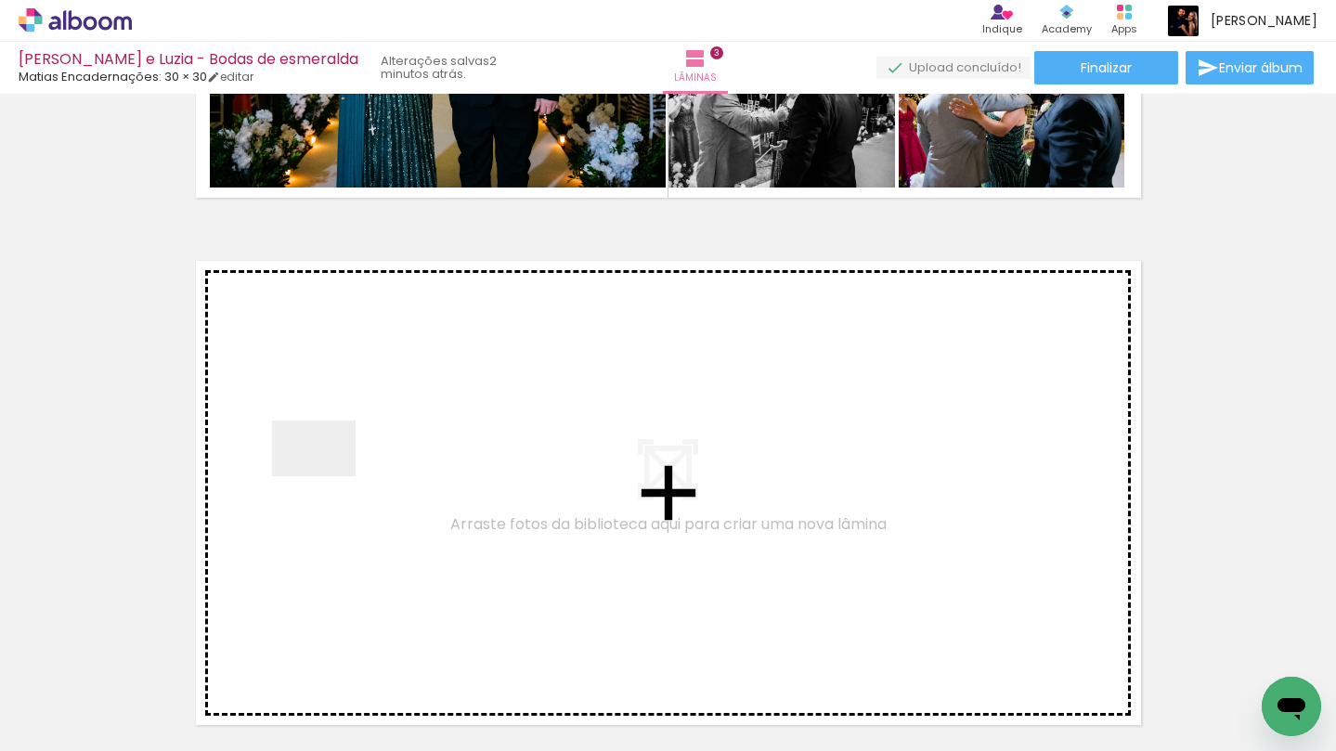
drag, startPoint x: 329, startPoint y: 709, endPoint x: 338, endPoint y: 429, distance: 280.5
click at [338, 429] on quentale-workspace at bounding box center [668, 375] width 1336 height 751
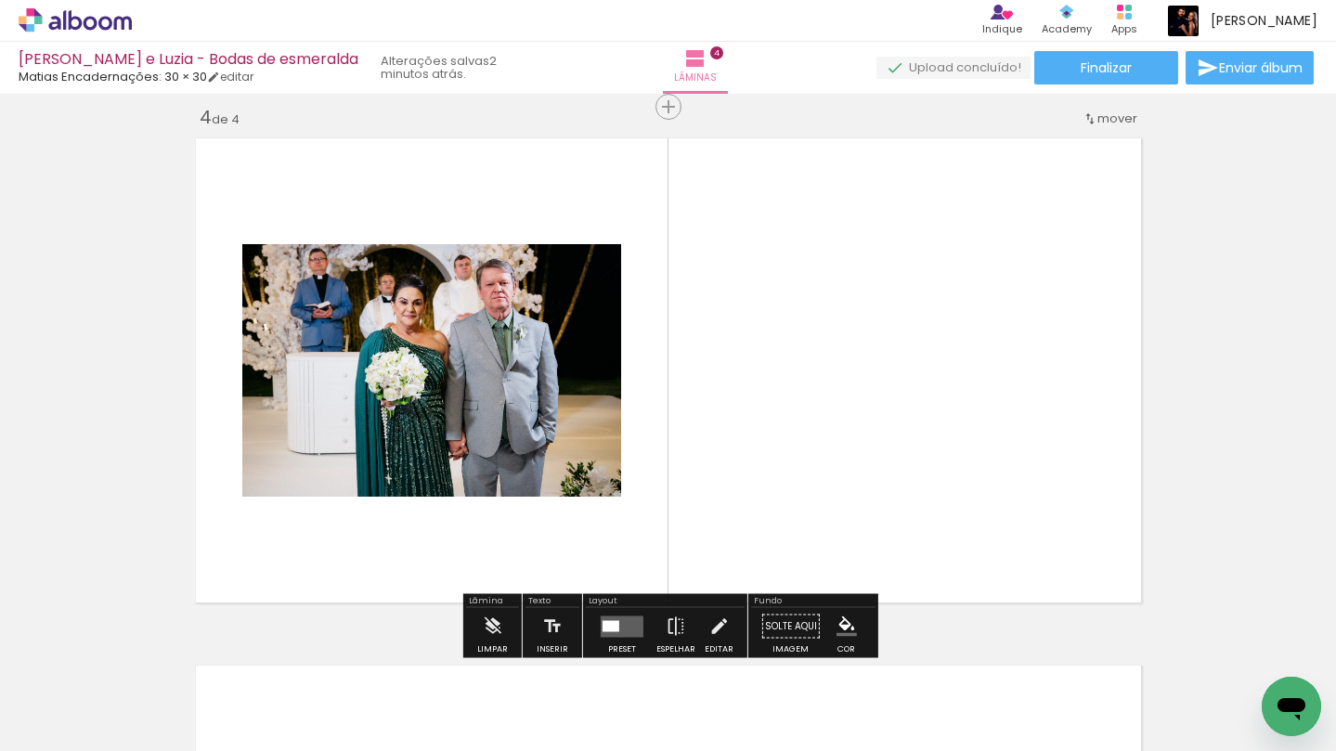
scroll to position [1605, 0]
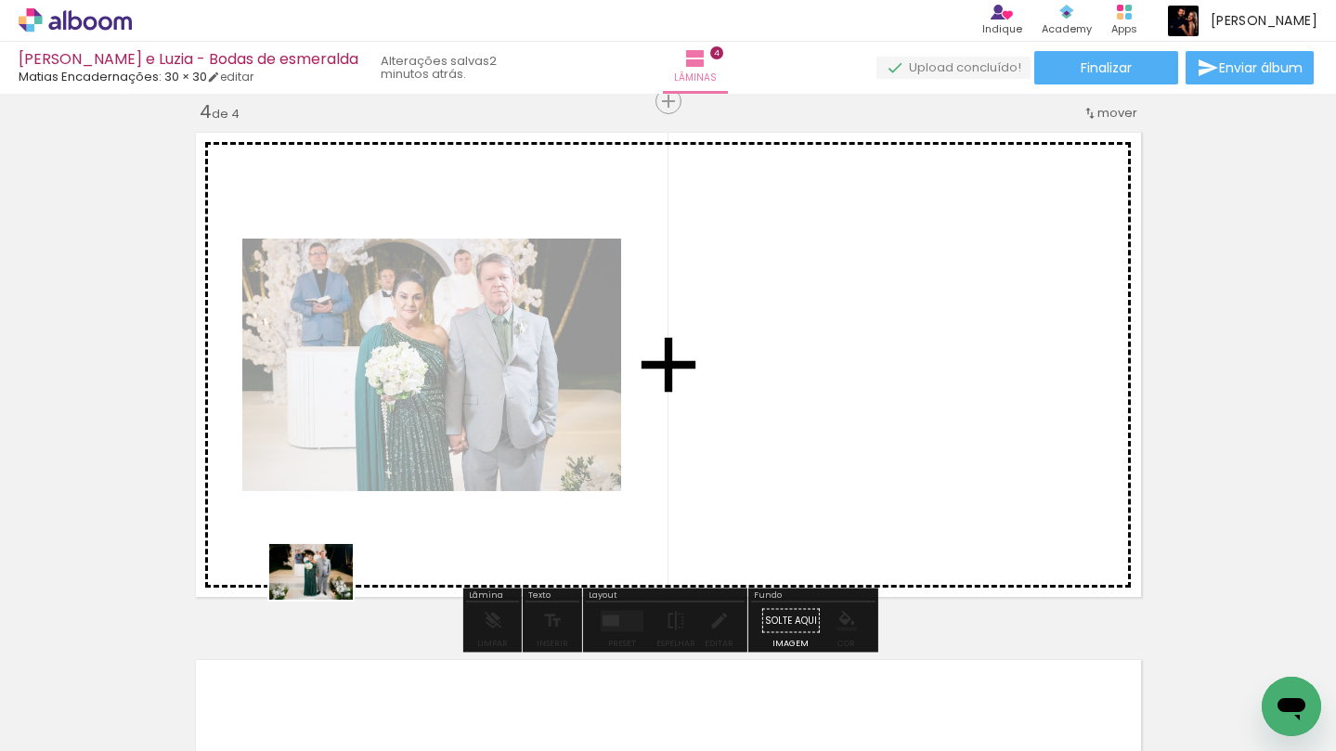
drag, startPoint x: 193, startPoint y: 701, endPoint x: 408, endPoint y: 542, distance: 266.8
click at [408, 542] on quentale-workspace at bounding box center [668, 375] width 1336 height 751
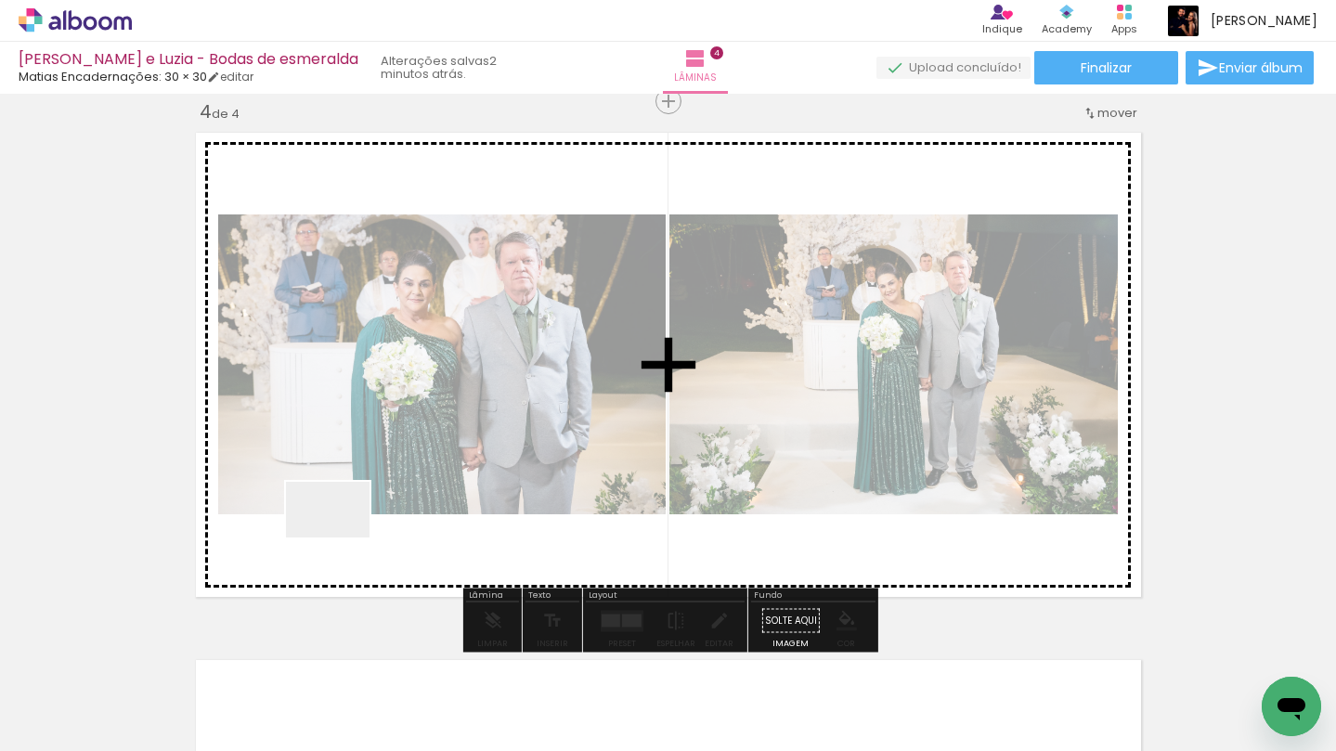
drag, startPoint x: 227, startPoint y: 671, endPoint x: 350, endPoint y: 529, distance: 187.6
click at [350, 529] on quentale-workspace at bounding box center [668, 375] width 1336 height 751
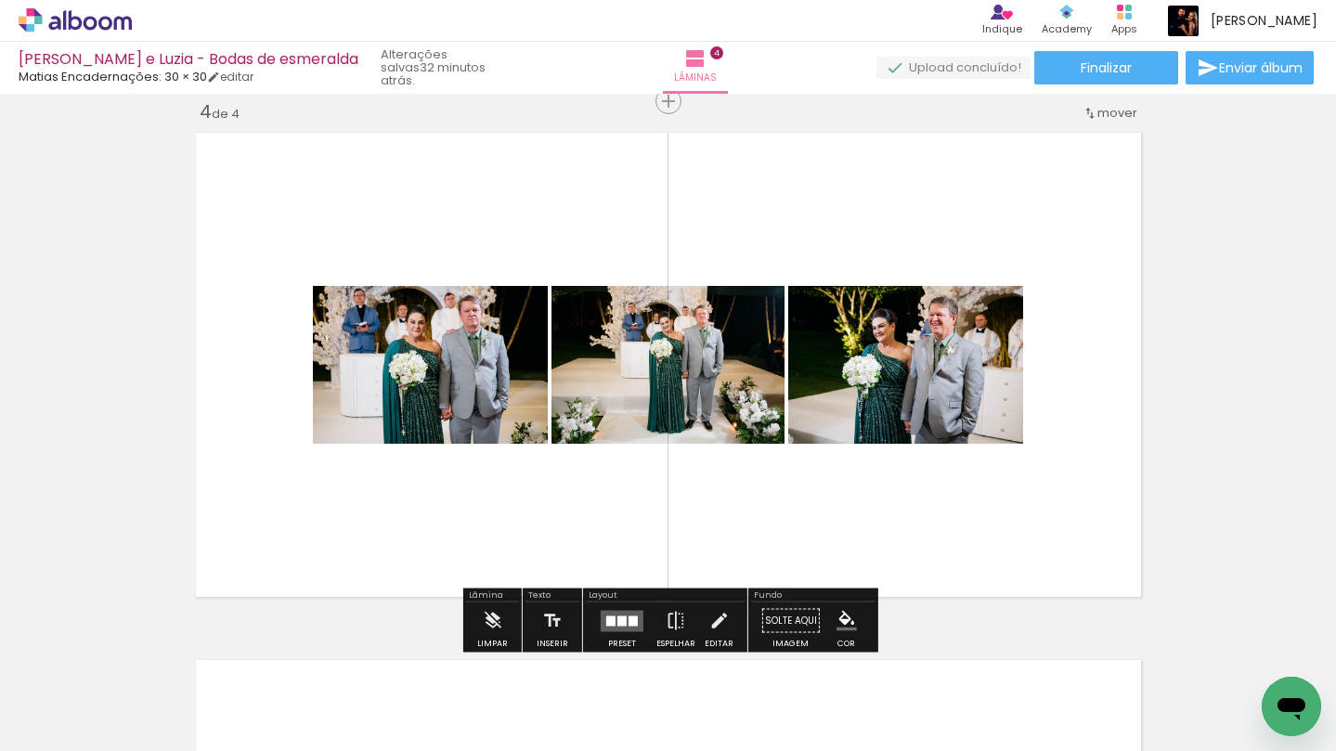
click at [487, 367] on quentale-photo at bounding box center [430, 365] width 235 height 158
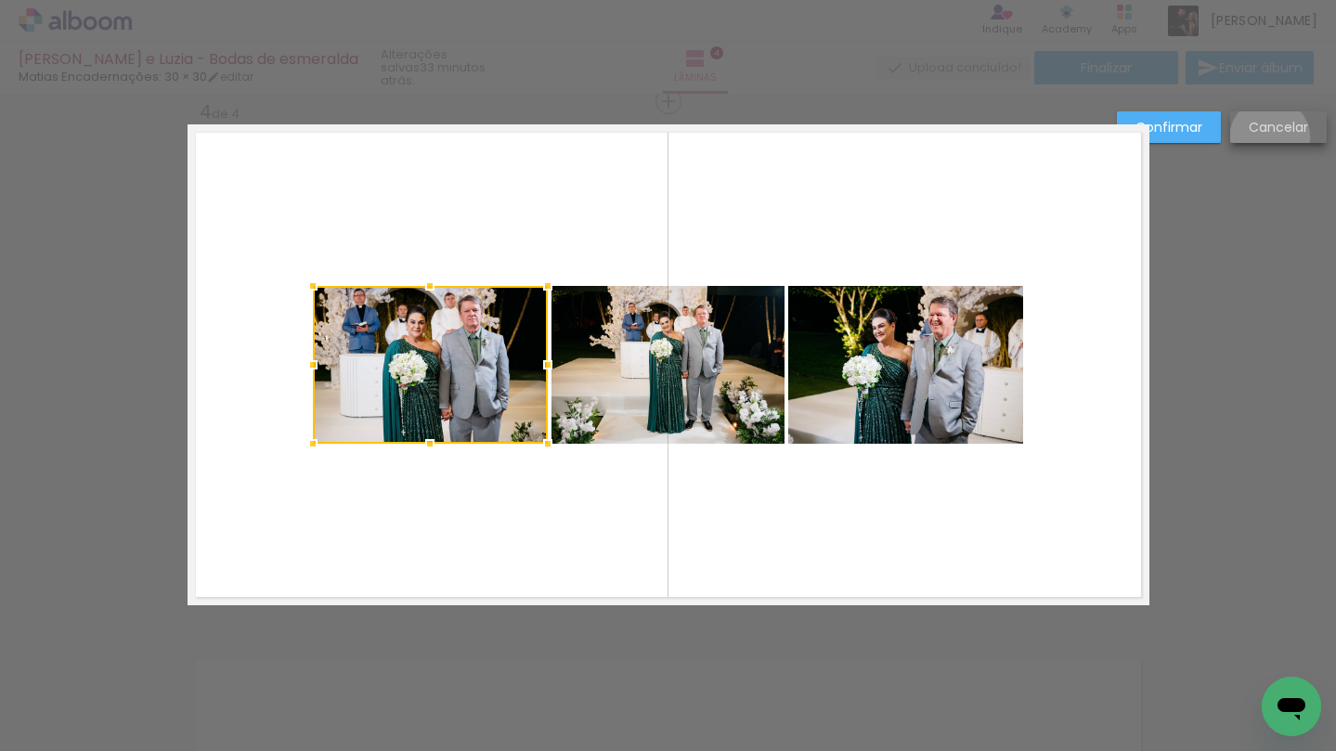
click at [1269, 137] on paper-button "Cancelar" at bounding box center [1278, 127] width 97 height 32
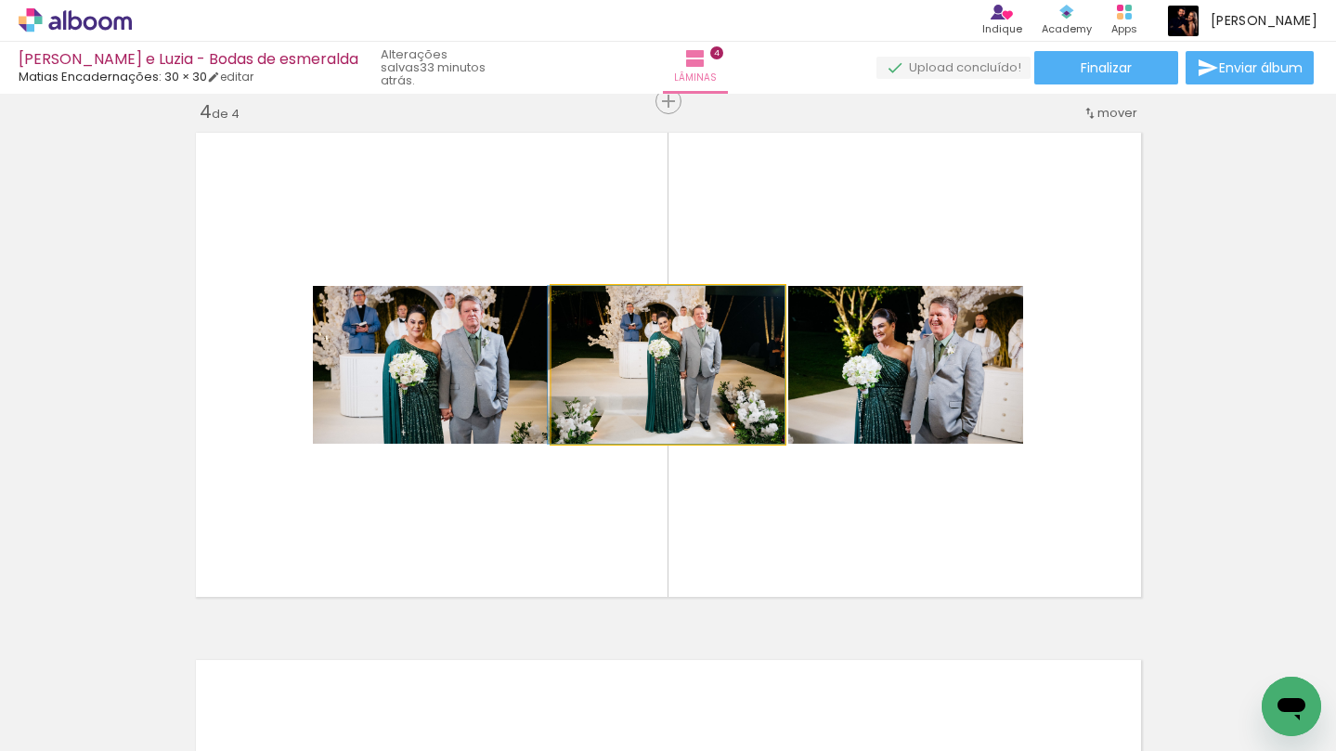
drag, startPoint x: 691, startPoint y: 398, endPoint x: 568, endPoint y: 403, distance: 122.6
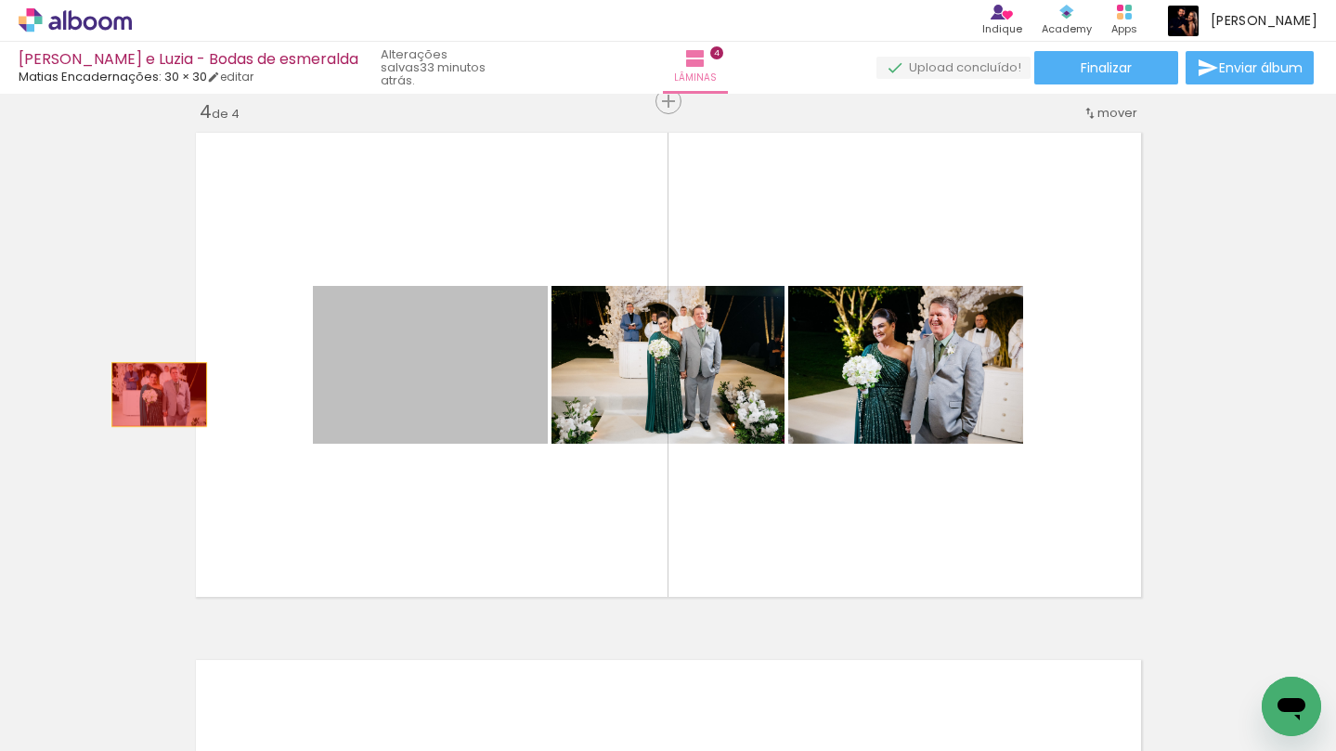
drag, startPoint x: 437, startPoint y: 392, endPoint x: 112, endPoint y: 391, distance: 324.9
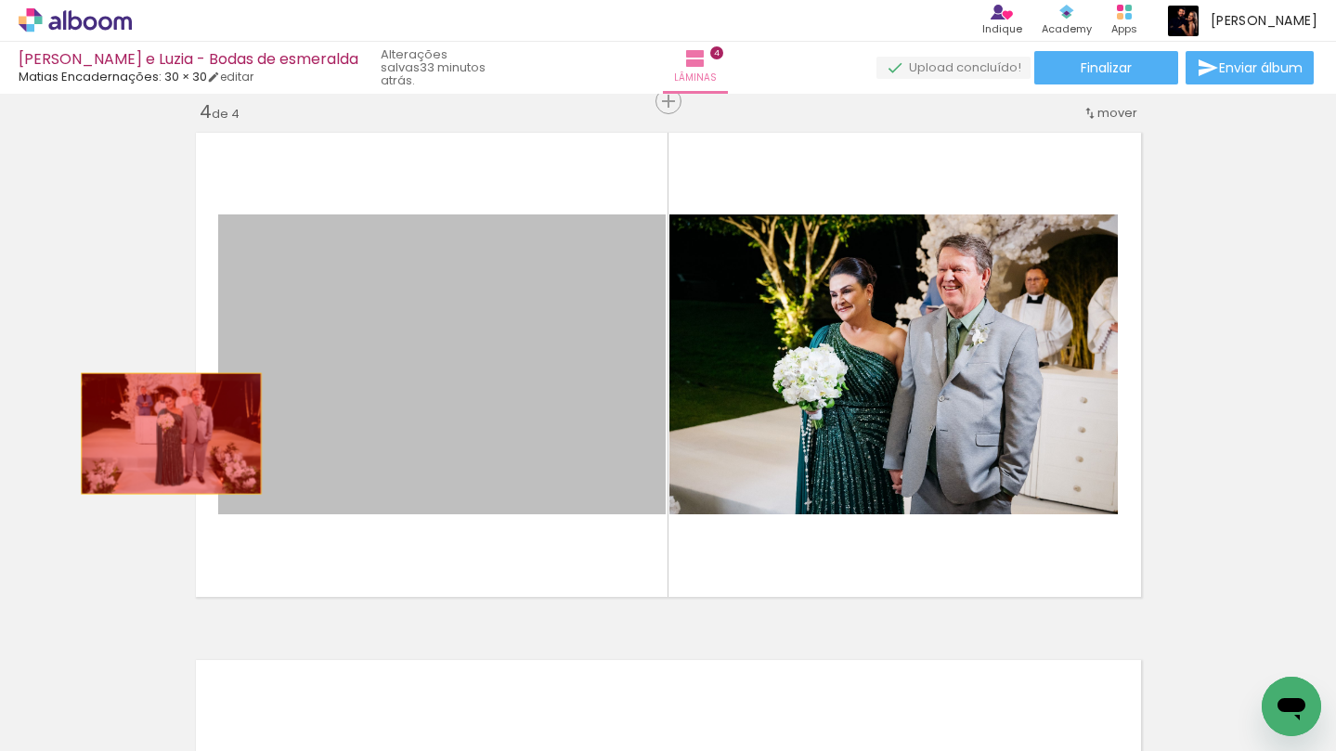
drag, startPoint x: 462, startPoint y: 438, endPoint x: 439, endPoint y: 410, distance: 36.3
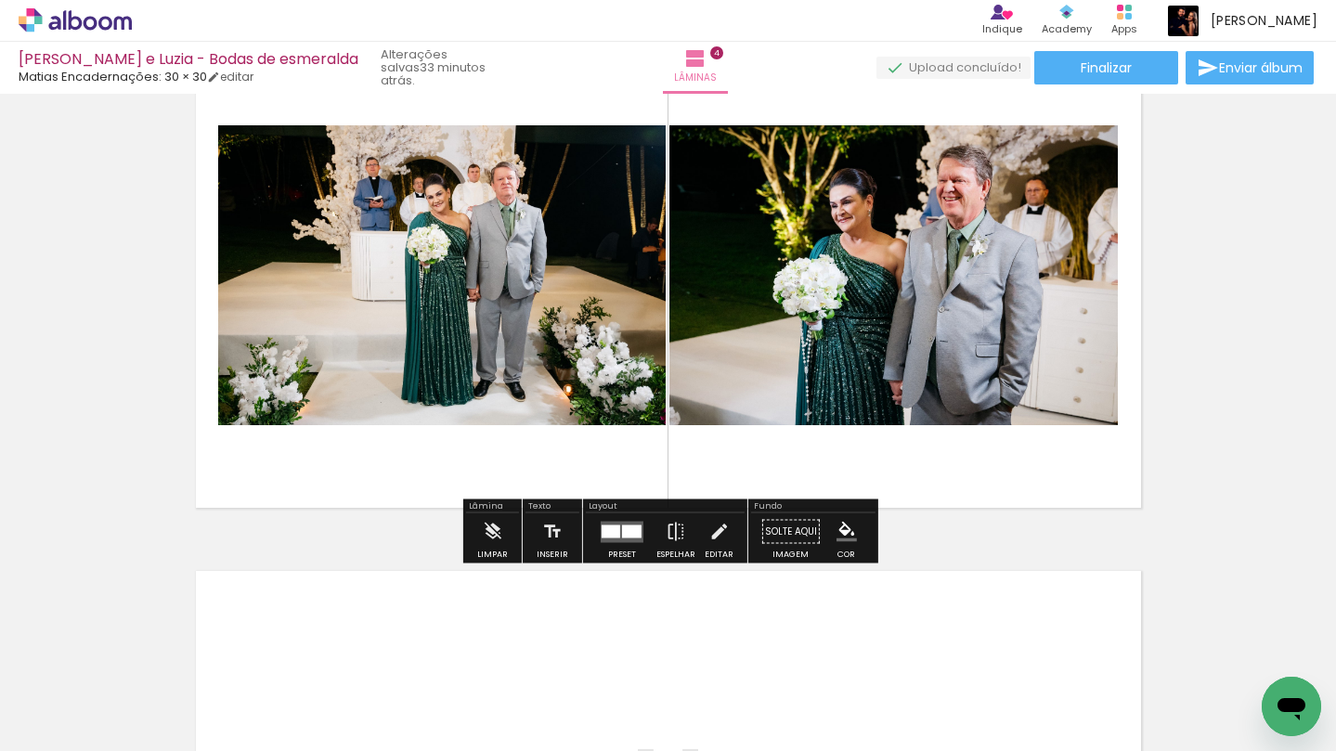
scroll to position [1705, 0]
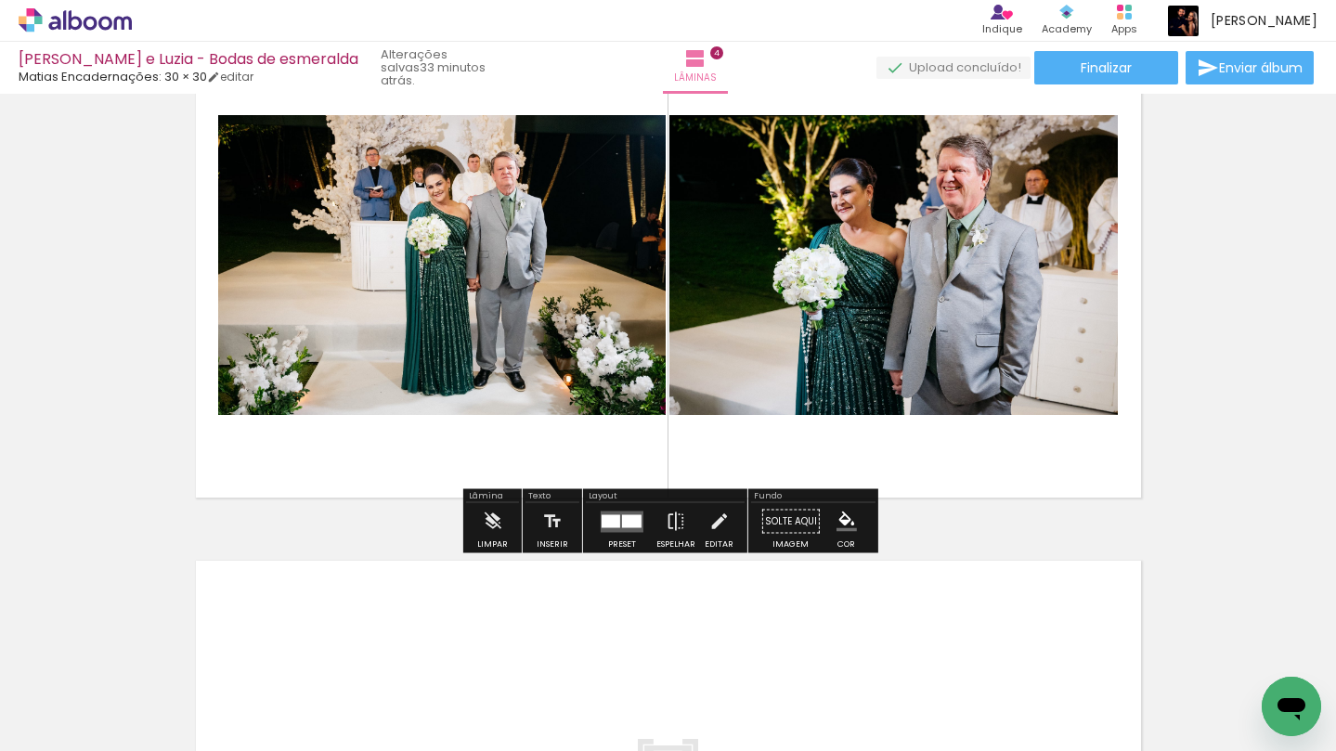
click at [149, 657] on iron-icon at bounding box center [145, 651] width 19 height 19
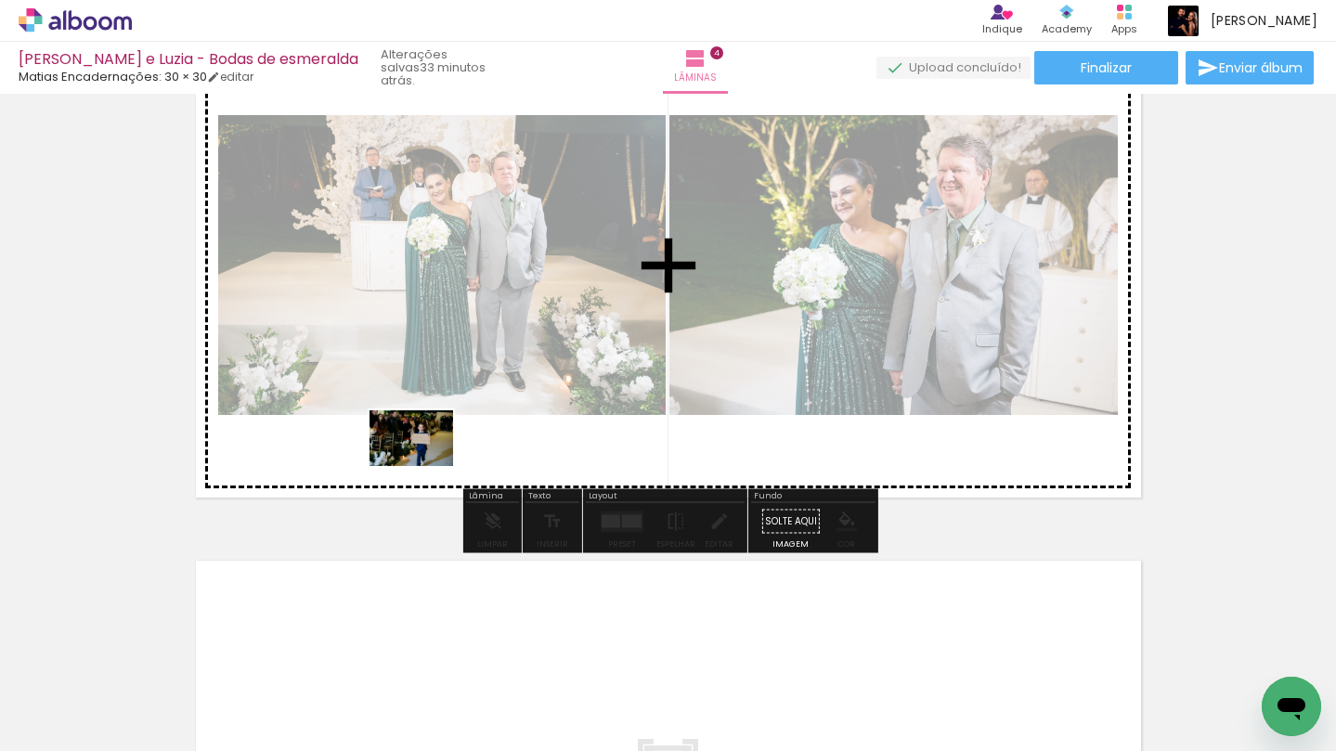
drag, startPoint x: 201, startPoint y: 713, endPoint x: 425, endPoint y: 466, distance: 333.2
click at [425, 466] on quentale-workspace at bounding box center [668, 375] width 1336 height 751
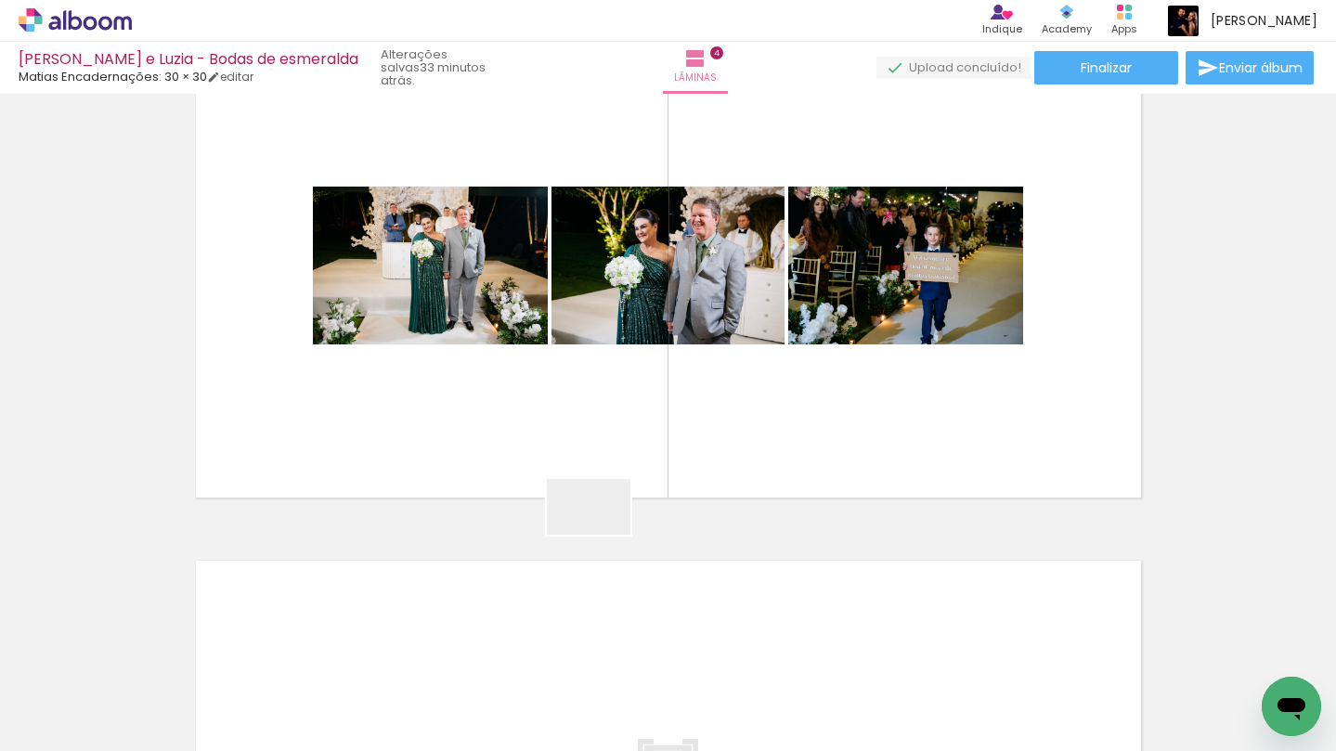
drag, startPoint x: 508, startPoint y: 705, endPoint x: 610, endPoint y: 448, distance: 275.8
click at [610, 448] on quentale-workspace at bounding box center [668, 375] width 1336 height 751
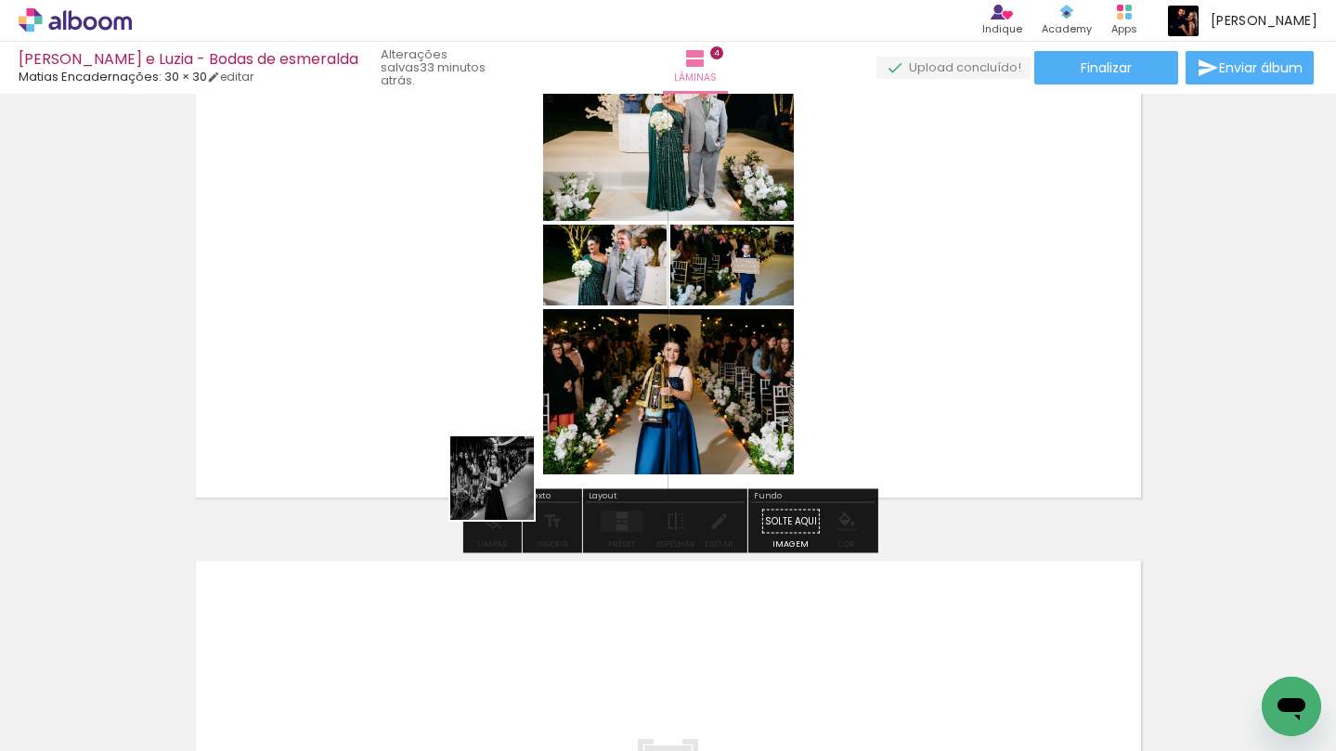
drag, startPoint x: 512, startPoint y: 700, endPoint x: 499, endPoint y: 463, distance: 237.2
click at [499, 463] on quentale-workspace at bounding box center [668, 375] width 1336 height 751
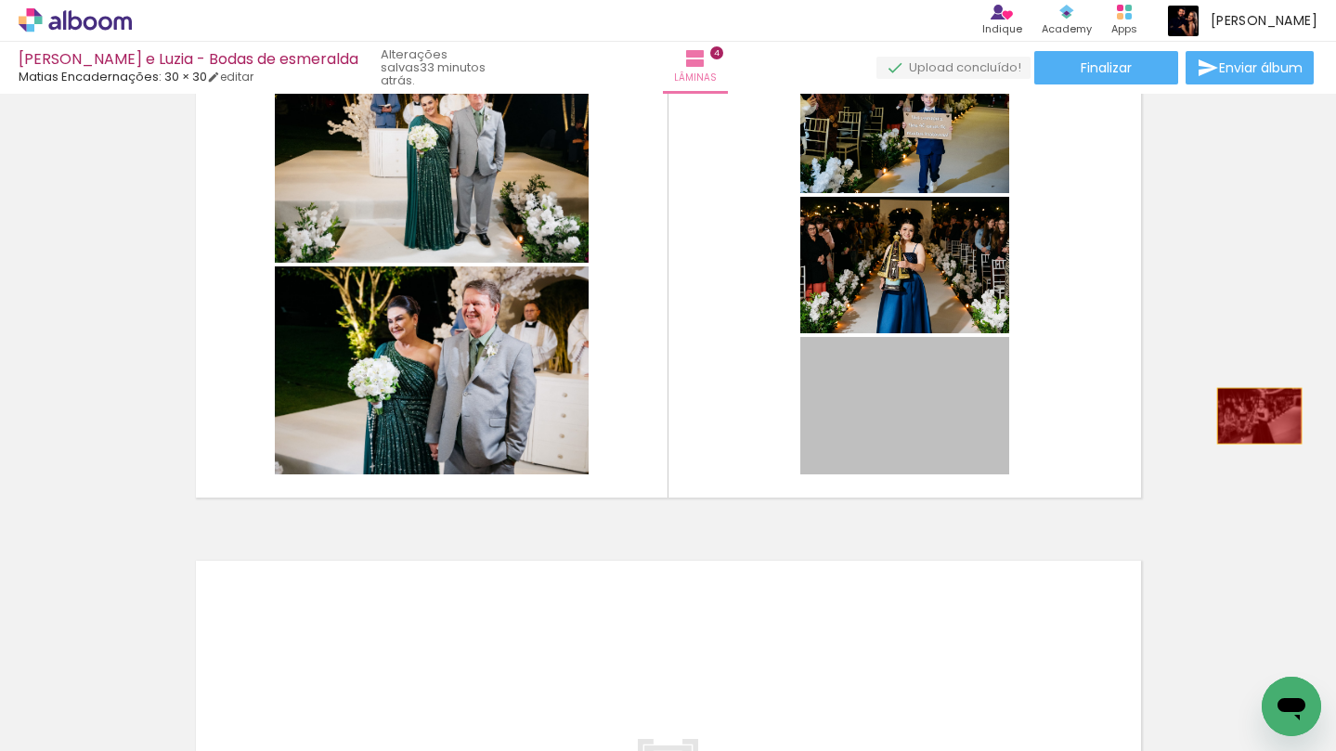
drag, startPoint x: 927, startPoint y: 439, endPoint x: 1264, endPoint y: 411, distance: 339.1
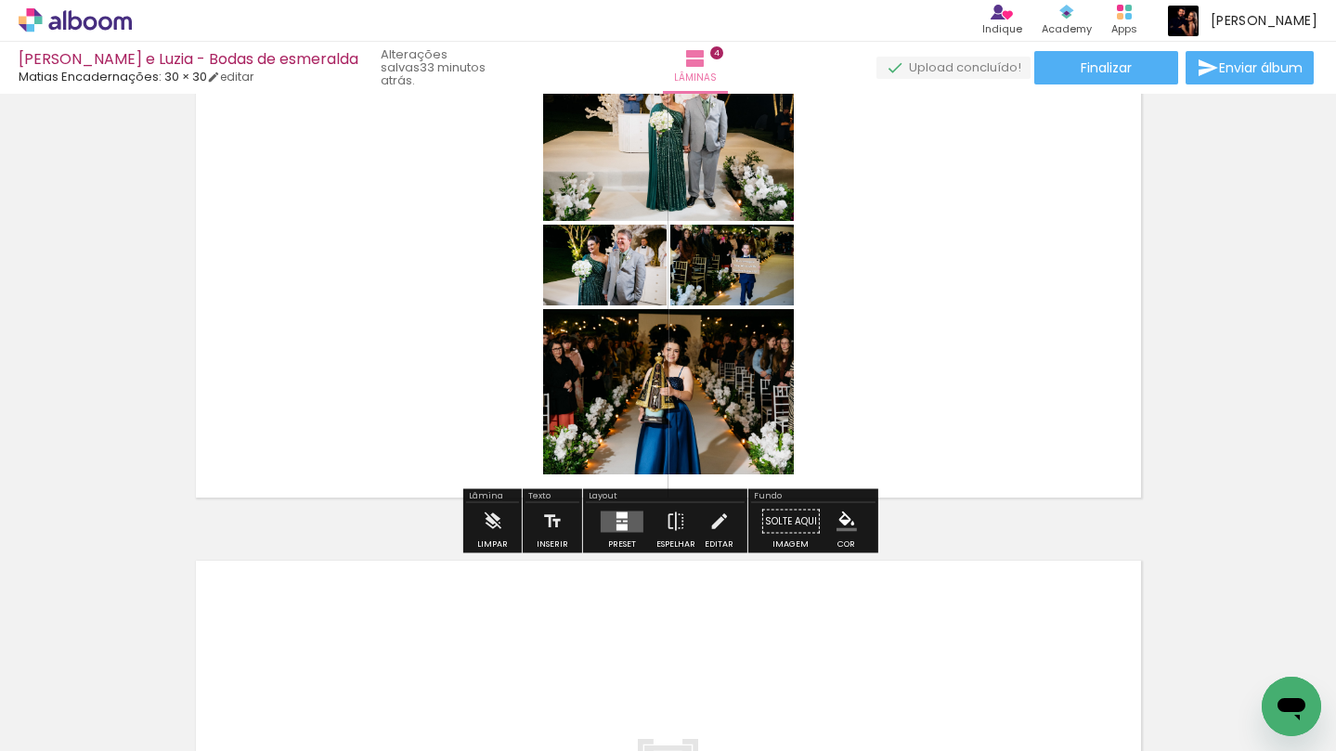
click at [463, 655] on iron-icon at bounding box center [456, 651] width 19 height 19
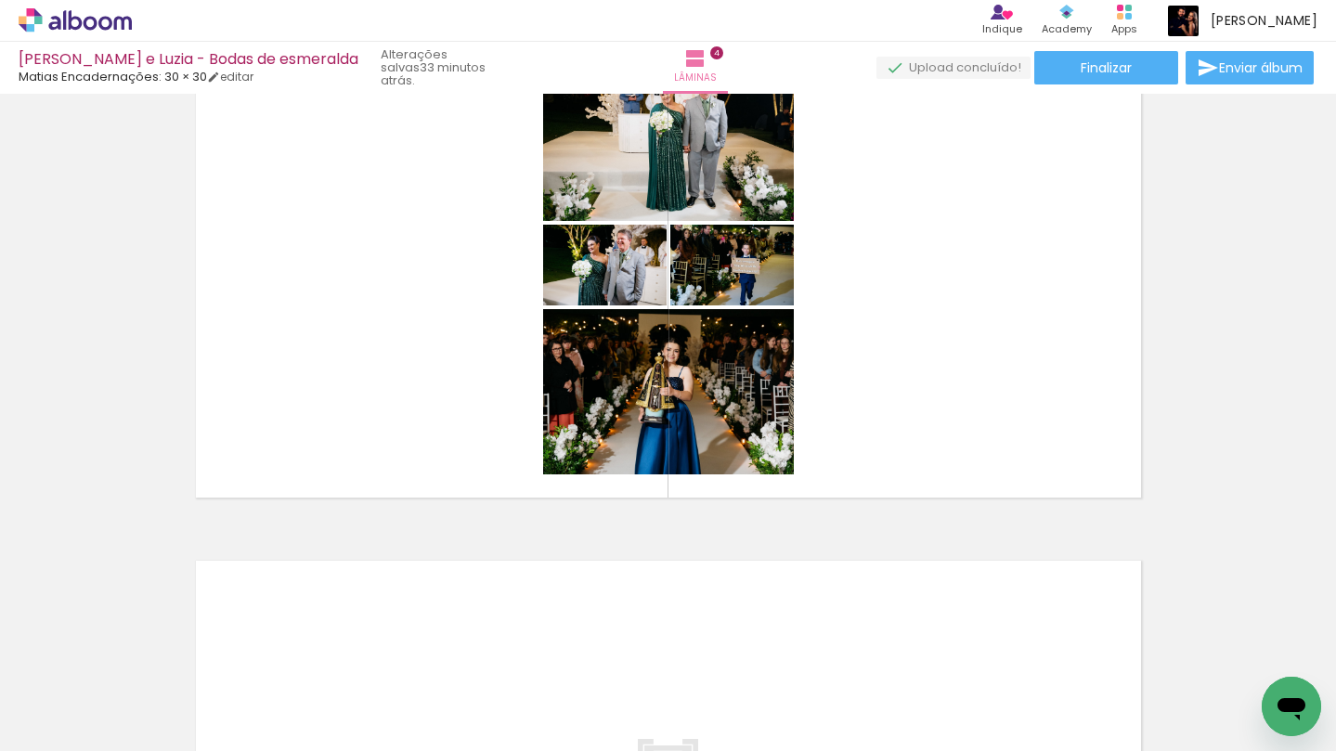
drag, startPoint x: 189, startPoint y: 692, endPoint x: 377, endPoint y: 277, distance: 455.4
click at [377, 277] on quentale-workspace at bounding box center [668, 375] width 1336 height 751
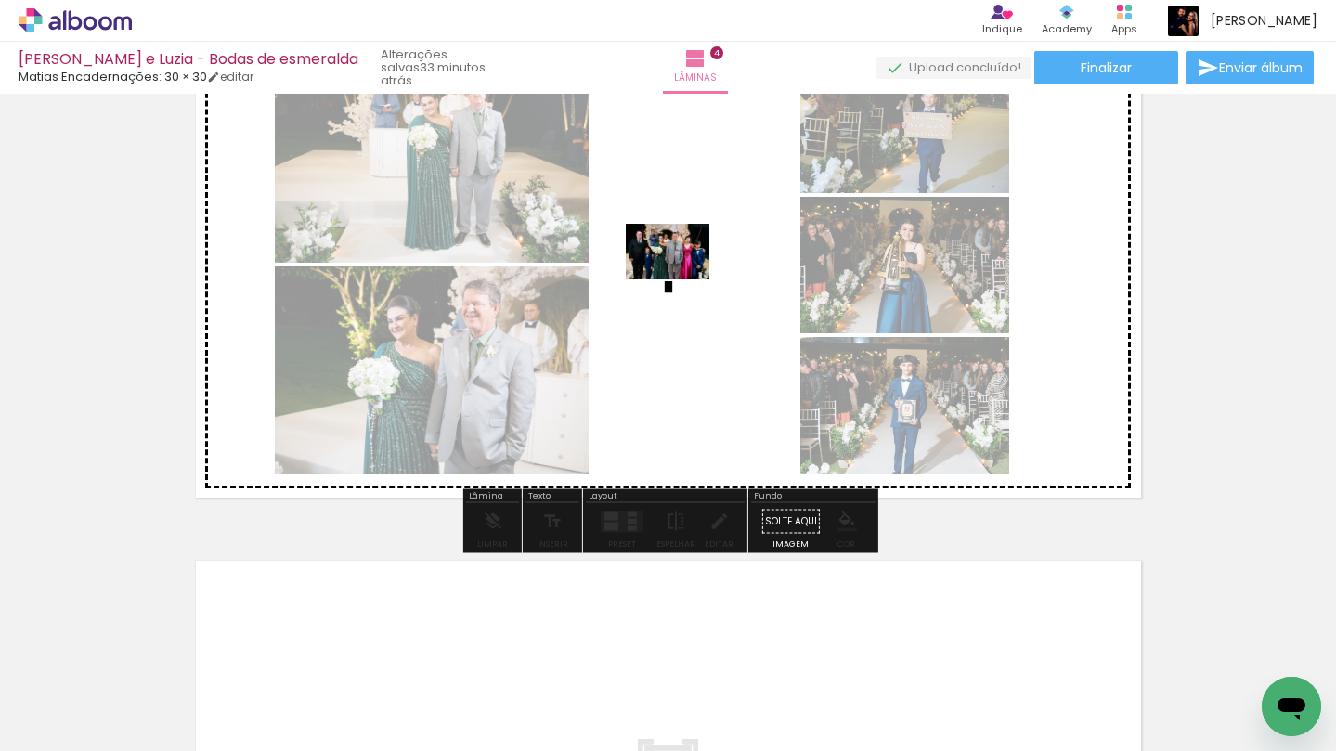
drag, startPoint x: 199, startPoint y: 709, endPoint x: 681, endPoint y: 280, distance: 645.1
click at [681, 280] on quentale-workspace at bounding box center [668, 375] width 1336 height 751
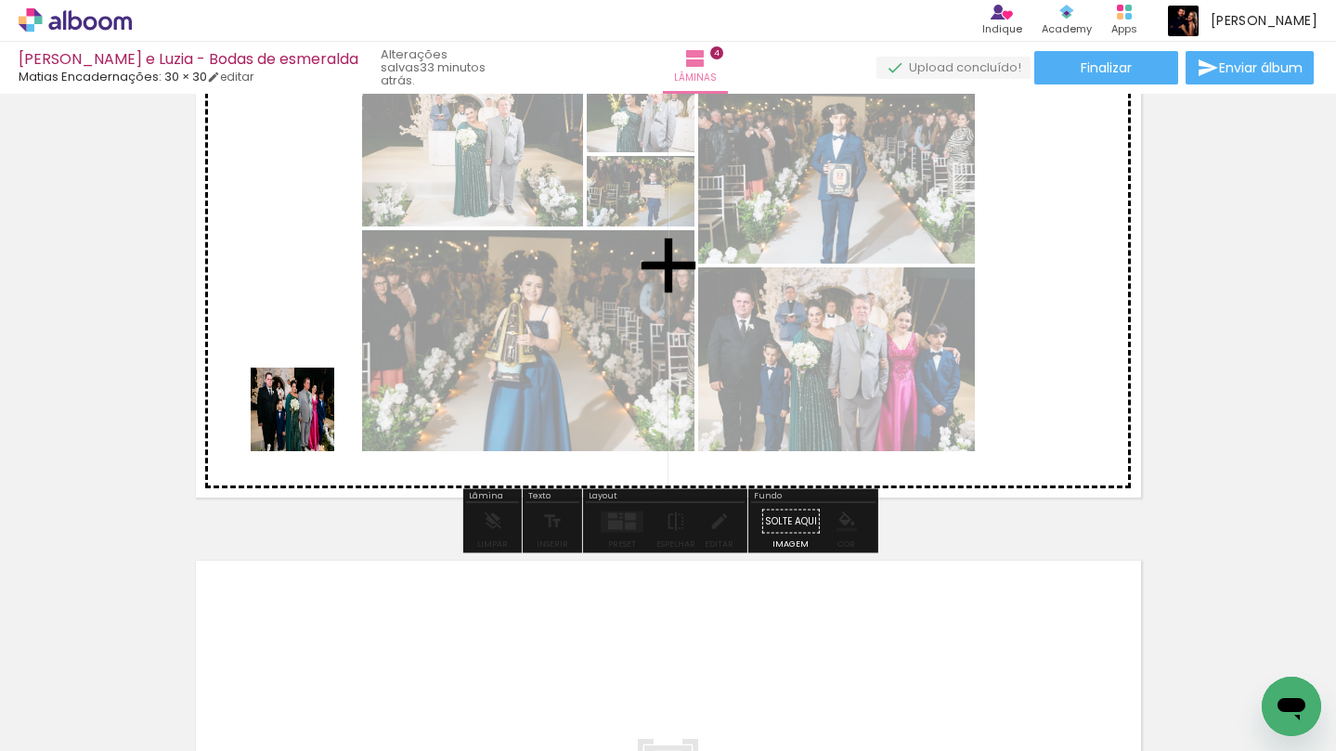
drag, startPoint x: 200, startPoint y: 702, endPoint x: 308, endPoint y: 409, distance: 312.0
click at [308, 409] on quentale-workspace at bounding box center [668, 375] width 1336 height 751
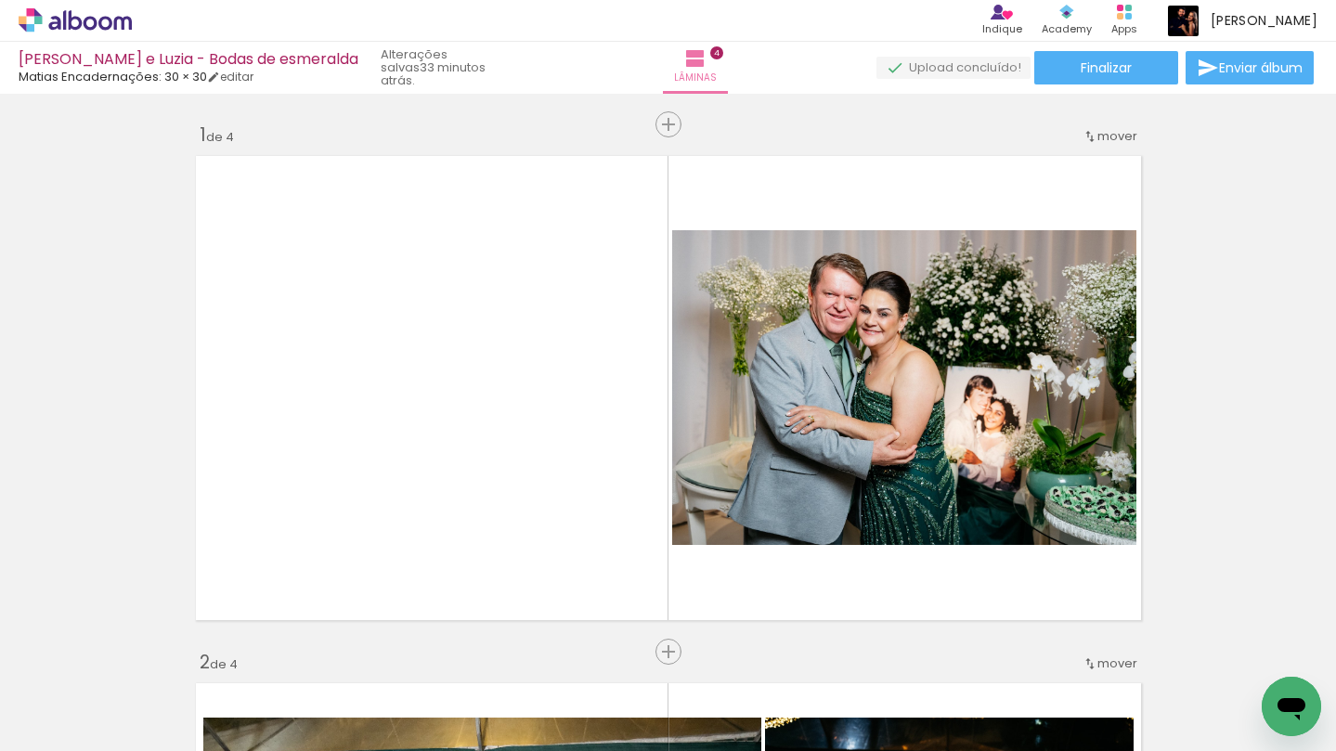
scroll to position [1023, 0]
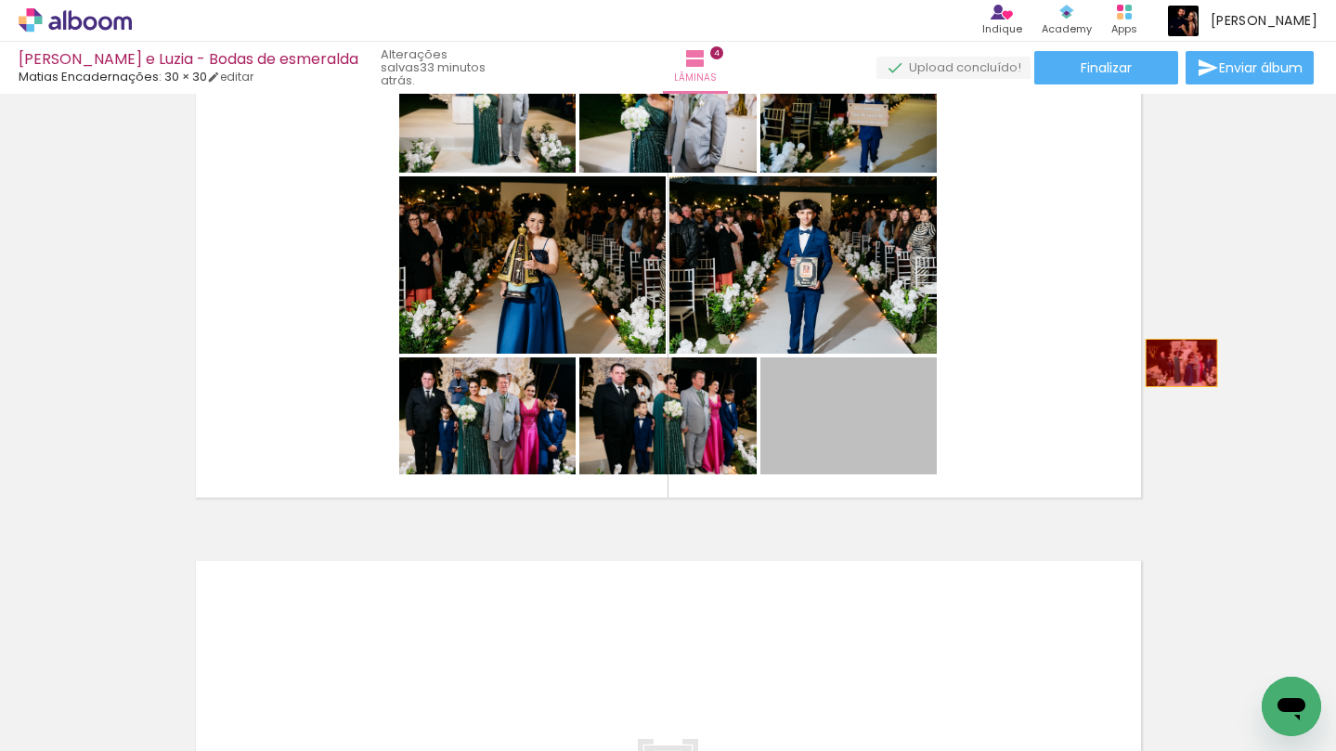
drag, startPoint x: 883, startPoint y: 432, endPoint x: 1181, endPoint y: 363, distance: 305.8
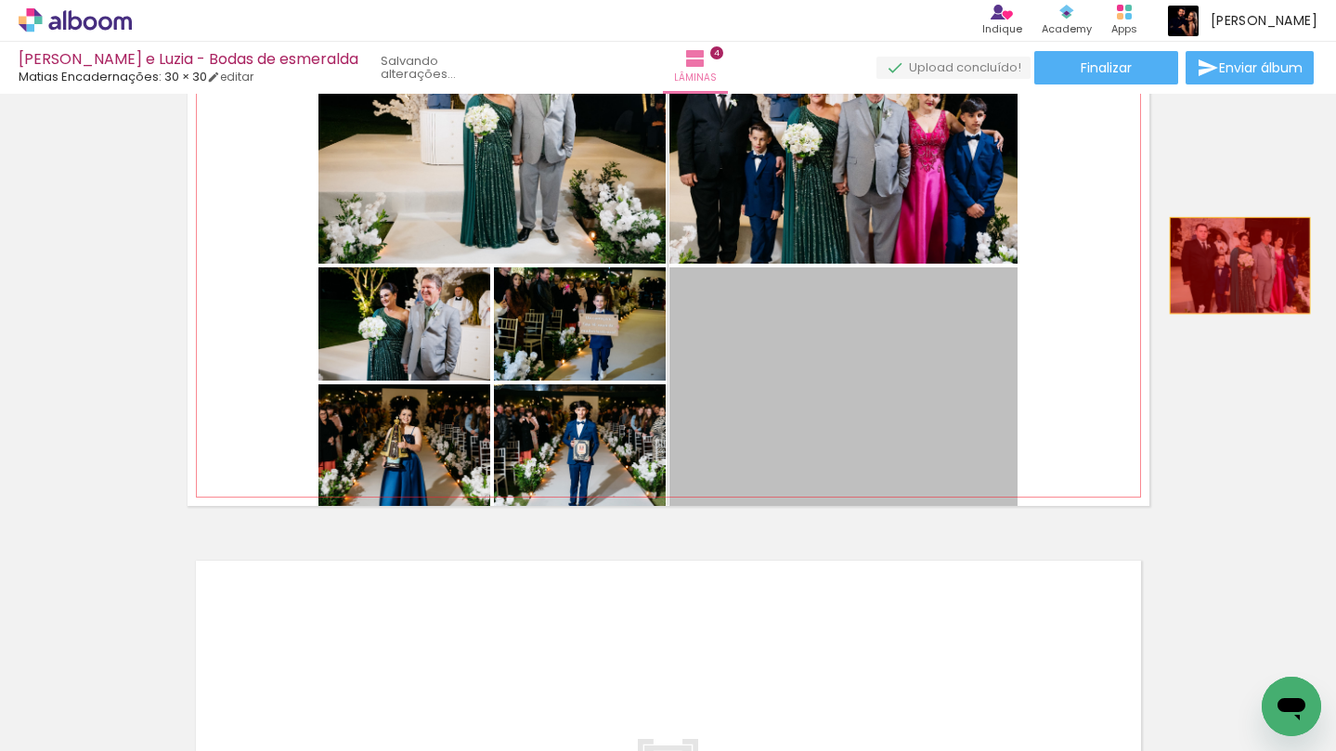
drag, startPoint x: 813, startPoint y: 336, endPoint x: 1252, endPoint y: 255, distance: 446.5
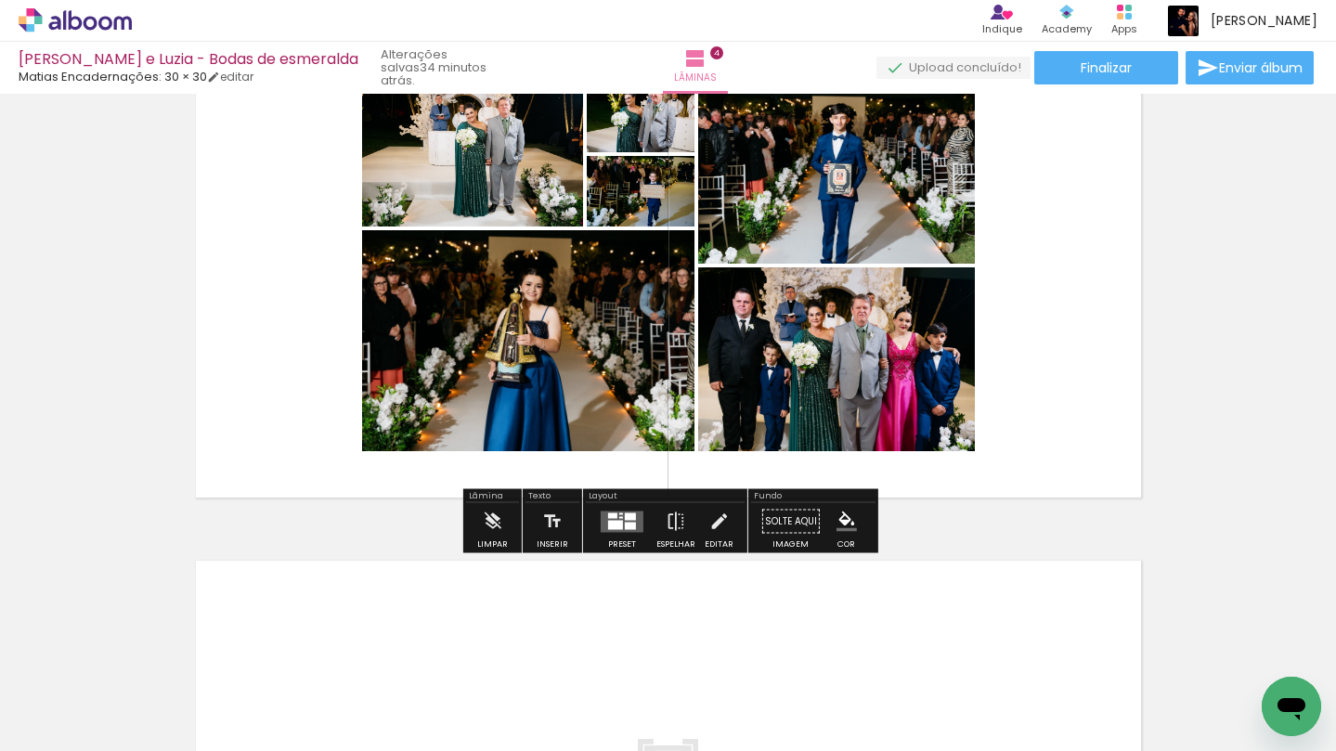
scroll to position [0, 121]
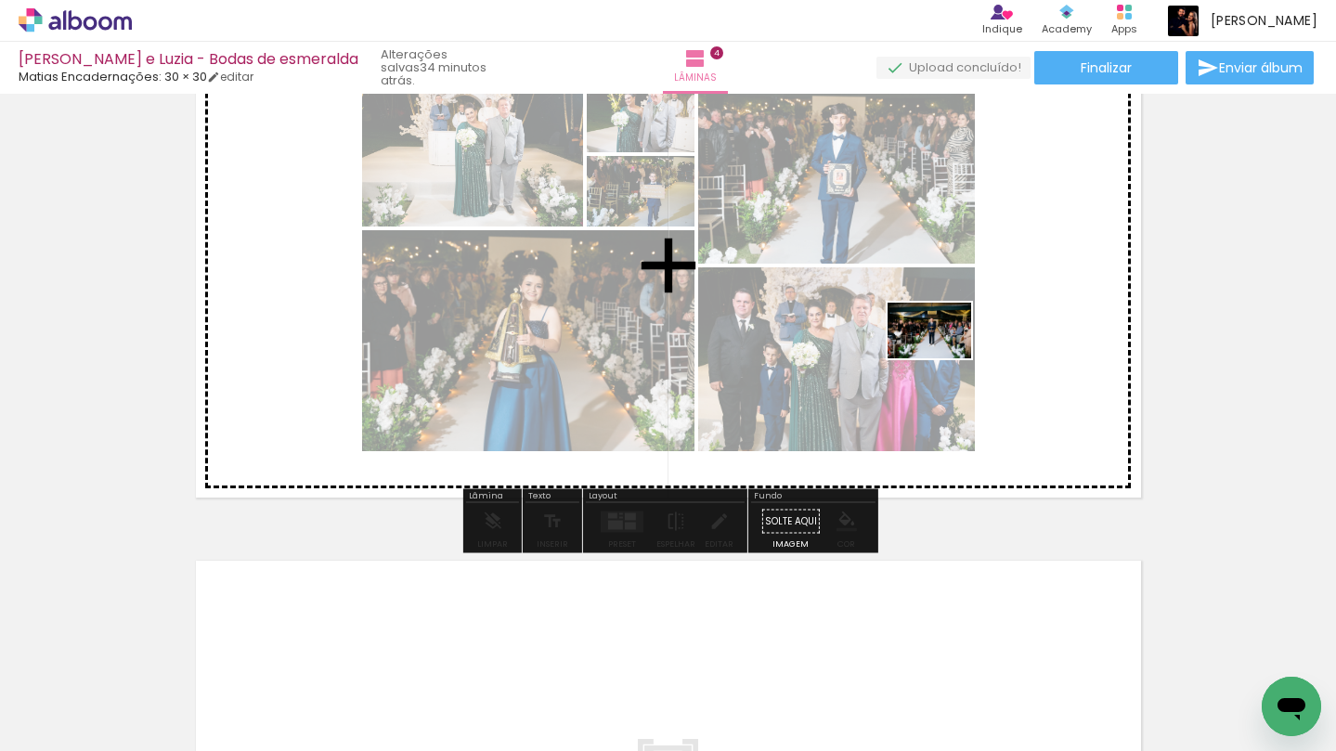
click at [946, 355] on quentale-workspace at bounding box center [668, 375] width 1336 height 751
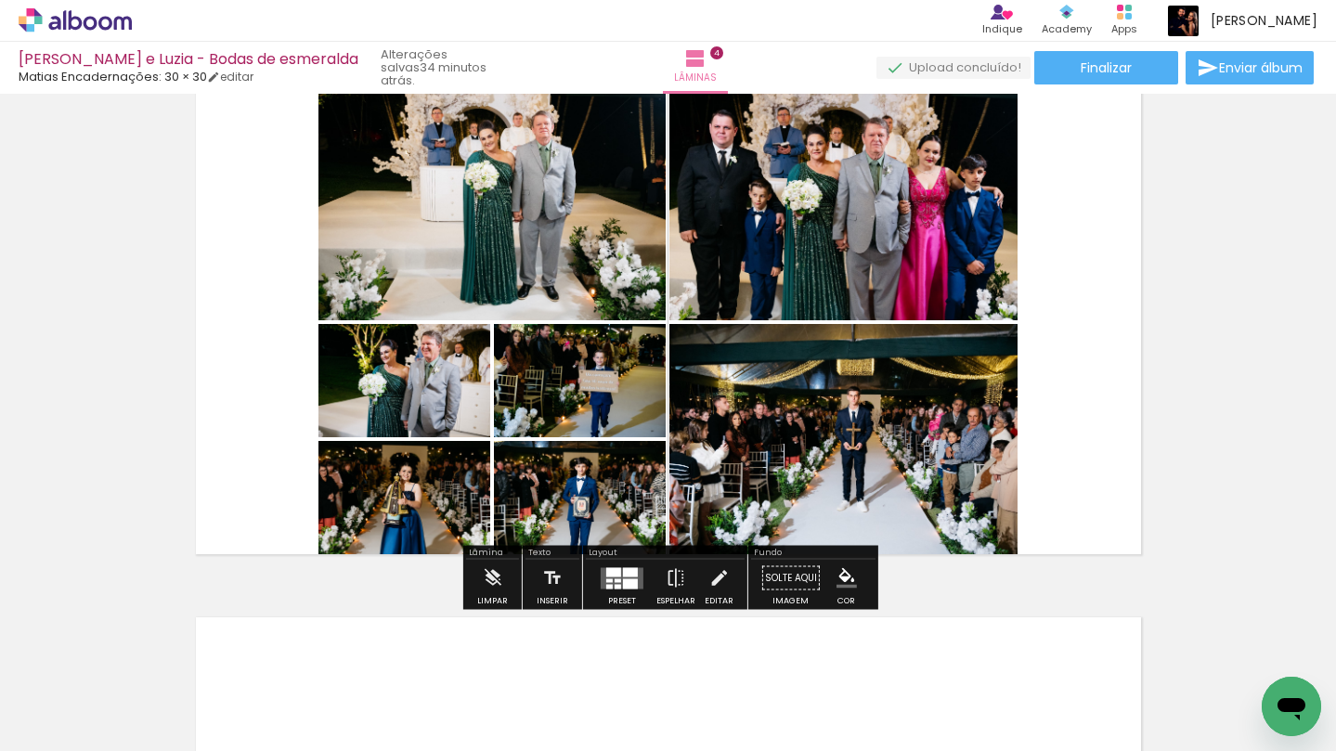
scroll to position [1649, 0]
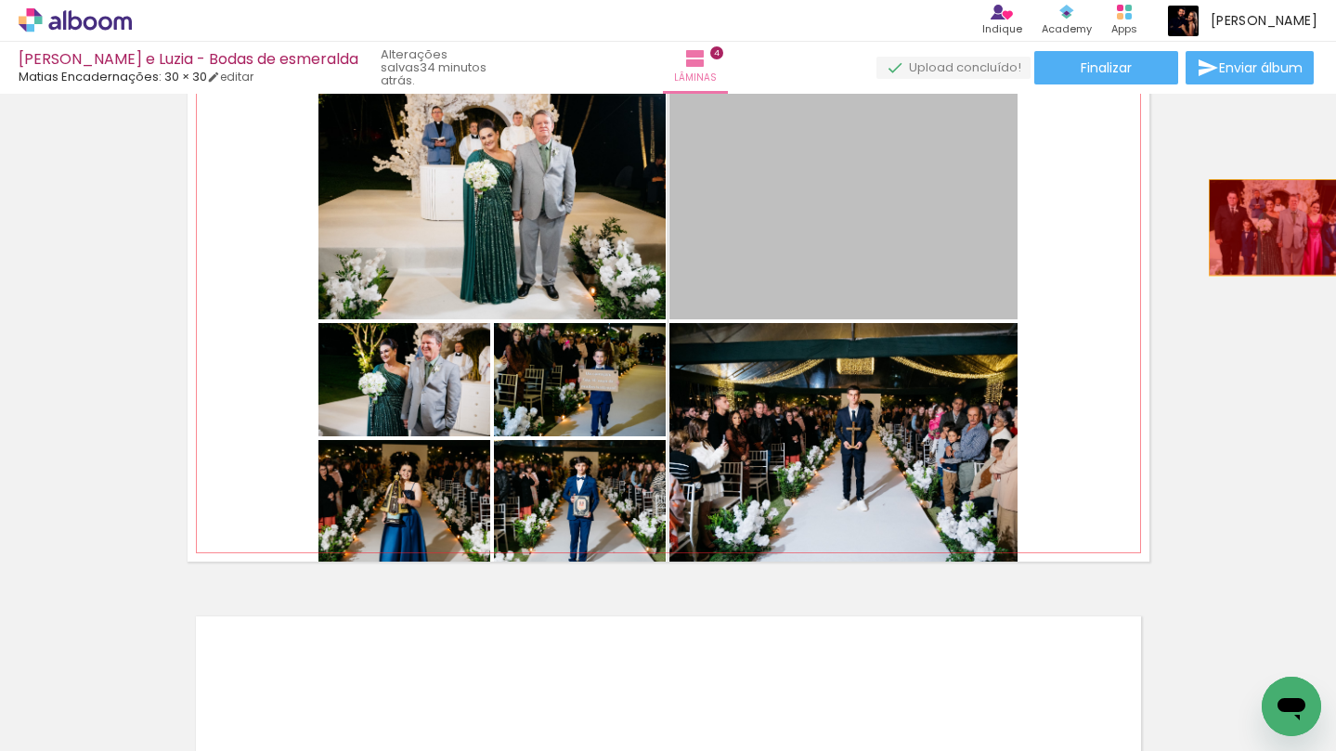
drag, startPoint x: 916, startPoint y: 216, endPoint x: 1050, endPoint y: 276, distance: 146.3
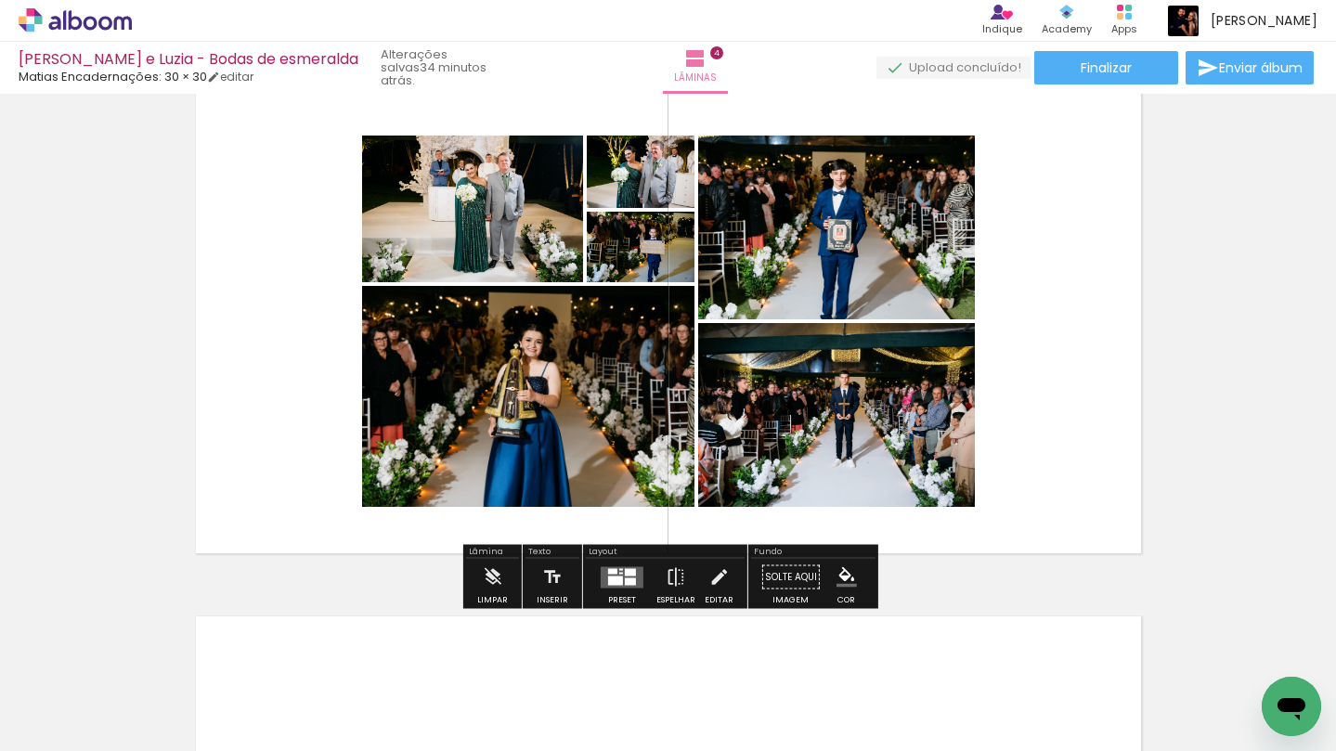
click at [613, 569] on div at bounding box center [612, 571] width 9 height 6
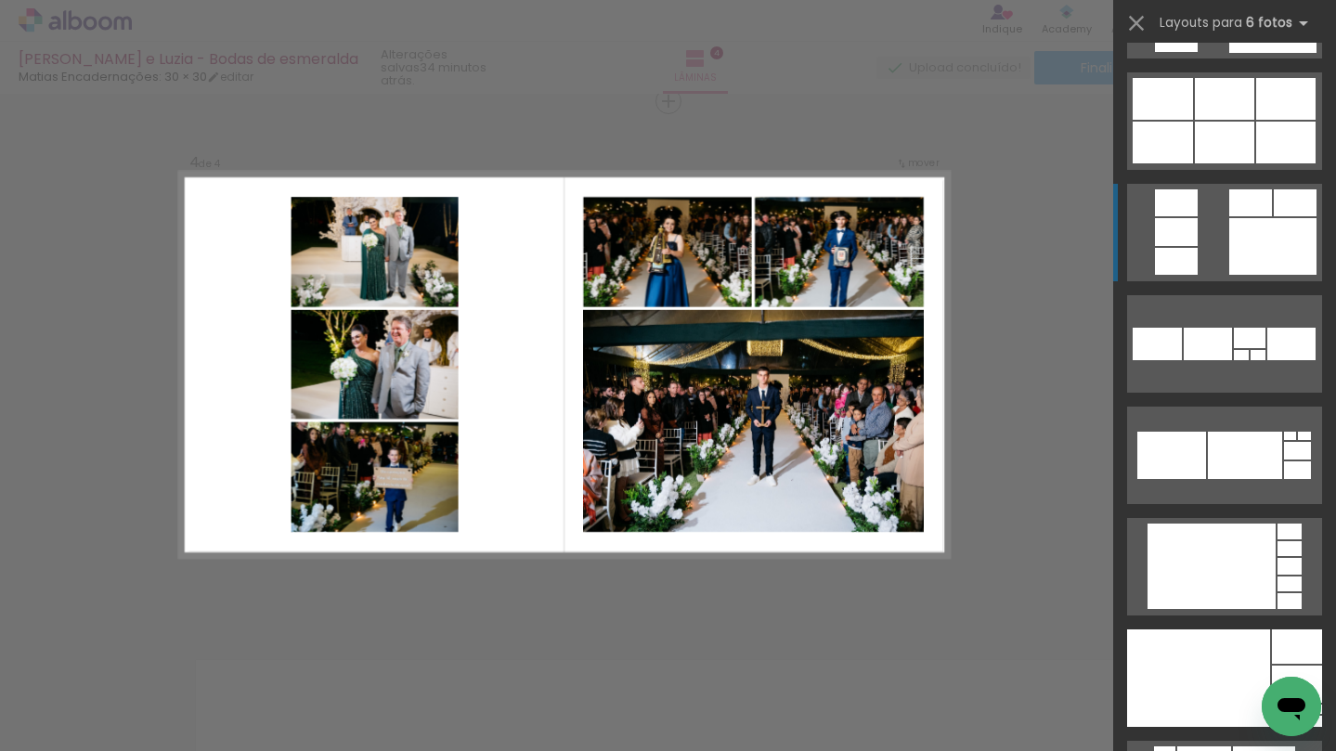
scroll to position [1768, 0]
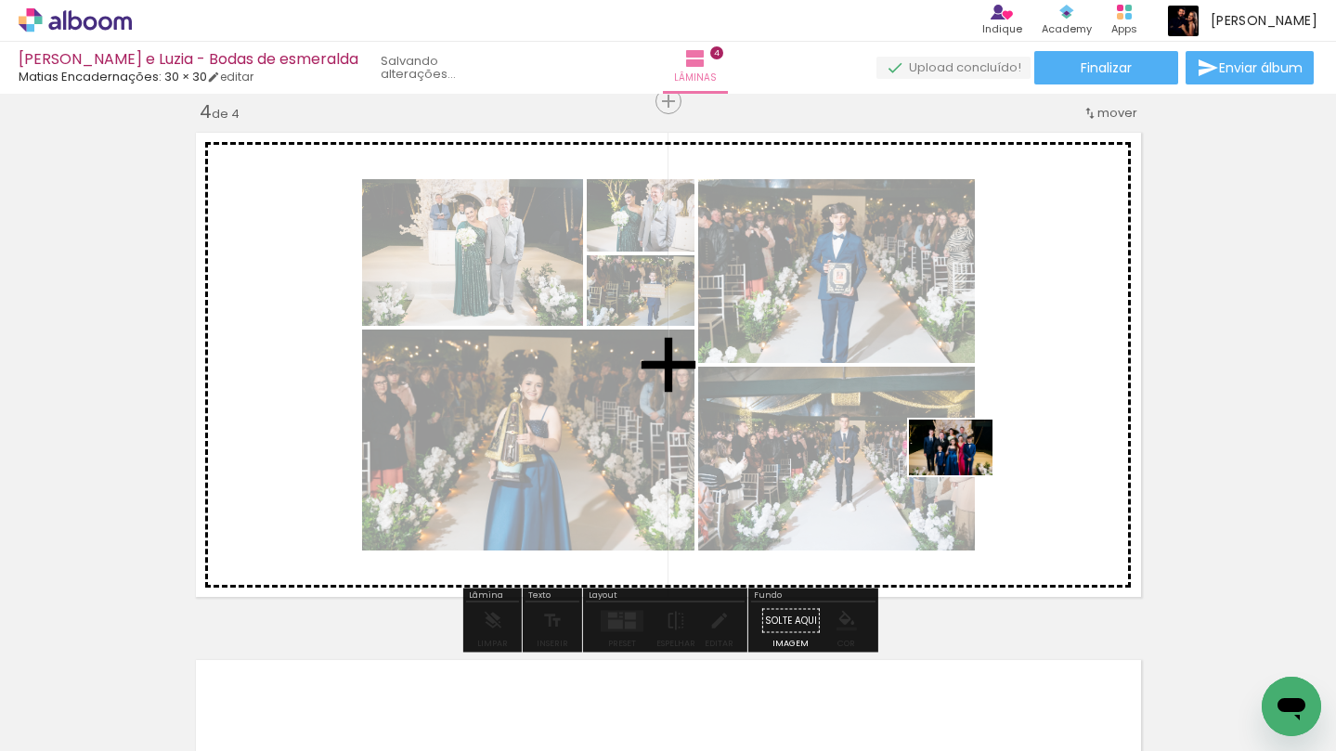
click at [1002, 463] on quentale-workspace at bounding box center [668, 375] width 1336 height 751
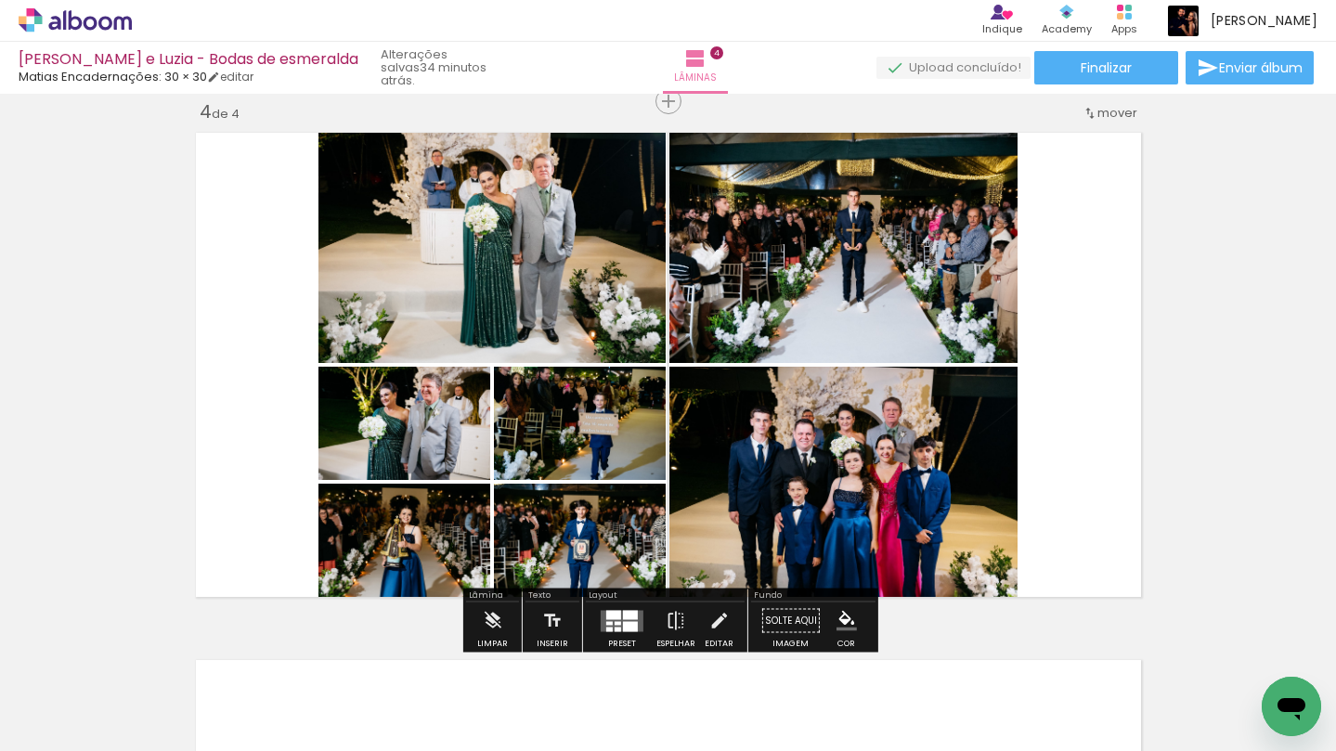
click at [631, 614] on div at bounding box center [630, 614] width 15 height 9
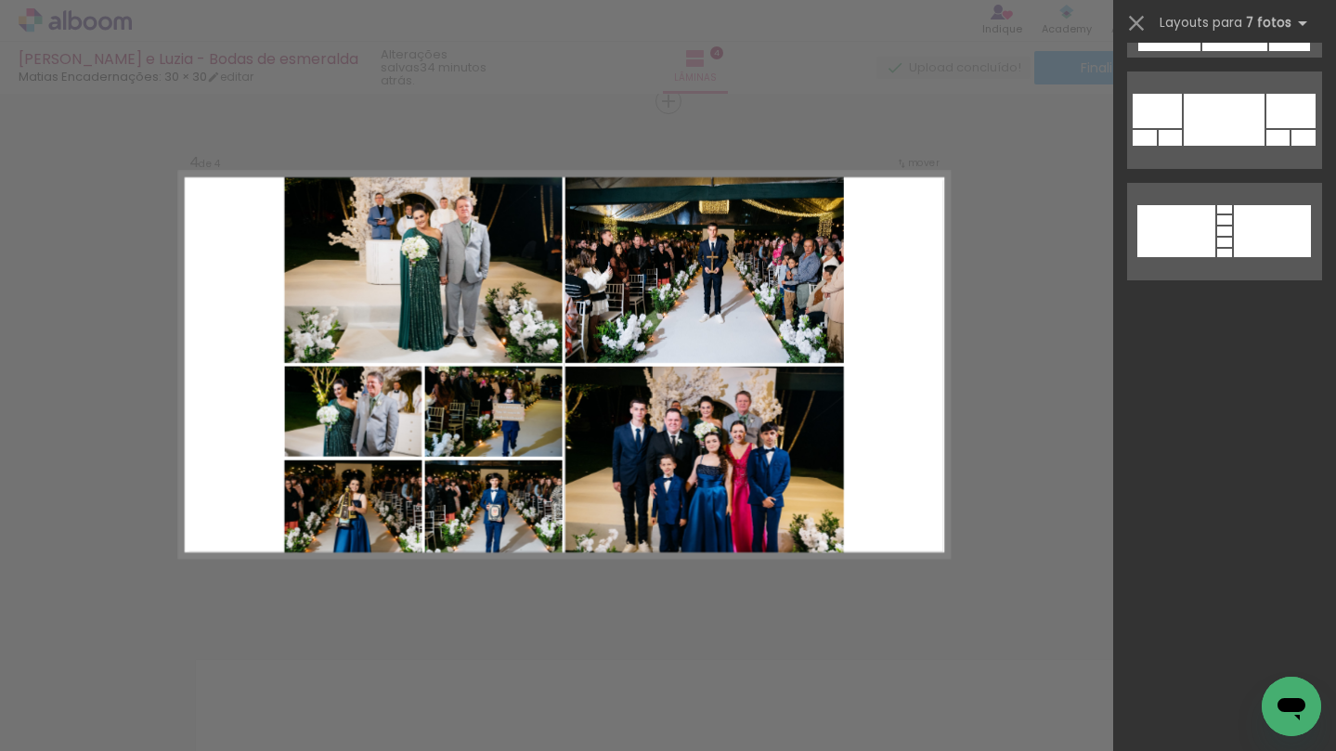
scroll to position [0, 0]
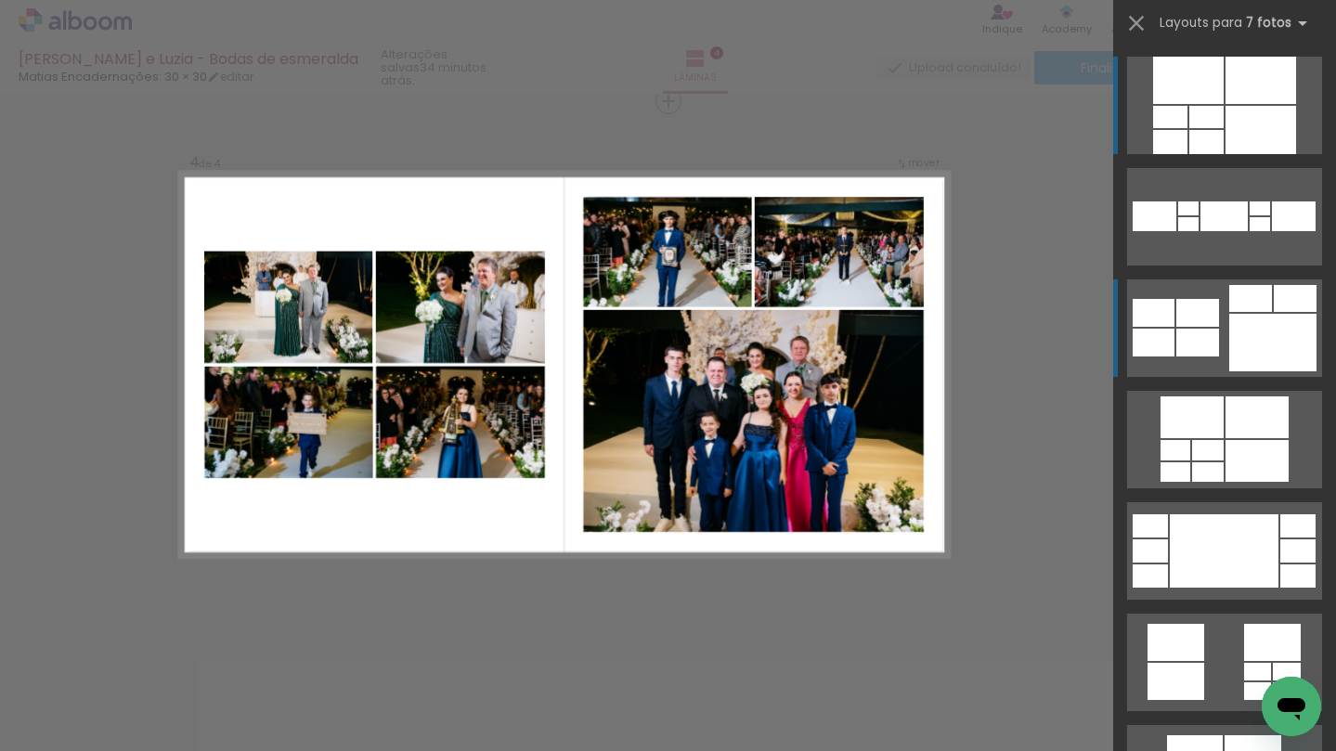
click at [1215, 331] on div at bounding box center [1197, 343] width 43 height 28
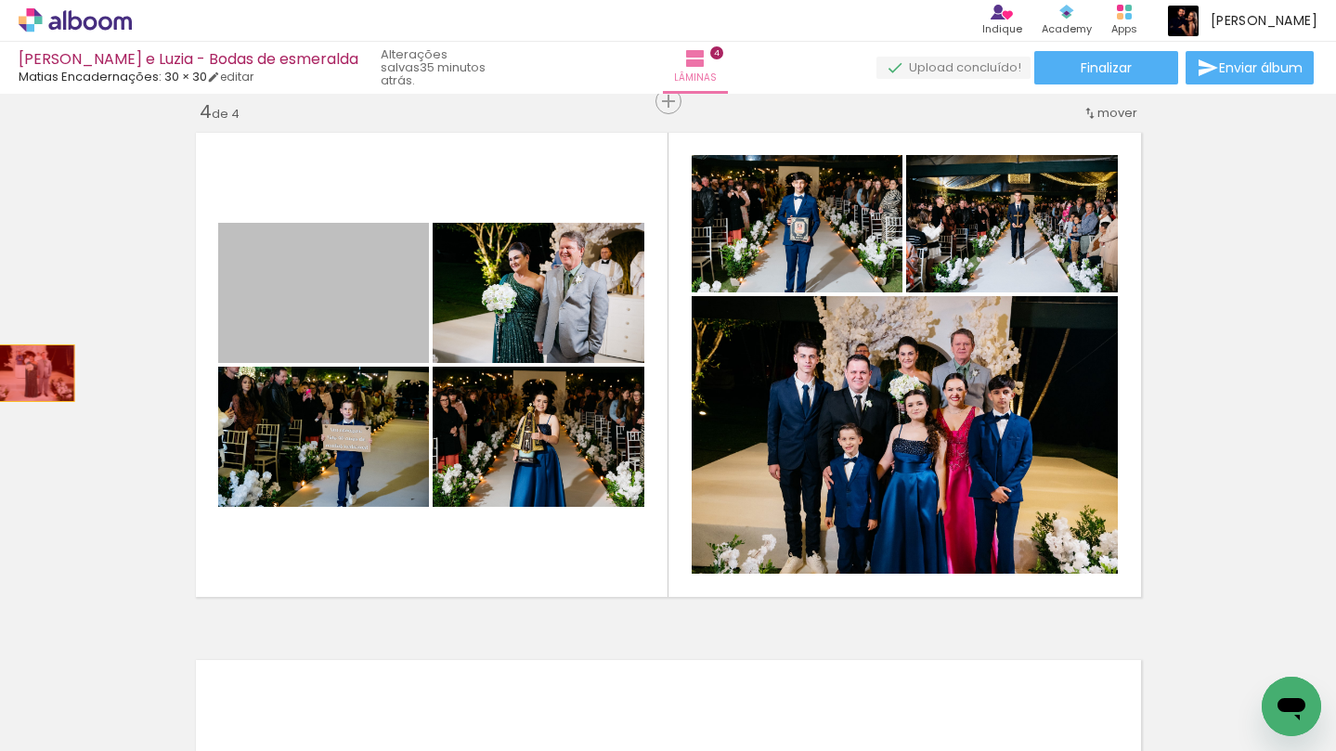
drag, startPoint x: 371, startPoint y: 303, endPoint x: 32, endPoint y: 373, distance: 347.0
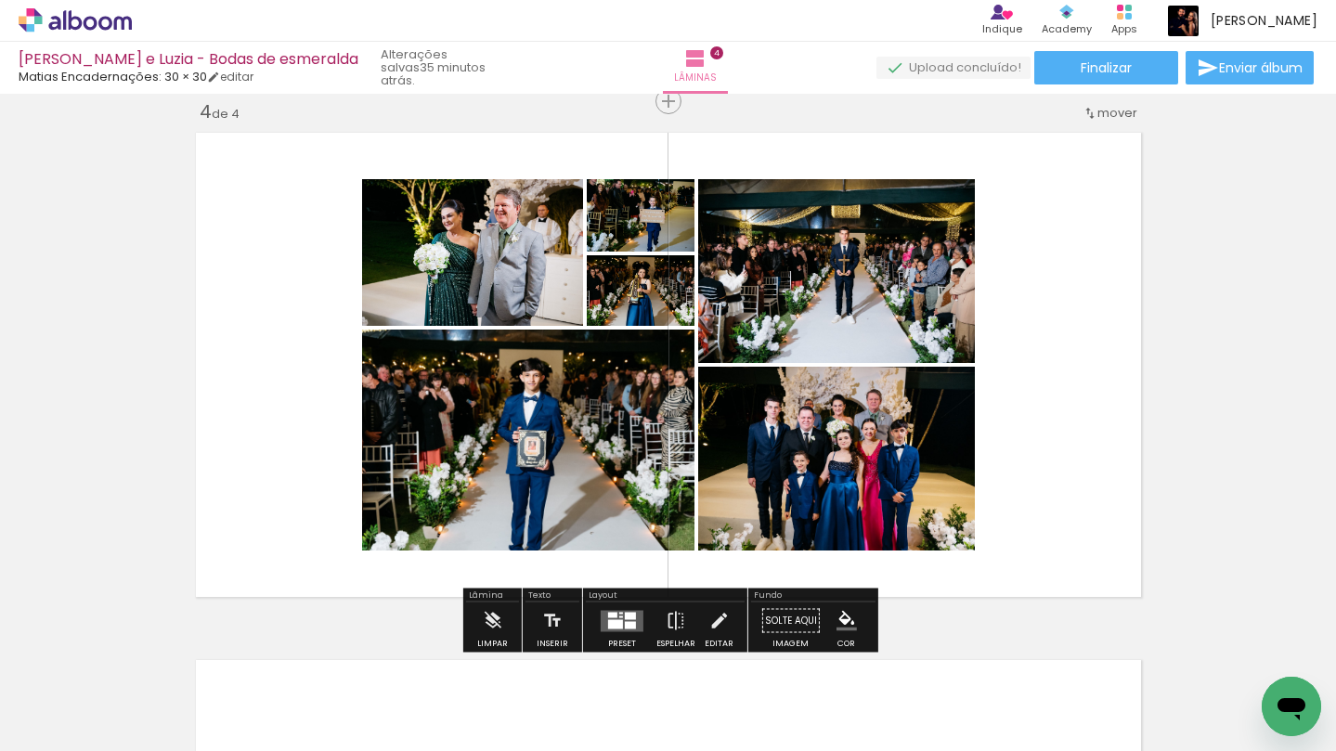
click at [601, 625] on quentale-layouter at bounding box center [622, 620] width 43 height 21
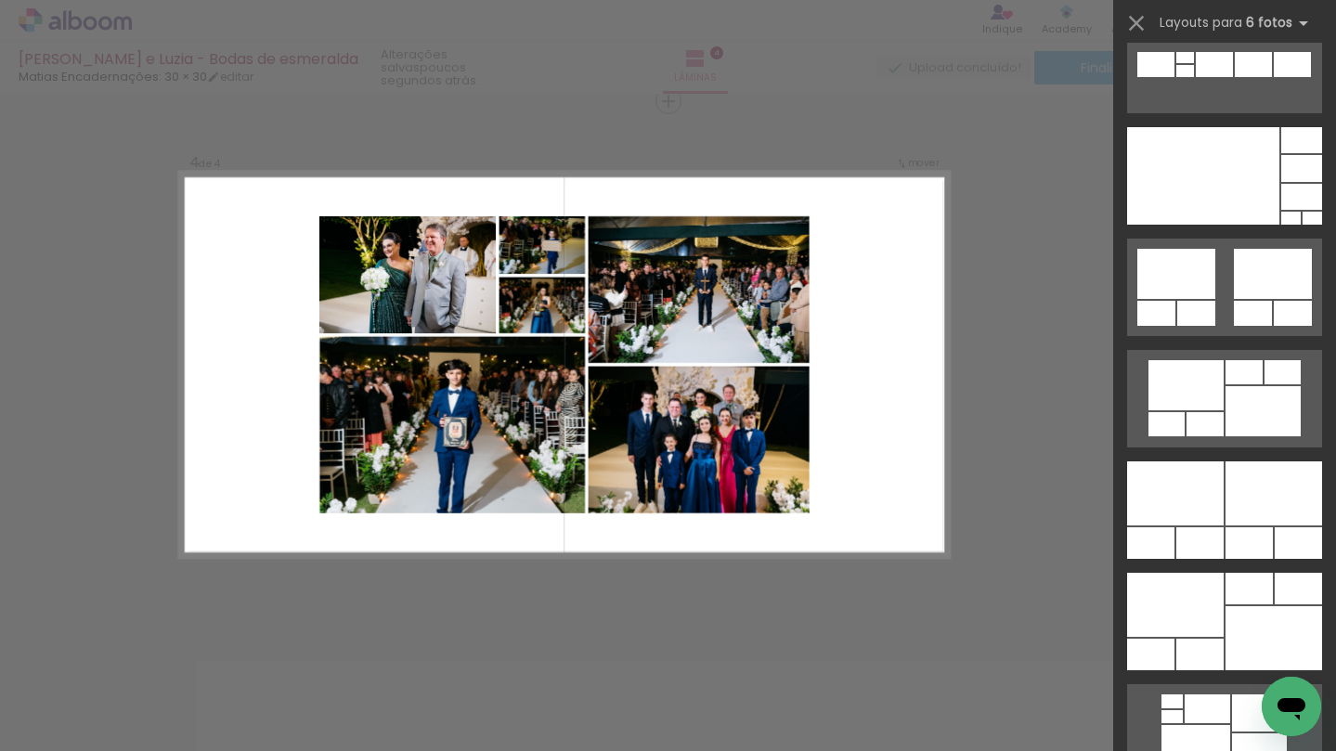
scroll to position [940, 0]
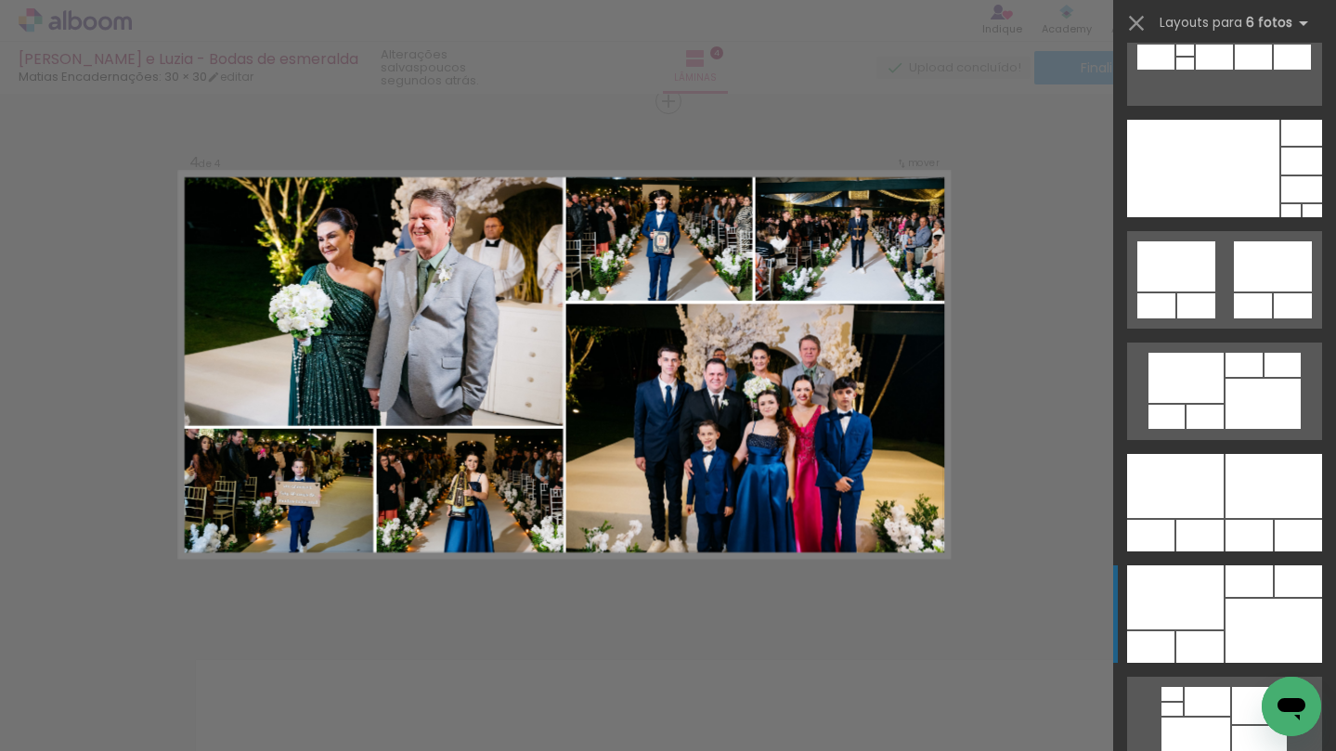
click at [1207, 625] on div at bounding box center [1175, 597] width 97 height 64
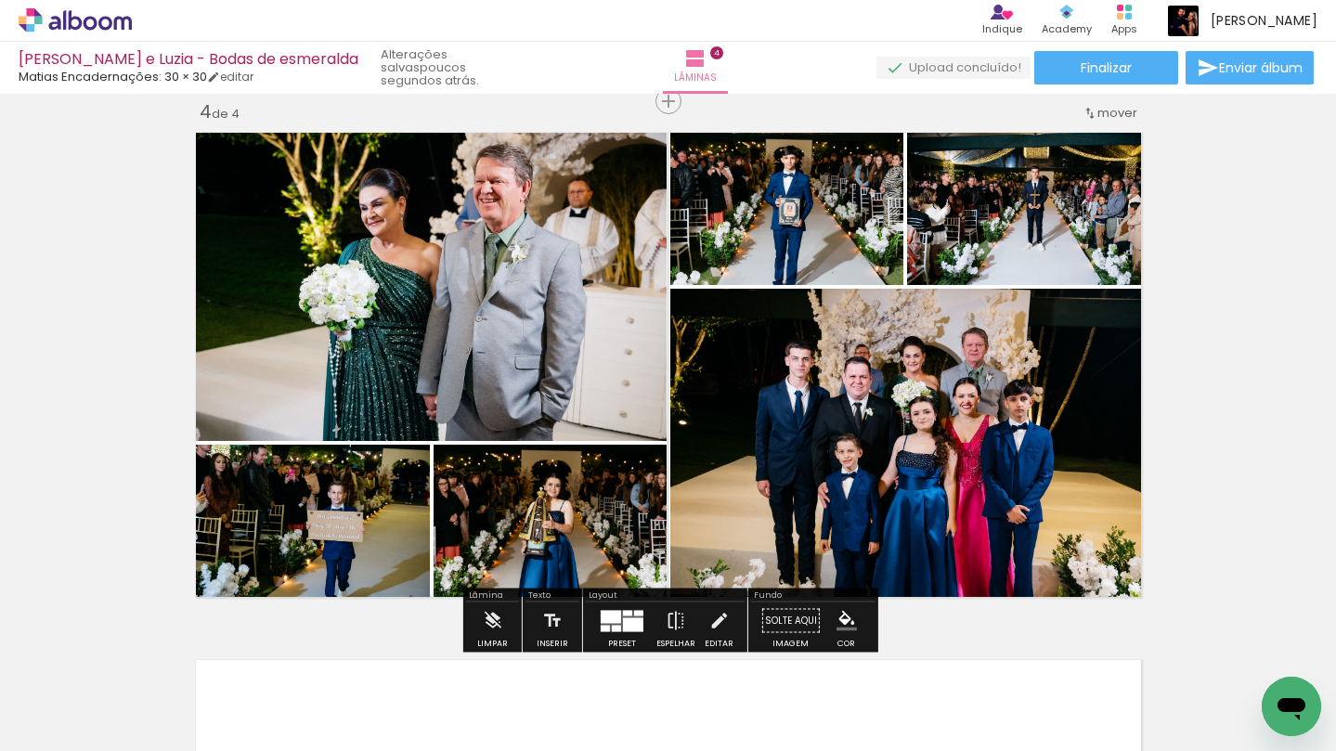
click at [532, 312] on quentale-photo at bounding box center [427, 282] width 479 height 317
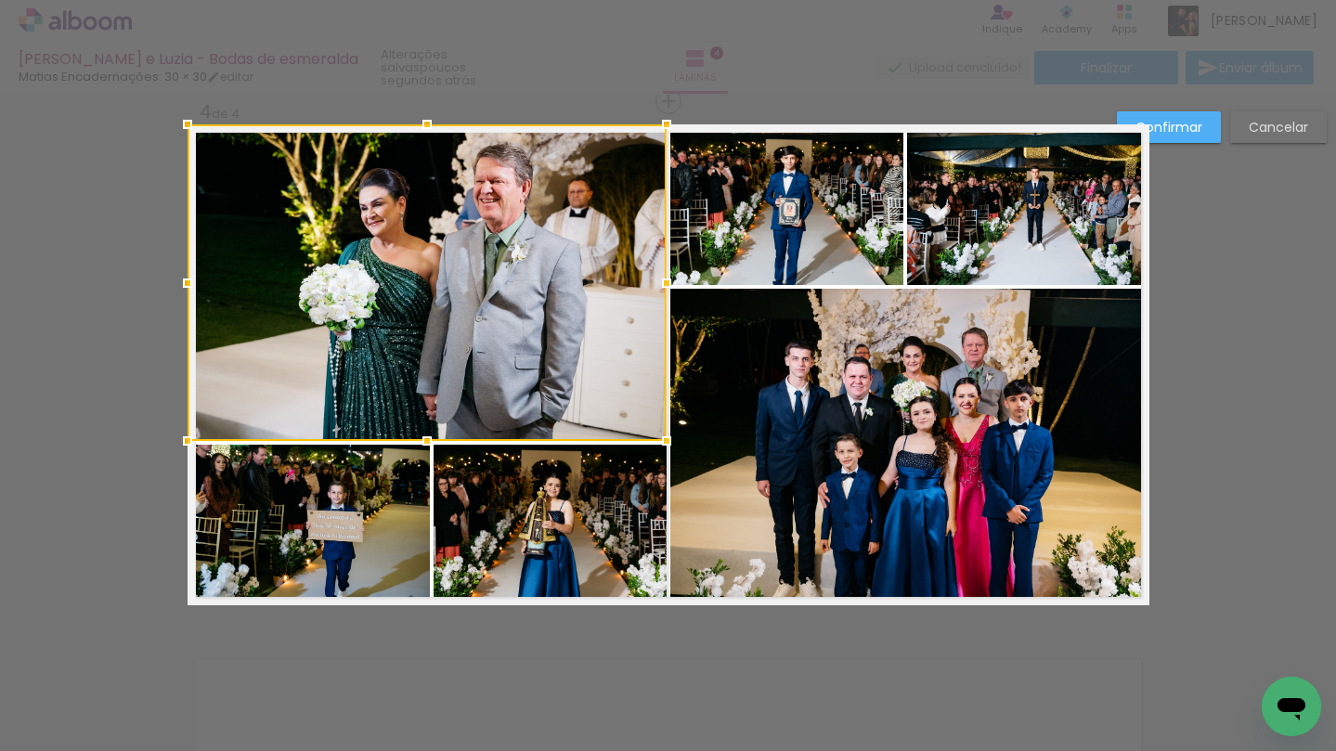
click at [402, 497] on quentale-photo at bounding box center [309, 525] width 242 height 161
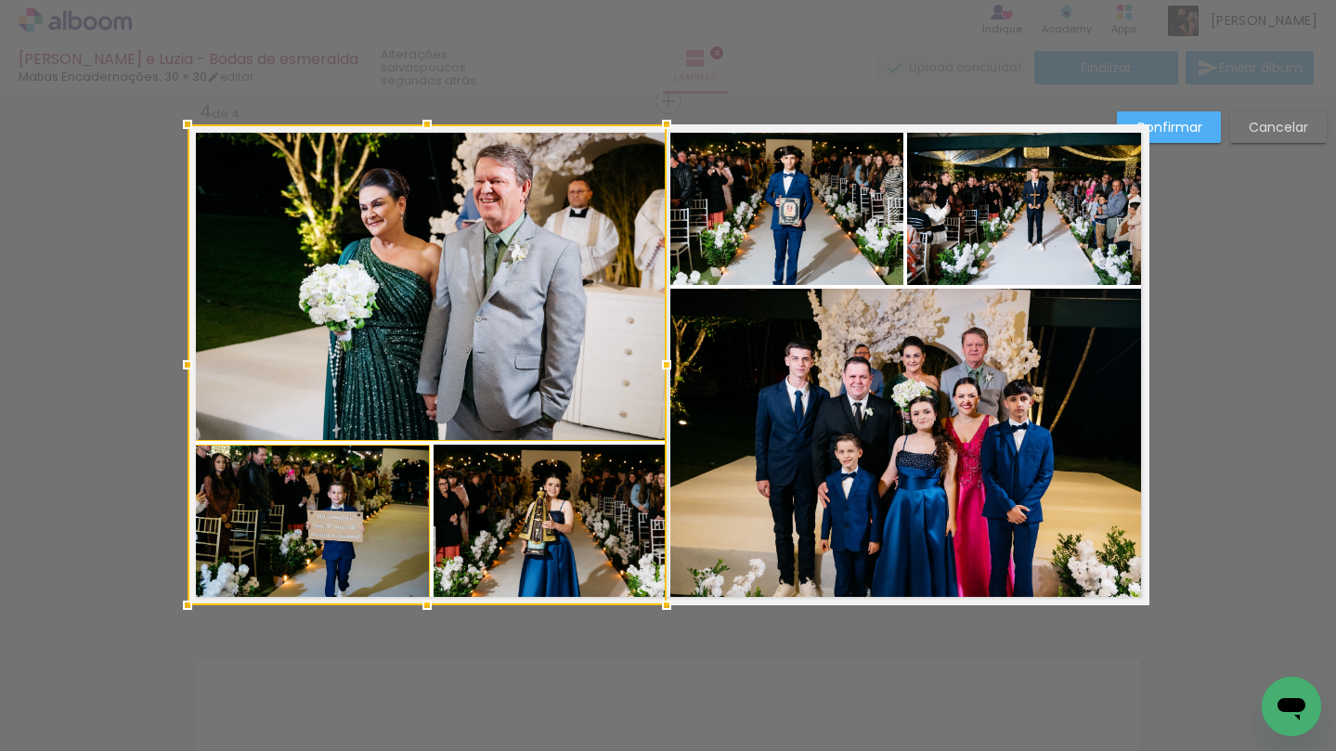
click at [536, 521] on div at bounding box center [427, 364] width 479 height 481
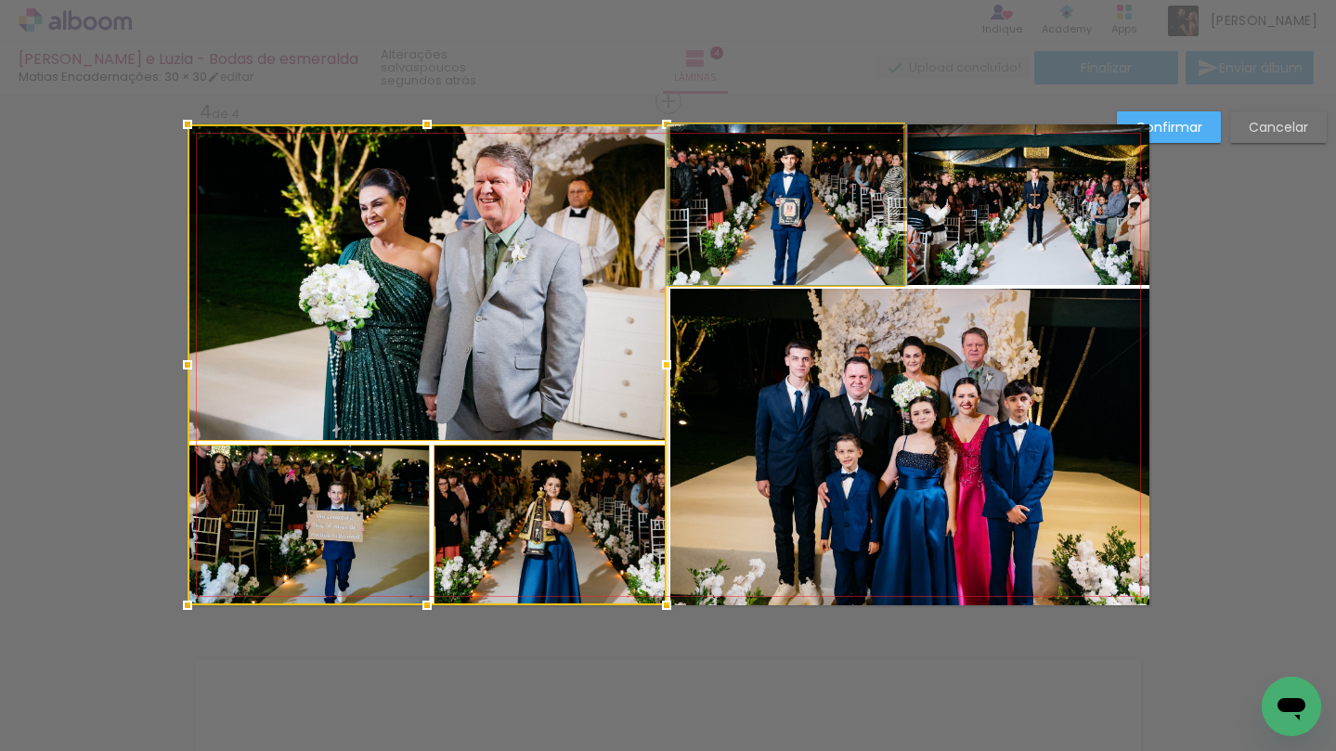
click at [764, 164] on quentale-photo at bounding box center [786, 204] width 233 height 161
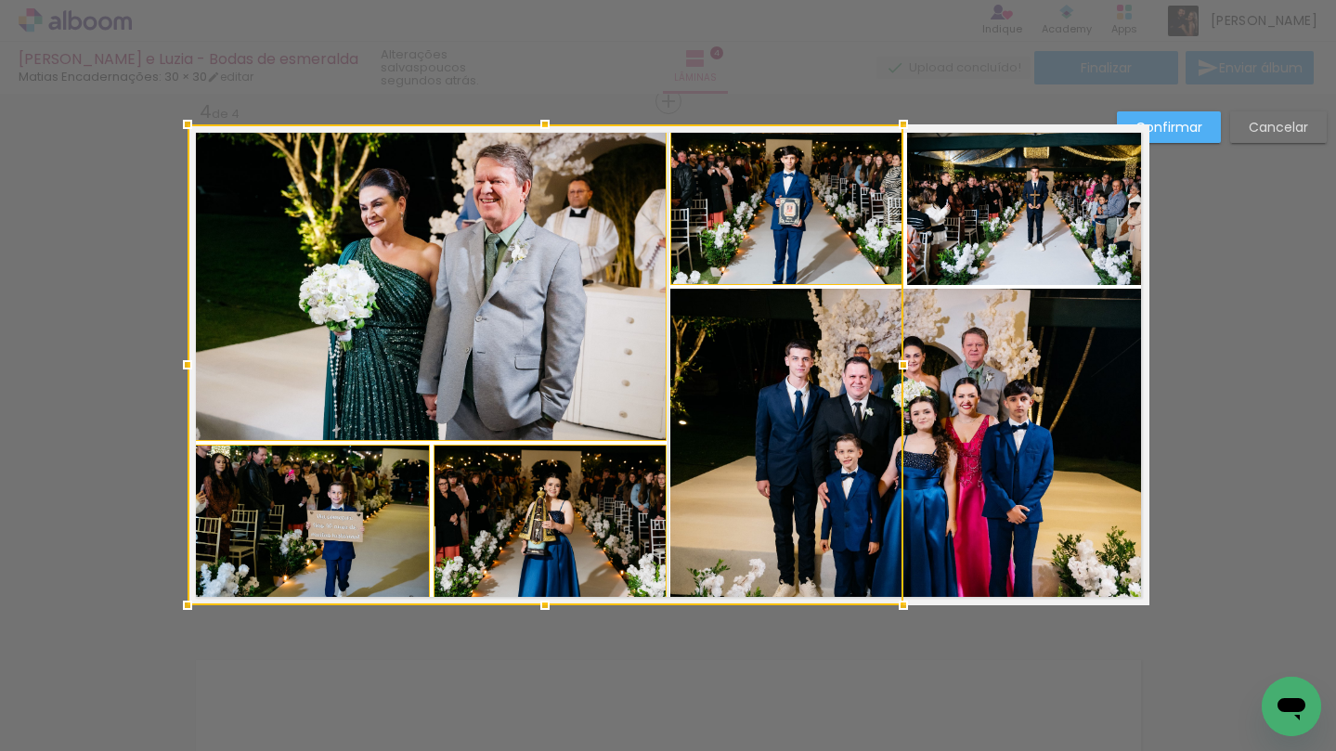
click at [1005, 241] on quentale-photo at bounding box center [1028, 204] width 242 height 161
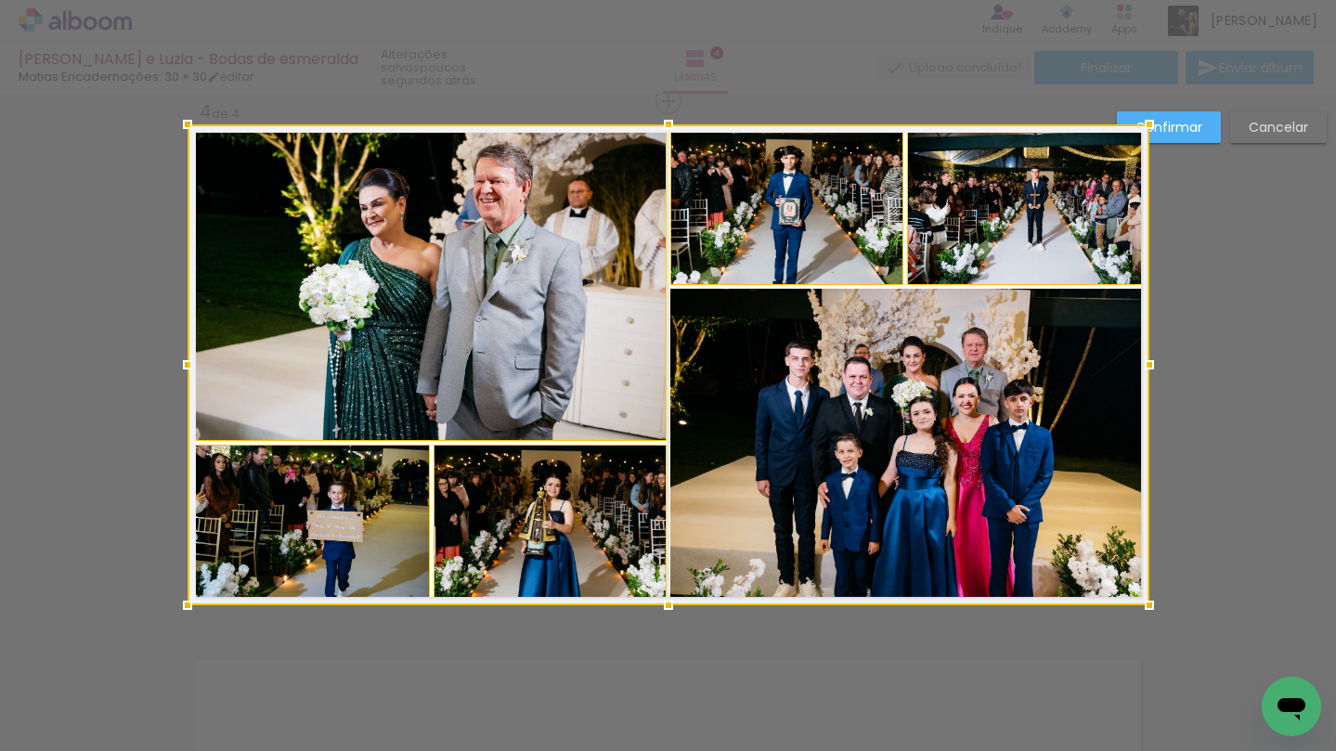
click at [998, 394] on div at bounding box center [669, 364] width 962 height 481
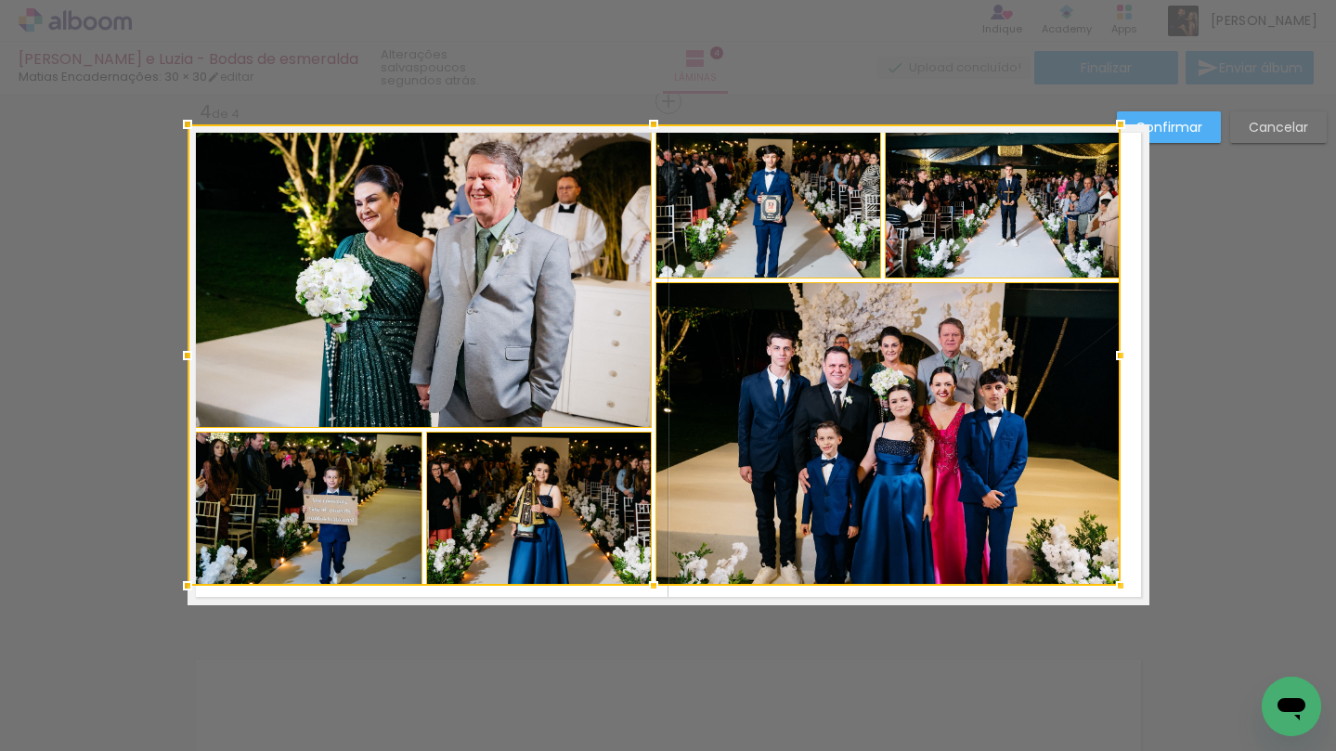
drag, startPoint x: 1151, startPoint y: 603, endPoint x: 1121, endPoint y: 581, distance: 37.3
click at [1121, 581] on div at bounding box center [1120, 585] width 37 height 37
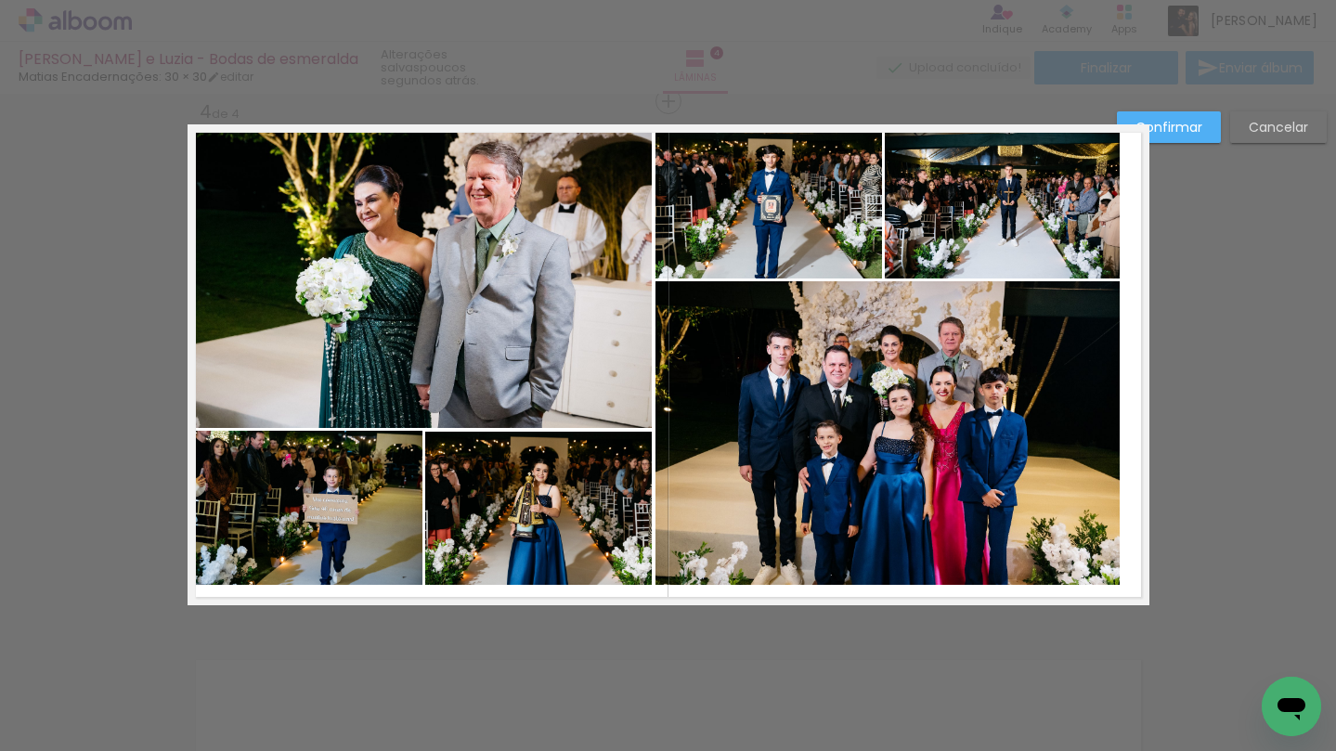
click at [972, 437] on quentale-photo at bounding box center [887, 433] width 465 height 304
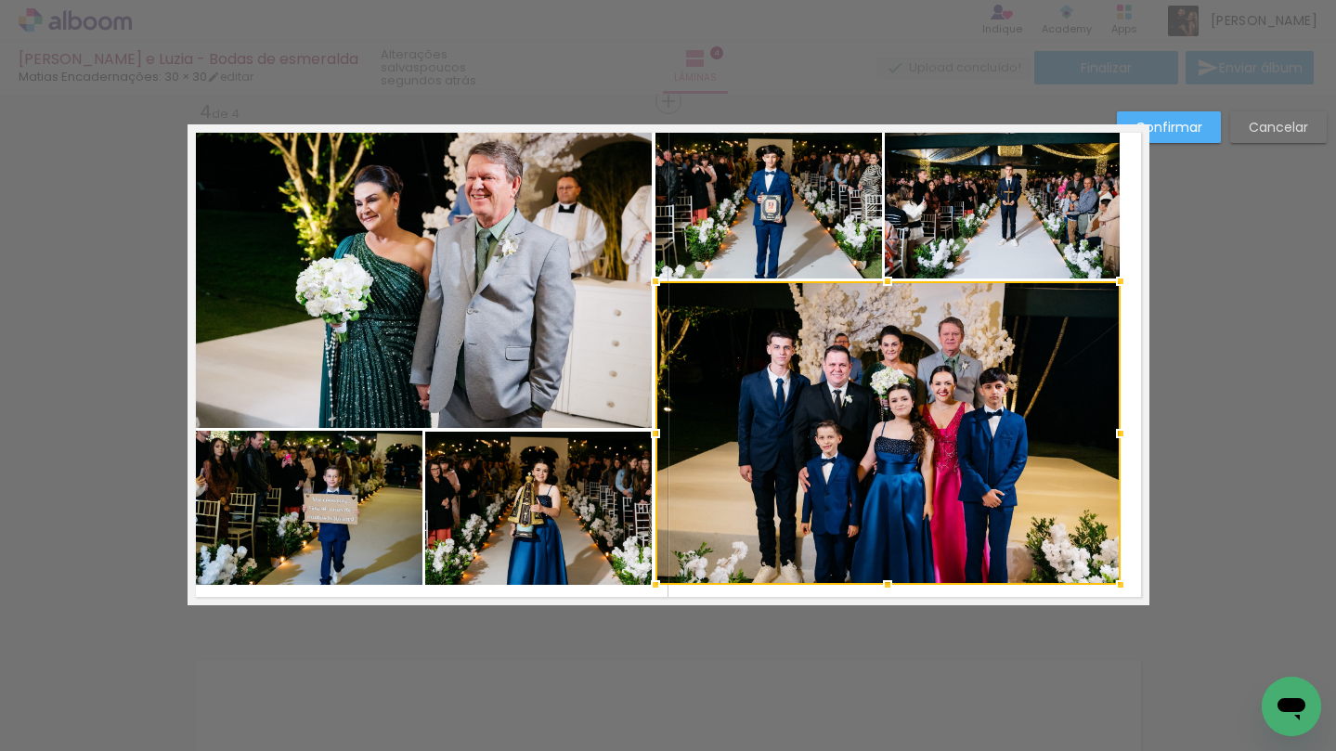
click at [1009, 220] on quentale-photo at bounding box center [1002, 201] width 235 height 154
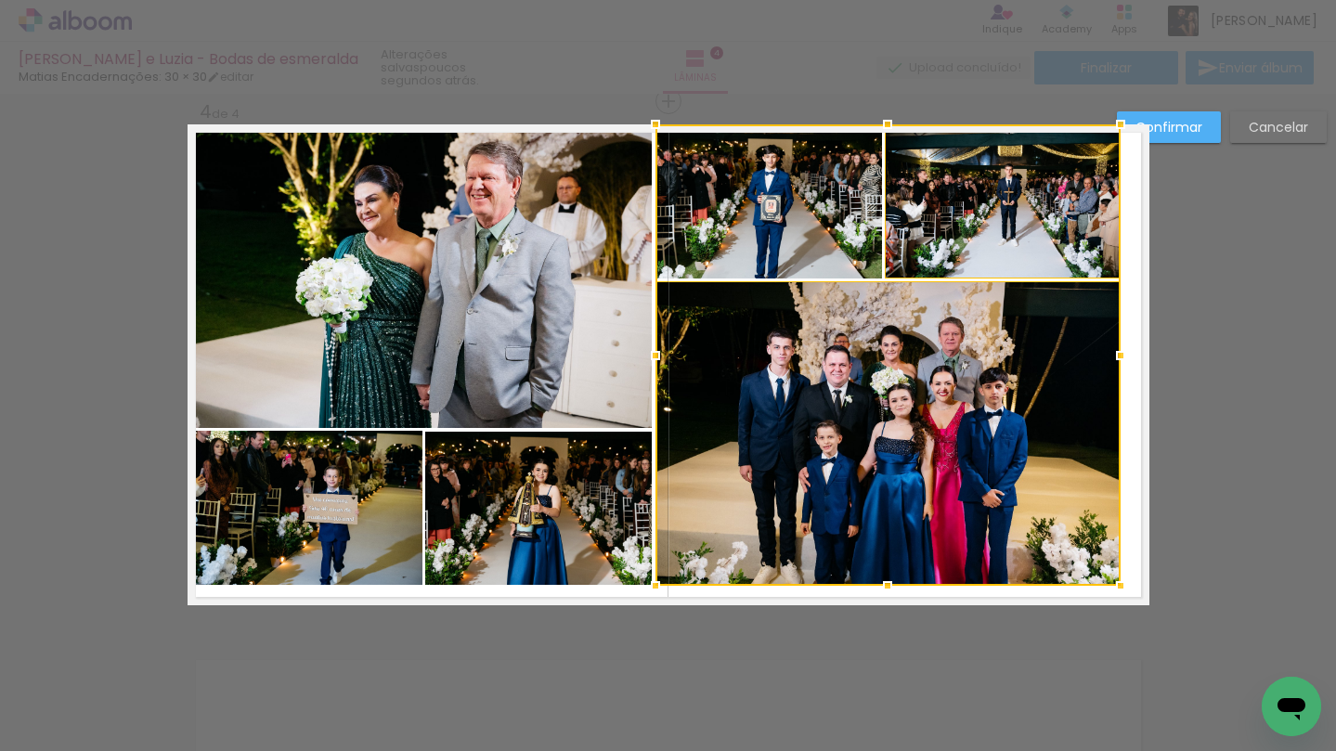
click at [852, 229] on div at bounding box center [887, 354] width 465 height 461
click at [586, 265] on quentale-photo at bounding box center [420, 276] width 465 height 304
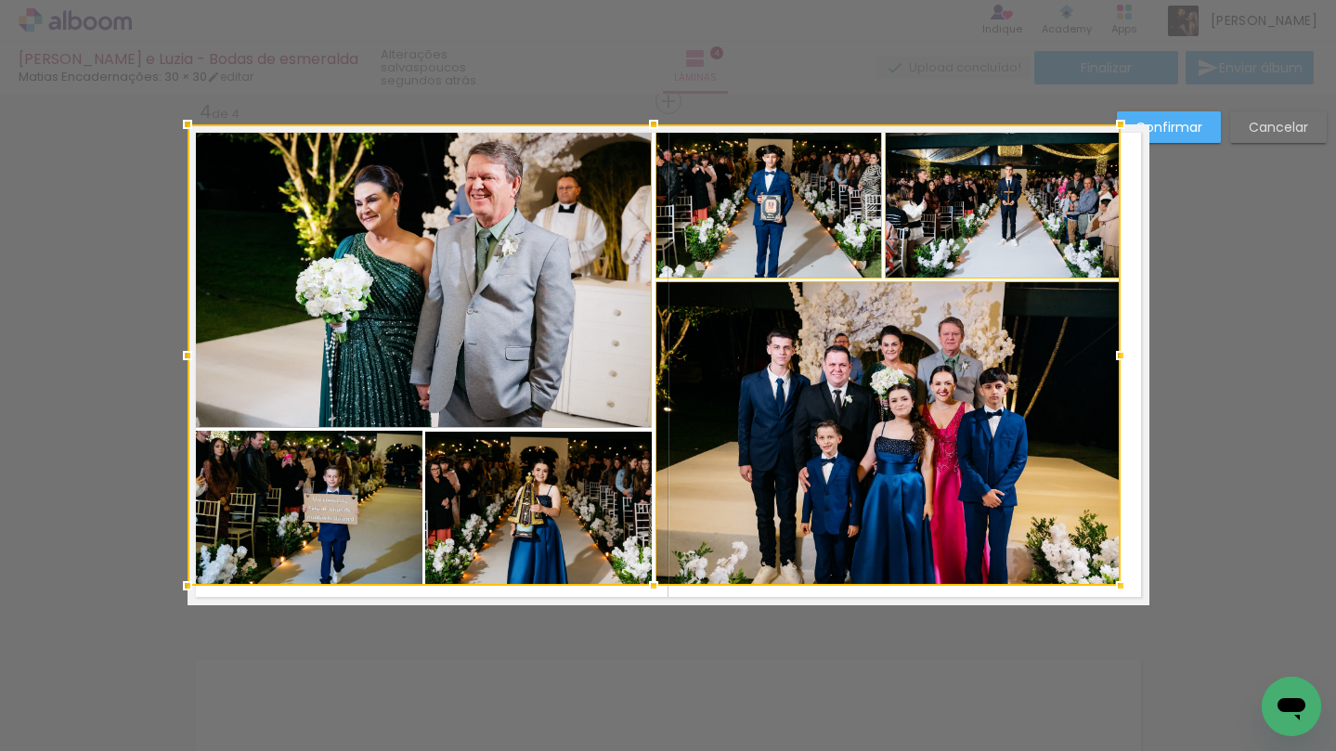
click at [568, 507] on div at bounding box center [654, 354] width 933 height 461
click at [350, 486] on div at bounding box center [654, 354] width 933 height 461
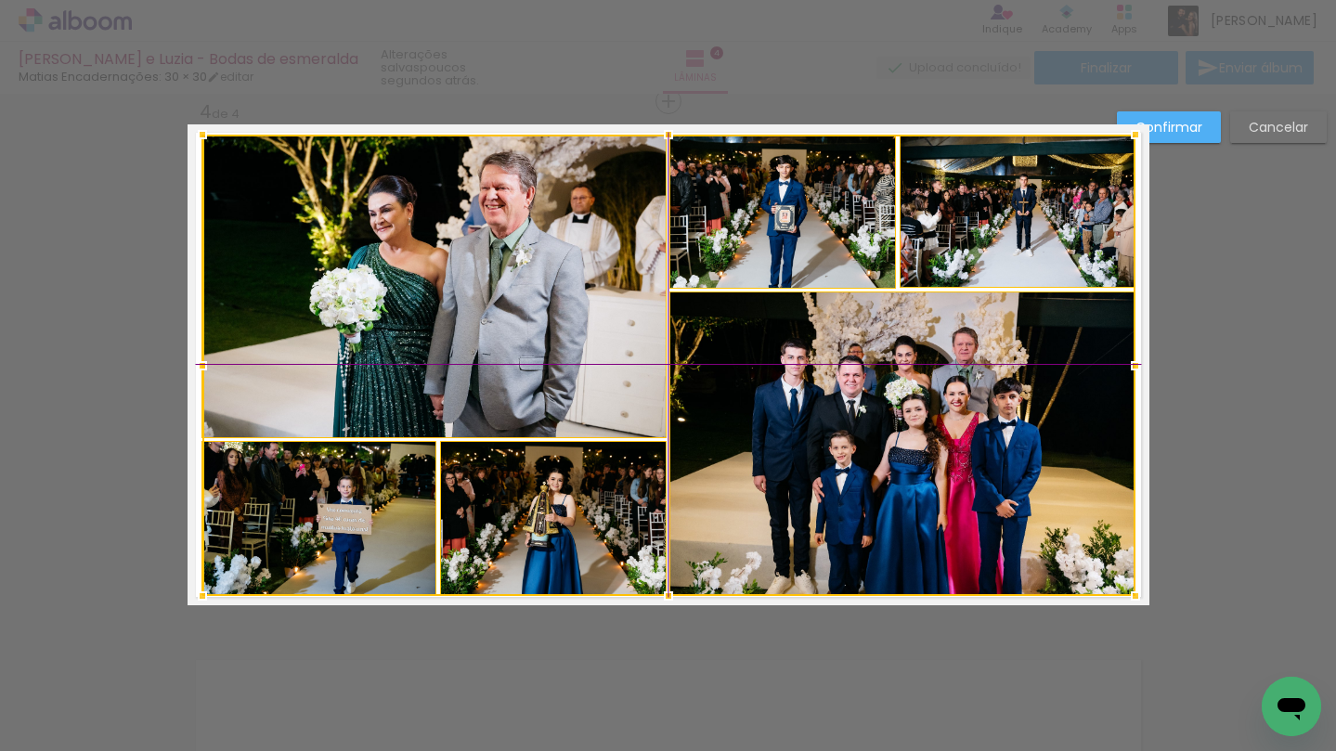
drag, startPoint x: 473, startPoint y: 314, endPoint x: 485, endPoint y: 326, distance: 16.4
click at [485, 326] on div at bounding box center [668, 365] width 933 height 461
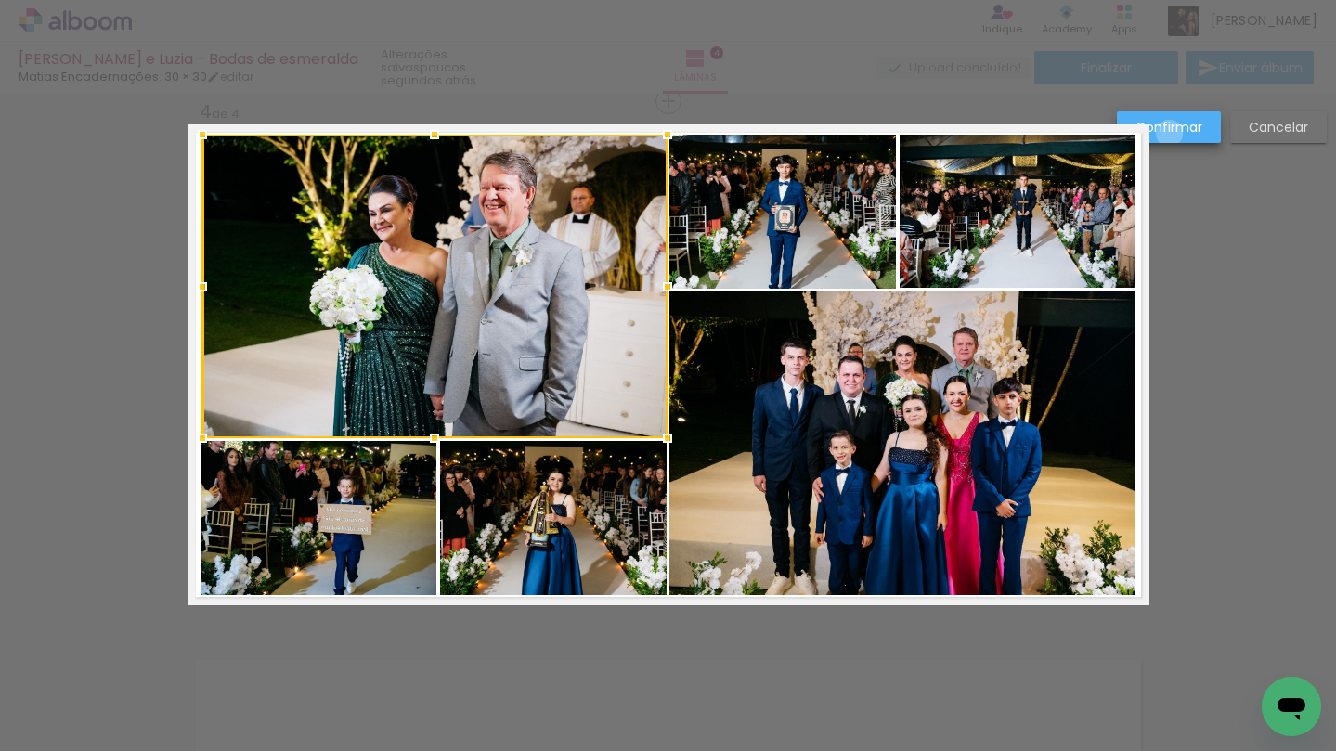
click at [0, 0] on slot "Confirmar" at bounding box center [0, 0] width 0 height 0
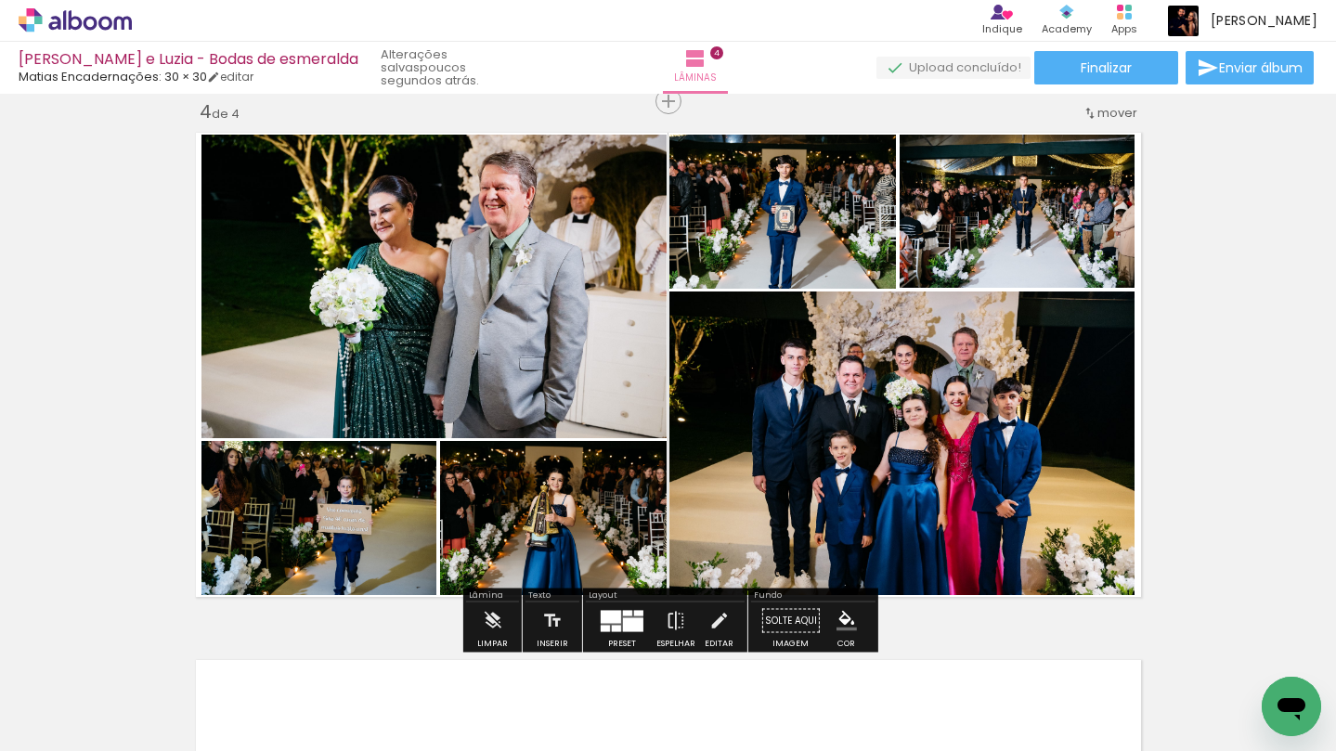
click at [129, 652] on iron-icon at bounding box center [125, 651] width 19 height 19
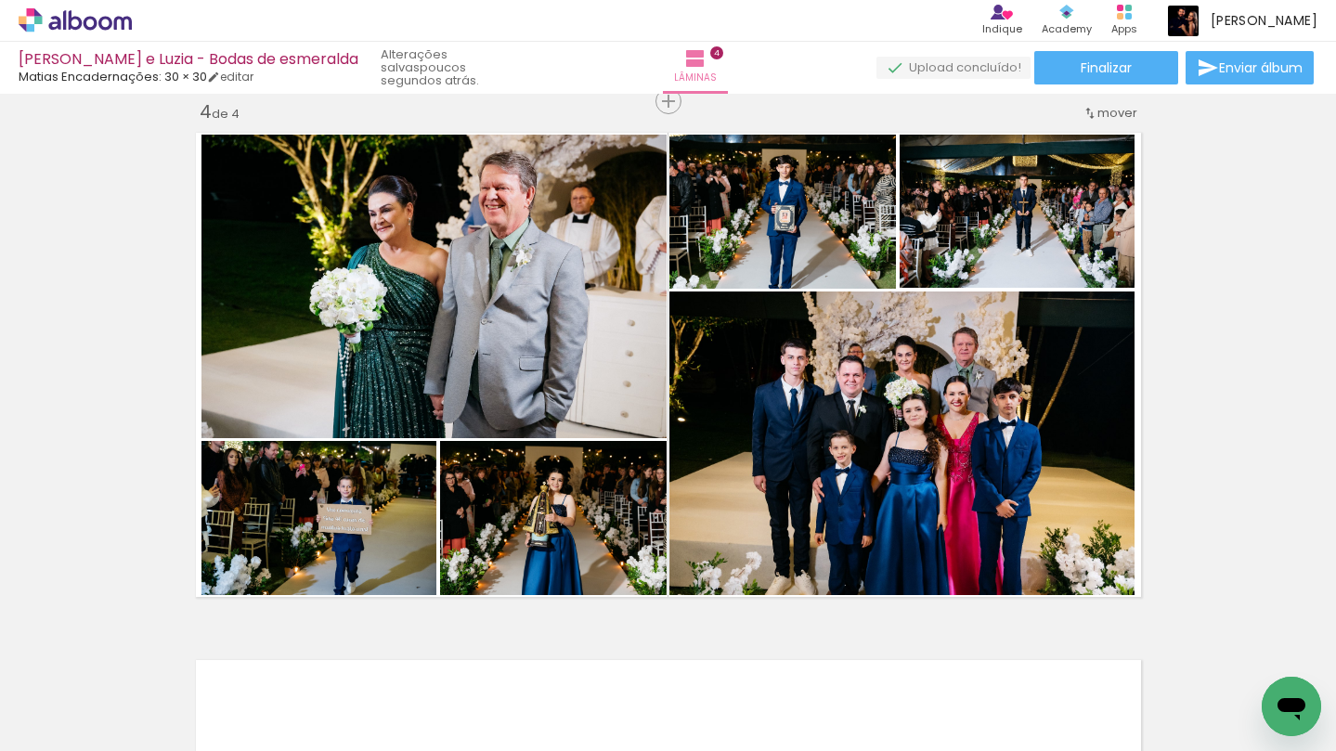
click at [129, 652] on iron-icon at bounding box center [125, 651] width 19 height 19
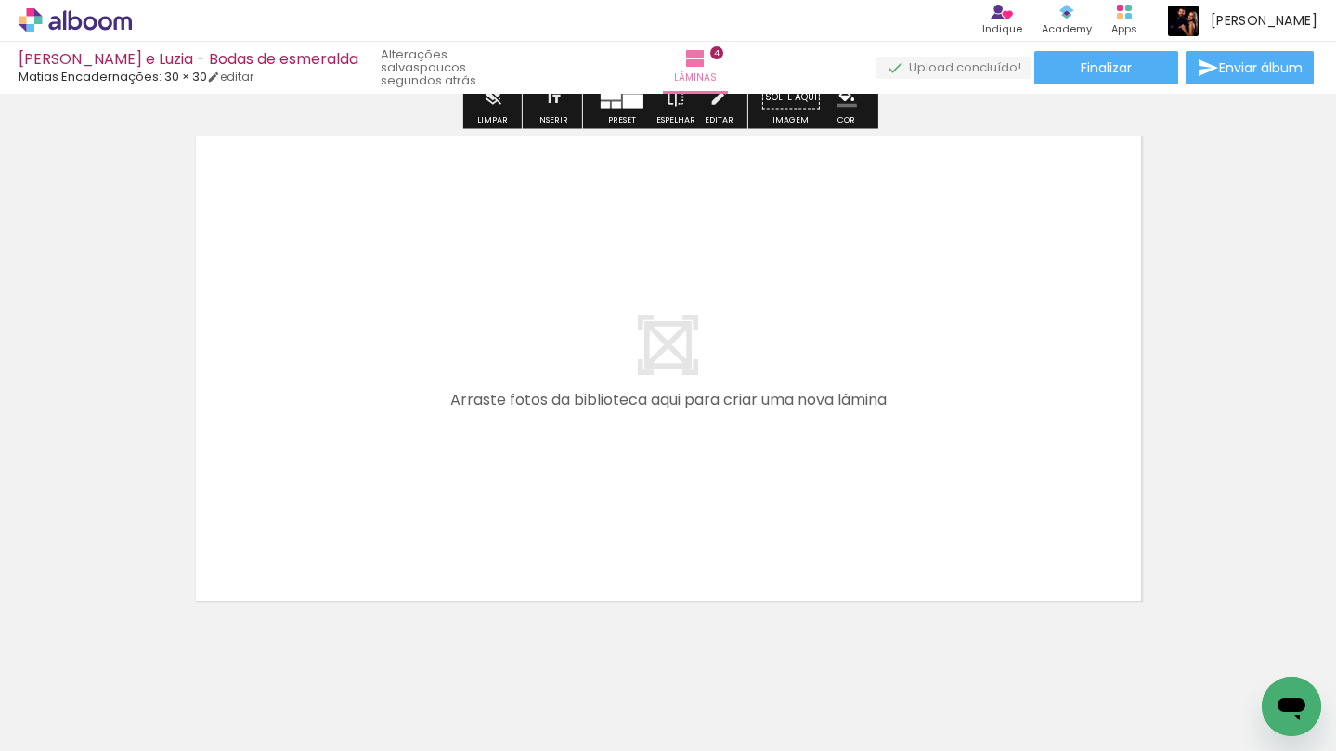
scroll to position [2124, 0]
drag, startPoint x: 193, startPoint y: 691, endPoint x: 367, endPoint y: 428, distance: 314.9
click at [367, 428] on quentale-workspace at bounding box center [668, 375] width 1336 height 751
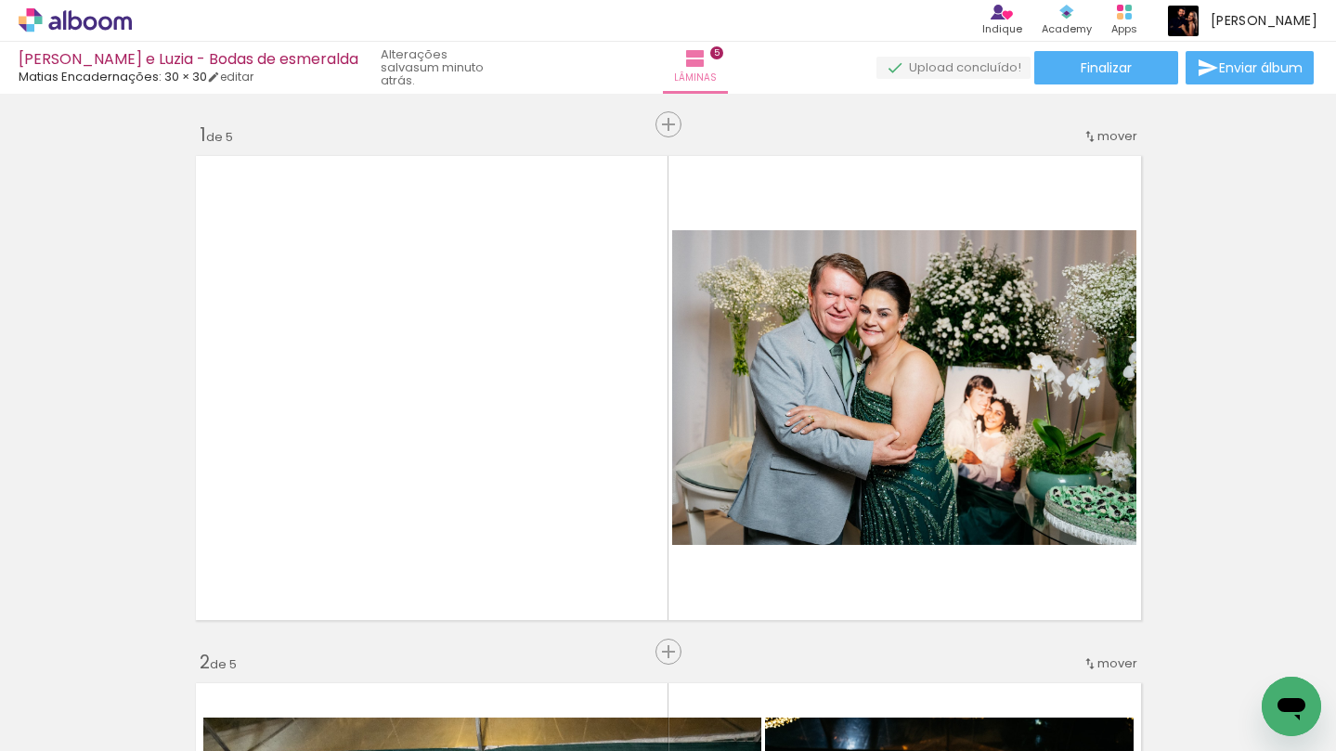
scroll to position [0, 435]
